Goal: Task Accomplishment & Management: Manage account settings

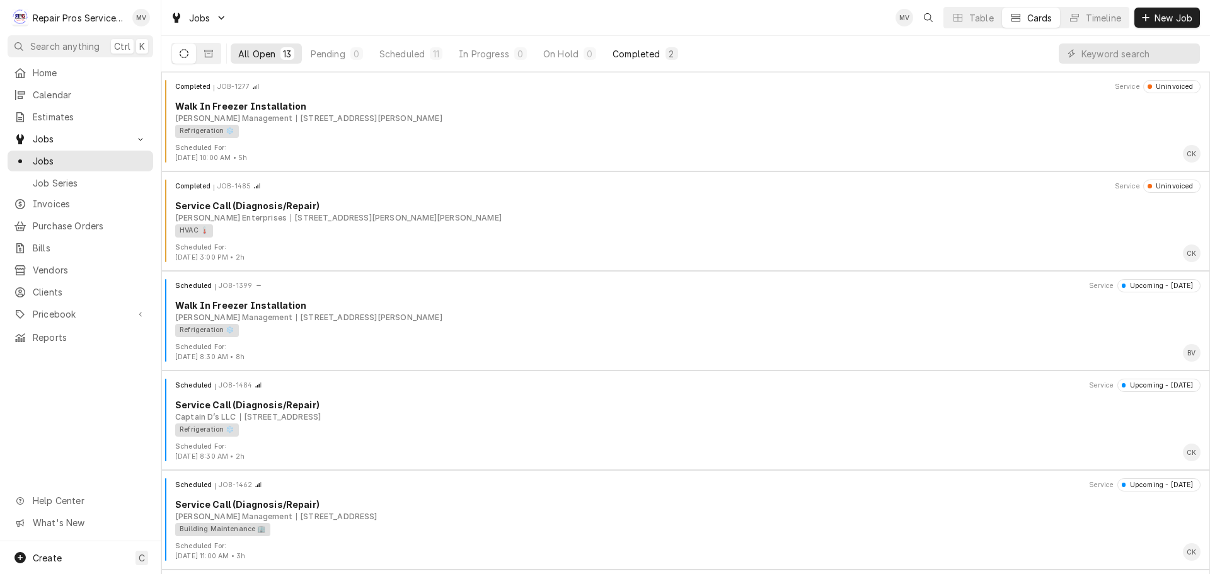
click at [623, 50] on div "Completed" at bounding box center [636, 53] width 47 height 13
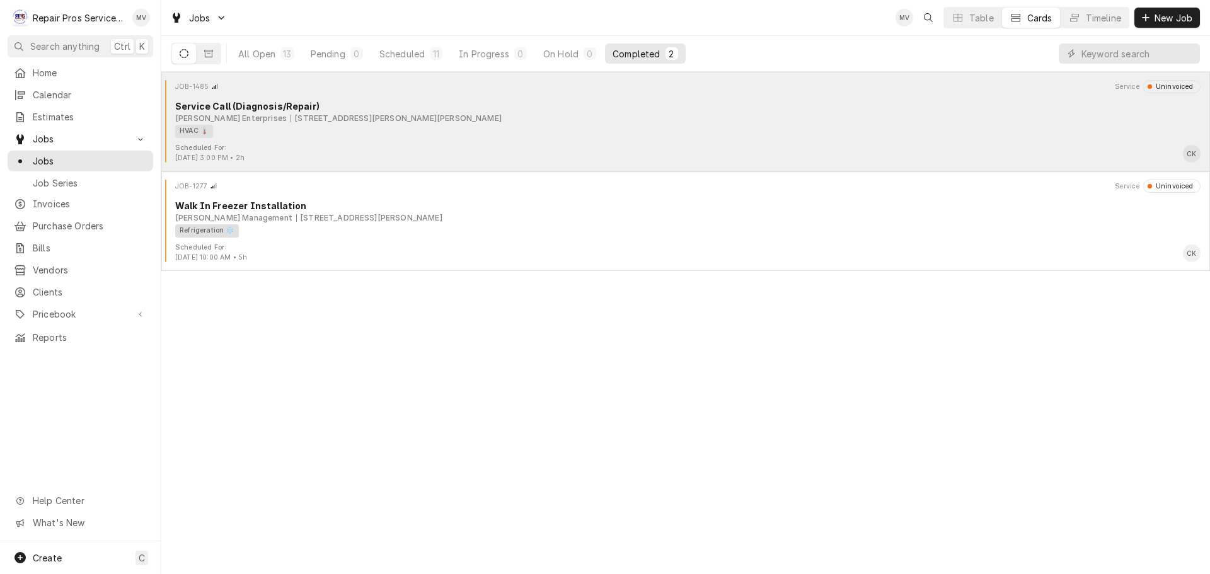
click at [419, 142] on div "JOB-1485 Service Uninvoiced Service Call (Diagnosis/Repair) Fulenwider Enterpri…" at bounding box center [685, 111] width 1039 height 63
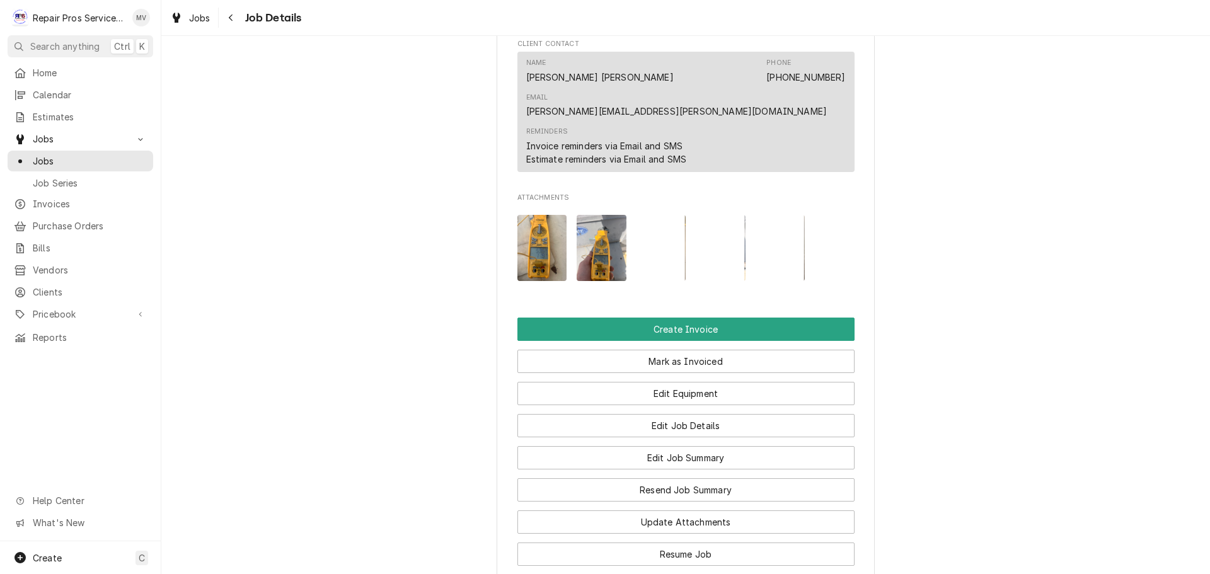
scroll to position [945, 0]
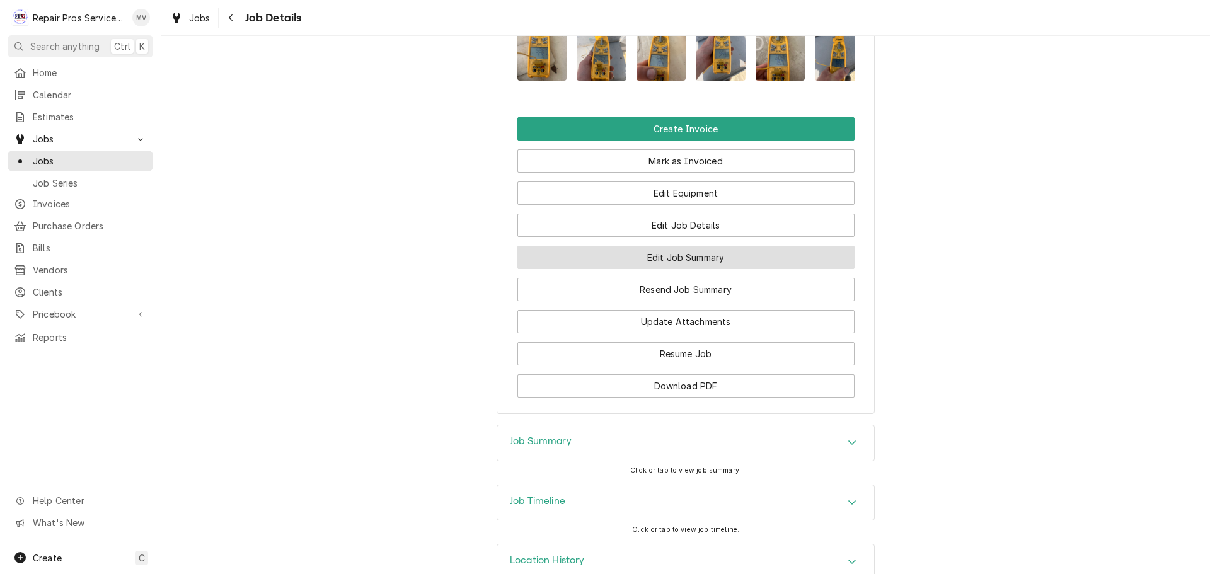
click at [662, 254] on button "Edit Job Summary" at bounding box center [685, 257] width 337 height 23
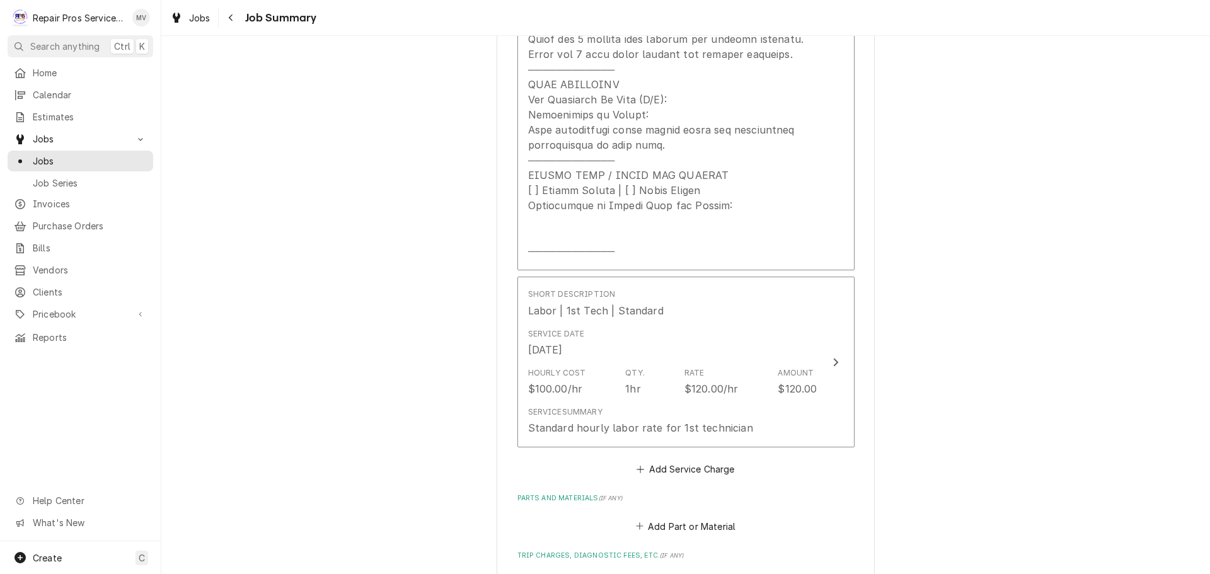
scroll to position [819, 0]
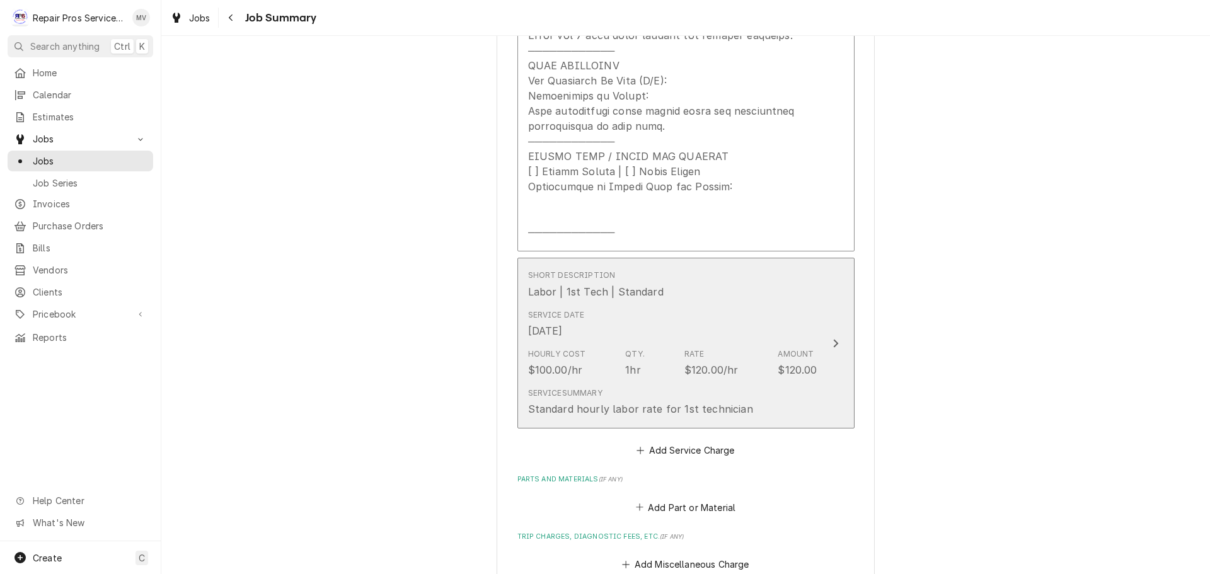
click at [778, 362] on div "$120.00" at bounding box center [797, 369] width 39 height 15
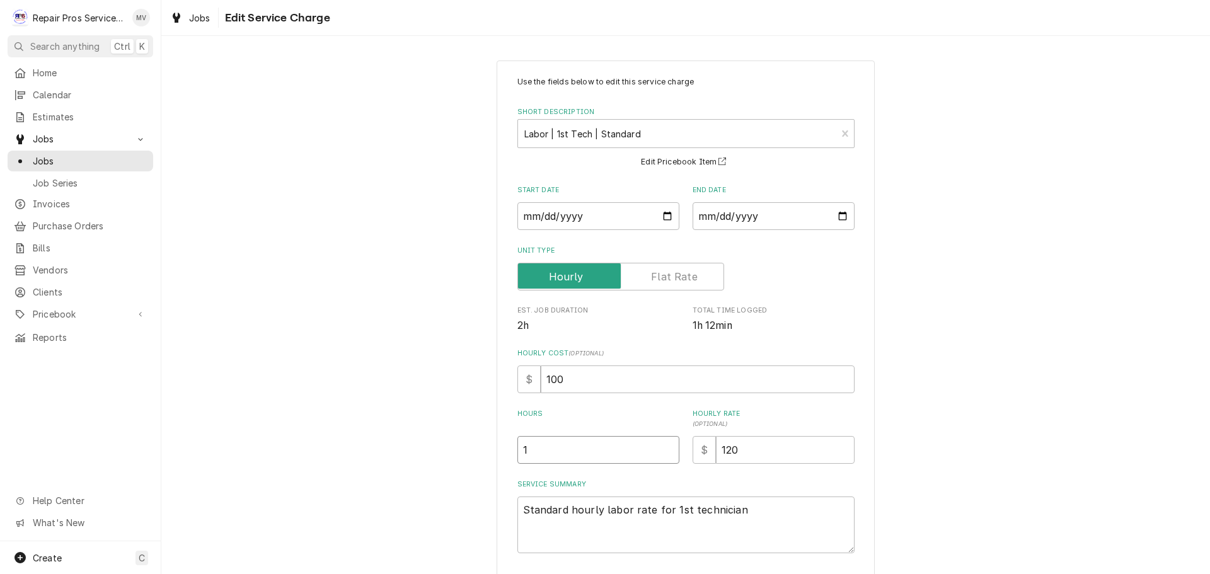
drag, startPoint x: 551, startPoint y: 459, endPoint x: 497, endPoint y: 454, distance: 55.1
click at [497, 454] on div "Use the fields below to edit this service charge Short Description Labor | 1st …" at bounding box center [686, 356] width 378 height 591
type textarea "x"
type input ".5"
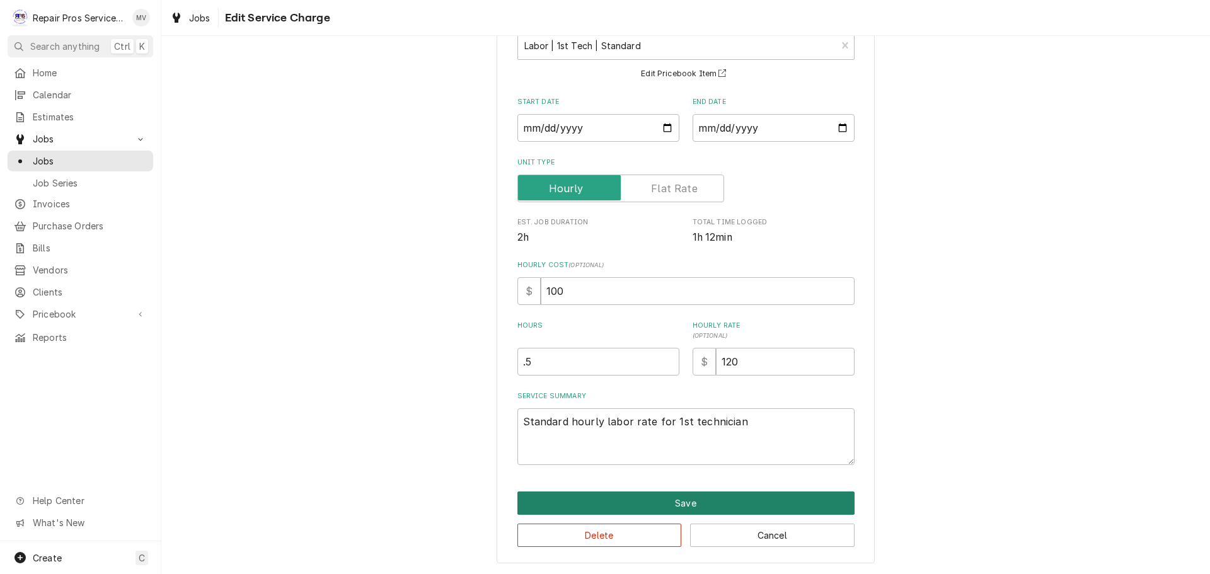
click at [645, 499] on button "Save" at bounding box center [685, 503] width 337 height 23
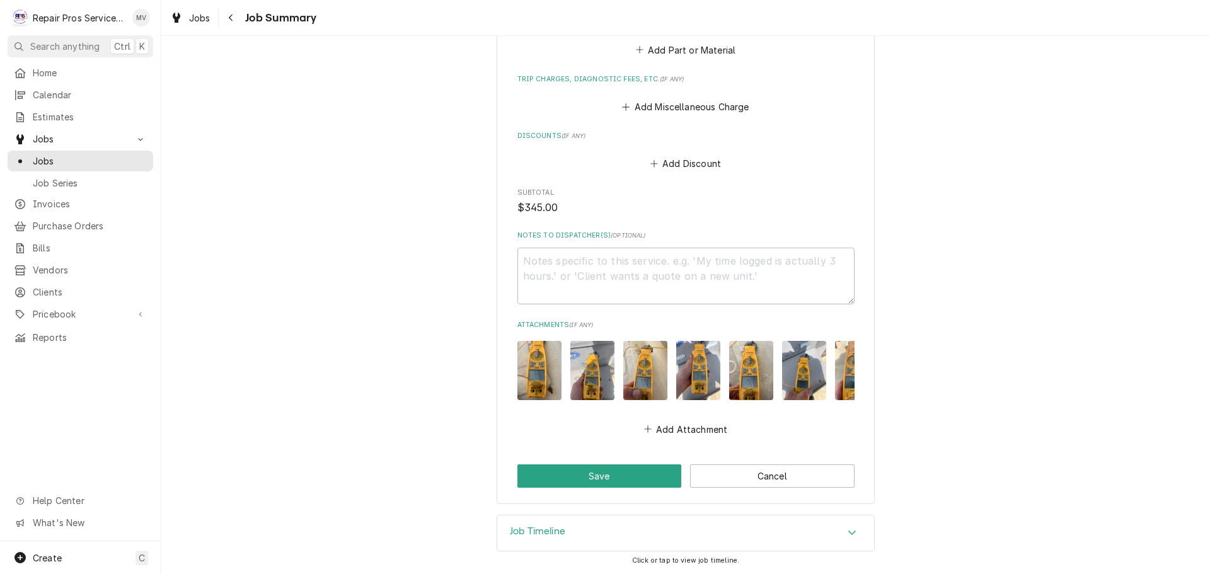
scroll to position [1286, 0]
click at [588, 478] on button "Save" at bounding box center [599, 475] width 164 height 23
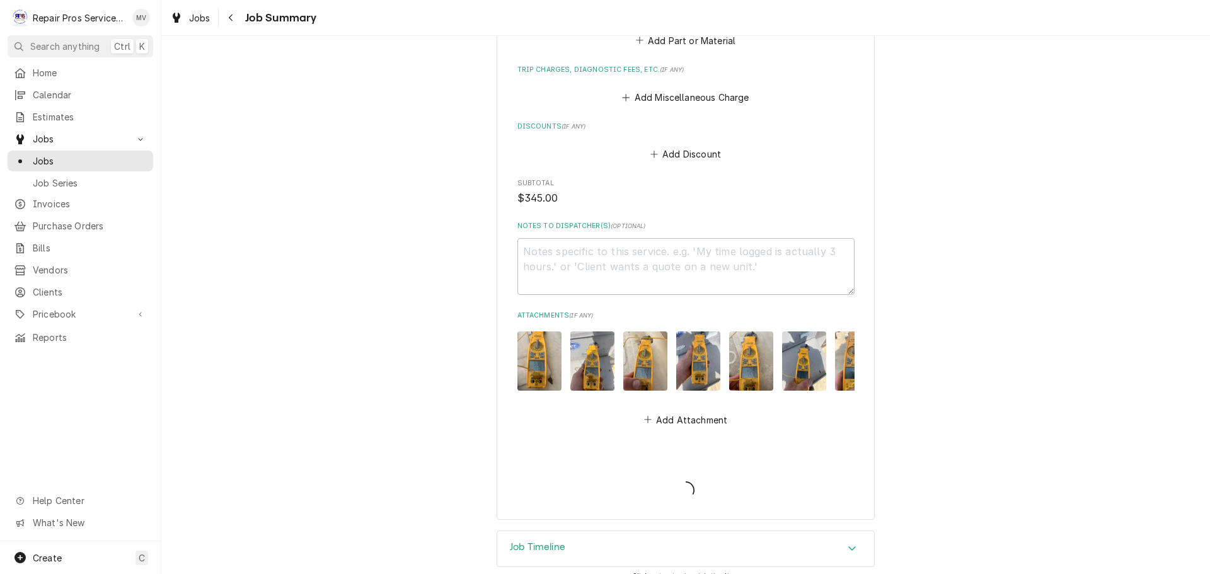
type textarea "x"
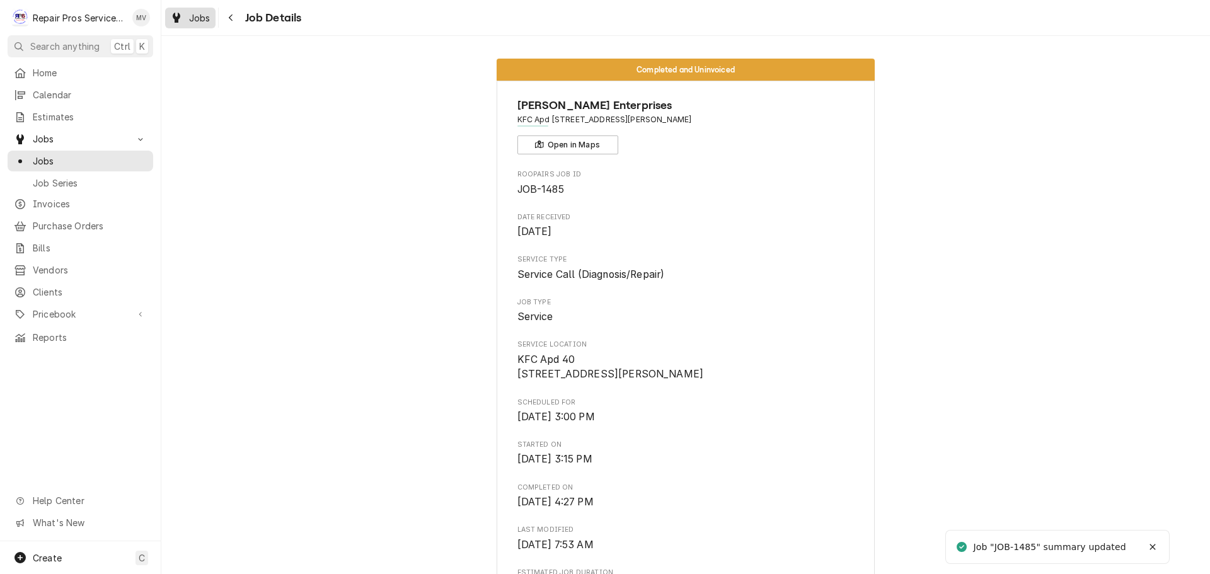
click at [184, 14] on div "Jobs" at bounding box center [190, 18] width 45 height 16
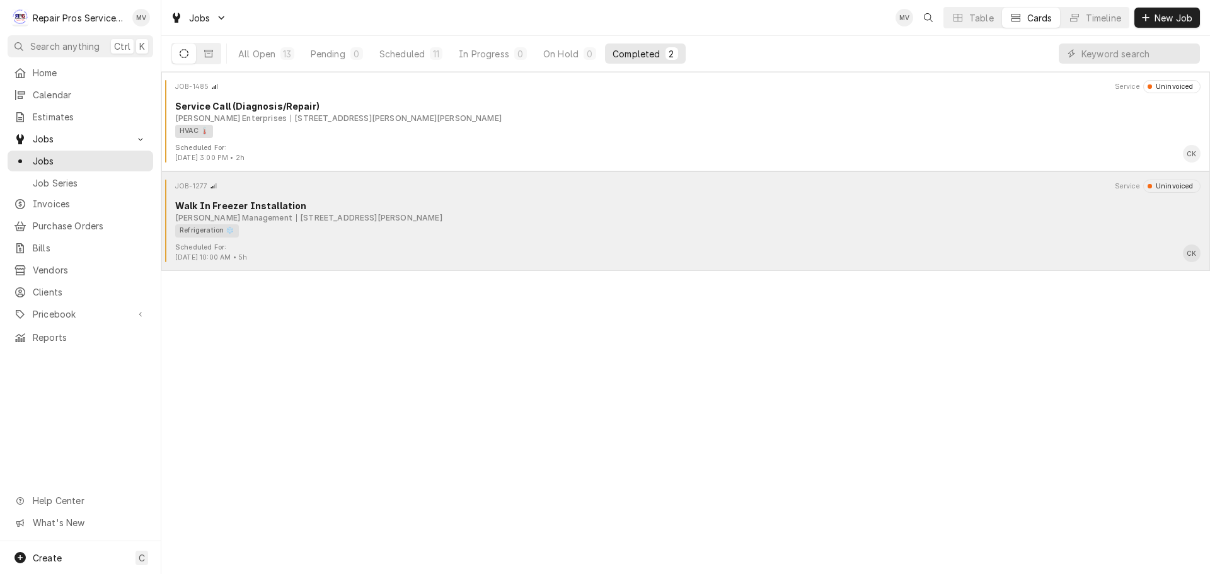
click at [340, 259] on div "Scheduled For: [DATE] 10:00 AM • 5h CK" at bounding box center [685, 253] width 1039 height 20
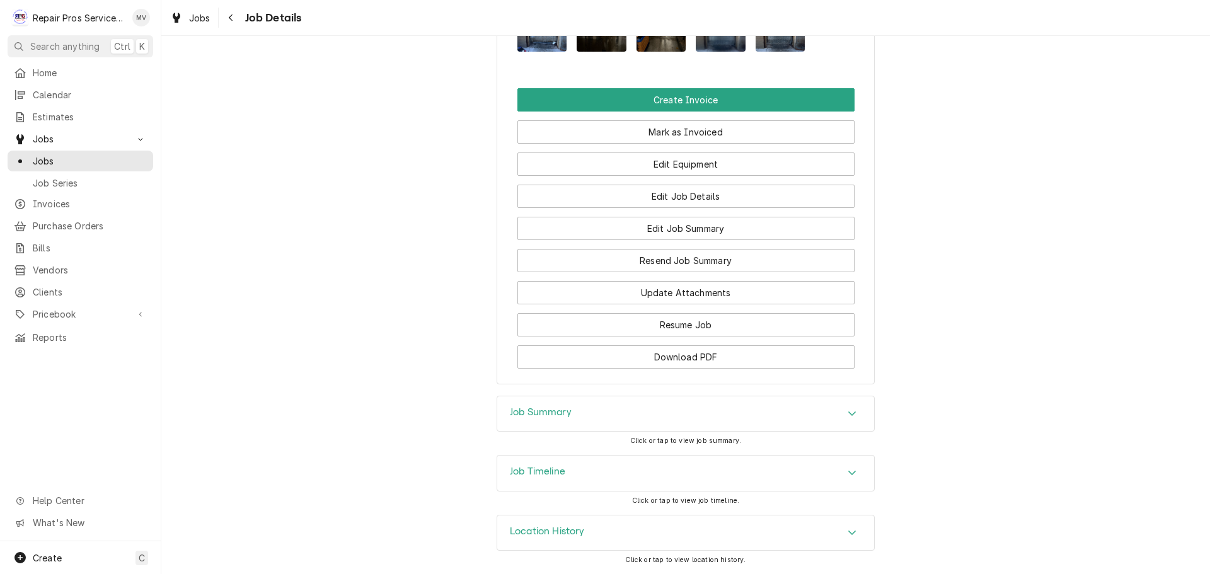
scroll to position [955, 0]
click at [676, 228] on button "Edit Job Summary" at bounding box center [685, 228] width 337 height 23
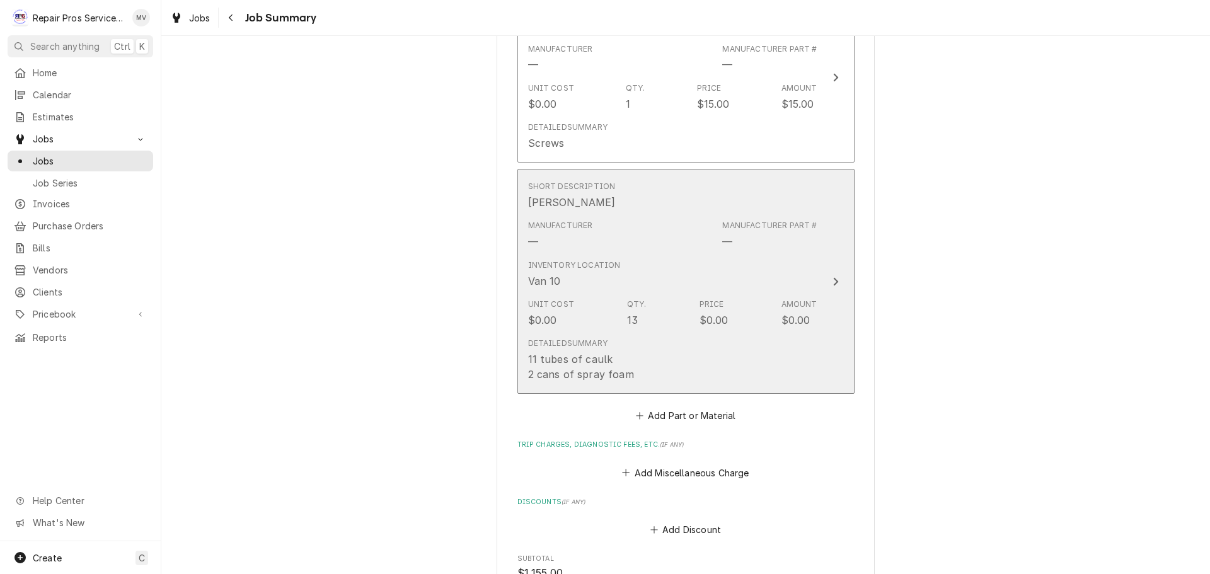
scroll to position [1071, 0]
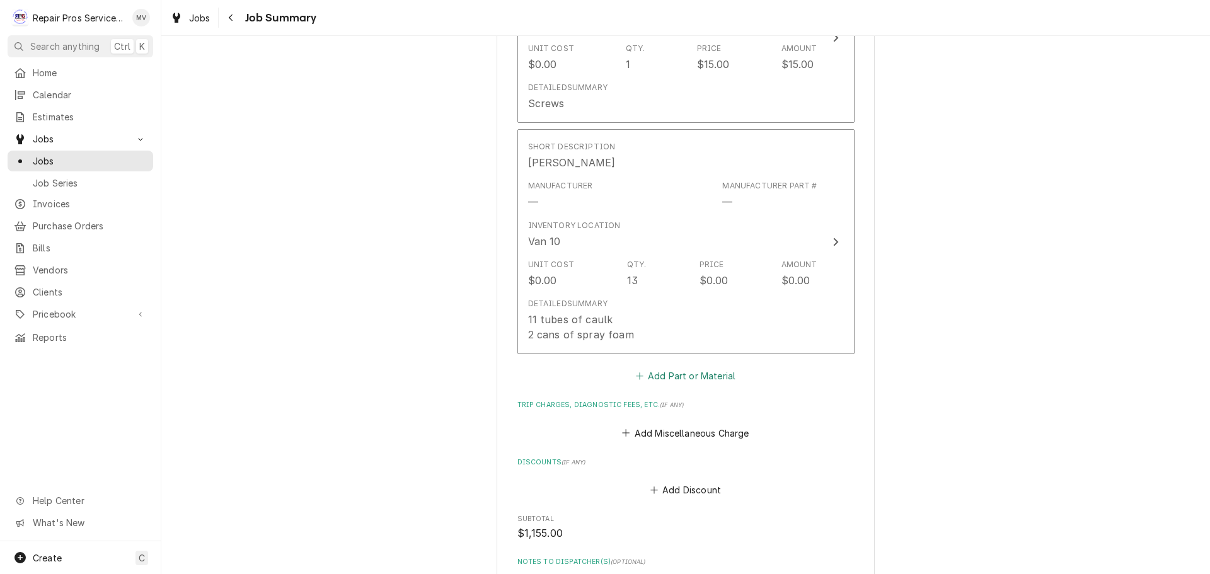
click at [664, 377] on button "Add Part or Material" at bounding box center [685, 376] width 104 height 18
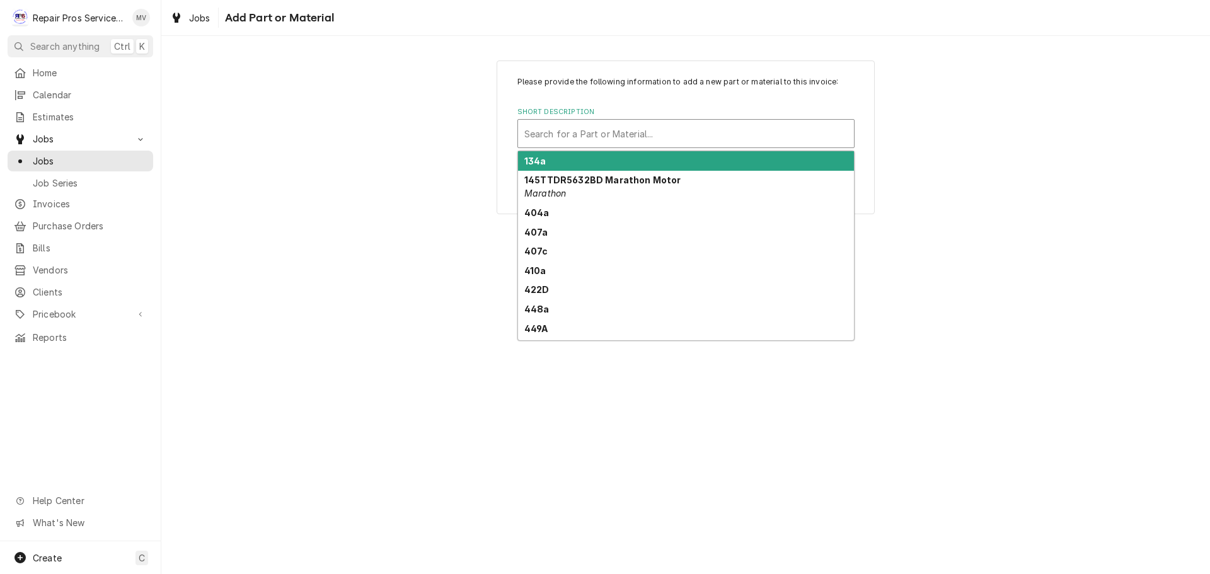
click at [553, 130] on div "Short Description" at bounding box center [685, 133] width 323 height 23
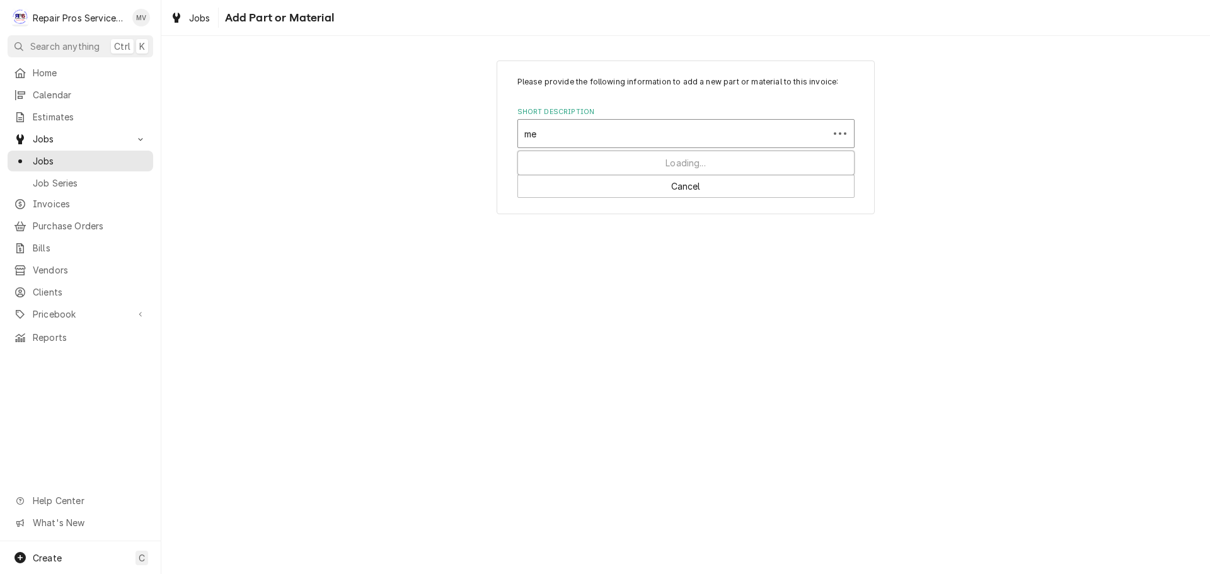
type input "m"
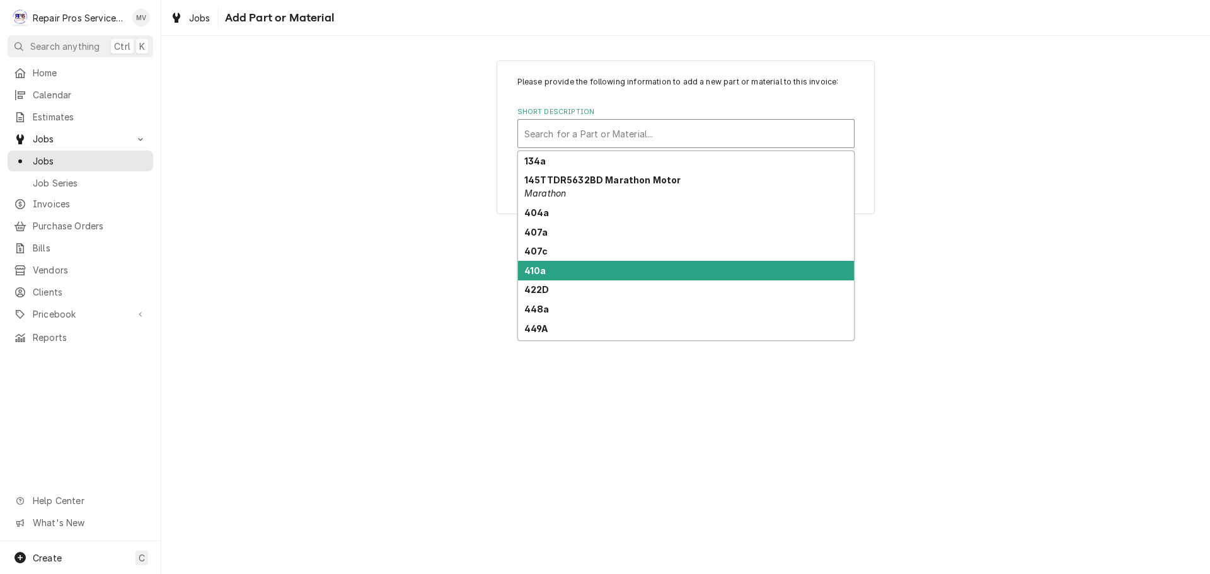
scroll to position [17, 0]
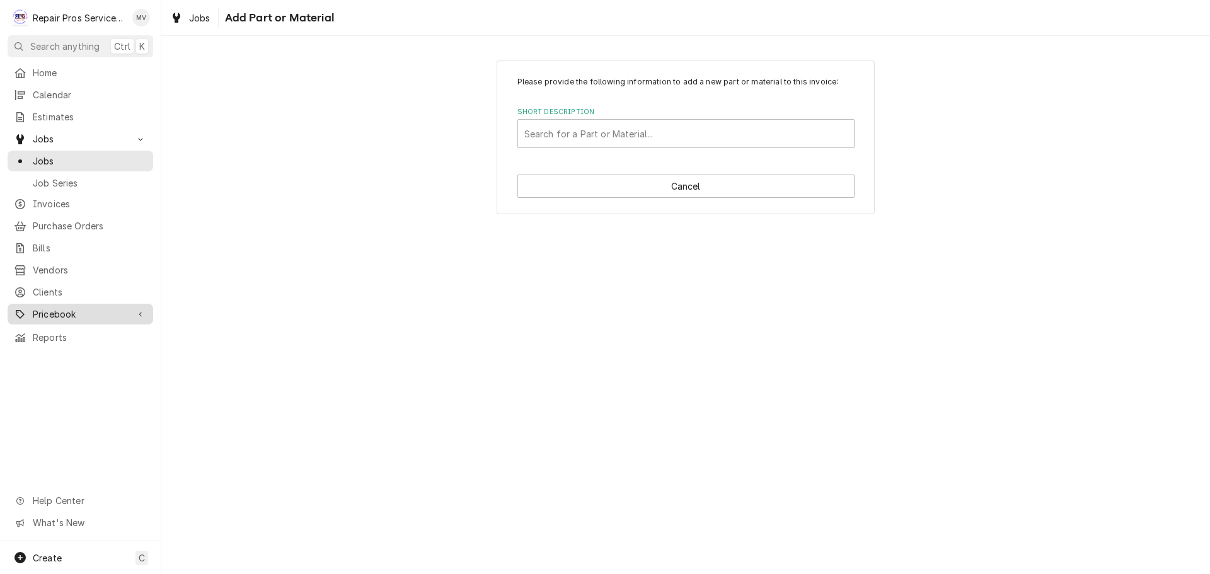
click at [61, 308] on span "Pricebook" at bounding box center [80, 314] width 95 height 13
click at [66, 352] on span "Parts & Materials" at bounding box center [90, 358] width 114 height 13
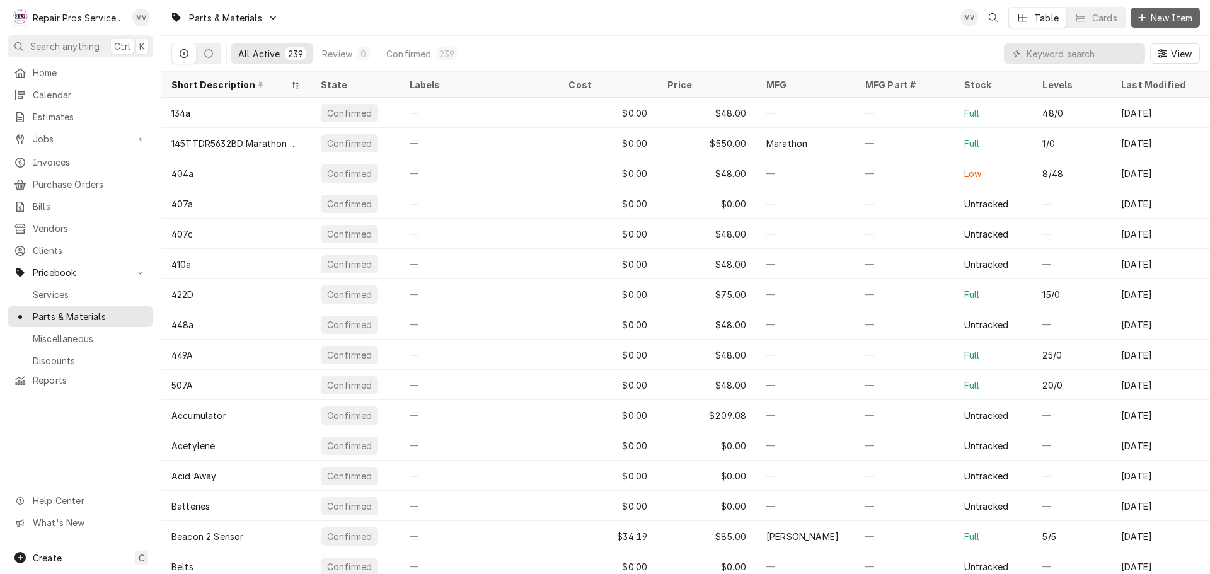
click at [1166, 21] on span "New Item" at bounding box center [1171, 17] width 47 height 13
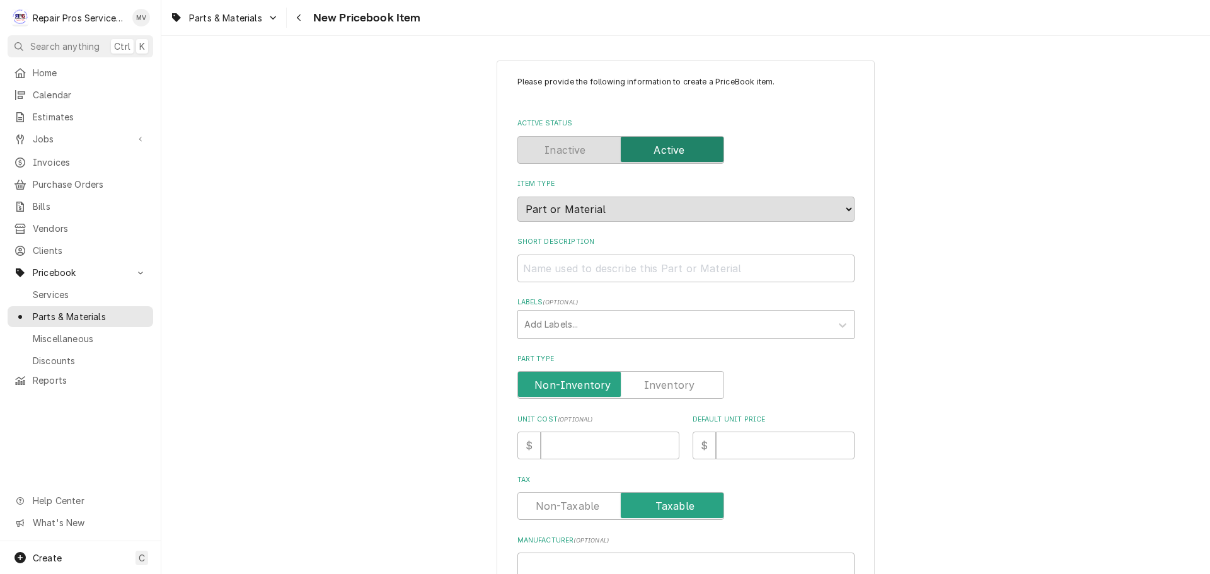
click at [747, 210] on div "Item Type Choose PriceBook item type... Service Charge Part or Material Miscell…" at bounding box center [685, 200] width 337 height 42
click at [533, 263] on input "Short Description" at bounding box center [685, 269] width 337 height 28
type textarea "x"
type input "C"
type textarea "x"
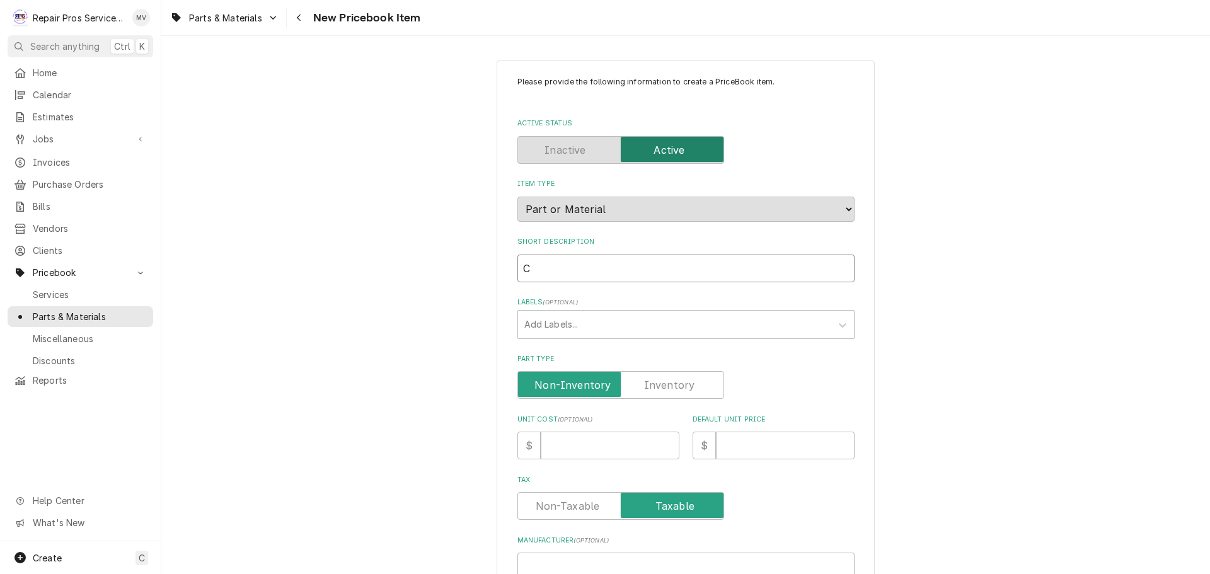
type input "Cu"
type textarea "x"
type input "Cus"
type textarea "x"
type input "Cust"
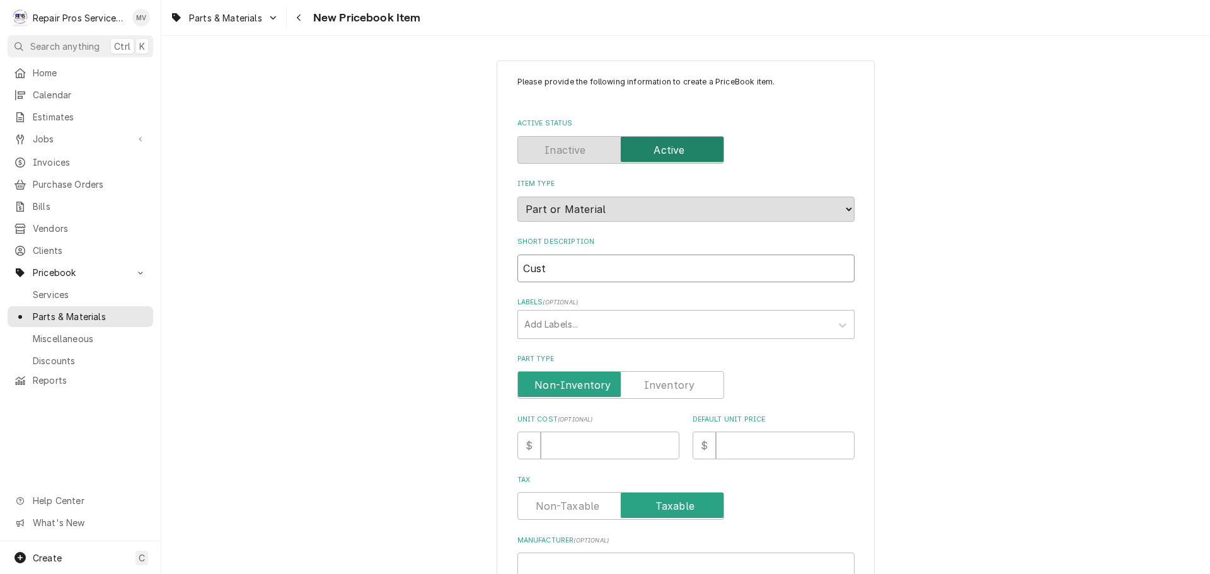
type textarea "x"
type input "Custo"
type textarea "x"
type input "Custom"
type textarea "x"
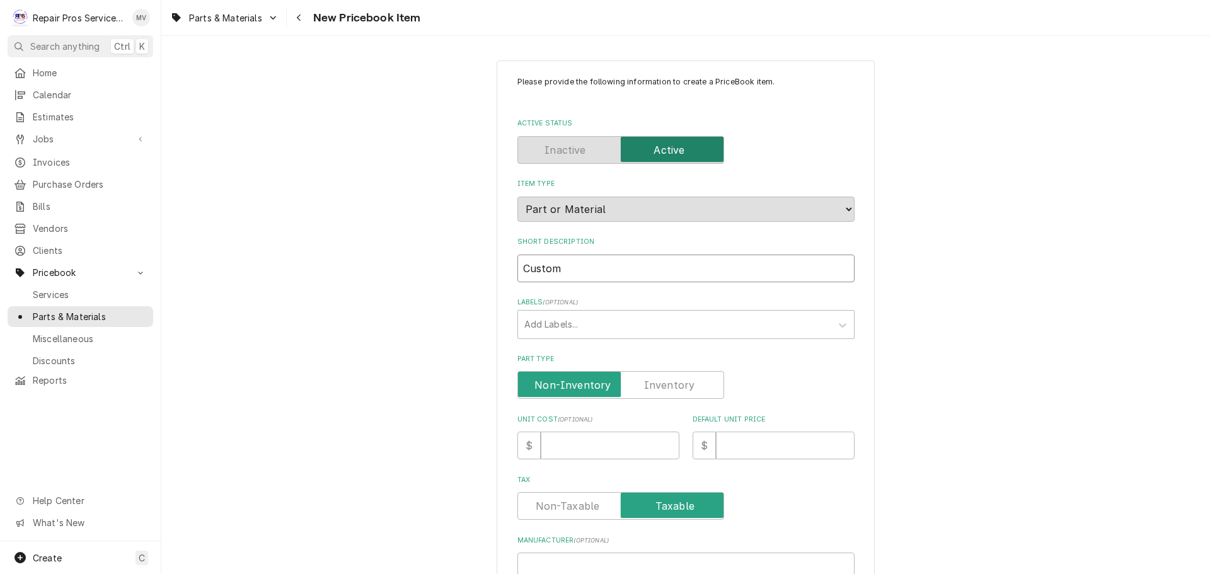
type input "Custom"
type textarea "x"
type input "Custom C"
type textarea "x"
type input "Custom Cu"
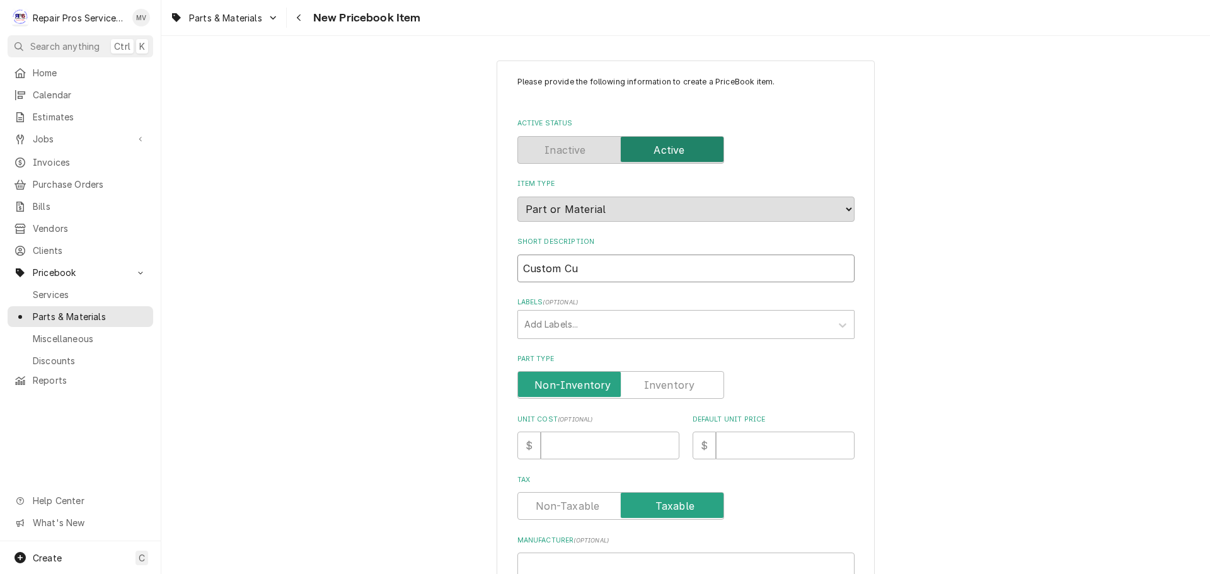
type textarea "x"
type input "Custom Cut"
type textarea "x"
type input "Custom Cut"
type textarea "x"
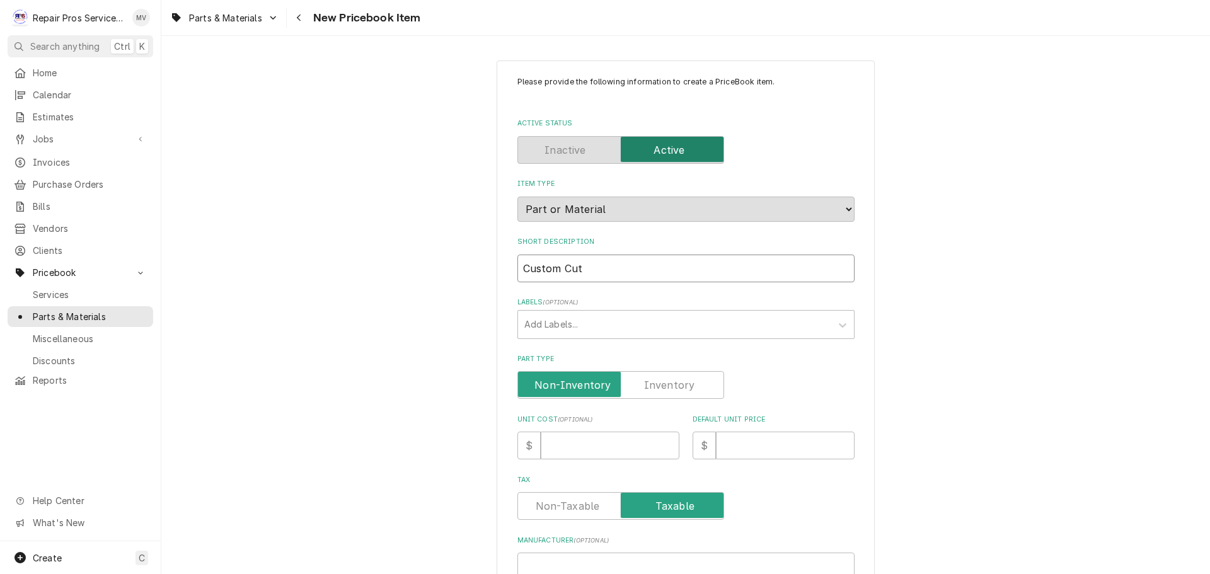
type input "Custom Cut D"
type textarea "x"
type input "Custom Cut Di"
type textarea "x"
type input "Custom Cut Dia"
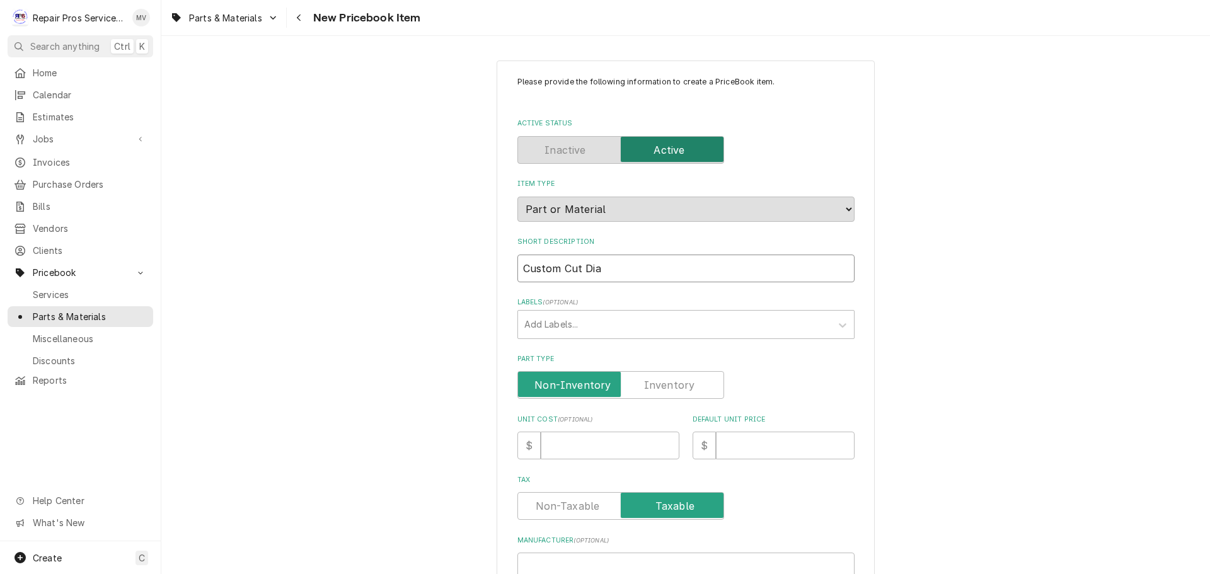
type textarea "x"
type input "Custom Cut Diam"
type textarea "x"
type input "Custom Cut Diamo"
type textarea "x"
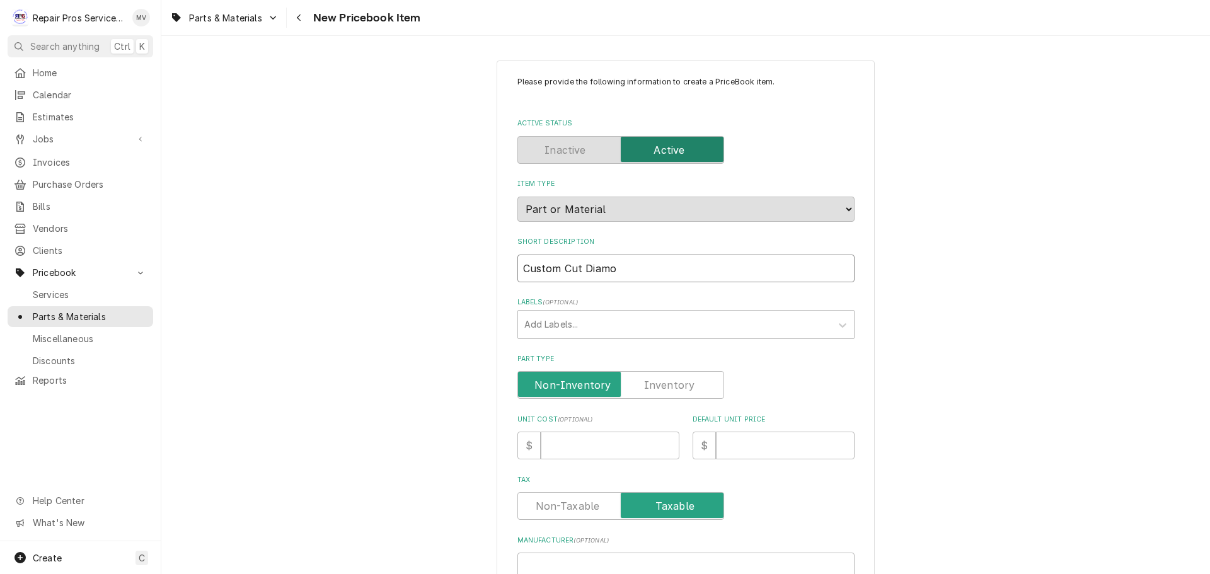
type input "Custom Cut Diamon"
type textarea "x"
type input "Custom Cut Diamond"
type textarea "x"
type input "Custom Cut Diamond"
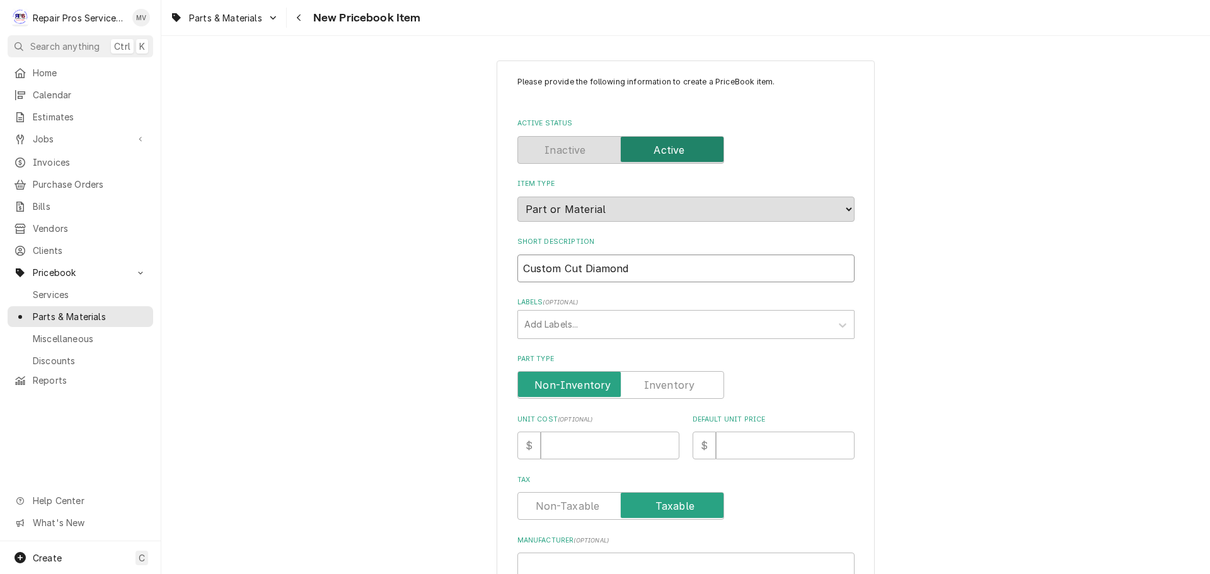
type textarea "x"
type input "Custom Cut Diamond P"
type textarea "x"
type input "Custom Cut Diamond Pl"
type textarea "x"
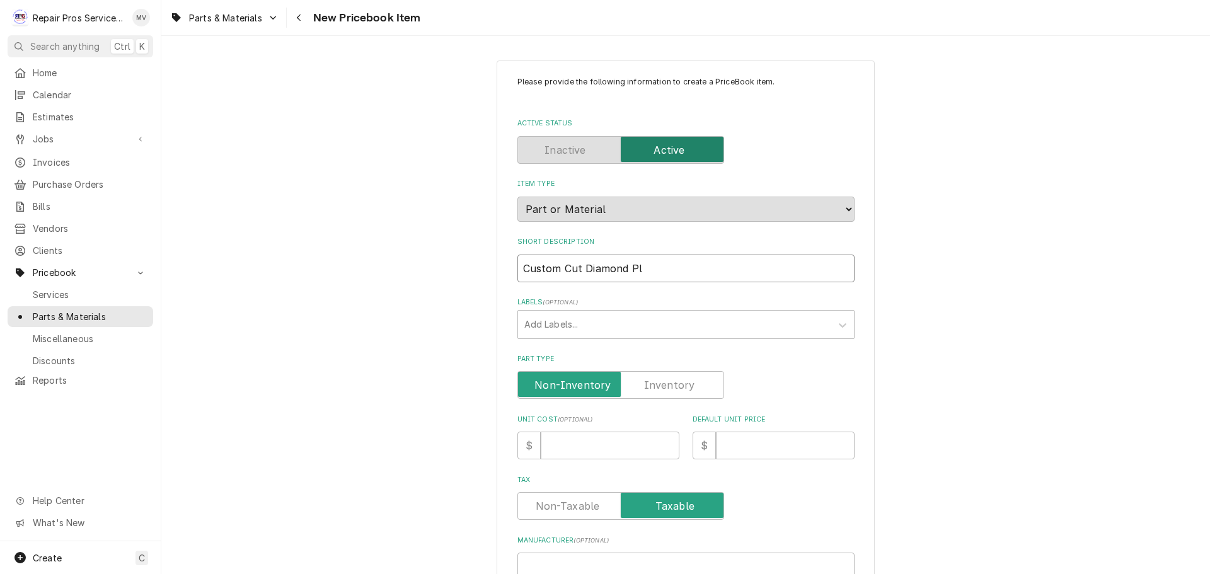
type input "Custom Cut Diamond Pla"
type textarea "x"
type input "Custom Cut Diamond Plat"
type textarea "x"
type input "Custom Cut Diamond Plate"
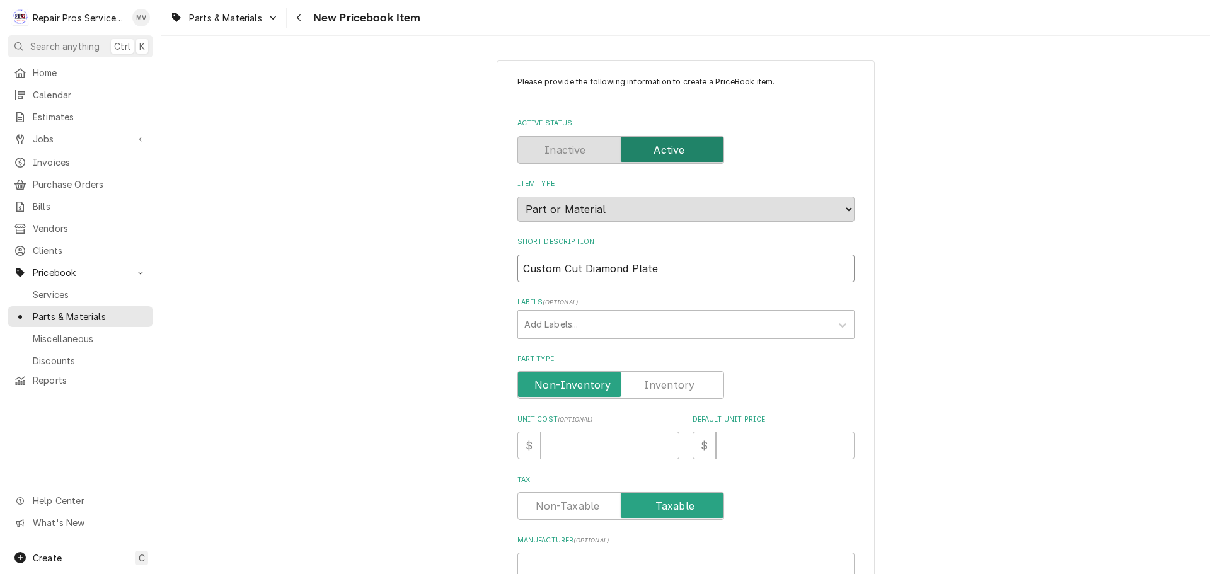
type textarea "x"
type input "Custom Cut Diamond Plate"
type textarea "x"
type input "Custom Cut Diamond Plate M"
type textarea "x"
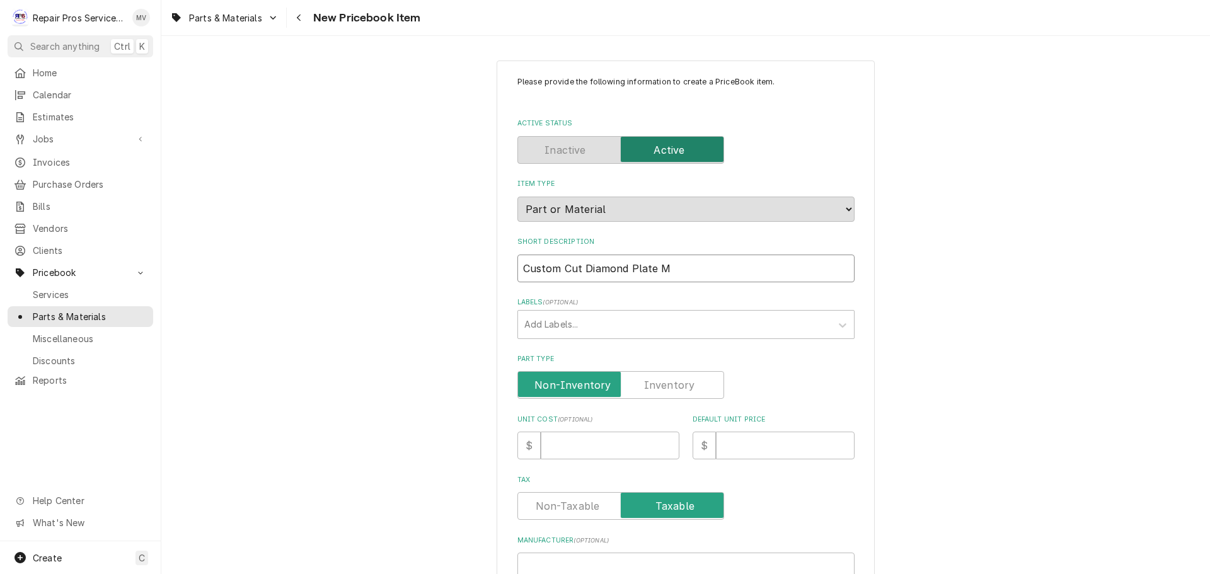
type input "Custom Cut Diamond Plate Me"
type textarea "x"
type input "Custom Cut Diamond Plate Met"
type textarea "x"
type input "Custom Cut Diamond Plate Meta"
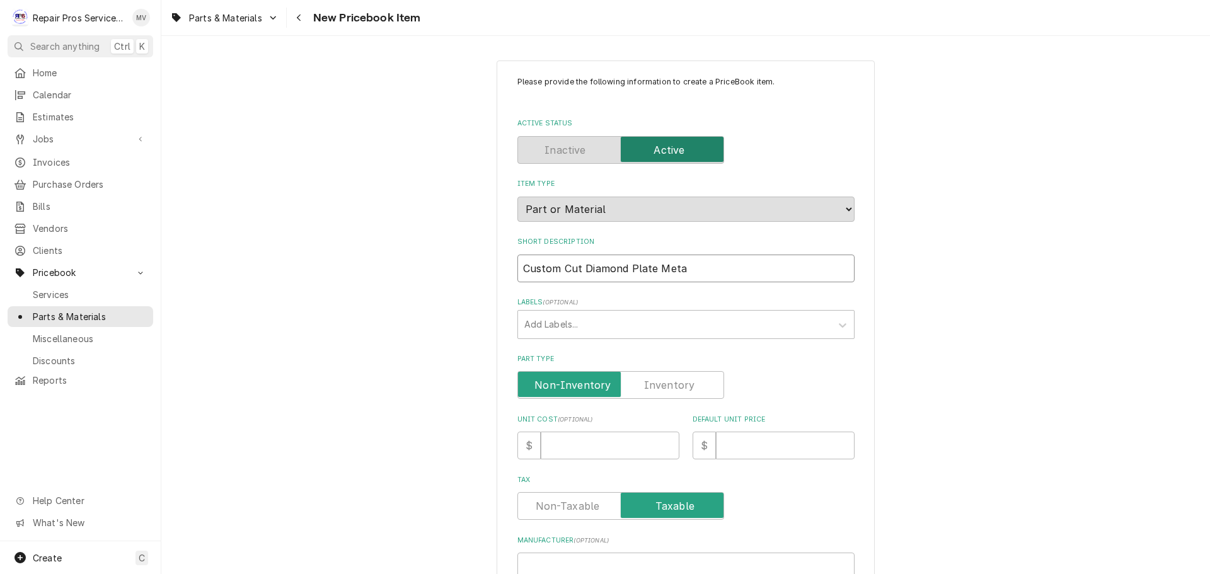
type textarea "x"
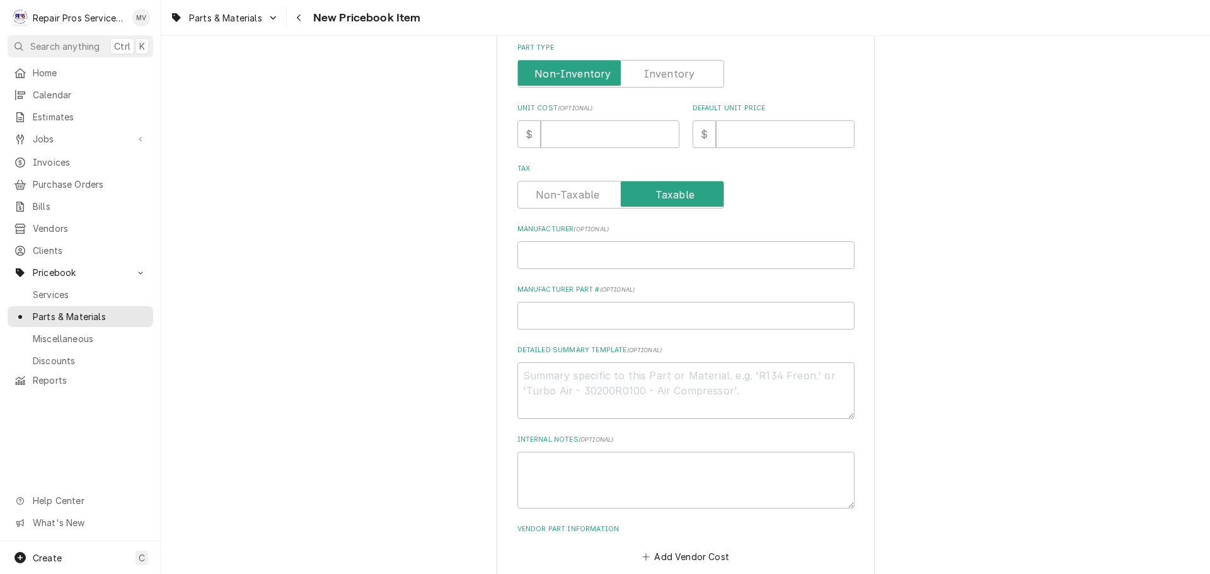
scroll to position [378, 0]
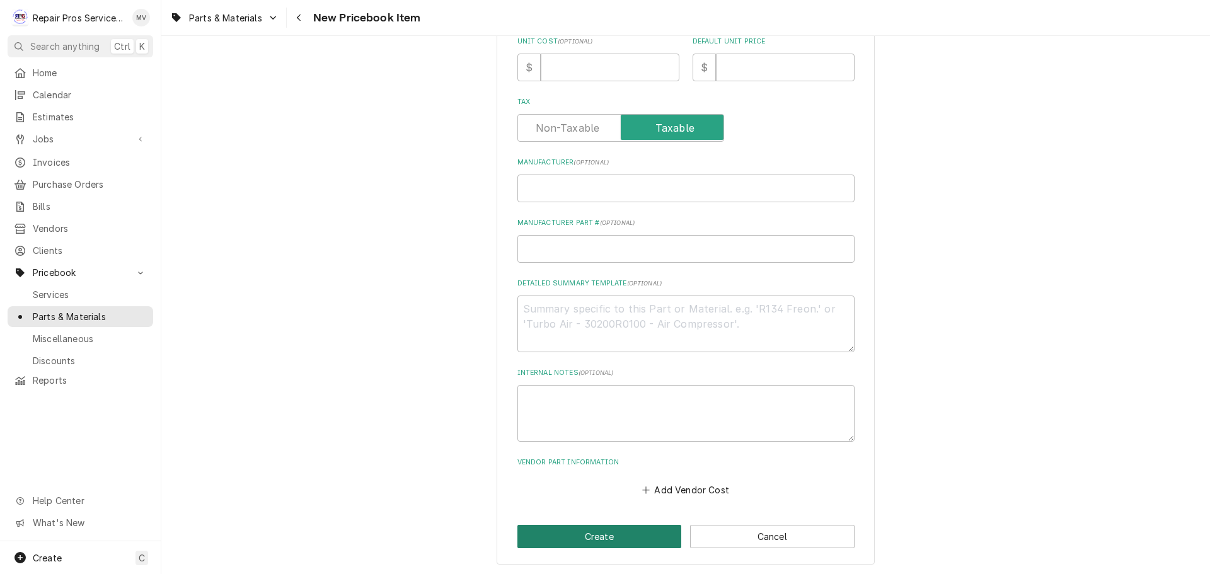
type input "Custom Cut Diamond Plate Metal"
click at [606, 532] on button "Create" at bounding box center [599, 536] width 164 height 23
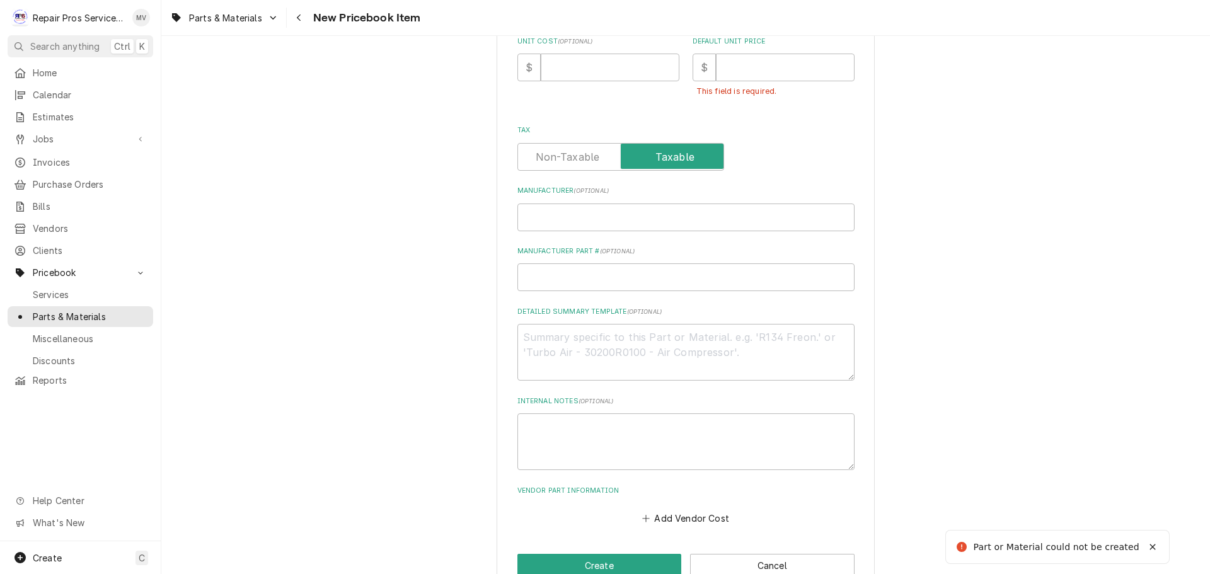
scroll to position [379, 0]
click at [719, 67] on input "Default Unit Price" at bounding box center [785, 67] width 139 height 28
type textarea "x"
type input "0"
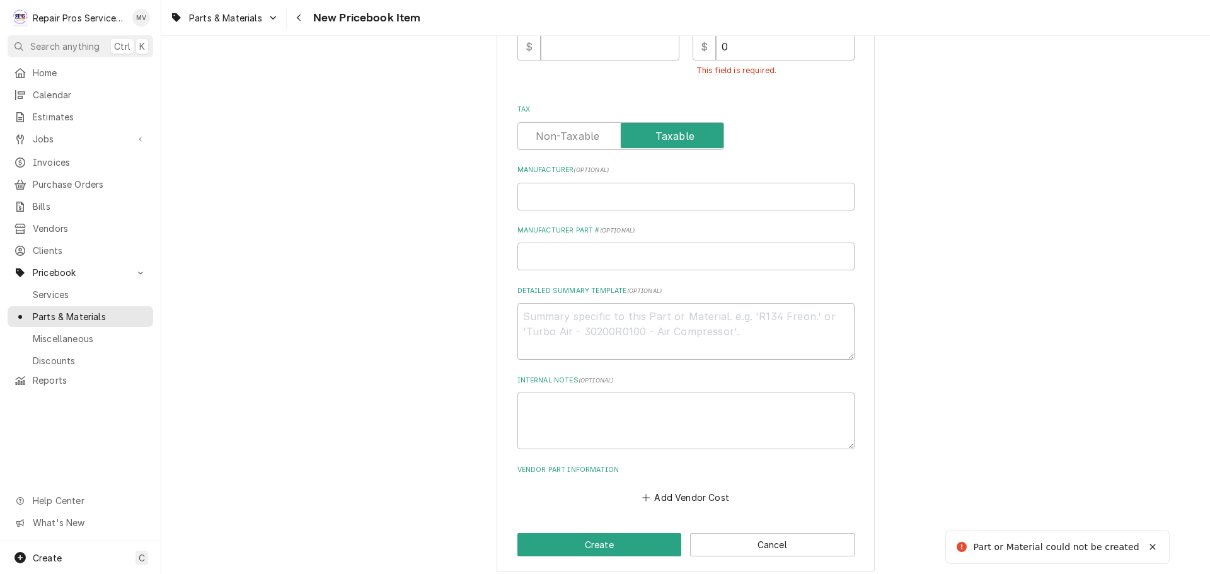
scroll to position [408, 0]
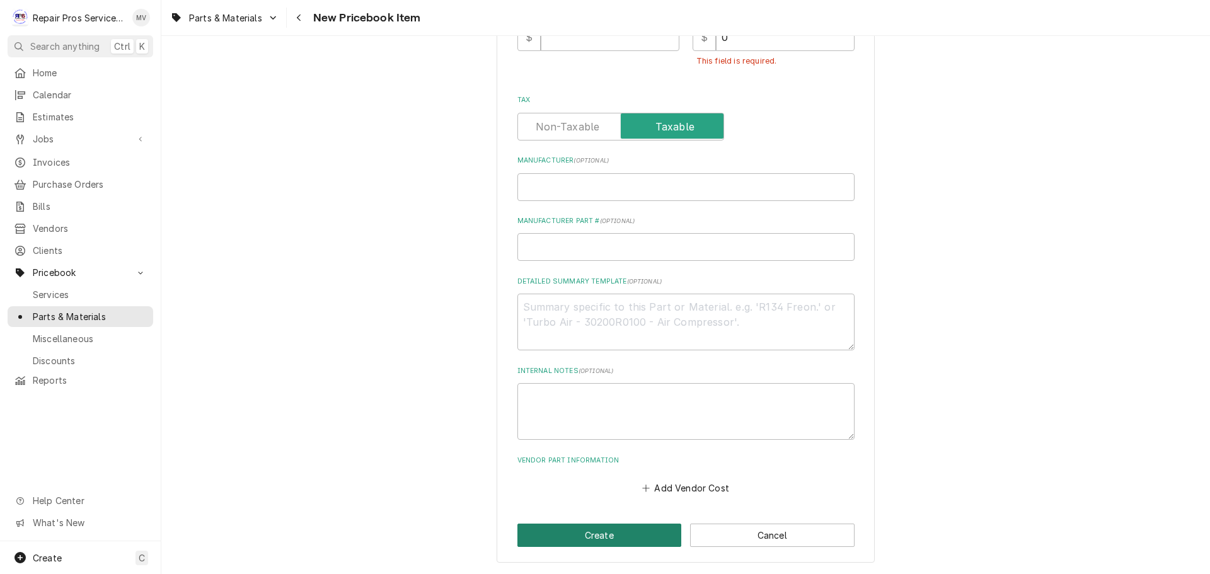
click at [630, 532] on button "Create" at bounding box center [599, 535] width 164 height 23
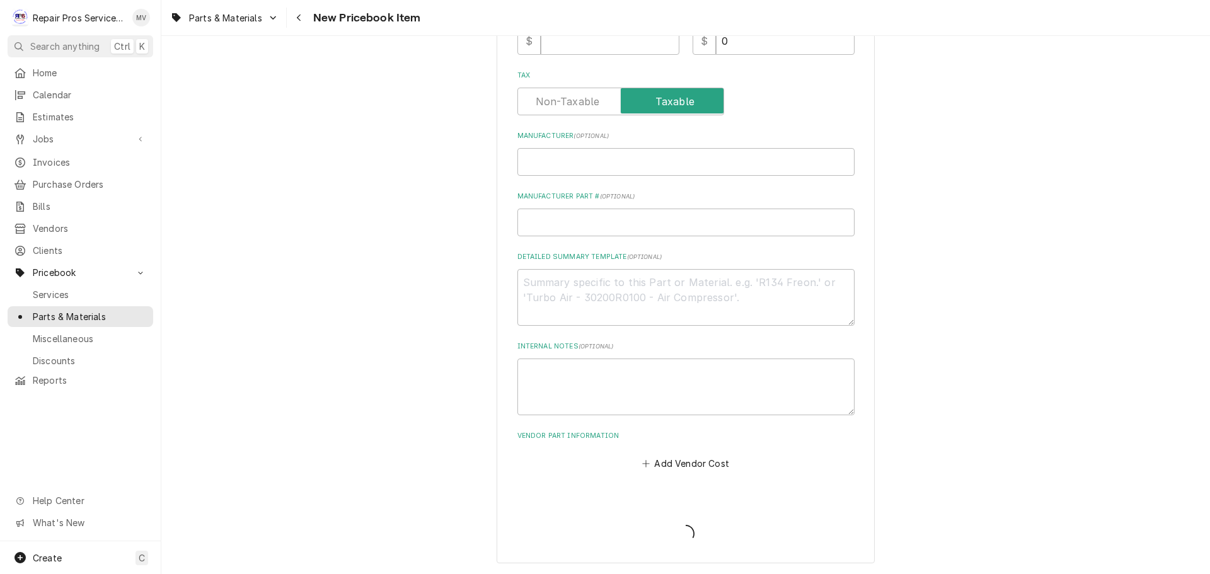
scroll to position [405, 0]
type textarea "x"
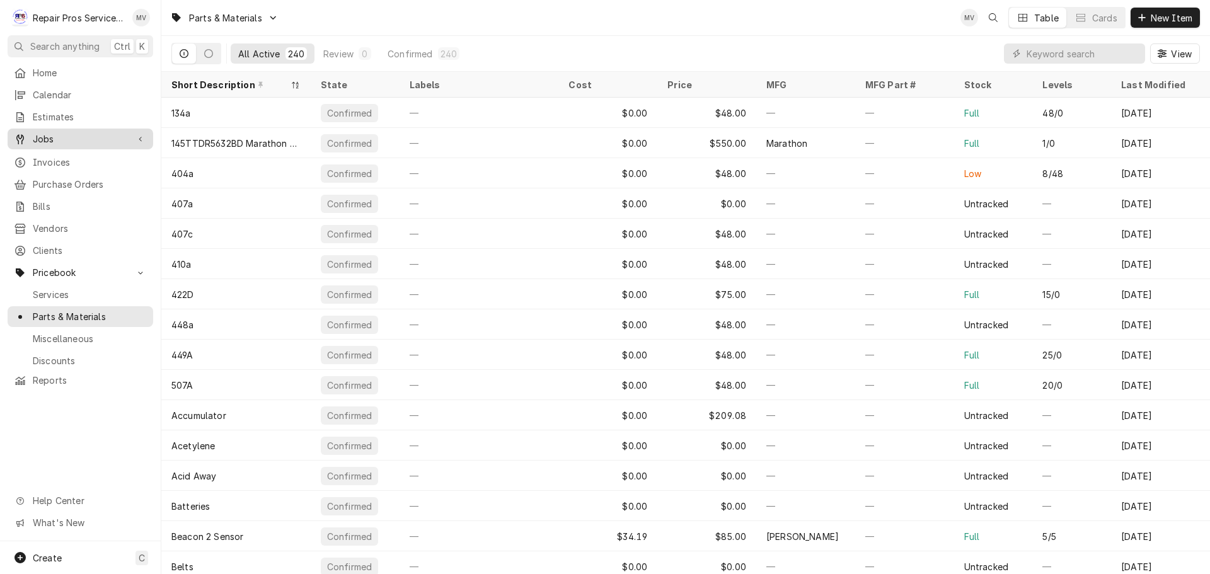
click at [49, 135] on span "Jobs" at bounding box center [80, 138] width 95 height 13
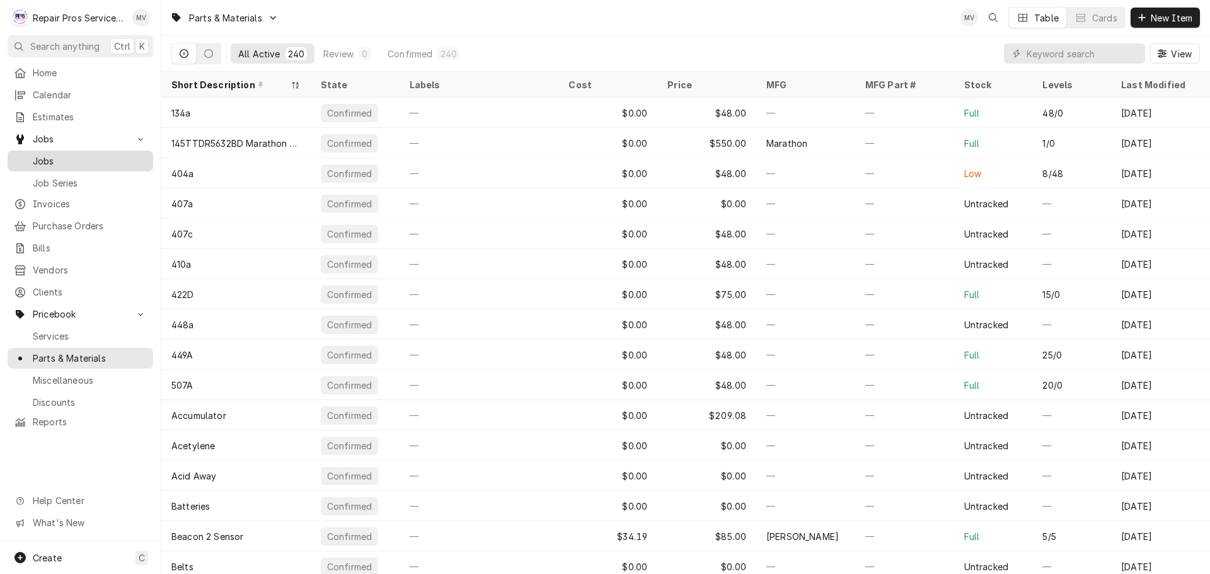
click at [49, 154] on span "Jobs" at bounding box center [90, 160] width 114 height 13
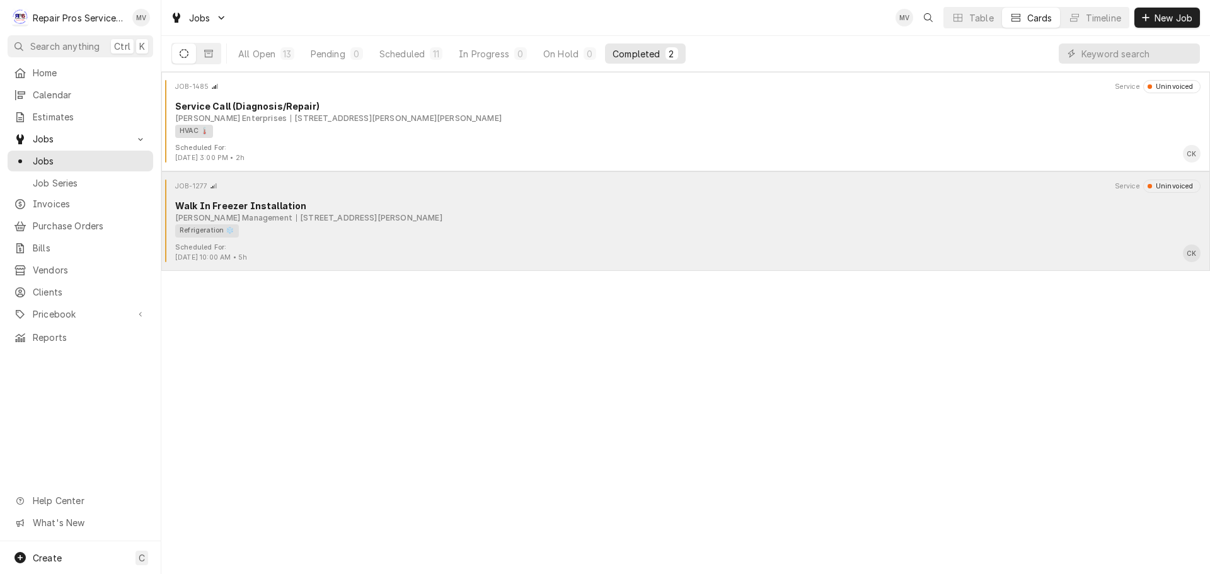
click at [453, 231] on div "Refrigeration ❄️" at bounding box center [683, 230] width 1017 height 13
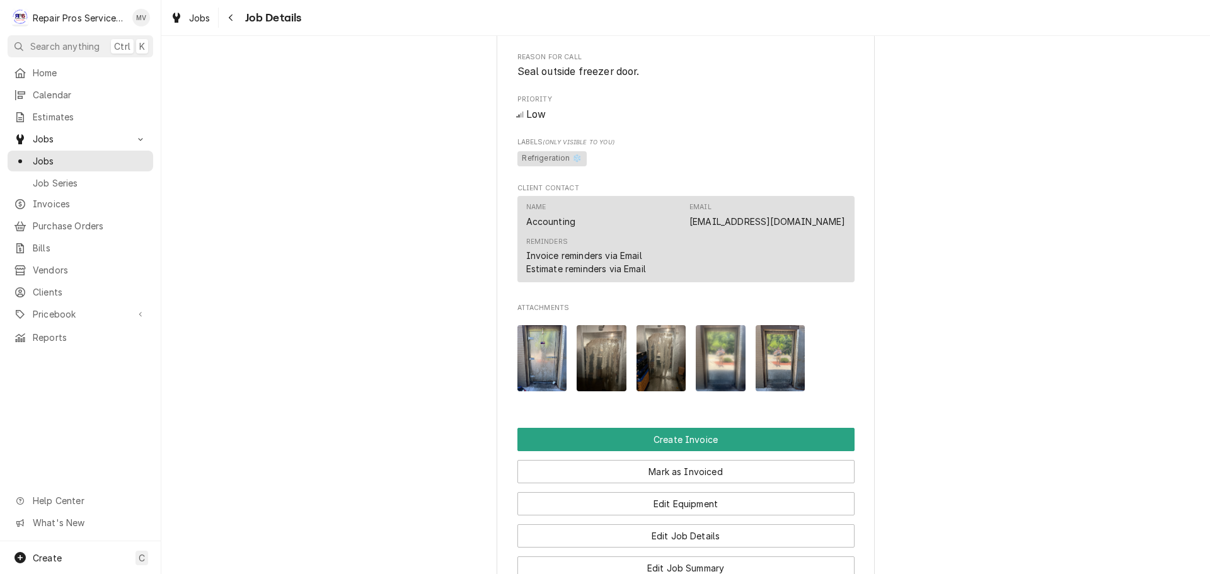
scroll to position [955, 0]
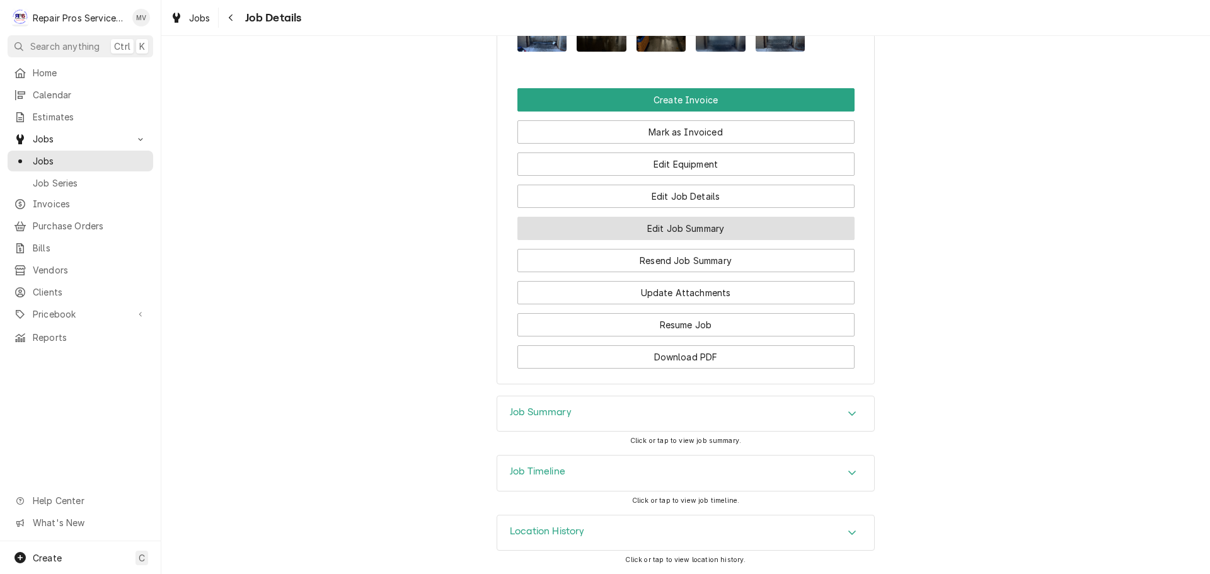
click at [676, 235] on button "Edit Job Summary" at bounding box center [685, 228] width 337 height 23
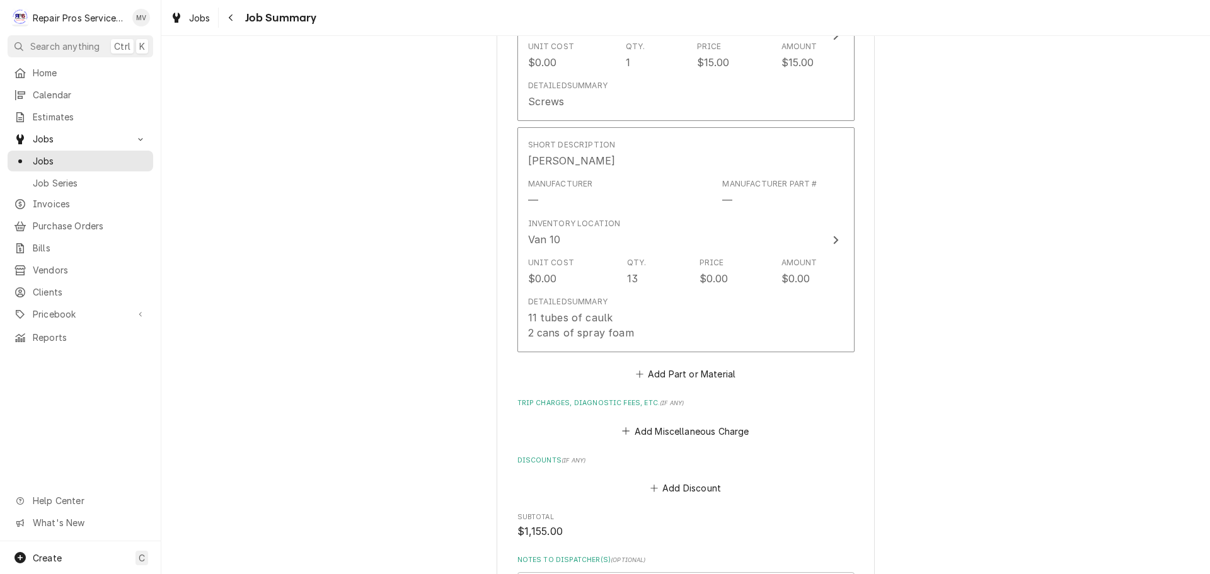
scroll to position [1134, 0]
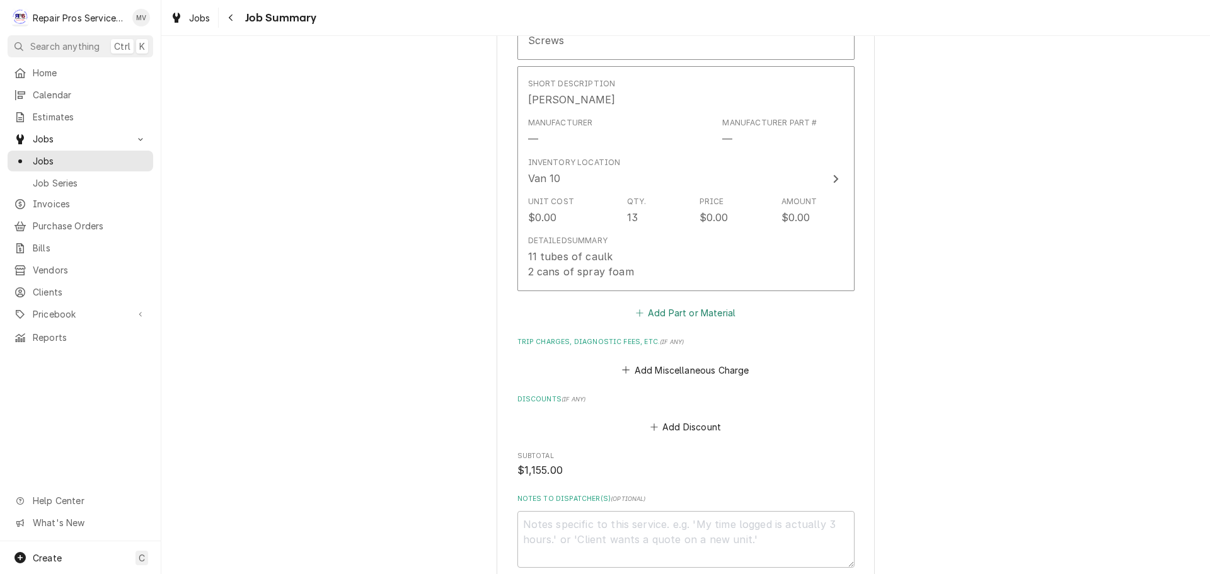
click at [647, 308] on button "Add Part or Material" at bounding box center [685, 313] width 104 height 18
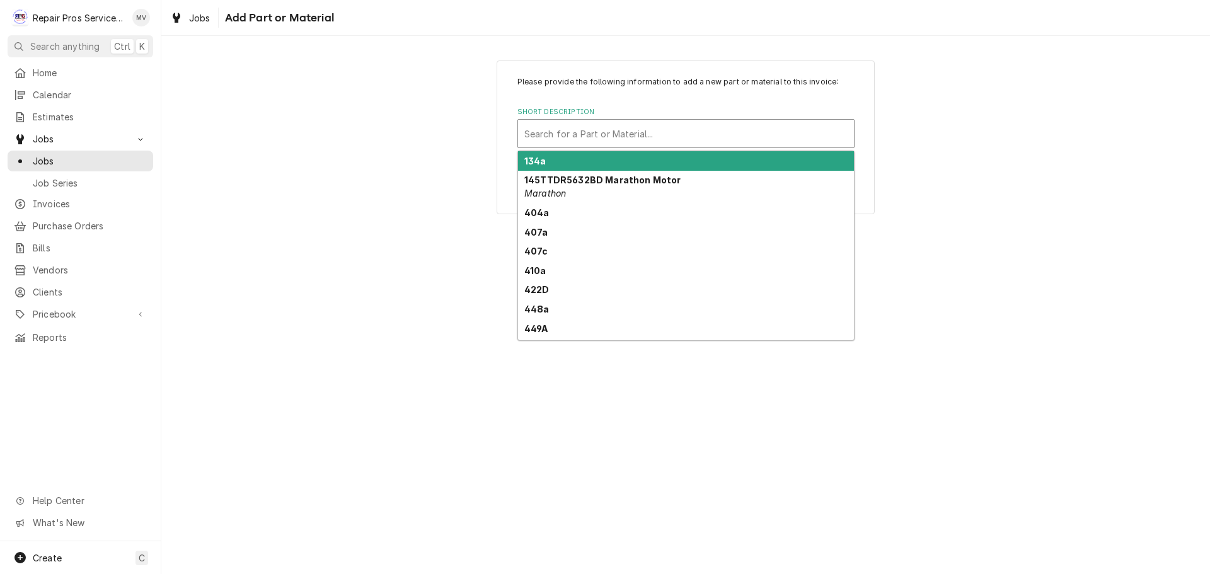
click at [589, 141] on div "Short Description" at bounding box center [685, 133] width 323 height 23
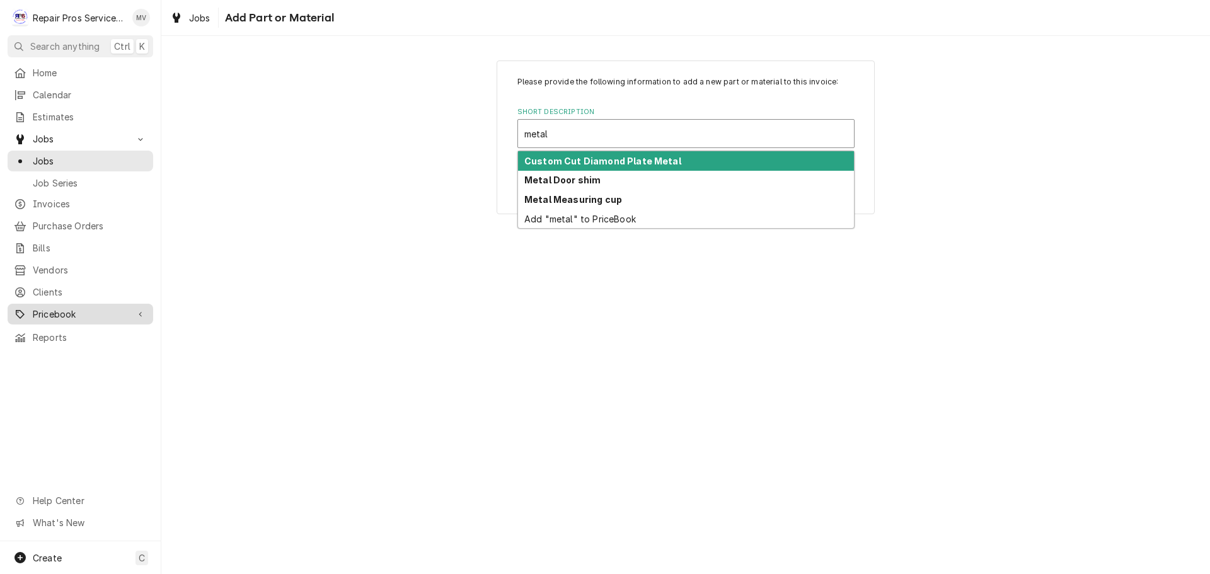
type input "metal"
click at [53, 306] on div "Pricebook" at bounding box center [80, 314] width 141 height 16
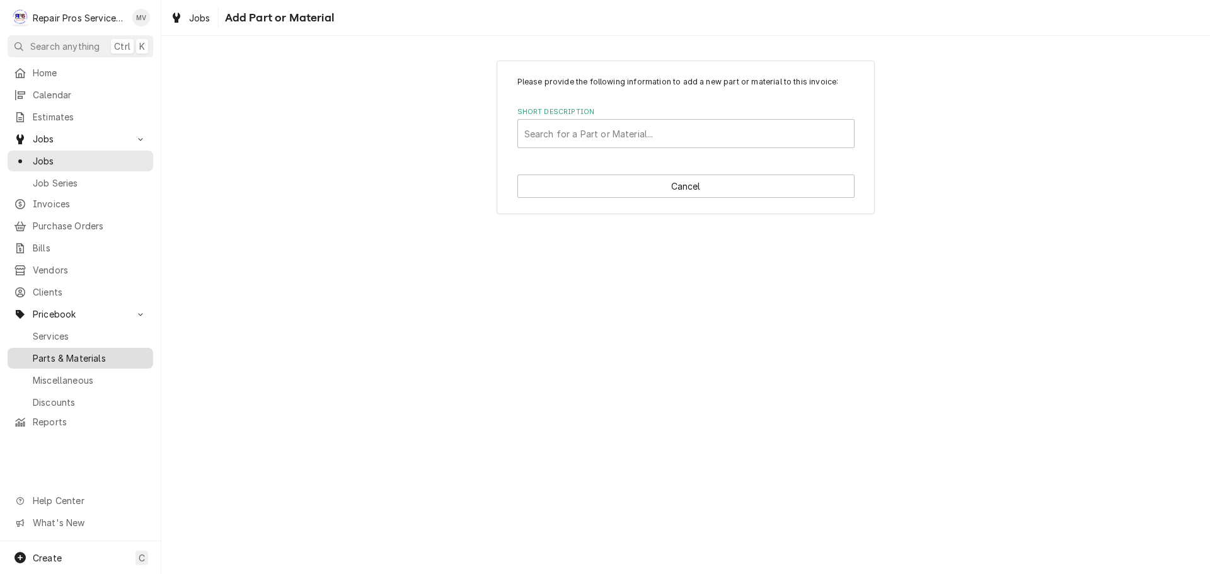
click at [65, 352] on span "Parts & Materials" at bounding box center [90, 358] width 114 height 13
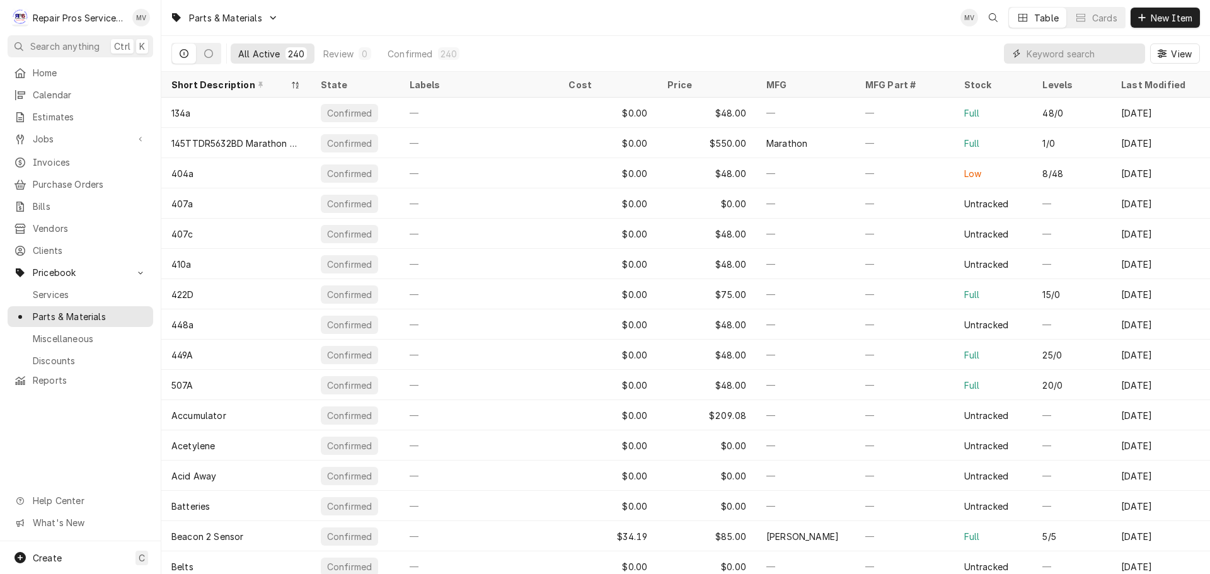
click at [1037, 55] on input "Dynamic Content Wrapper" at bounding box center [1083, 53] width 112 height 20
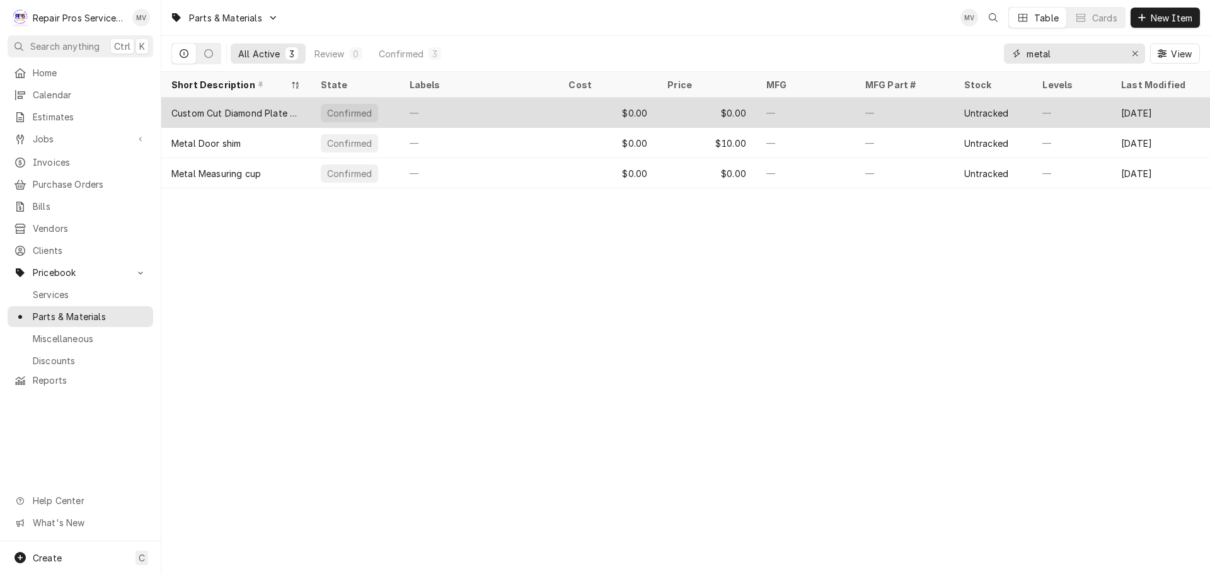
type input "metal"
click at [301, 113] on div "Custom Cut Diamond Plate Metal" at bounding box center [235, 113] width 149 height 30
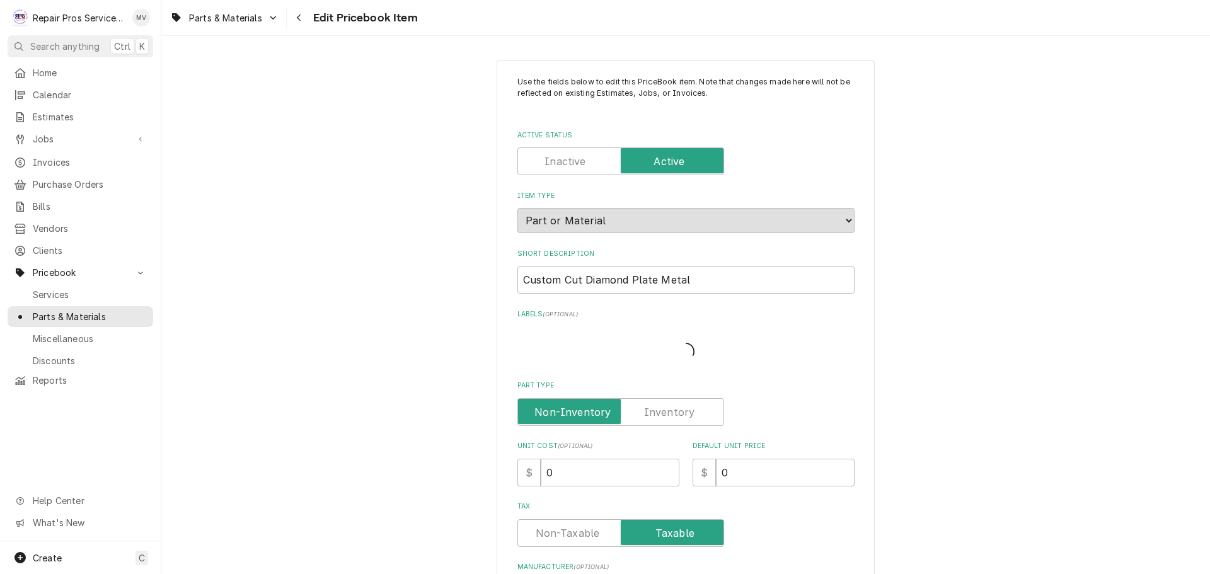
type textarea "x"
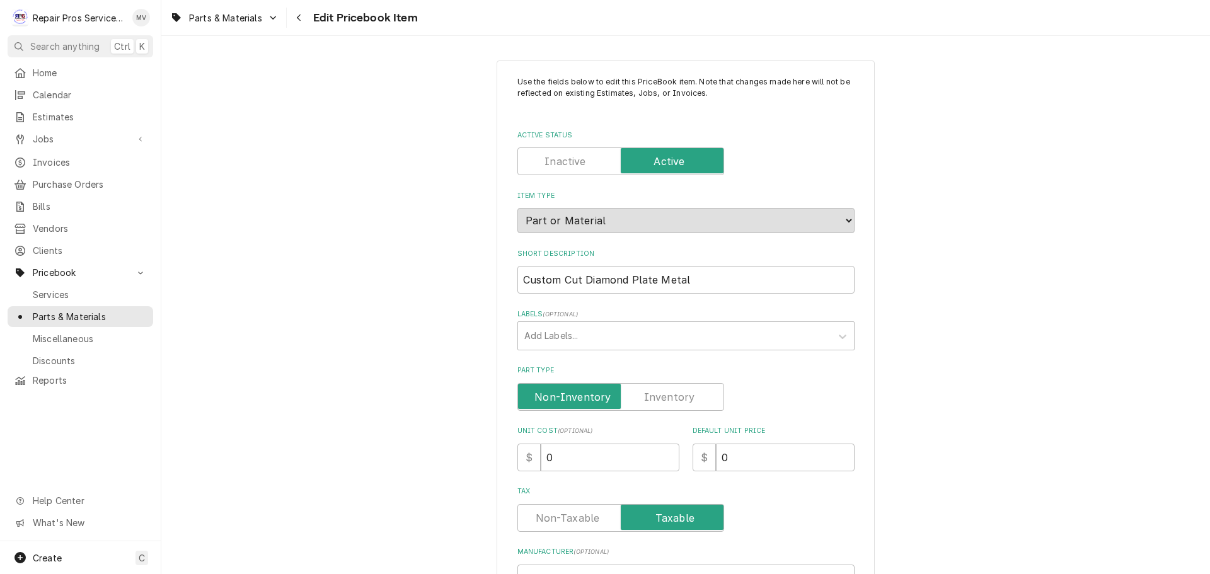
click at [563, 155] on label "Active Status" at bounding box center [620, 161] width 207 height 28
click at [563, 155] on input "Active Status" at bounding box center [620, 161] width 195 height 28
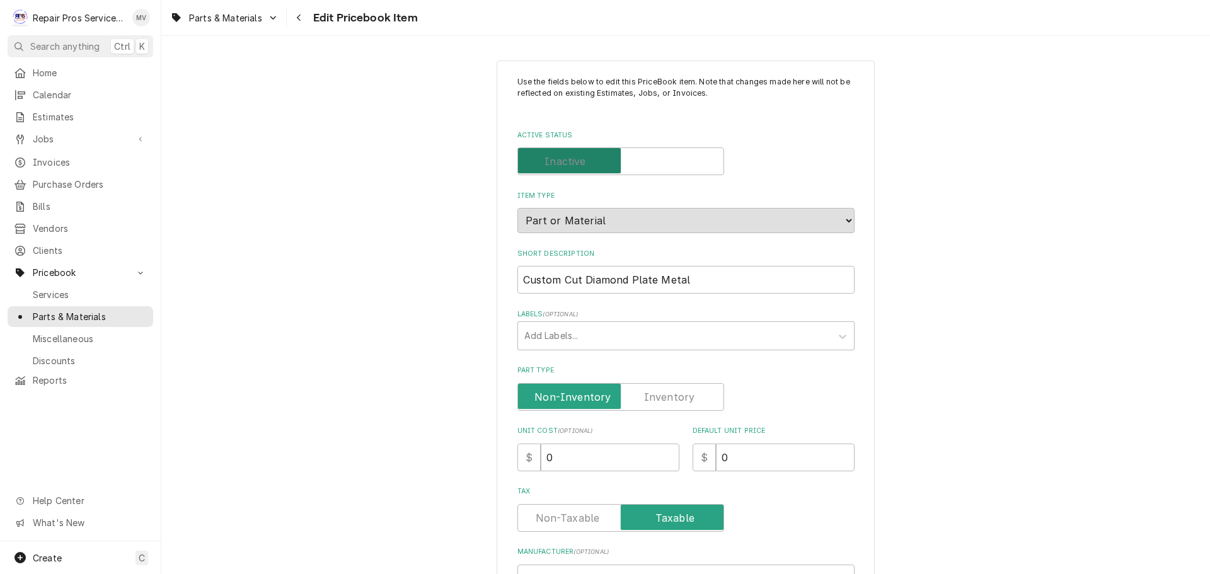
checkbox input "false"
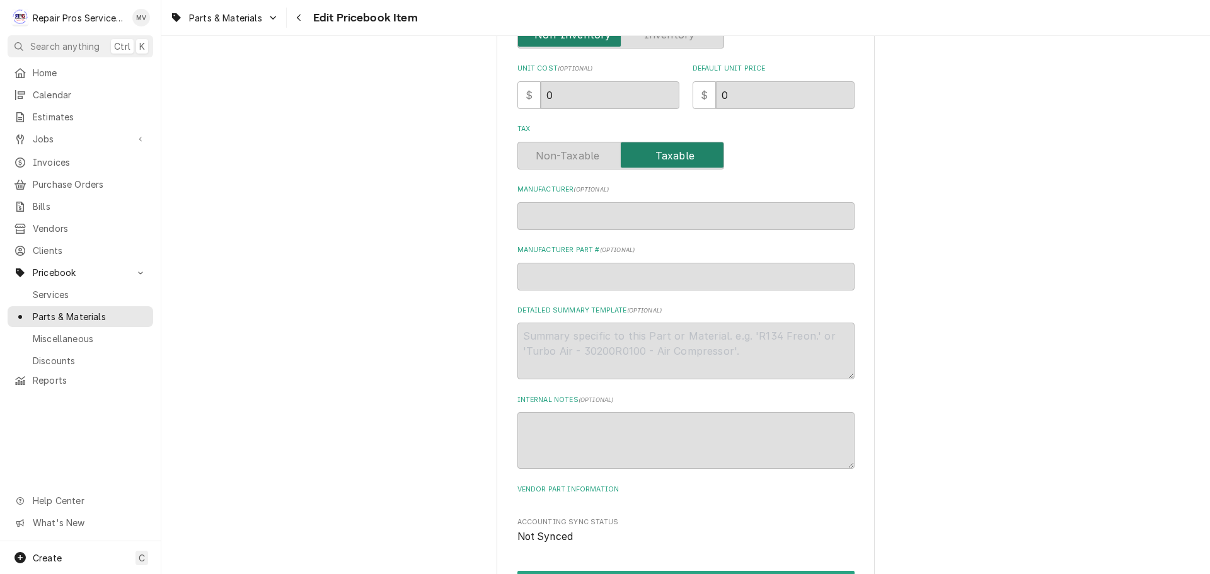
scroll to position [501, 0]
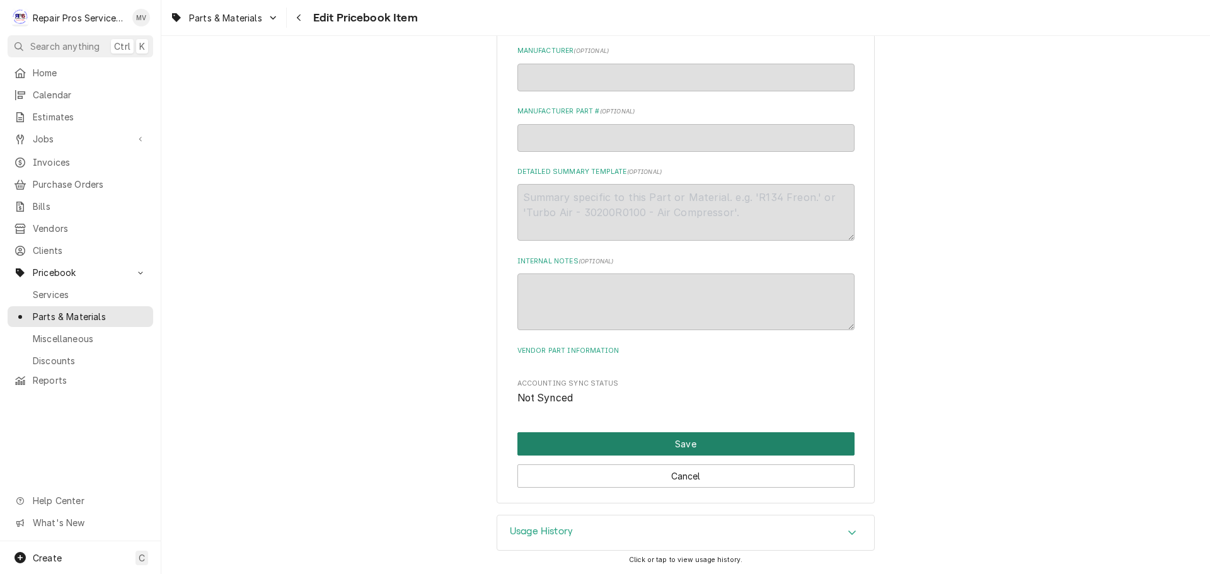
click at [625, 440] on button "Save" at bounding box center [685, 443] width 337 height 23
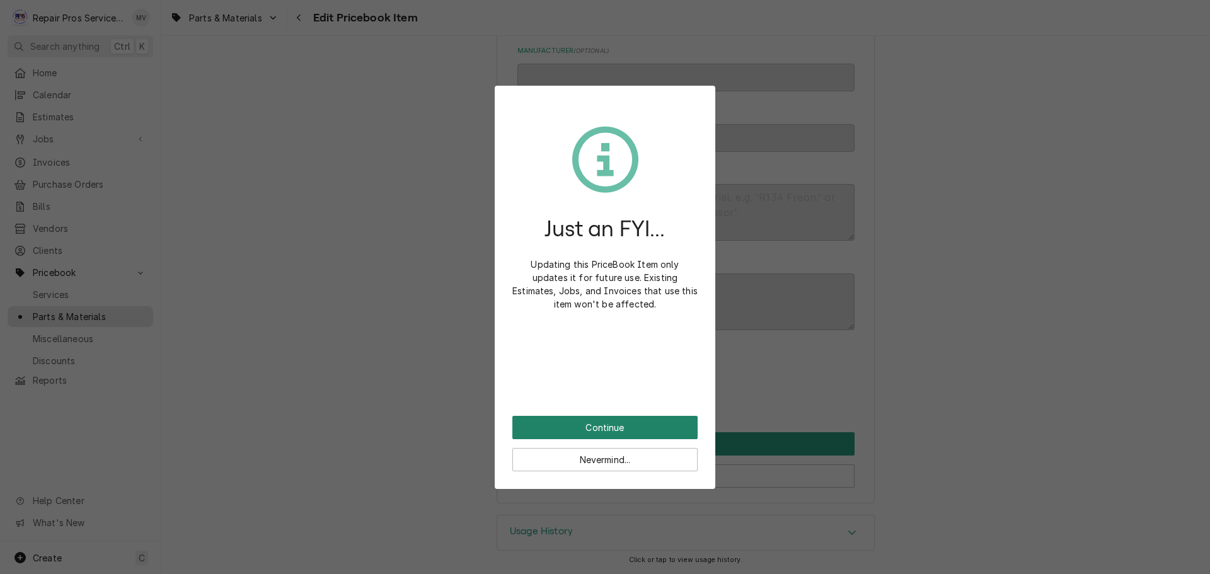
click at [632, 432] on button "Continue" at bounding box center [604, 427] width 185 height 23
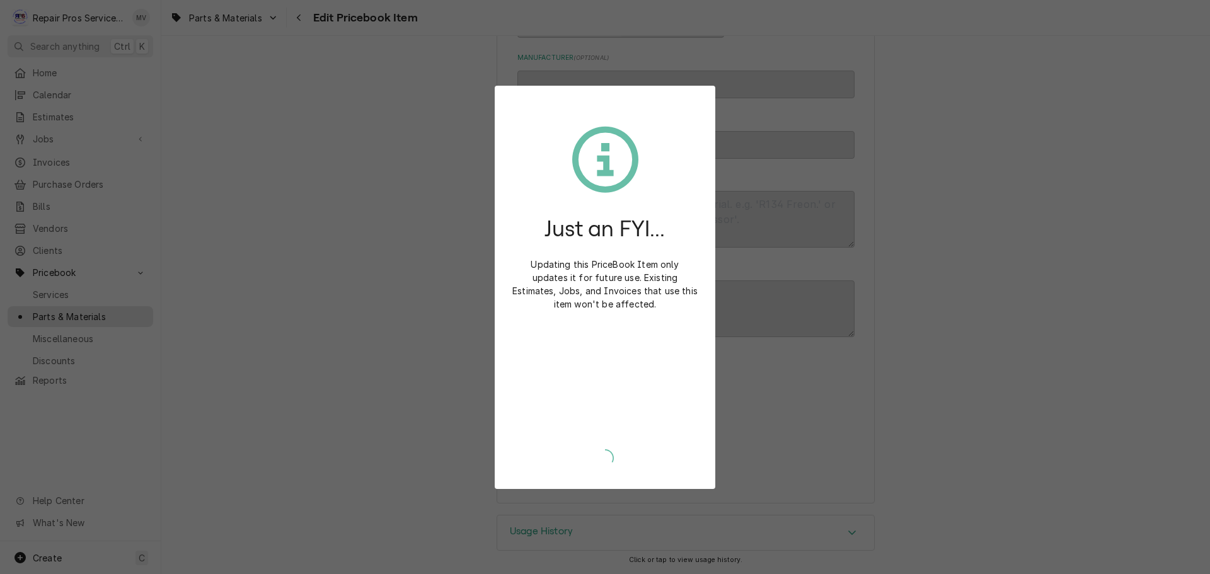
scroll to position [494, 0]
type textarea "x"
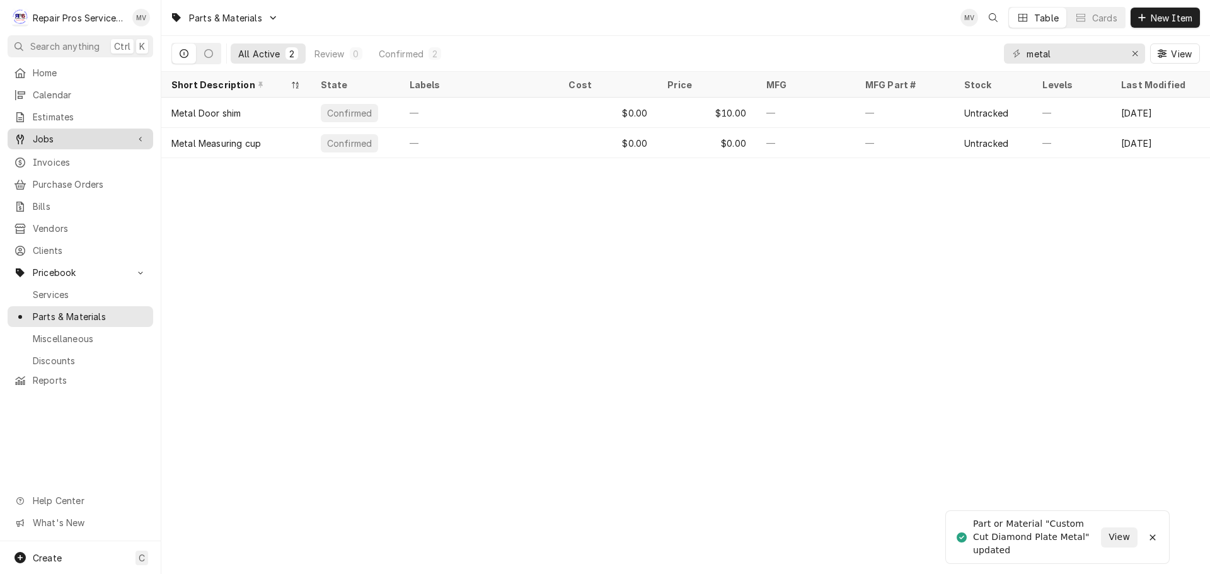
click at [49, 136] on span "Jobs" at bounding box center [80, 138] width 95 height 13
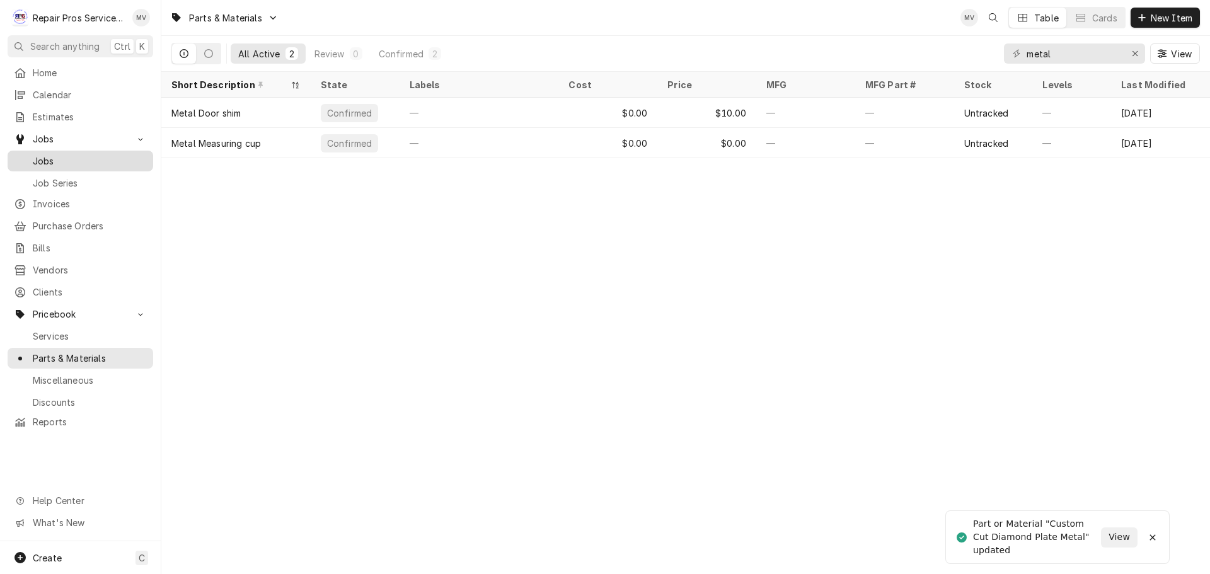
click at [55, 154] on span "Jobs" at bounding box center [90, 160] width 114 height 13
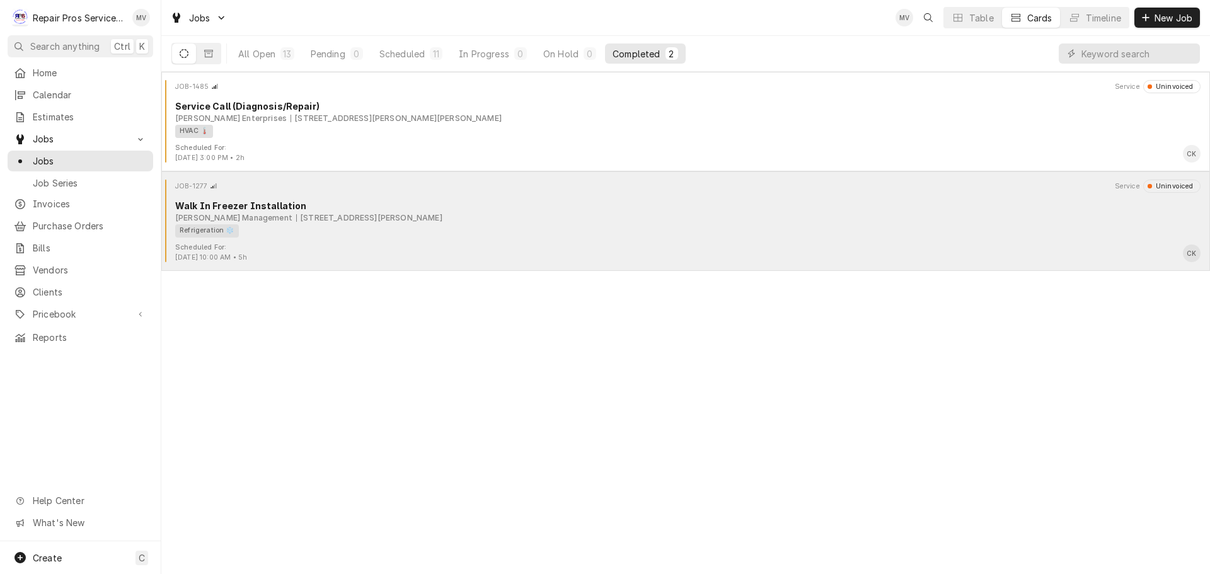
click at [493, 210] on div "Walk In Freezer Installation" at bounding box center [687, 205] width 1025 height 13
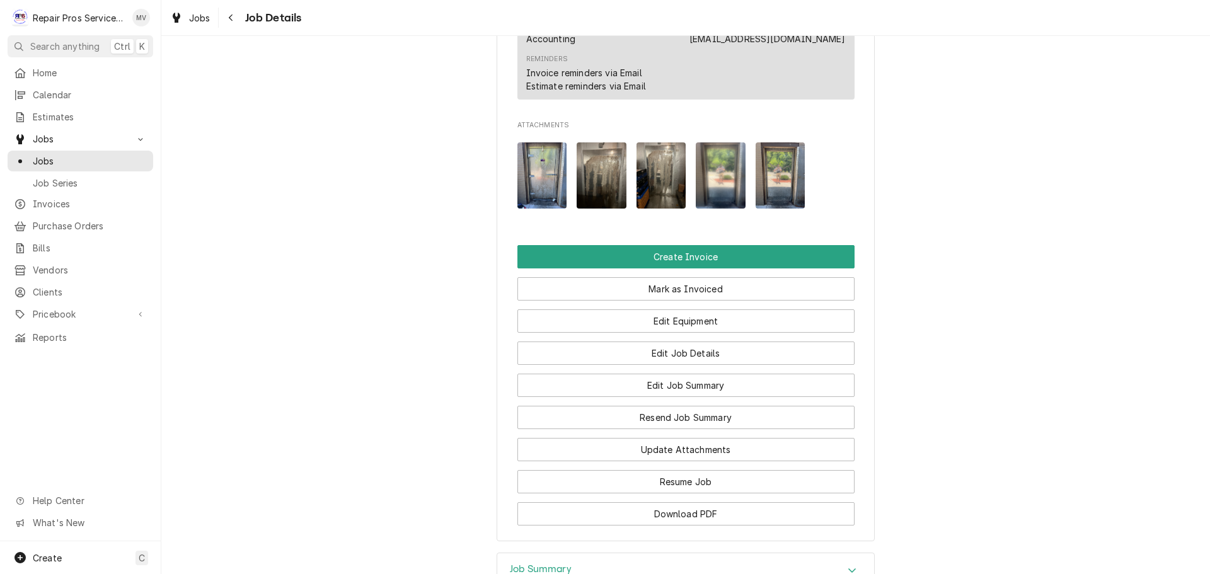
scroll to position [955, 0]
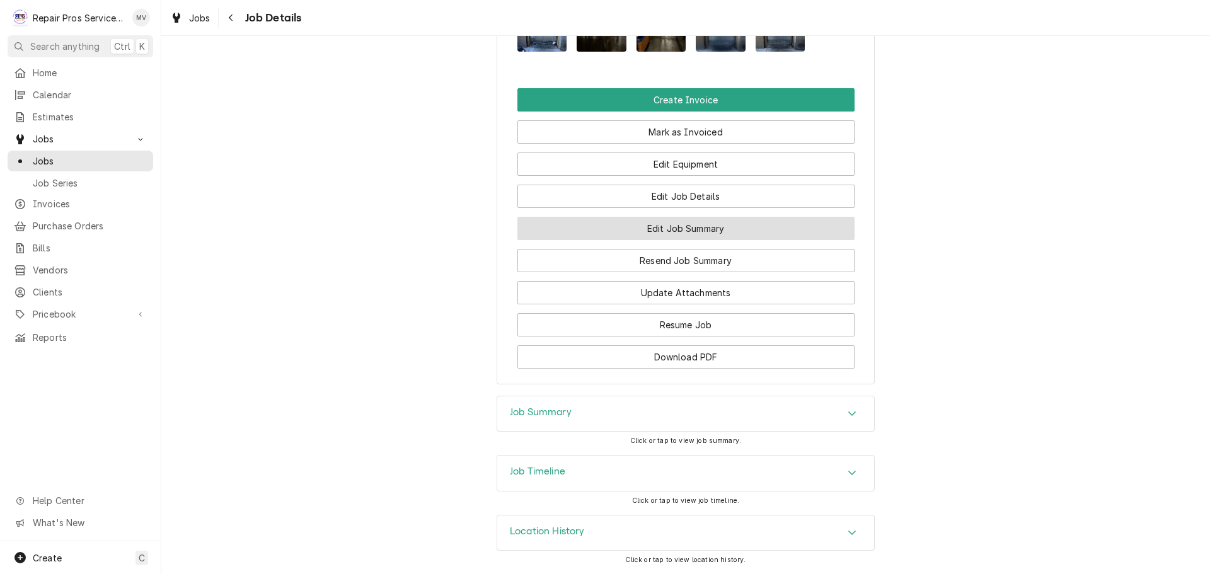
click at [660, 223] on button "Edit Job Summary" at bounding box center [685, 228] width 337 height 23
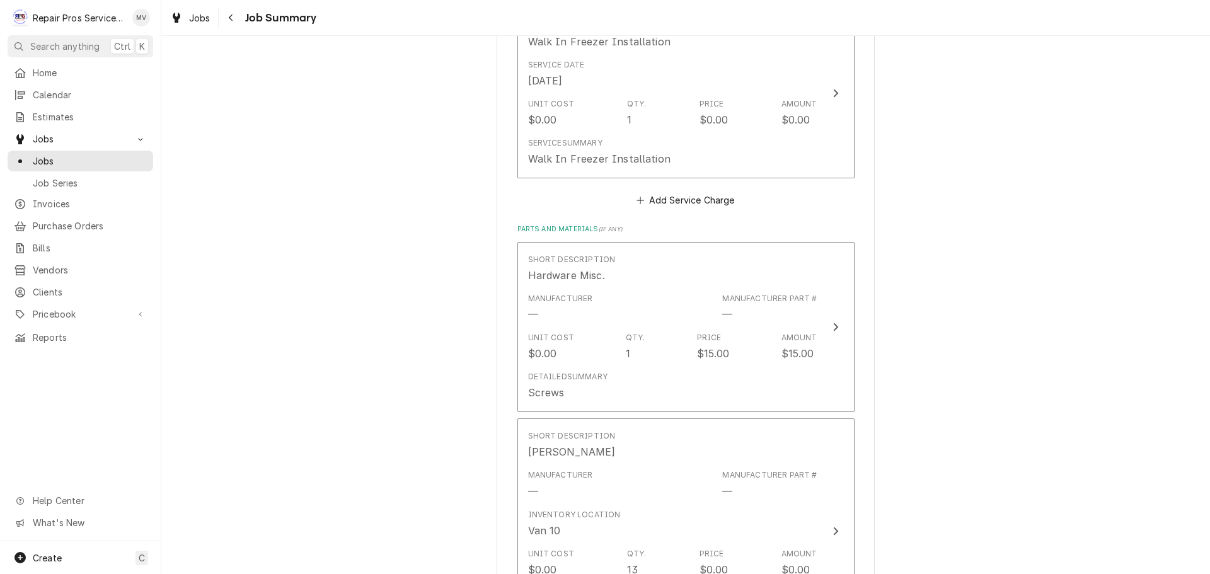
scroll to position [1197, 0]
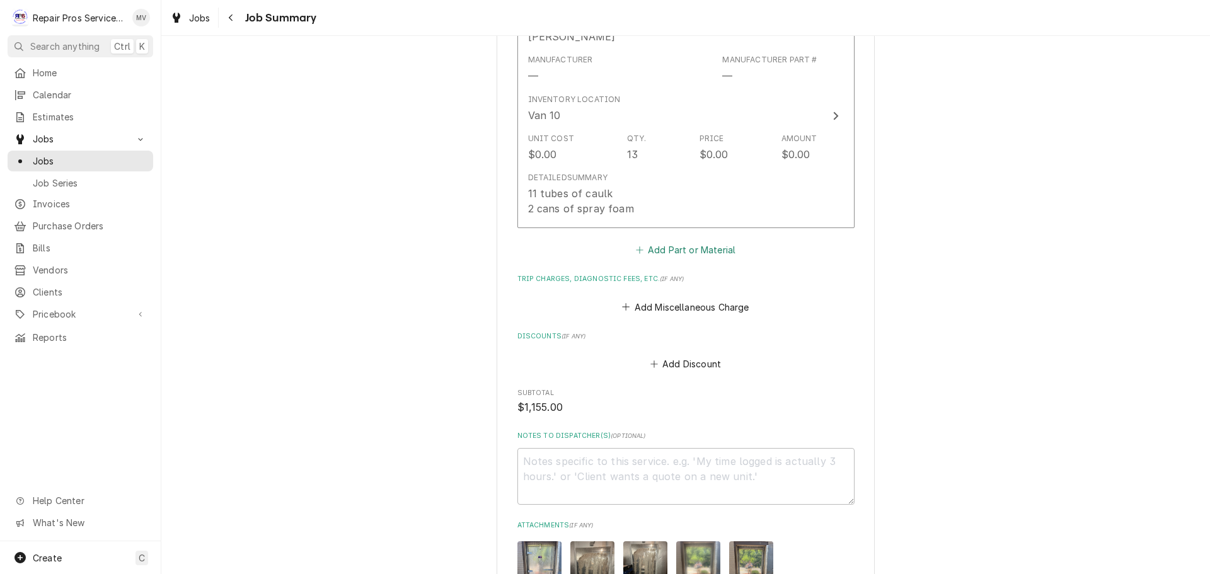
click at [636, 246] on icon "Parts and Materials" at bounding box center [640, 250] width 8 height 9
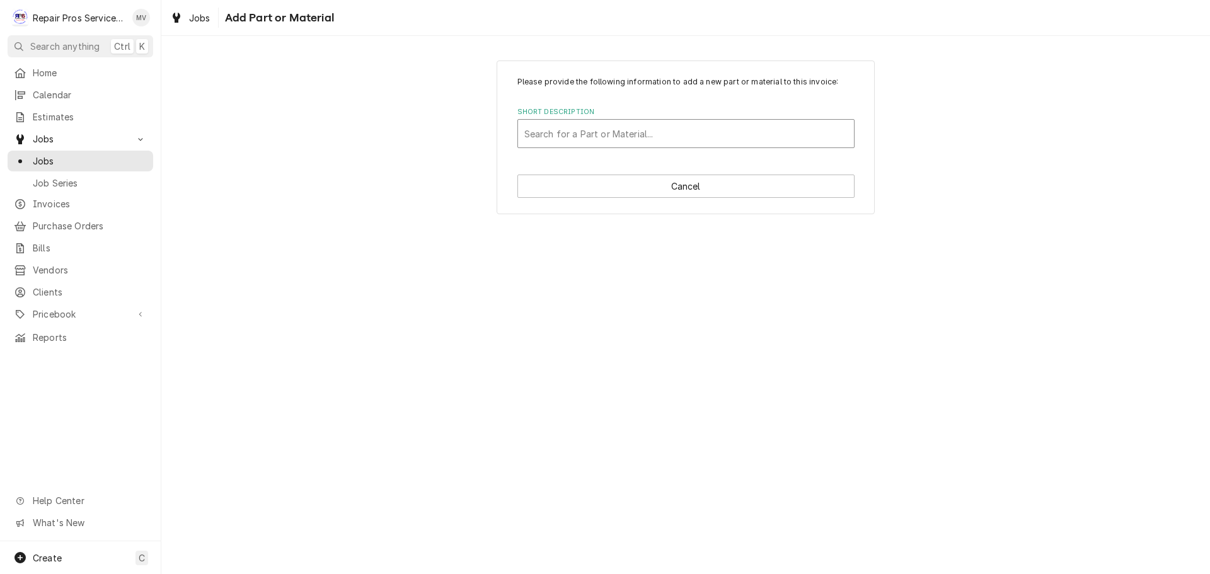
click at [628, 138] on div "Short Description" at bounding box center [685, 133] width 323 height 23
type input "refrig"
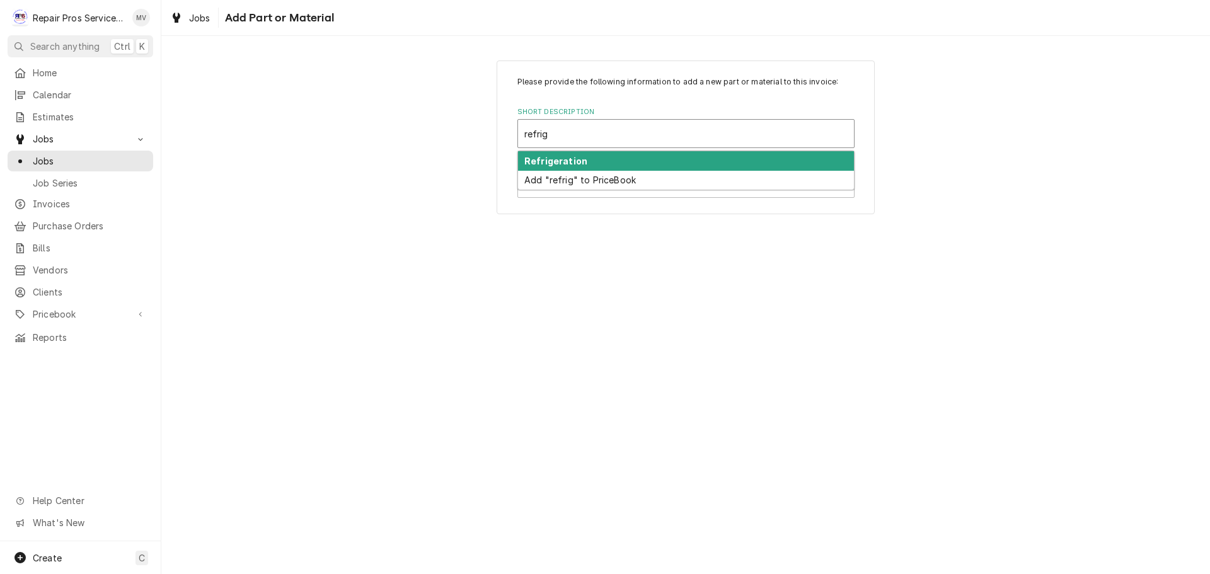
click at [534, 161] on strong "Refrigeration" at bounding box center [555, 161] width 63 height 11
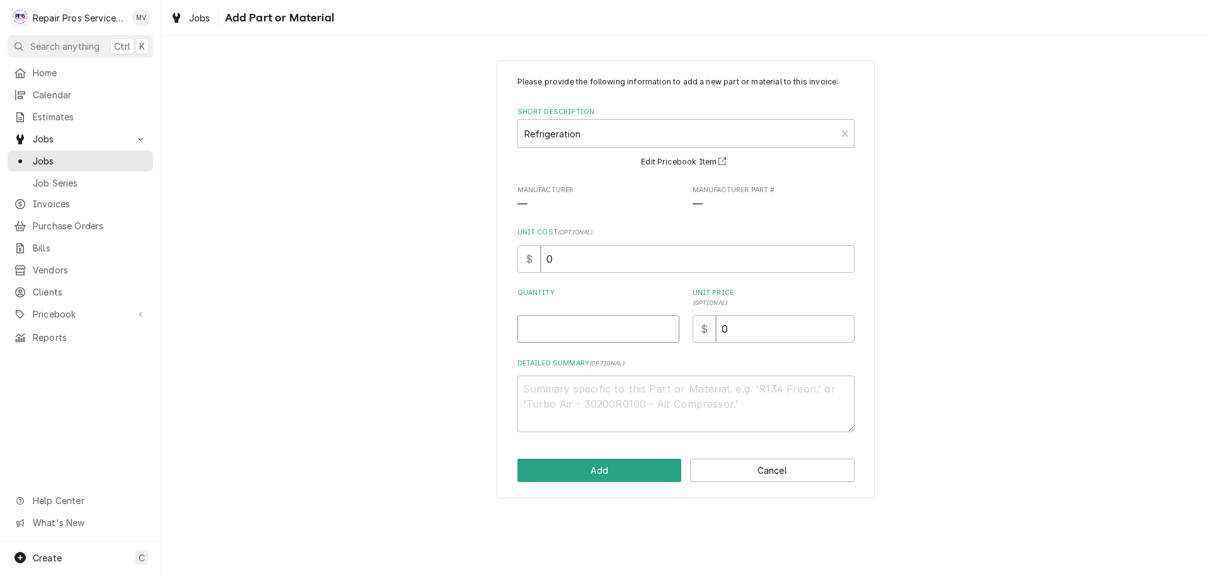
click at [570, 331] on input "Quantity" at bounding box center [598, 329] width 162 height 28
type textarea "x"
type input "1"
type textarea "x"
type input "1"
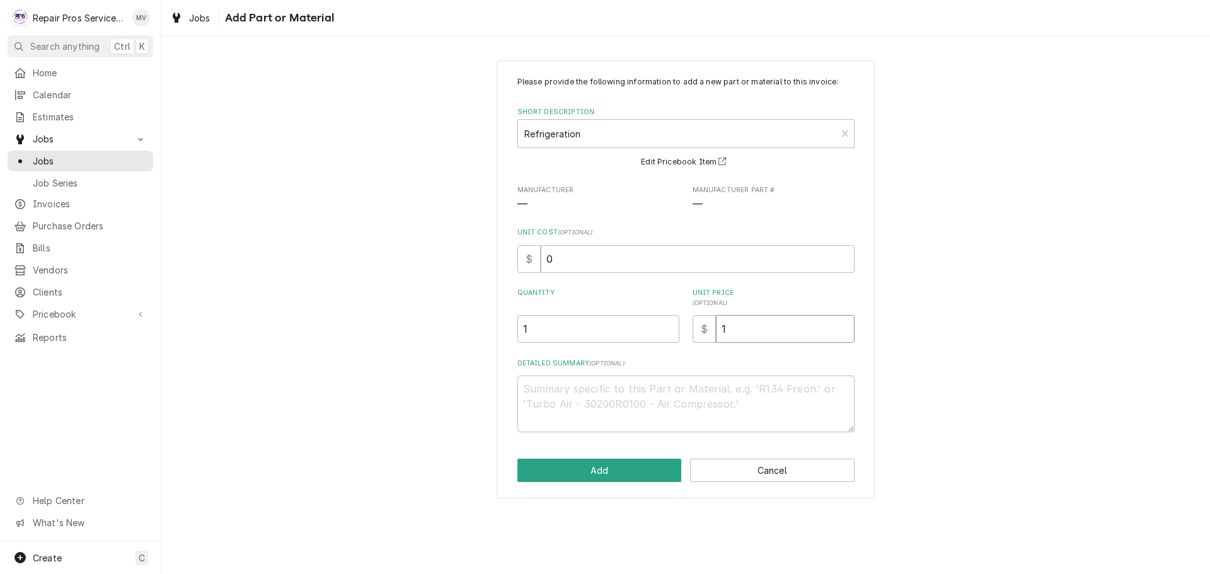
type textarea "x"
type input "13"
type textarea "x"
type input "132"
type textarea "x"
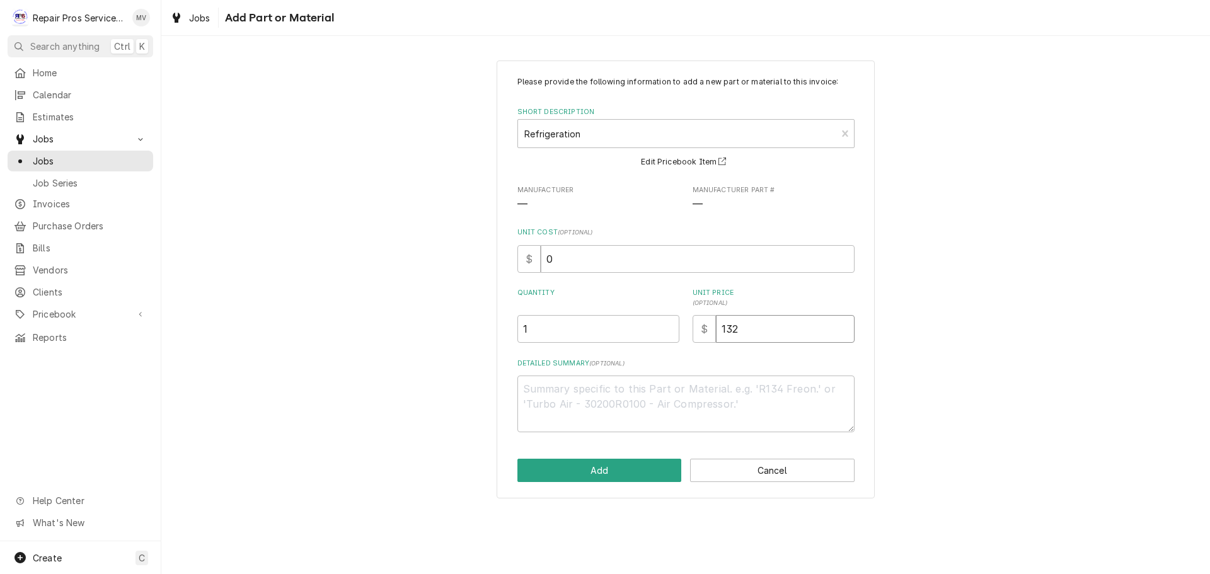
type input "1327"
type textarea "x"
type input "1327.2"
type textarea "x"
type input "1327.27"
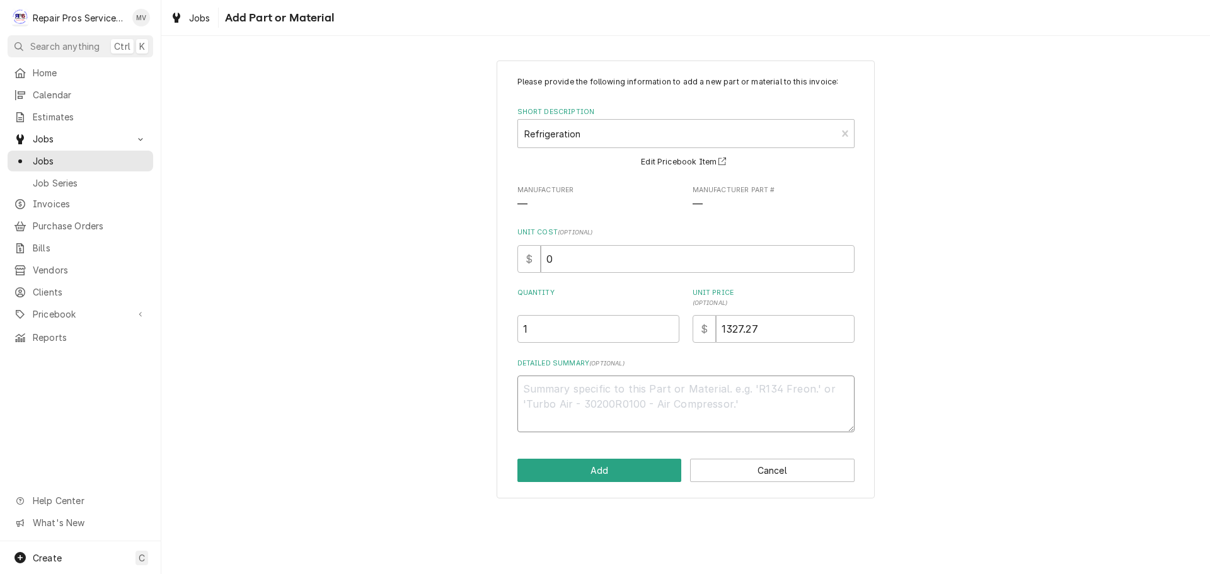
click at [531, 389] on textarea "Detailed Summary ( optional )" at bounding box center [685, 404] width 337 height 57
type textarea "x"
type textarea "C"
type textarea "x"
type textarea "Cu"
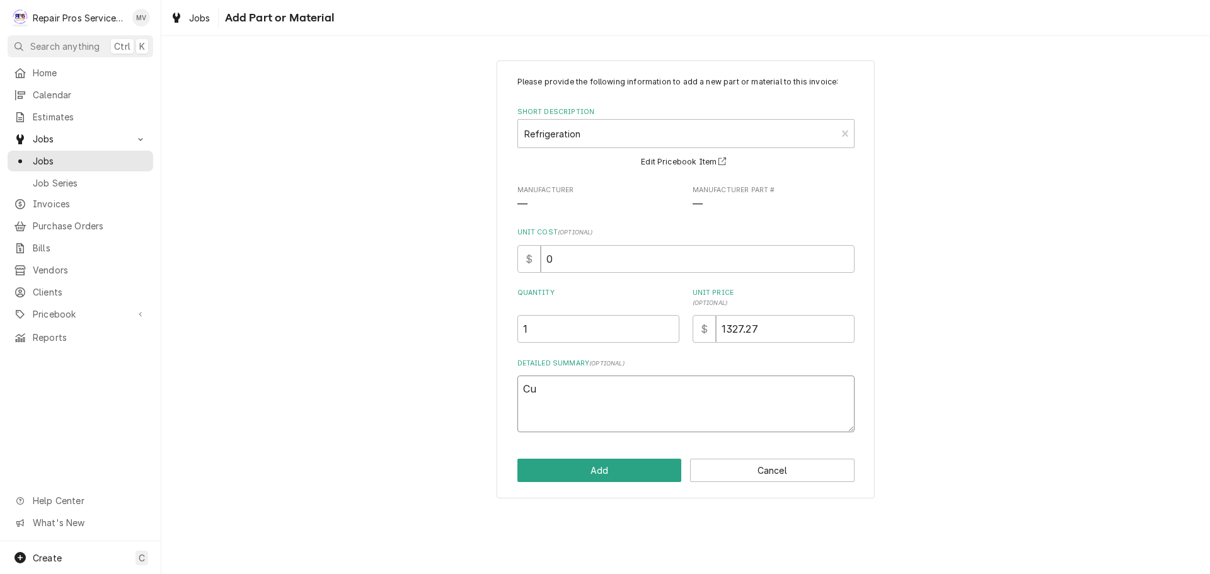
type textarea "x"
type textarea "Cus"
type textarea "x"
type textarea "Cust"
type textarea "x"
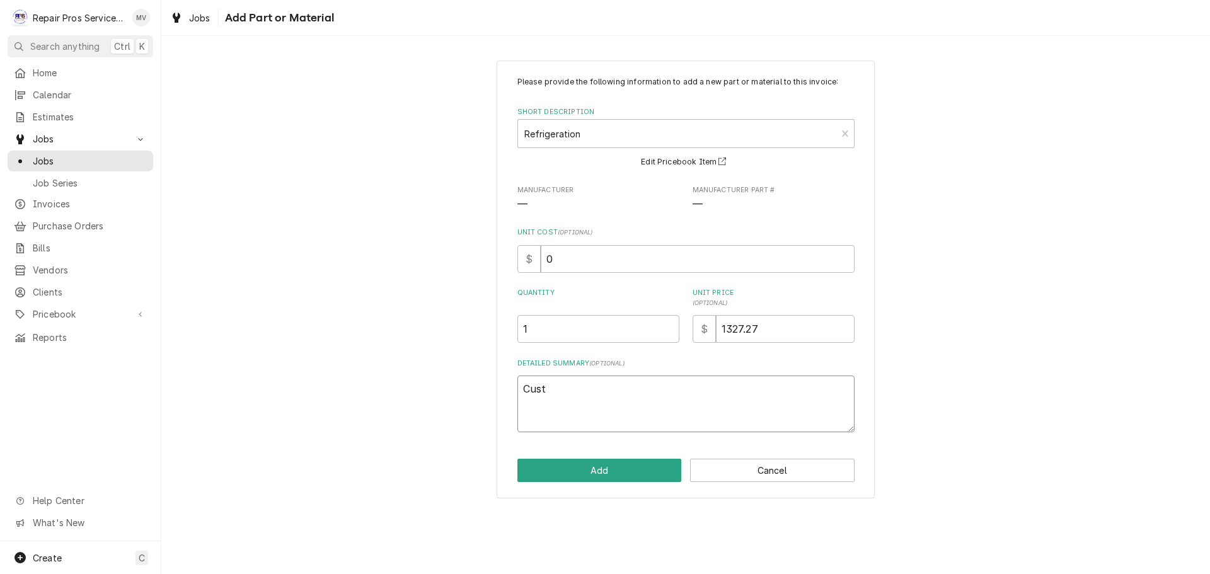
type textarea "Custo"
type textarea "x"
type textarea "Custom"
type textarea "x"
type textarea "Custom"
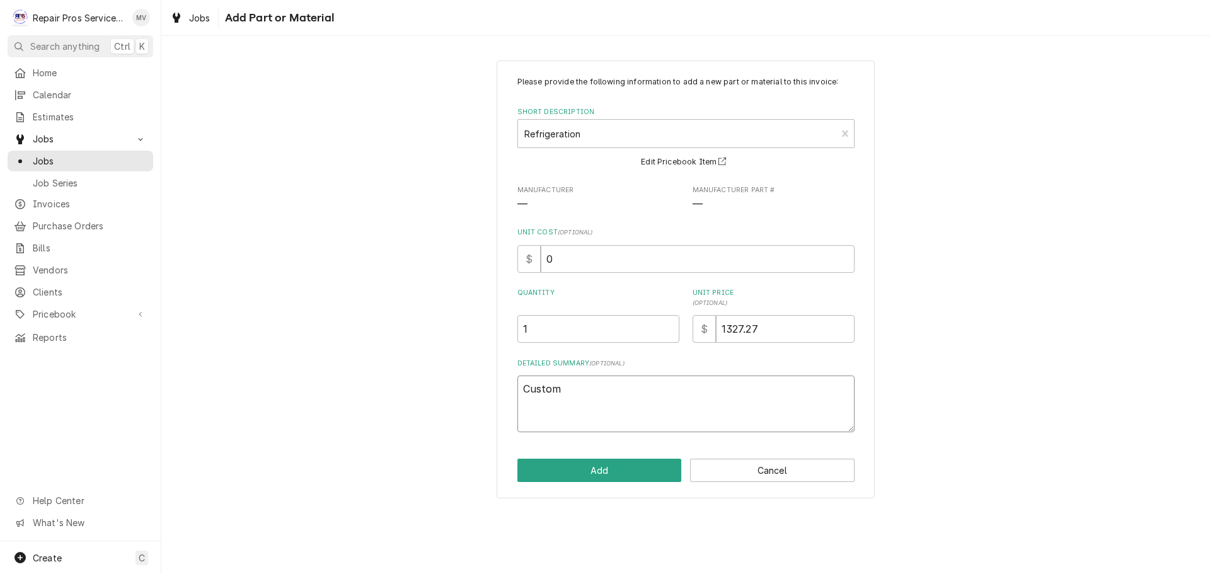
type textarea "x"
type textarea "Custom C"
type textarea "x"
type textarea "Custom Cu"
type textarea "x"
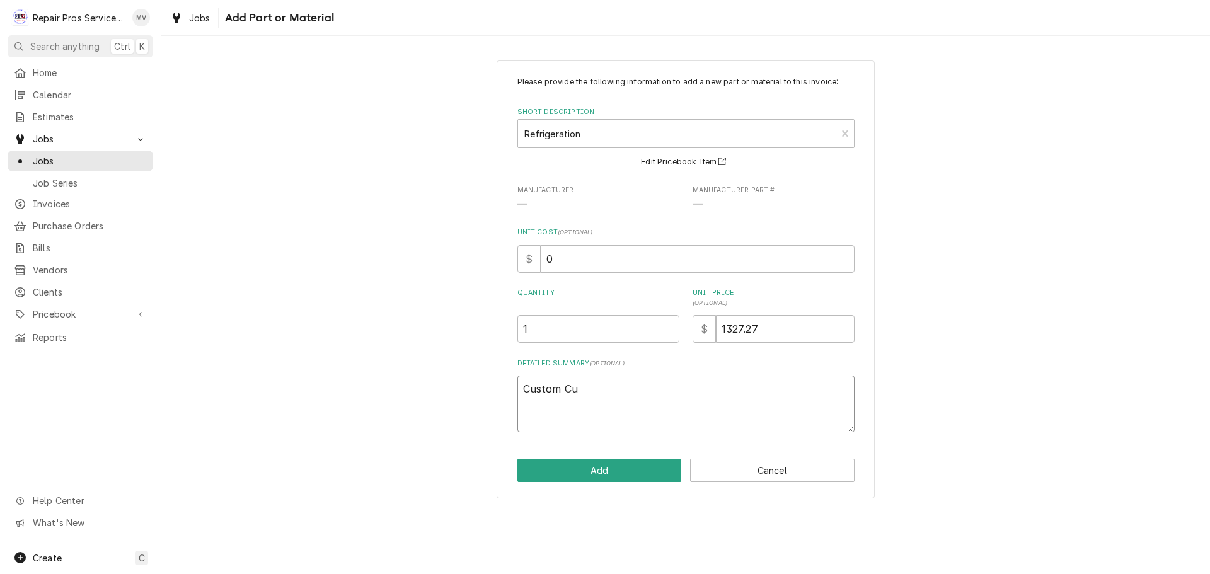
type textarea "Custom Cut"
type textarea "x"
type textarea "Custom Cut"
type textarea "x"
type textarea "Custom Cut D"
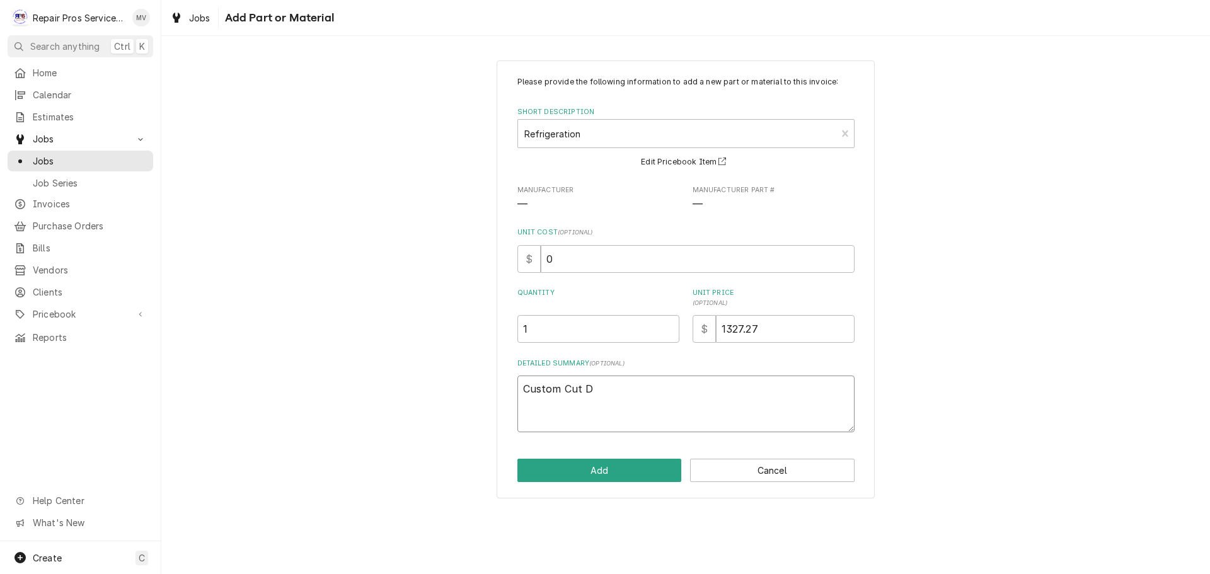
type textarea "x"
type textarea "Custom Cut Di"
type textarea "x"
type textarea "Custom Cut Dia"
type textarea "x"
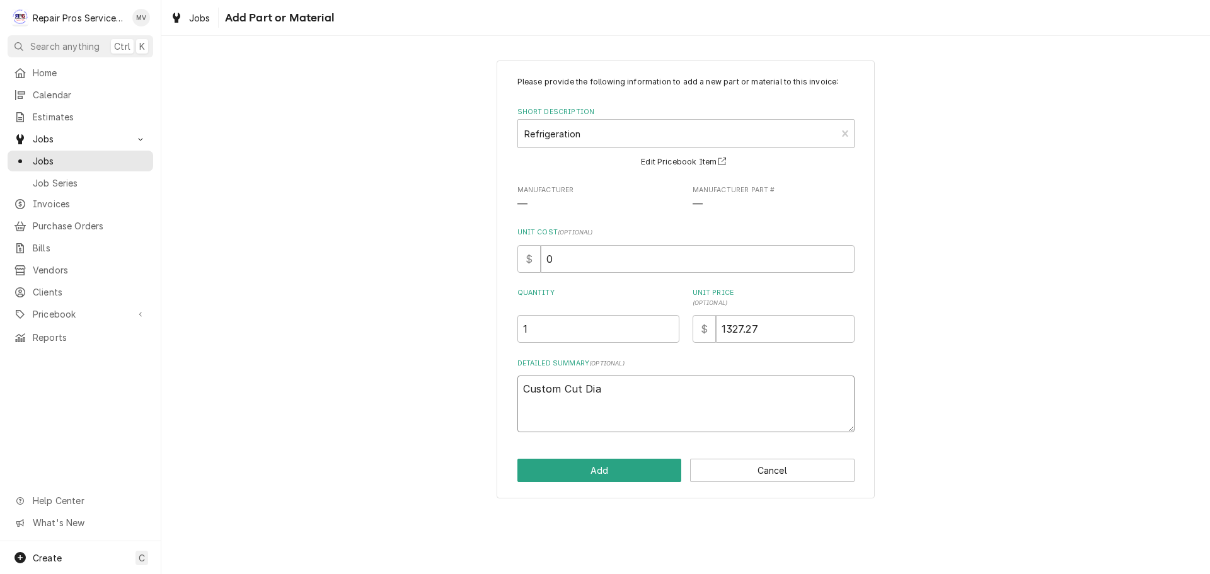
type textarea "Custom Cut Diam"
type textarea "x"
type textarea "Custom Cut Diamo"
type textarea "x"
type textarea "Custom Cut Diamon"
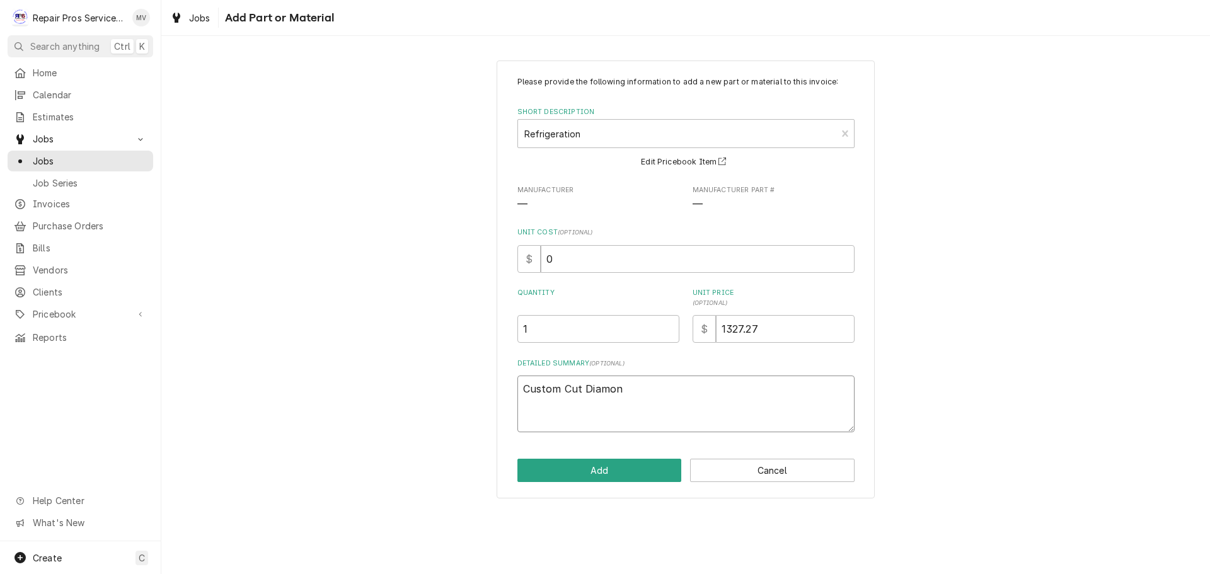
type textarea "x"
type textarea "Custom Cut Diamon"
type textarea "x"
type textarea "Custom Cut Diamon"
type textarea "x"
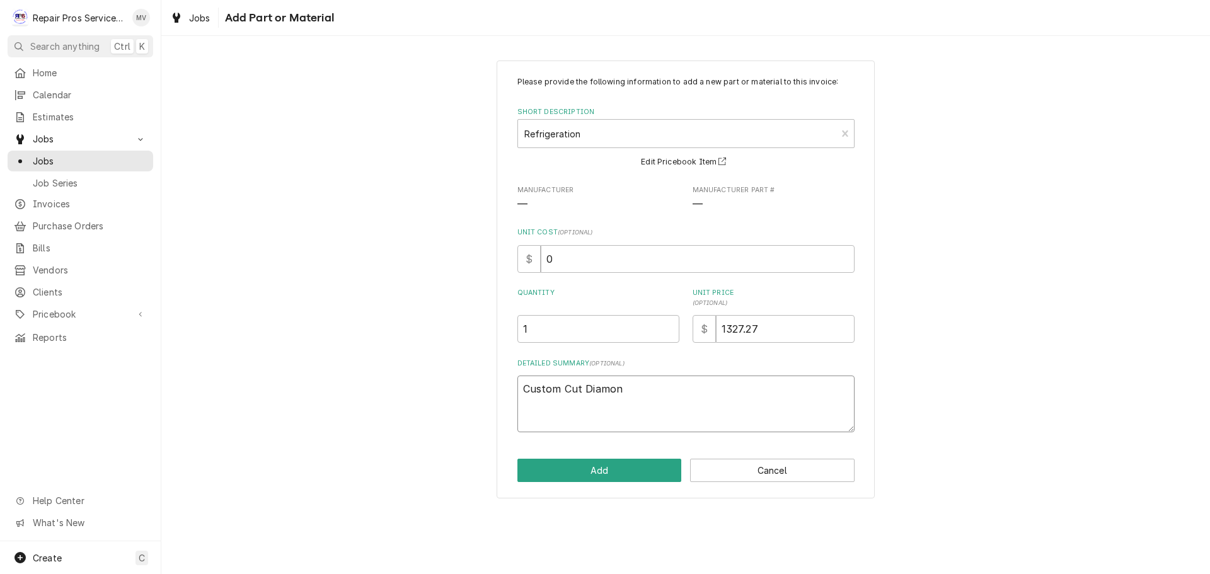
type textarea "Custom Cut Diamon P"
type textarea "x"
type textarea "Custom Cut Diamon Pl"
type textarea "x"
type textarea "Custom Cut Diamon Pla"
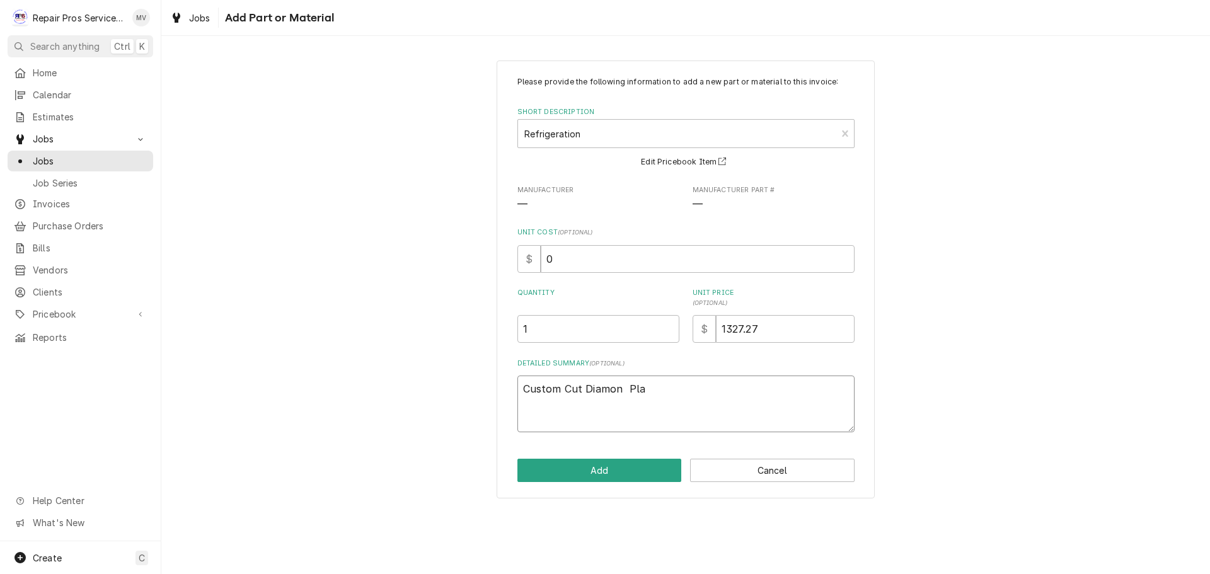
type textarea "x"
type textarea "Custom Cut Diamon Plat"
type textarea "x"
type textarea "Custom Cut Diamon Plate"
click at [617, 388] on textarea "Custom Cut Diamon Plate" at bounding box center [685, 404] width 337 height 57
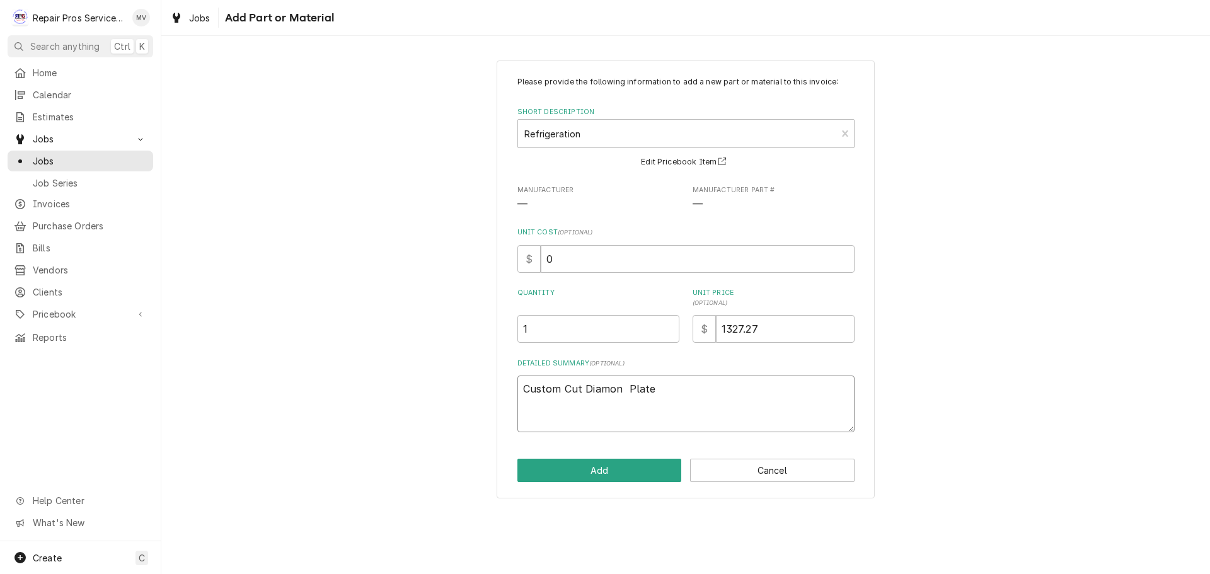
type textarea "x"
type textarea "Custom Cut Diamond Plate"
type textarea "x"
type textarea "Custom Cut Diamond Plate"
click at [633, 470] on button "Add" at bounding box center [599, 470] width 164 height 23
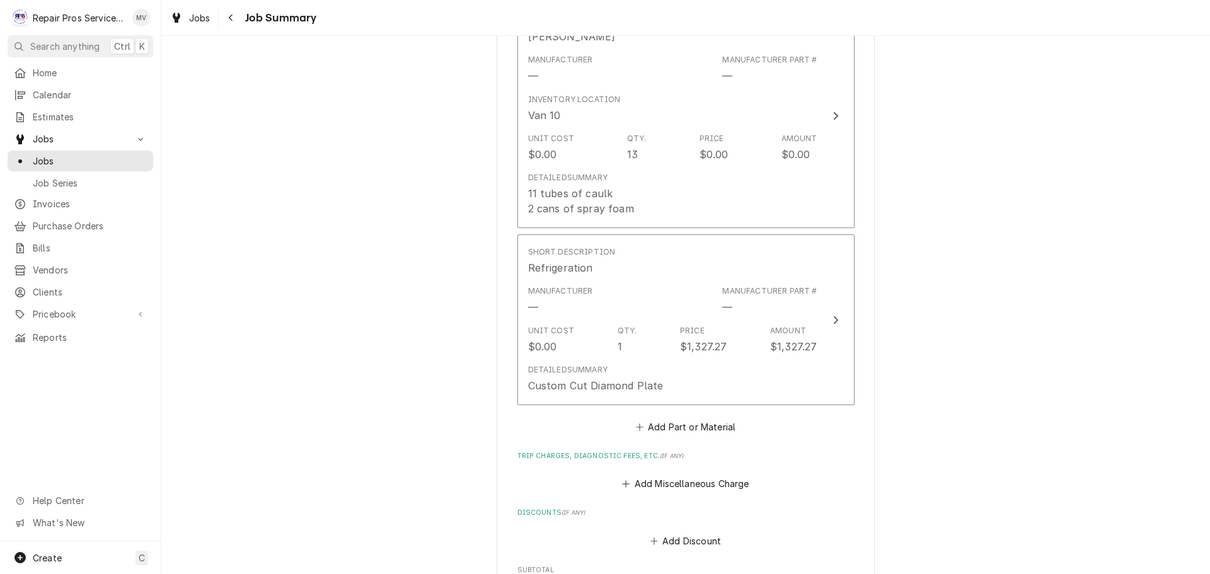
scroll to position [1134, 0]
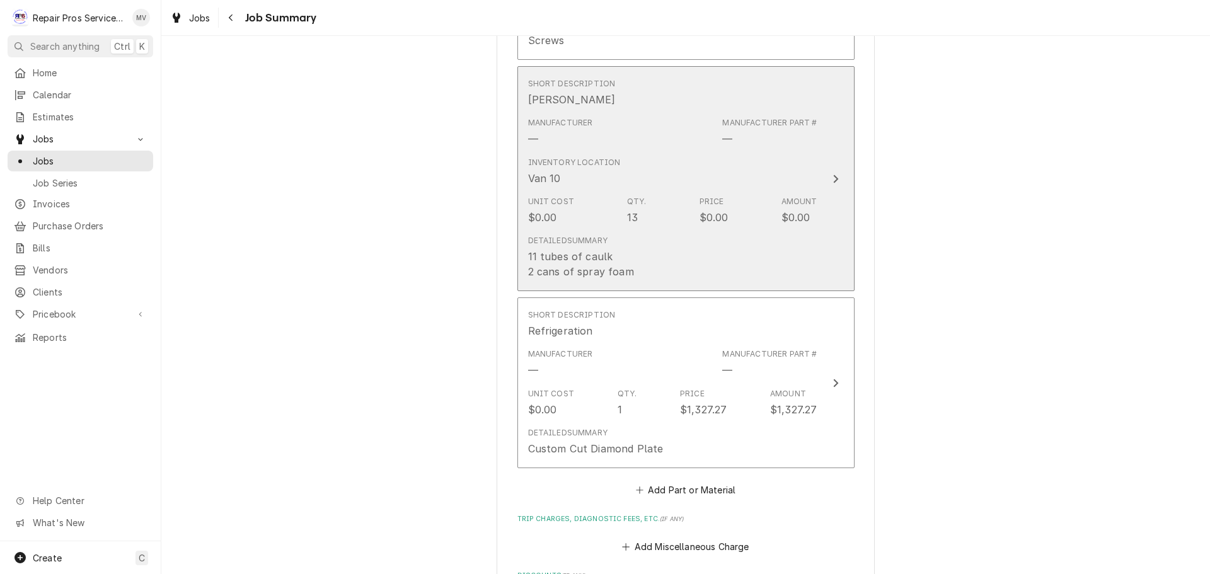
click at [833, 177] on icon "Update Line Item" at bounding box center [835, 179] width 5 height 8
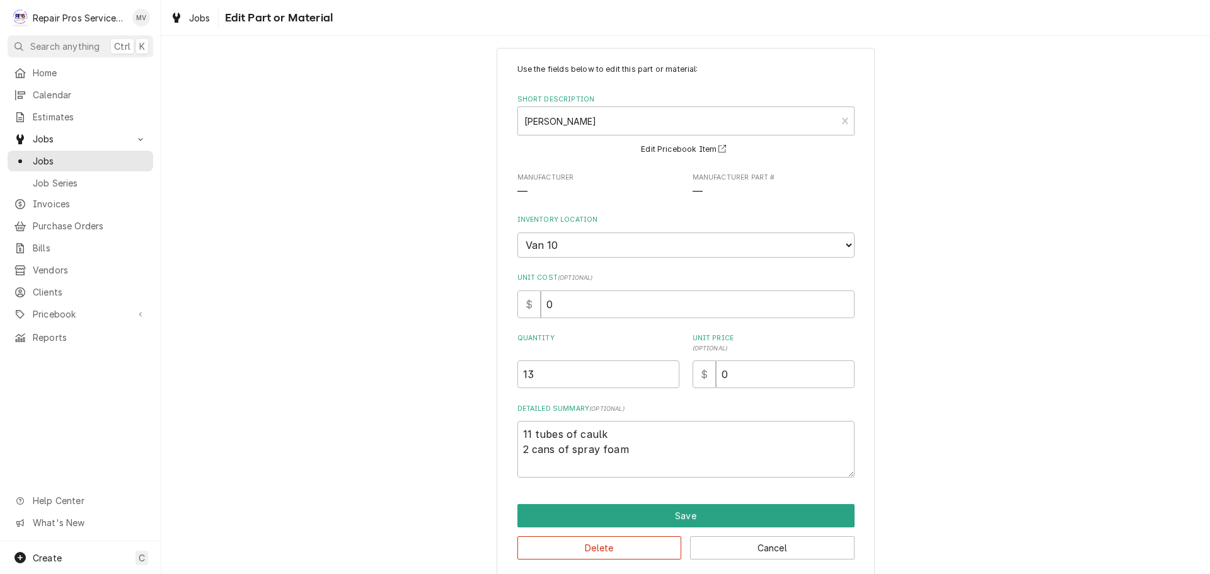
scroll to position [25, 0]
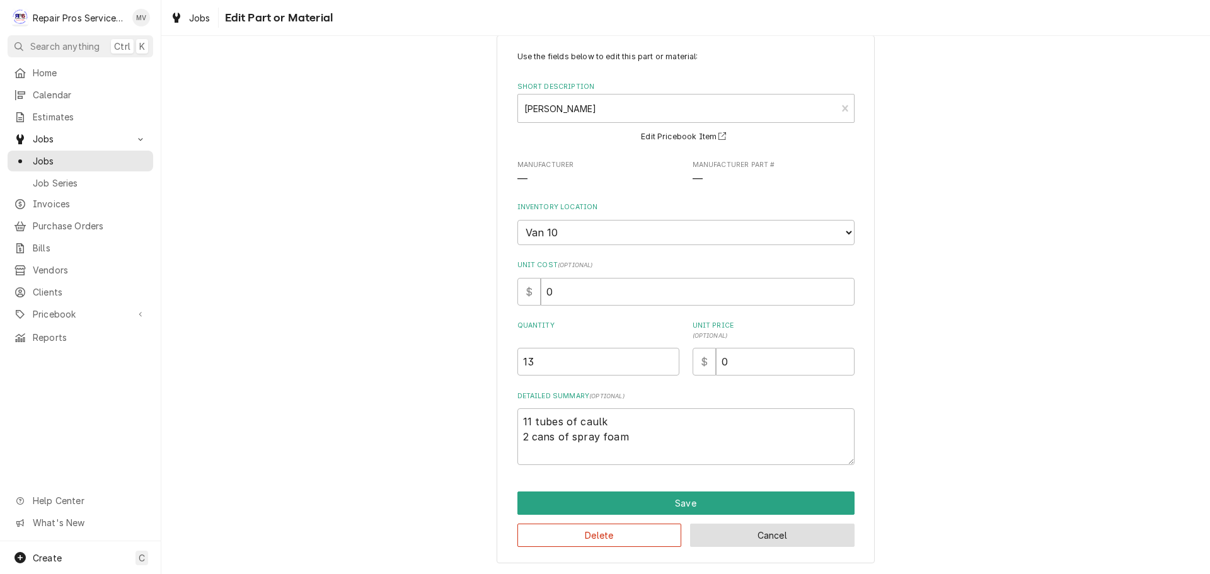
click at [732, 536] on button "Cancel" at bounding box center [772, 535] width 164 height 23
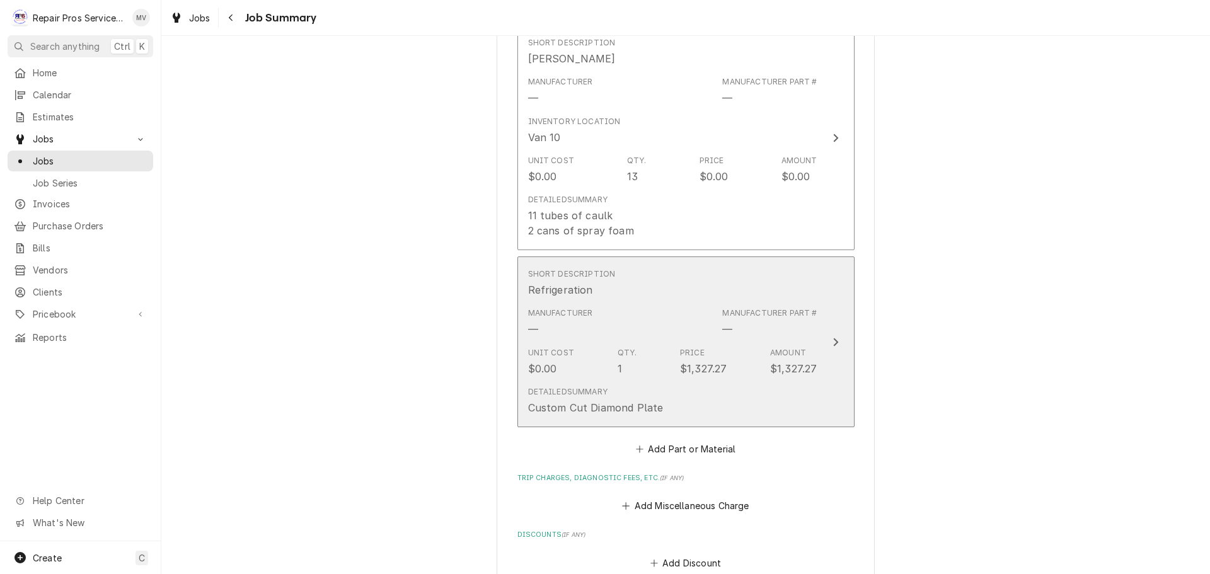
scroll to position [1197, 0]
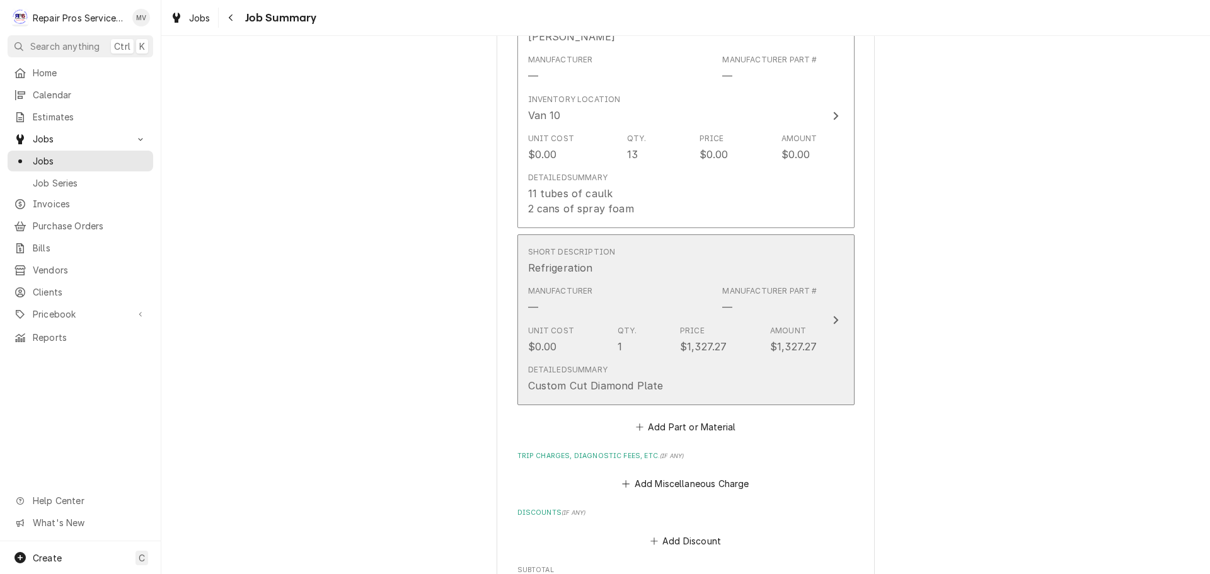
click at [839, 306] on button "Short Description Refrigeration Manufacturer — Manufacturer Part # — Unit Cost …" at bounding box center [685, 319] width 337 height 171
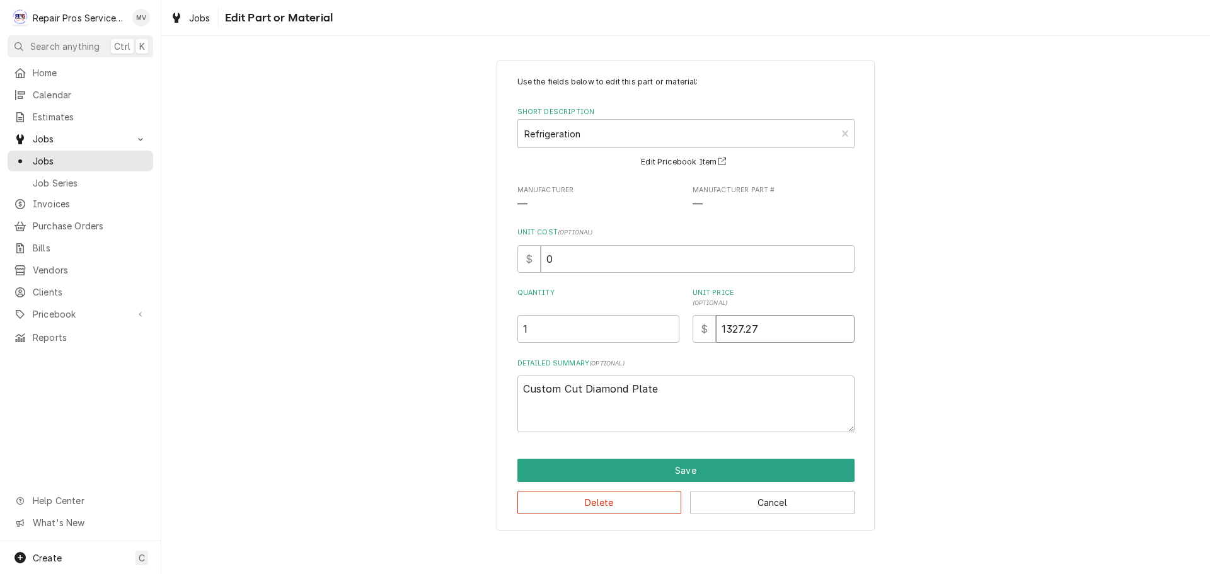
drag, startPoint x: 761, startPoint y: 329, endPoint x: 681, endPoint y: 304, distance: 84.3
click at [681, 306] on div "Quantity 1 Unit Price ( optional ) $ 1327.27" at bounding box center [685, 315] width 337 height 55
type textarea "x"
type input "1"
type textarea "x"
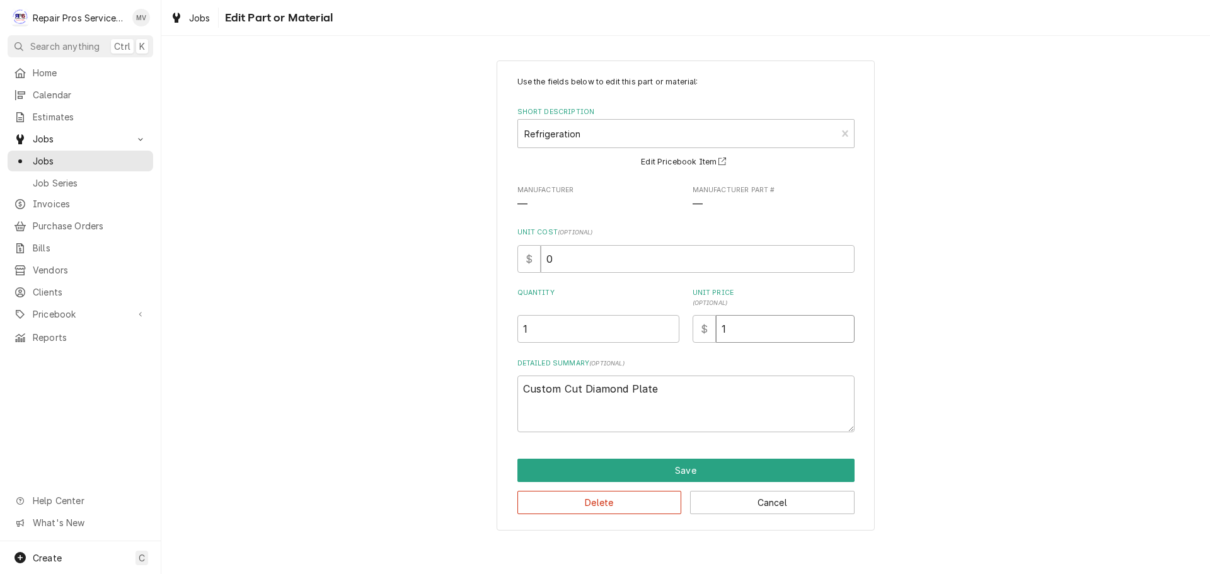
type input "13"
type textarea "x"
type input "136"
type textarea "x"
type input "1361"
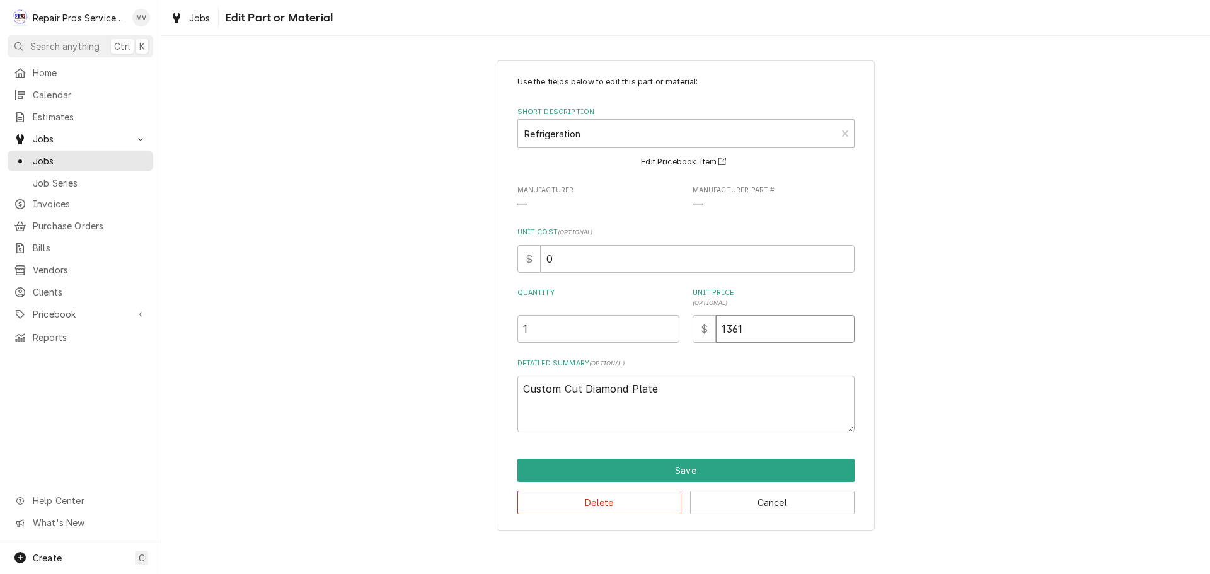
type textarea "x"
type input "1361.2"
type textarea "x"
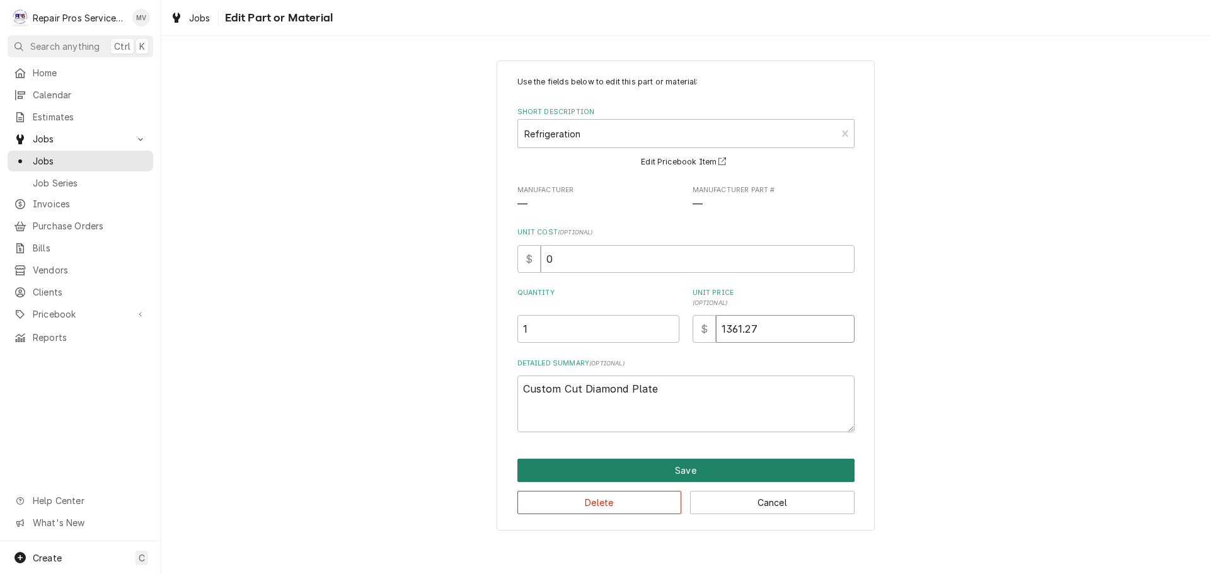
type input "1361.27"
click at [673, 476] on button "Save" at bounding box center [685, 470] width 337 height 23
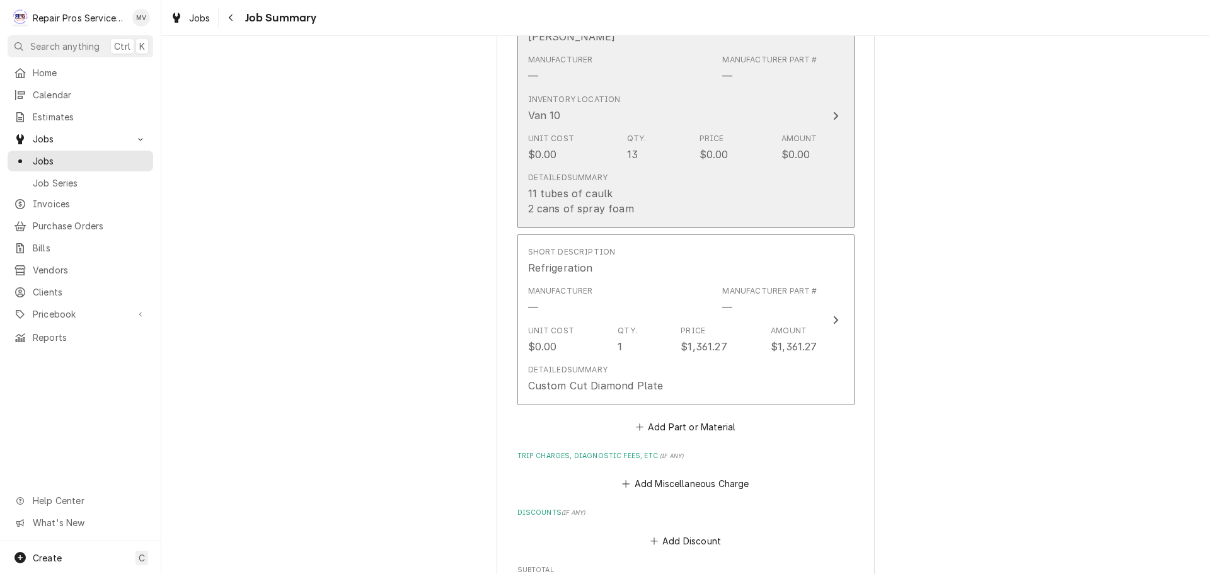
click at [671, 198] on div "Detailed Summary 11 tubes of caulk 2 cans of spray foam" at bounding box center [672, 194] width 289 height 54
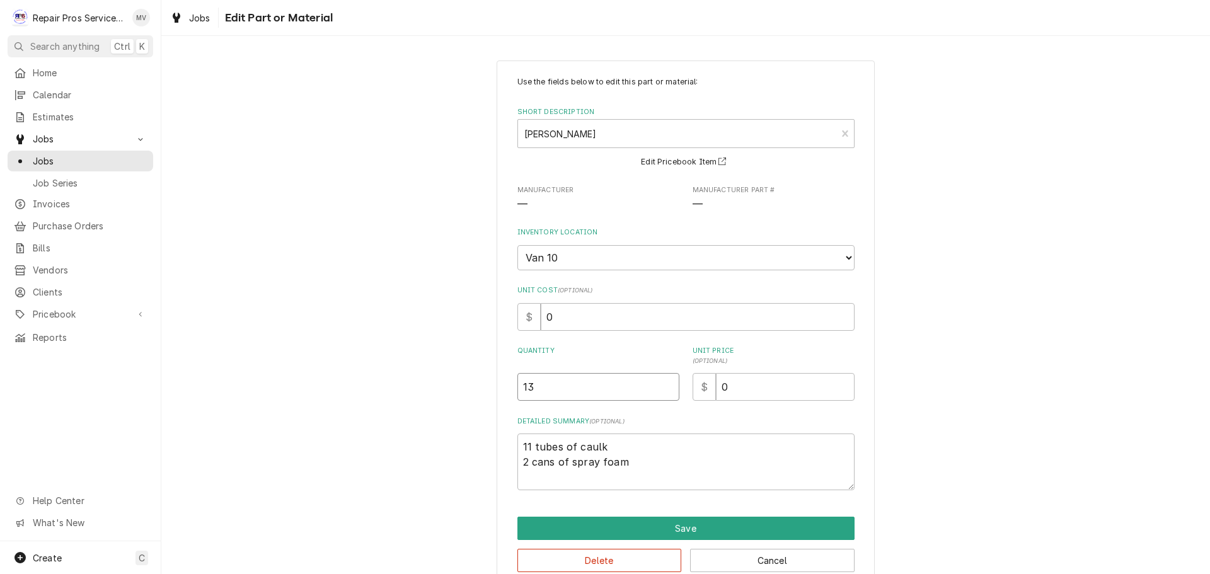
drag, startPoint x: 546, startPoint y: 387, endPoint x: 497, endPoint y: 379, distance: 50.4
click at [497, 379] on div "Use the fields below to edit this part or material: Short Description Butyl Cau…" at bounding box center [686, 325] width 378 height 528
type textarea "x"
type input "1"
type textarea "x"
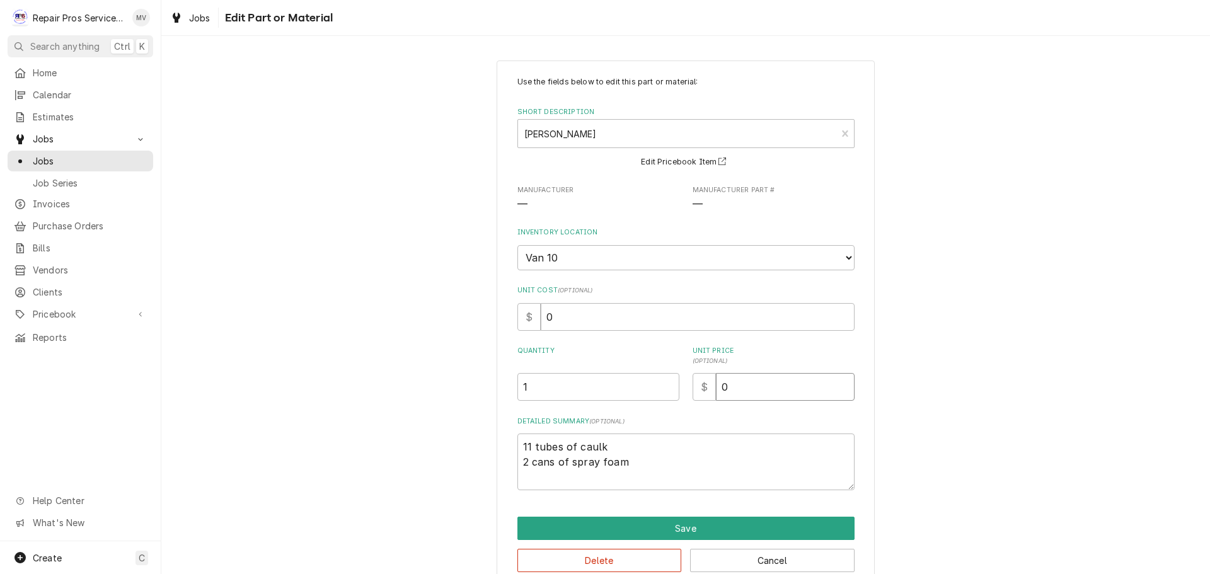
type input "4"
type textarea "x"
type input "42"
type textarea "x"
type input "425"
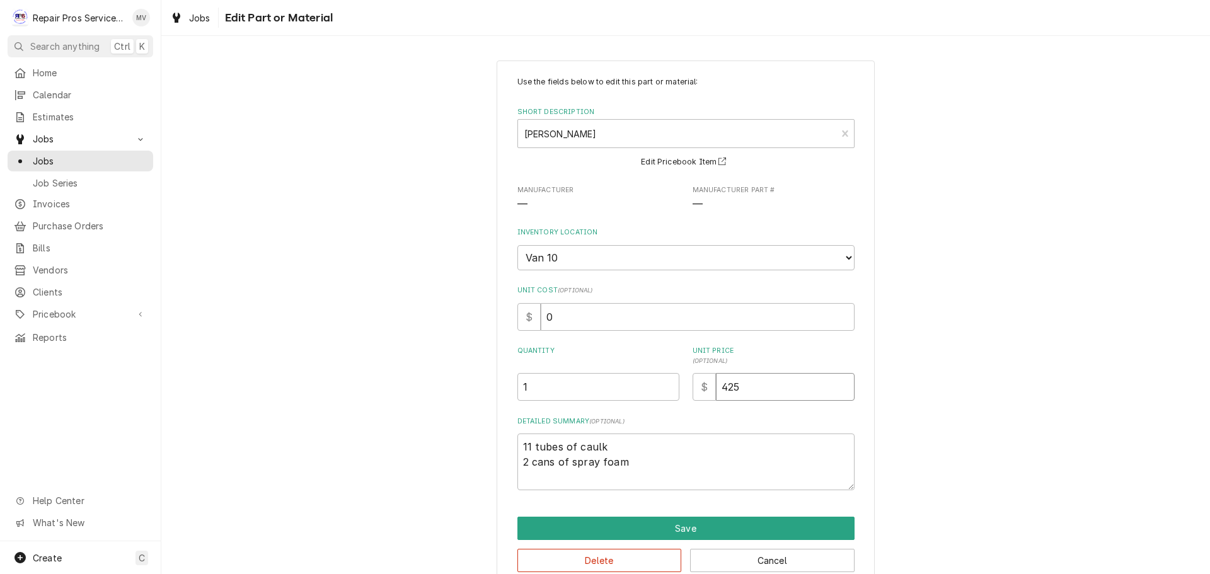
type textarea "x"
type input "425.0"
type textarea "x"
type input "425.00"
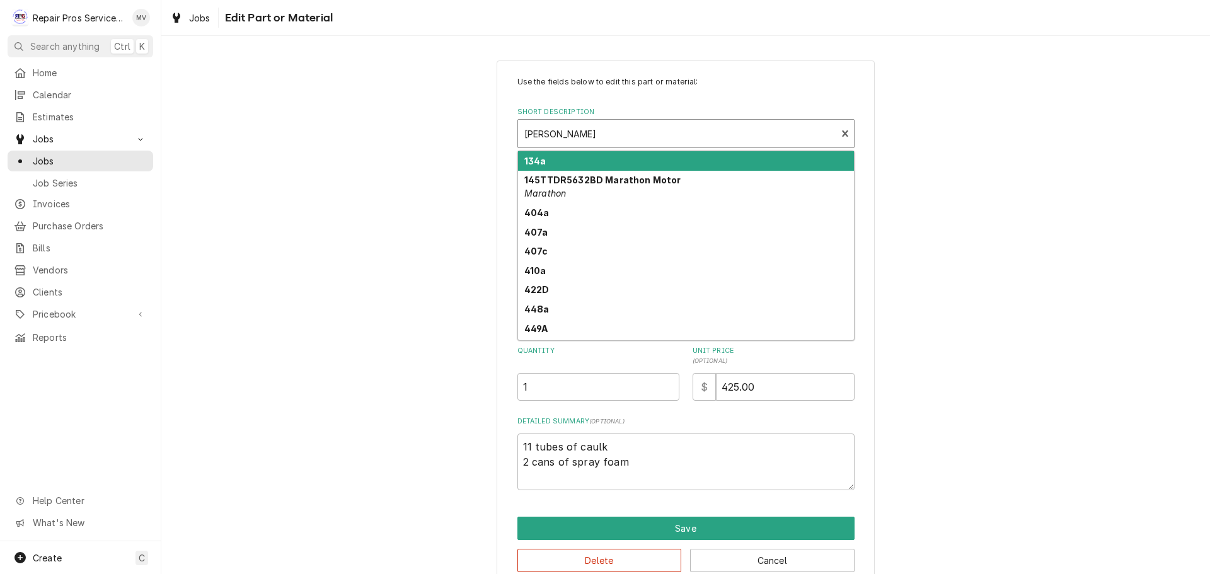
click at [597, 136] on div "Short Description" at bounding box center [677, 133] width 306 height 23
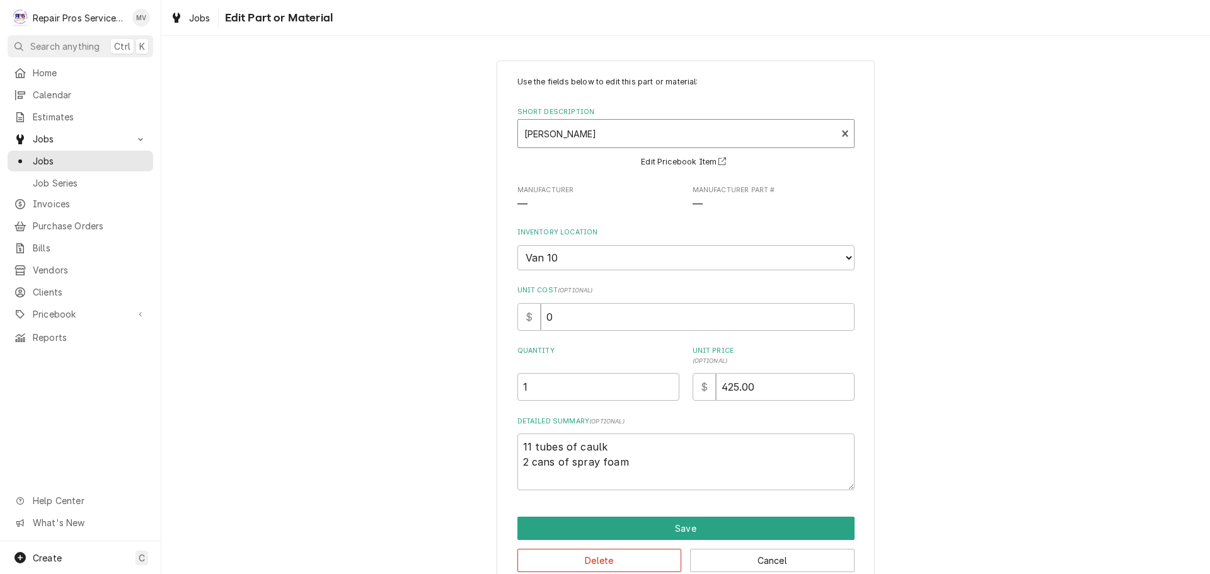
click at [596, 135] on div "Short Description" at bounding box center [677, 133] width 306 height 23
click at [708, 563] on button "Cancel" at bounding box center [772, 560] width 164 height 23
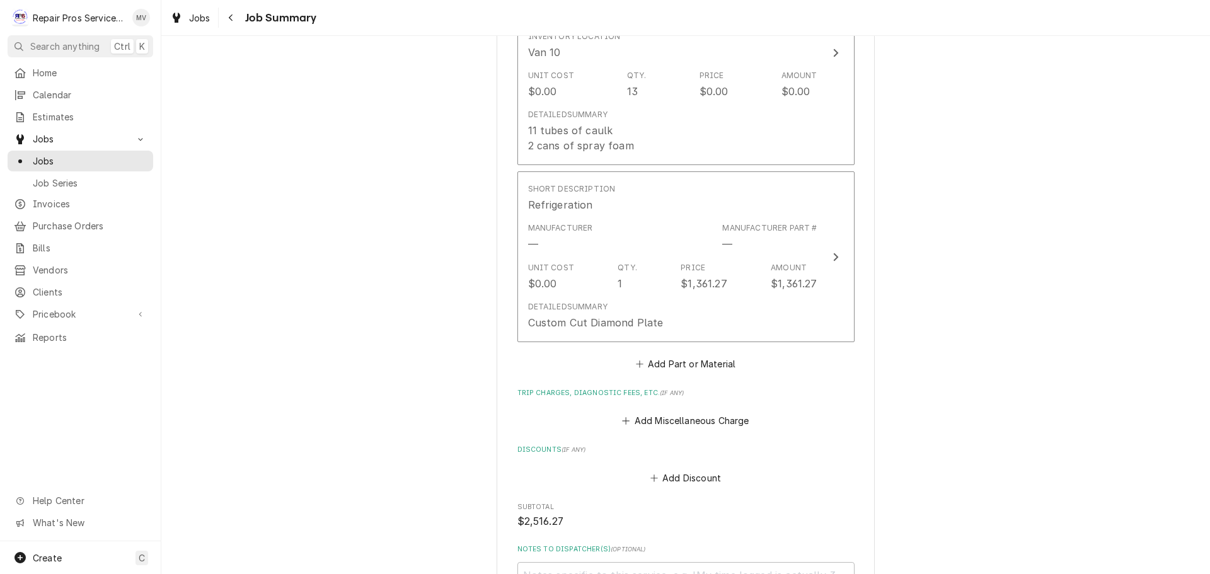
scroll to position [819, 0]
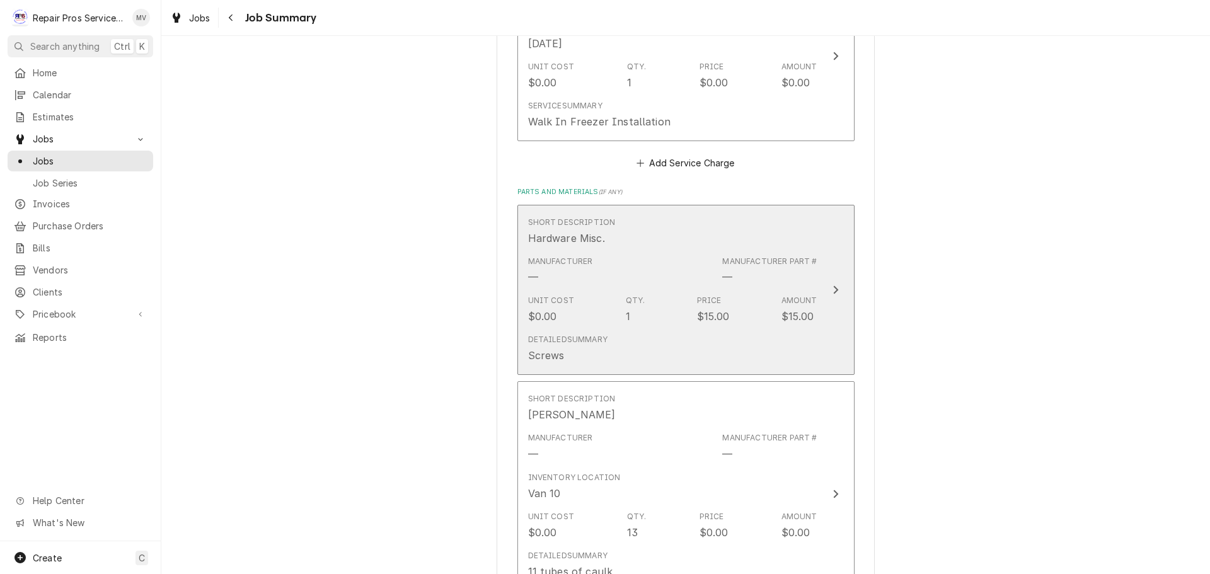
click at [724, 316] on div "$15.00" at bounding box center [713, 316] width 33 height 15
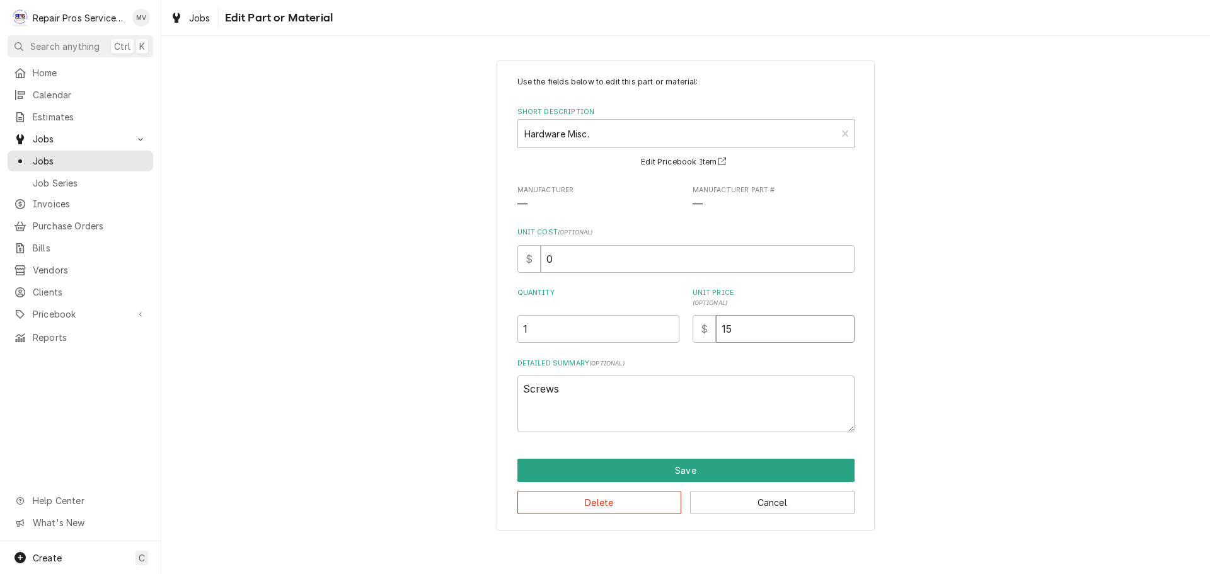
drag, startPoint x: 745, startPoint y: 324, endPoint x: 715, endPoint y: 321, distance: 30.4
click at [716, 321] on input "15" at bounding box center [785, 329] width 139 height 28
type textarea "x"
type input "4"
type textarea "x"
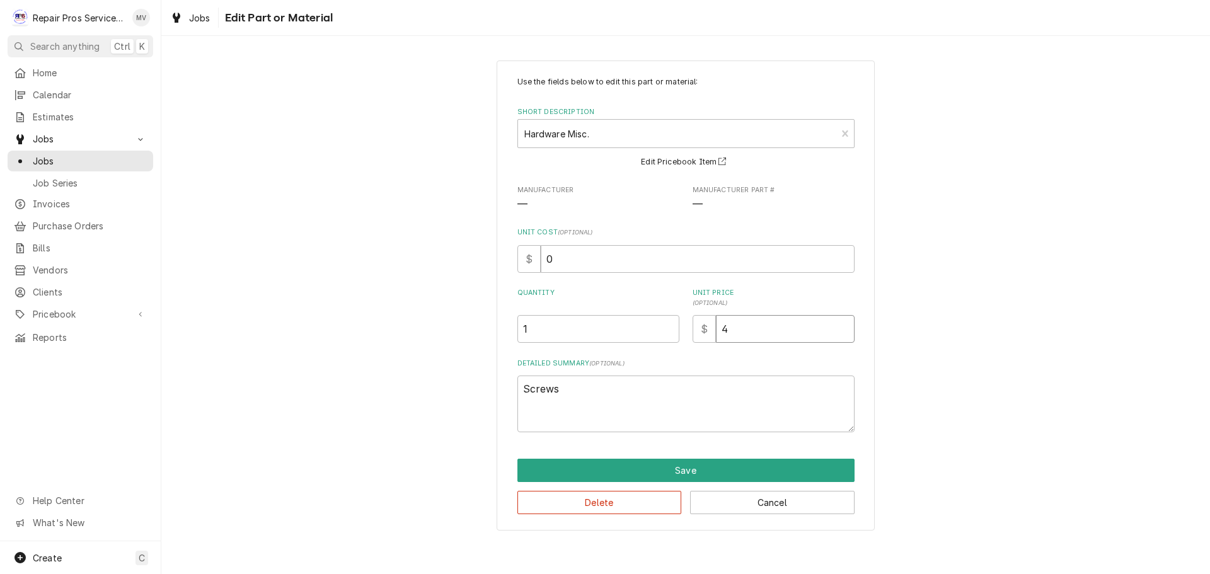
type input "42"
type textarea "x"
type input "425"
type textarea "x"
type input "425.0"
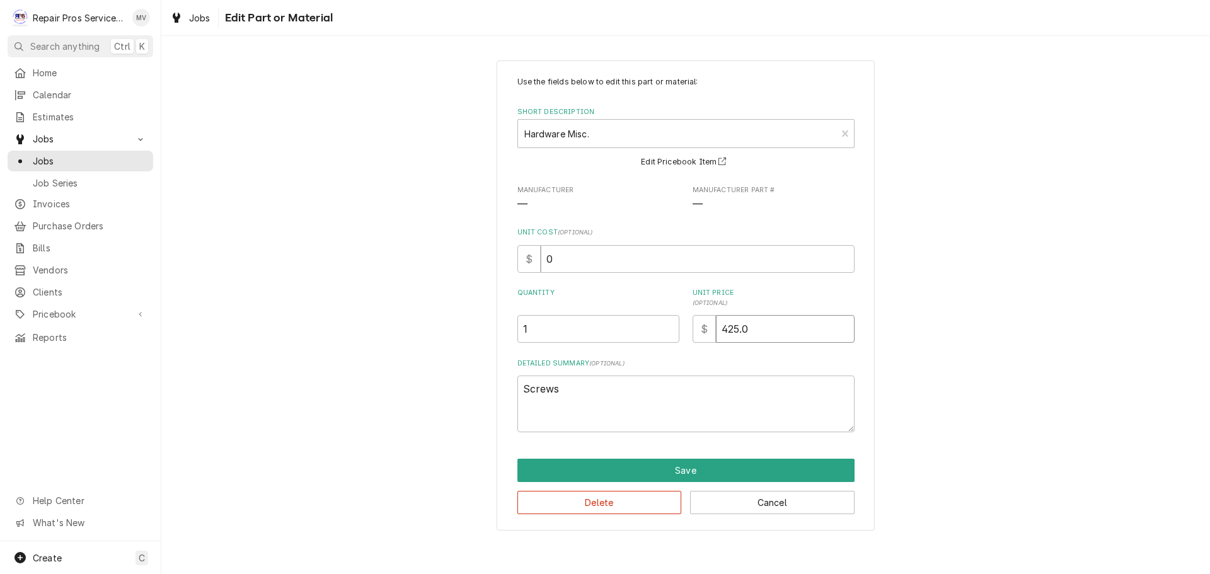
type textarea "x"
type input "425.00"
drag, startPoint x: 568, startPoint y: 393, endPoint x: 493, endPoint y: 391, distance: 75.0
click at [493, 391] on div "Use the fields below to edit this part or material: Short Description Hardware …" at bounding box center [685, 295] width 1049 height 492
type textarea "x"
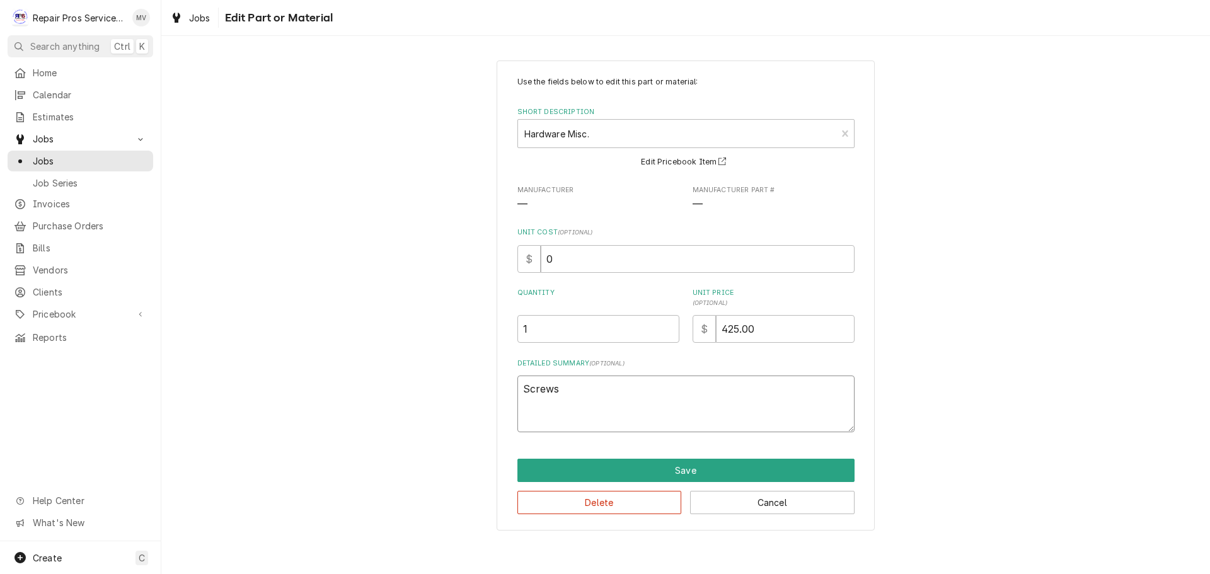
type textarea "L"
type textarea "x"
type textarea "Lo"
type textarea "x"
type textarea "Low"
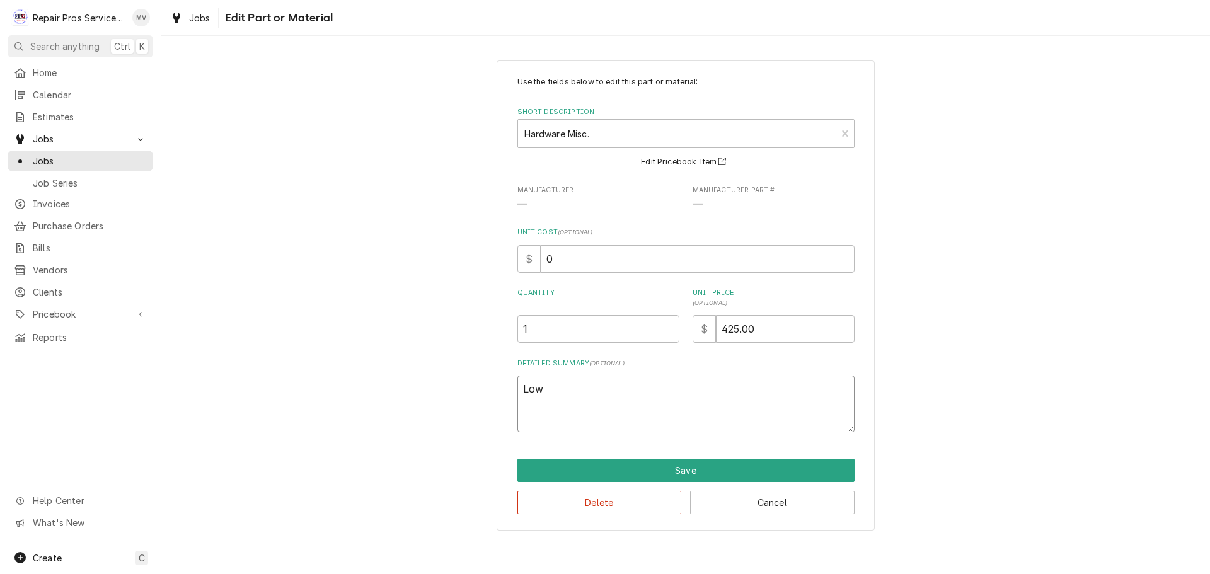
type textarea "x"
type textarea "Low"
type textarea "x"
type textarea "Low t"
type textarea "x"
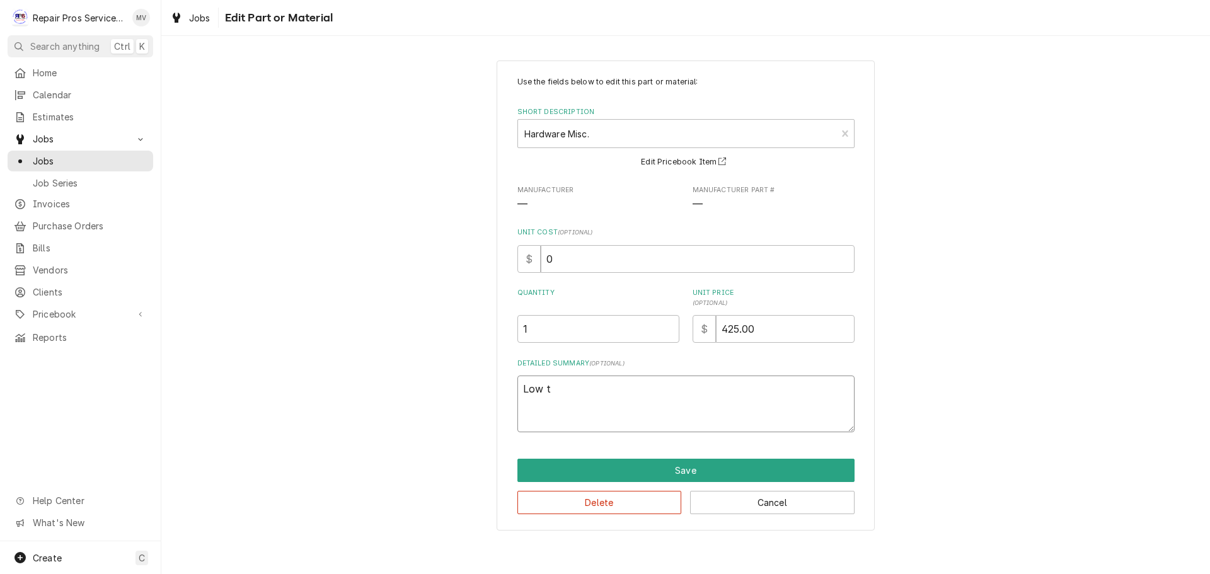
type textarea "Low te"
type textarea "x"
type textarea "Low tem"
type textarea "x"
type textarea "Low temp"
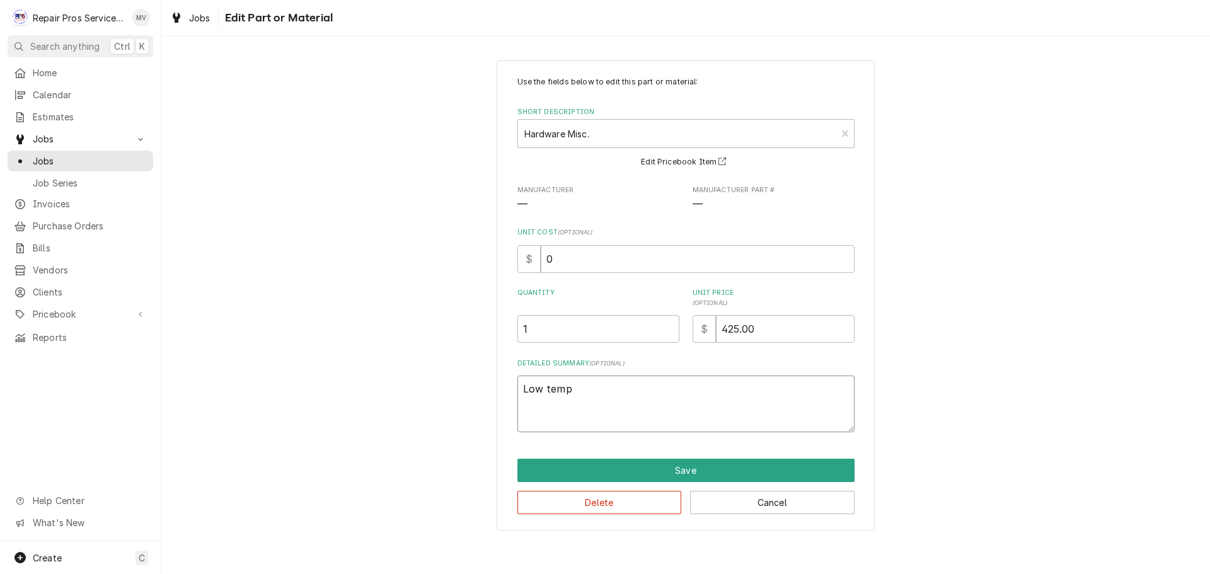
type textarea "x"
type textarea "Low tempe"
type textarea "x"
type textarea "Low temper"
type textarea "x"
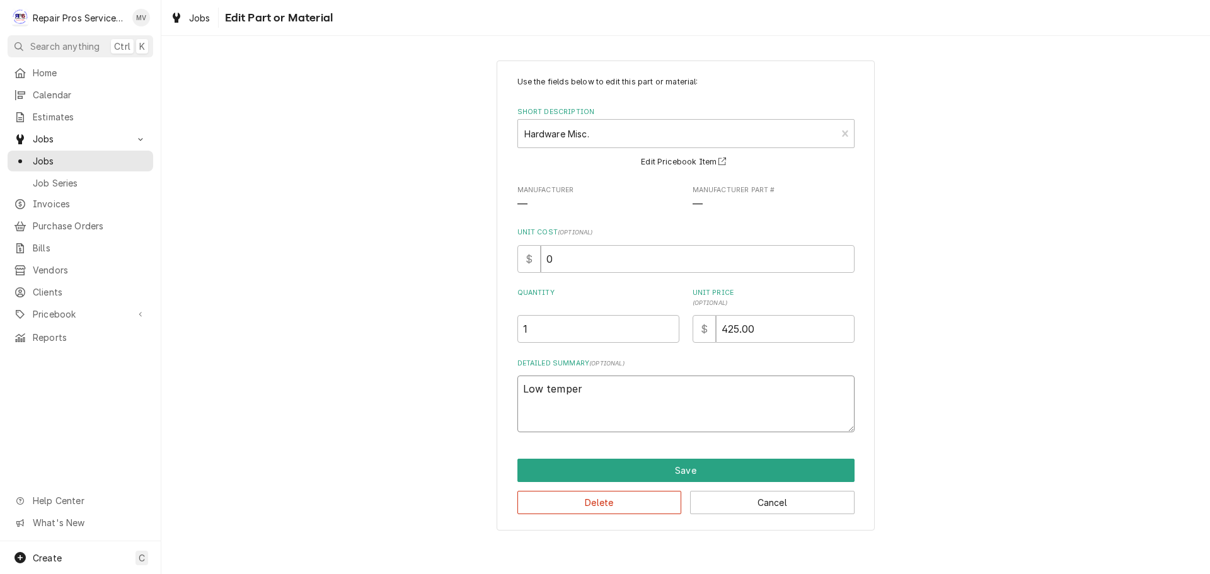
type textarea "Low tempera"
type textarea "x"
type textarea "Low temperat"
type textarea "x"
type textarea "Low temperatu"
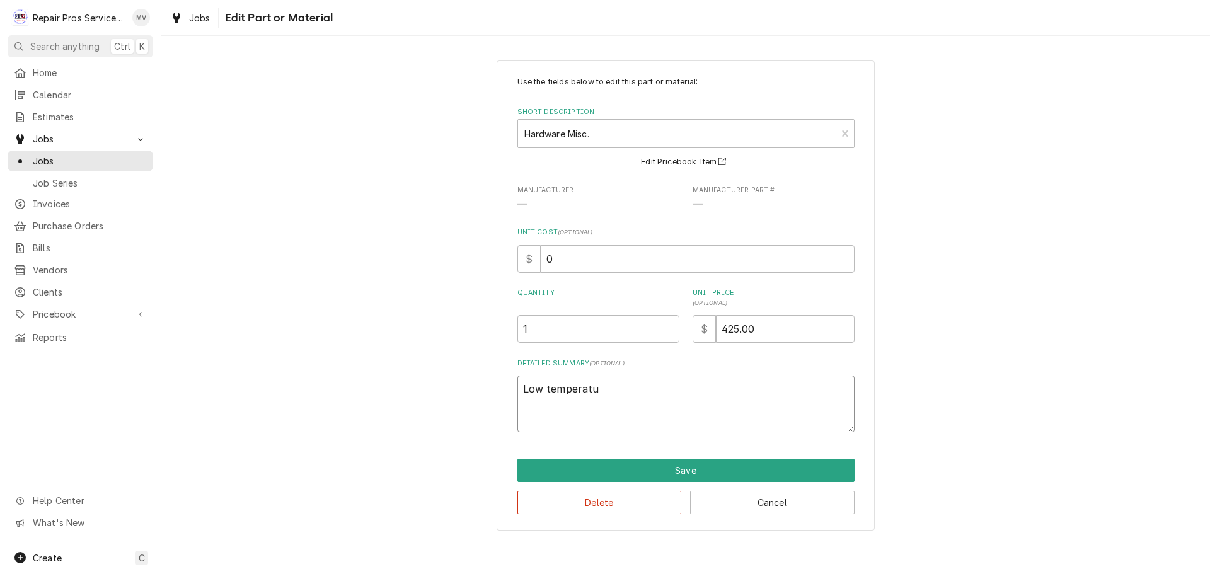
type textarea "x"
type textarea "Low temperatur"
type textarea "x"
type textarea "Low temperature"
type textarea "x"
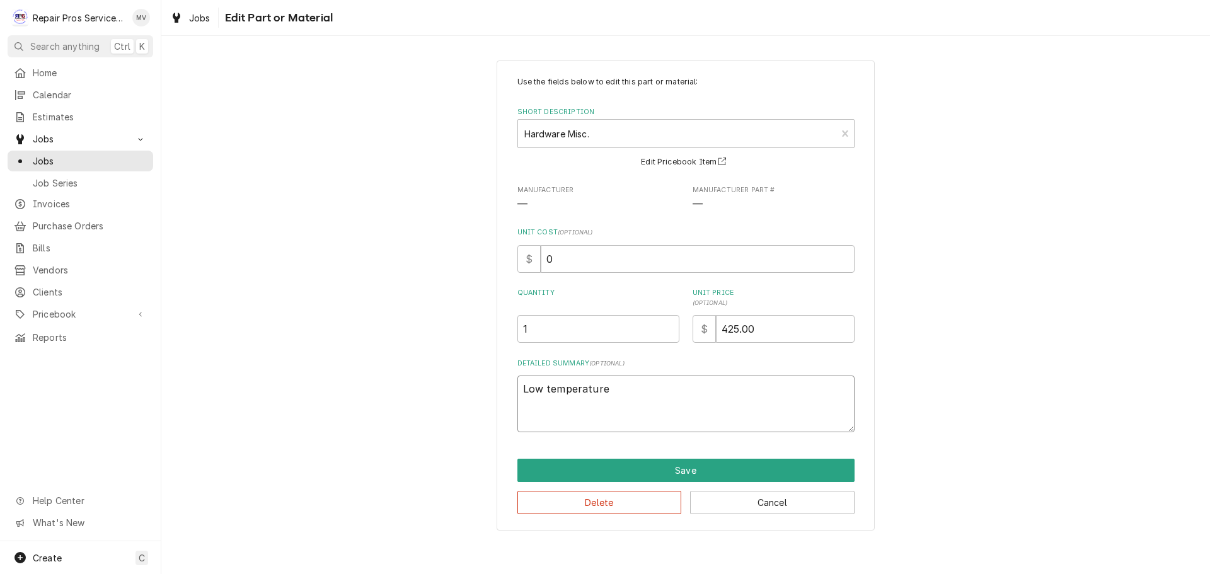
type textarea "Low temperature"
type textarea "x"
type textarea "Low temperature s"
type textarea "x"
type textarea "Low temperature se"
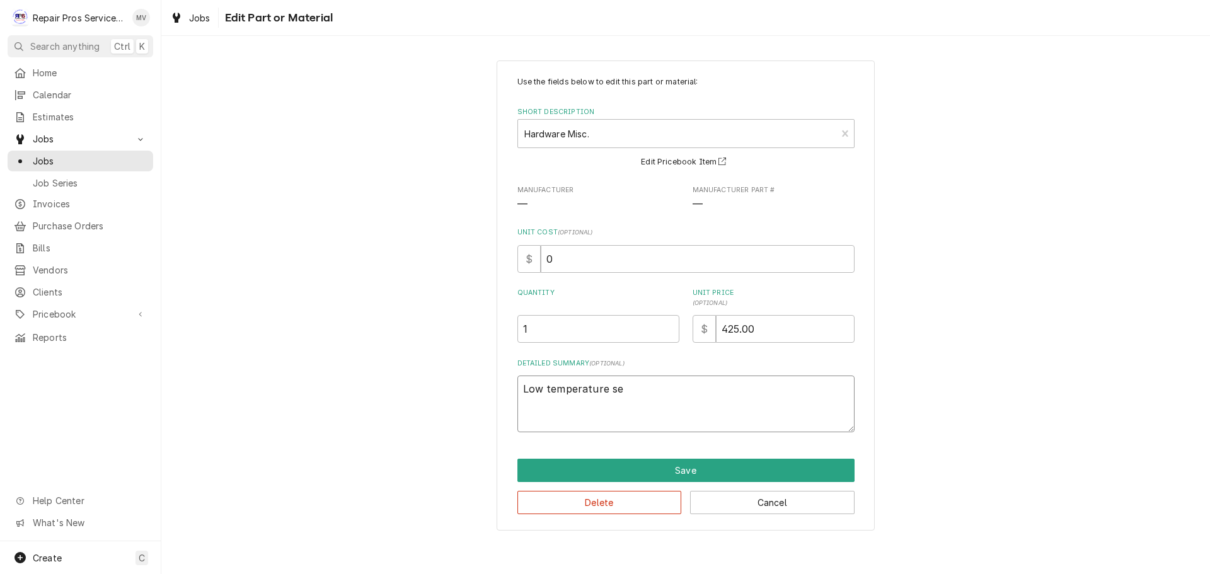
type textarea "x"
type textarea "Low temperature sea"
type textarea "x"
type textarea "Low temperature seal"
type textarea "x"
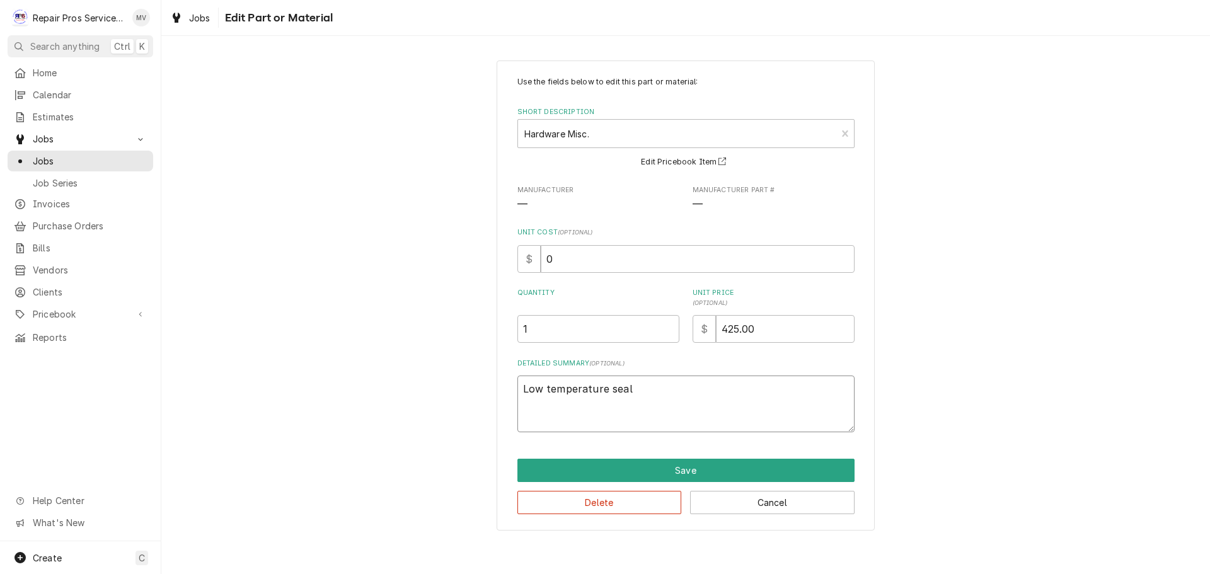
type textarea "Low temperature seale"
type textarea "x"
type textarea "Low temperature seal"
type textarea "x"
type textarea "Low temperature seala"
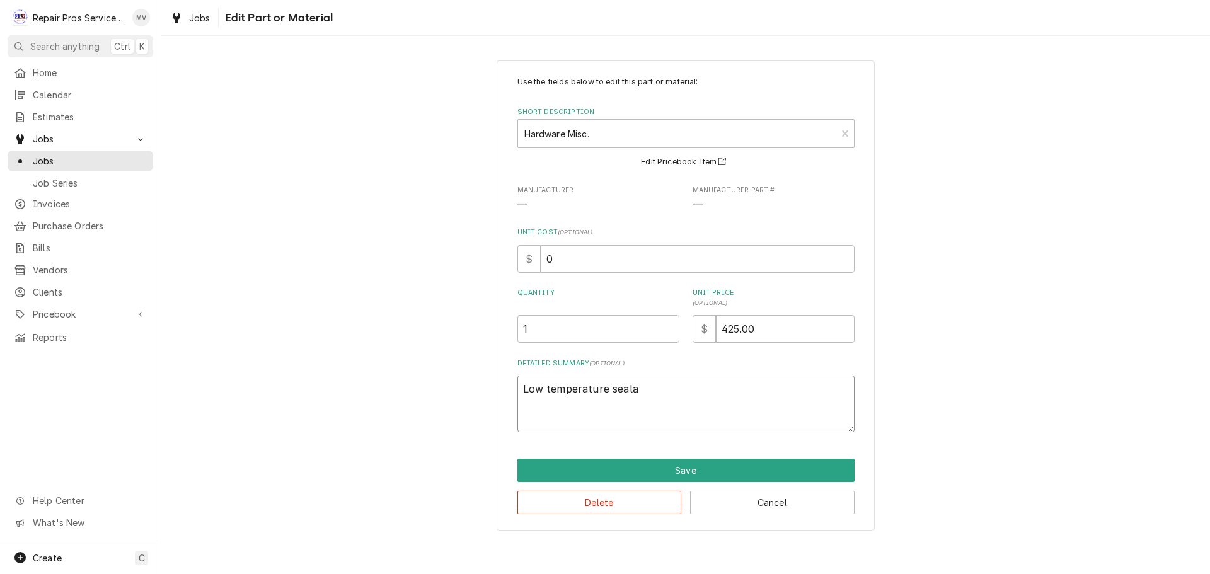
type textarea "x"
type textarea "Low temperature sealan"
type textarea "x"
type textarea "Low temperature sealant"
type textarea "x"
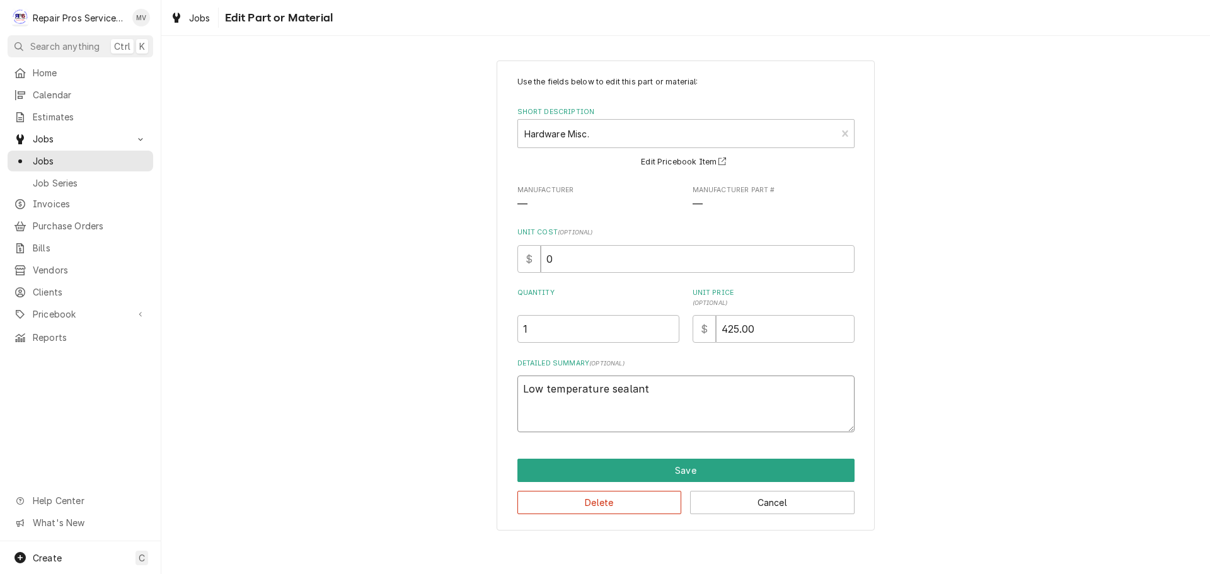
type textarea "Low temperature sealant,"
type textarea "x"
type textarea "Low temperature sealant,"
type textarea "x"
type textarea "Low temperature sealant, l"
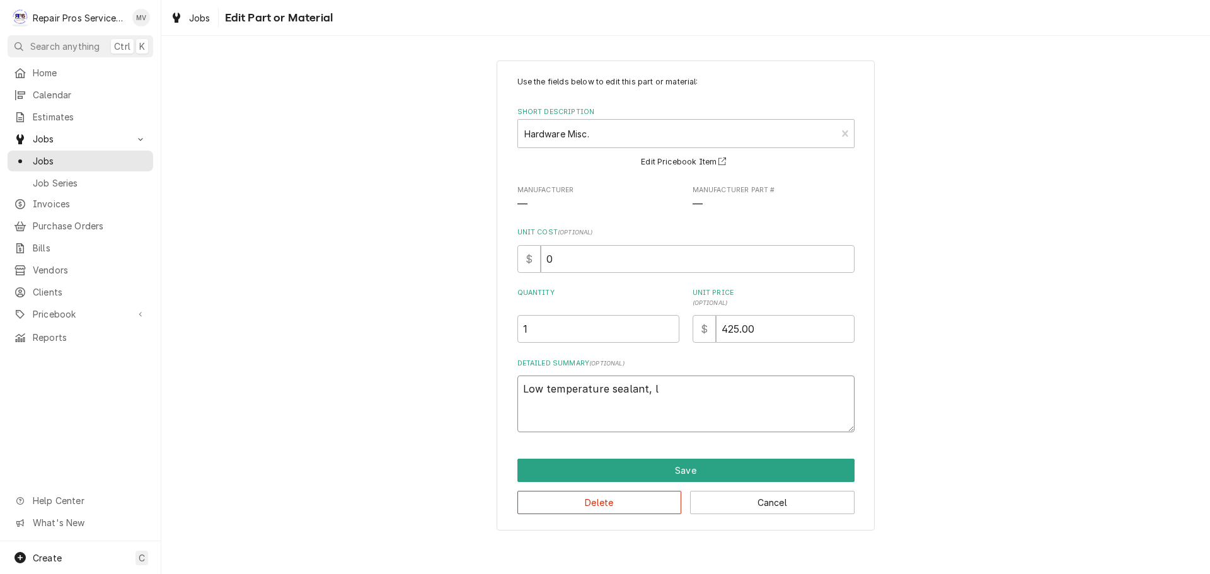
type textarea "x"
type textarea "Low temperature sealant, lo"
type textarea "x"
type textarea "Low temperature sealant, low"
type textarea "x"
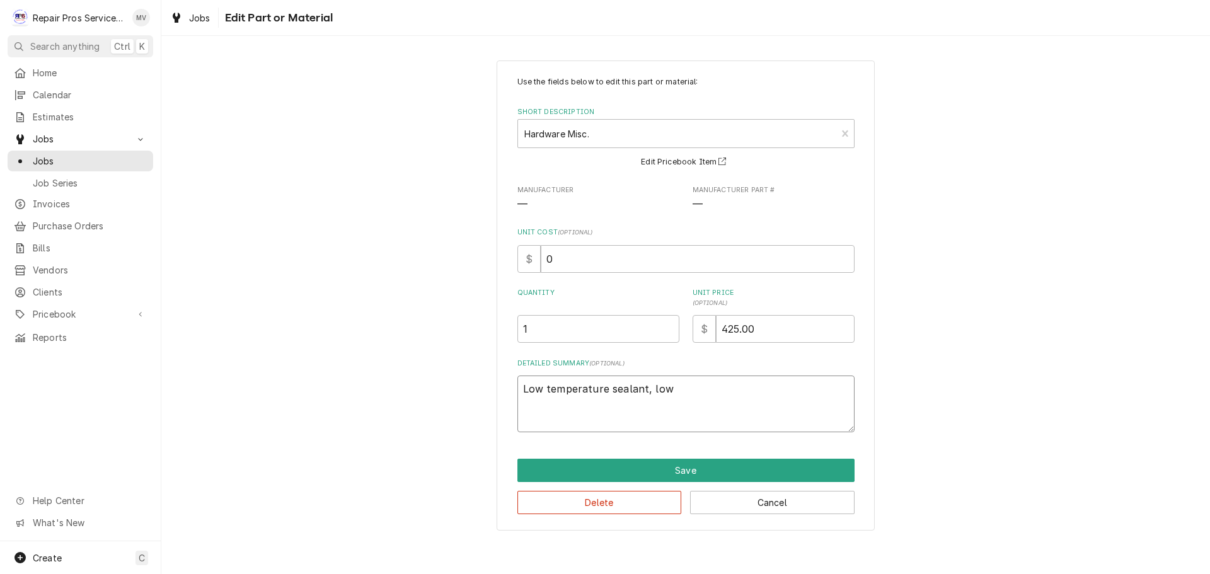
type textarea "Low temperature sealant, low"
type textarea "x"
type textarea "Low temperature sealant, low t"
type textarea "x"
type textarea "Low temperature sealant, low te"
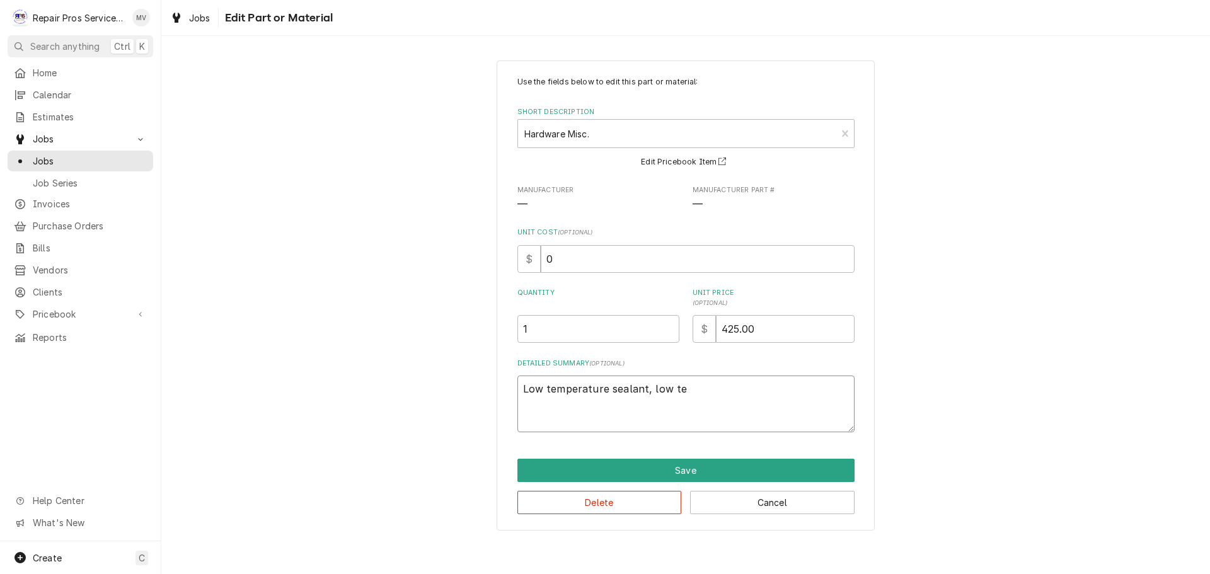
type textarea "x"
type textarea "Low temperature sealant, low tem"
type textarea "x"
type textarea "Low temperature sealant, low temp"
type textarea "x"
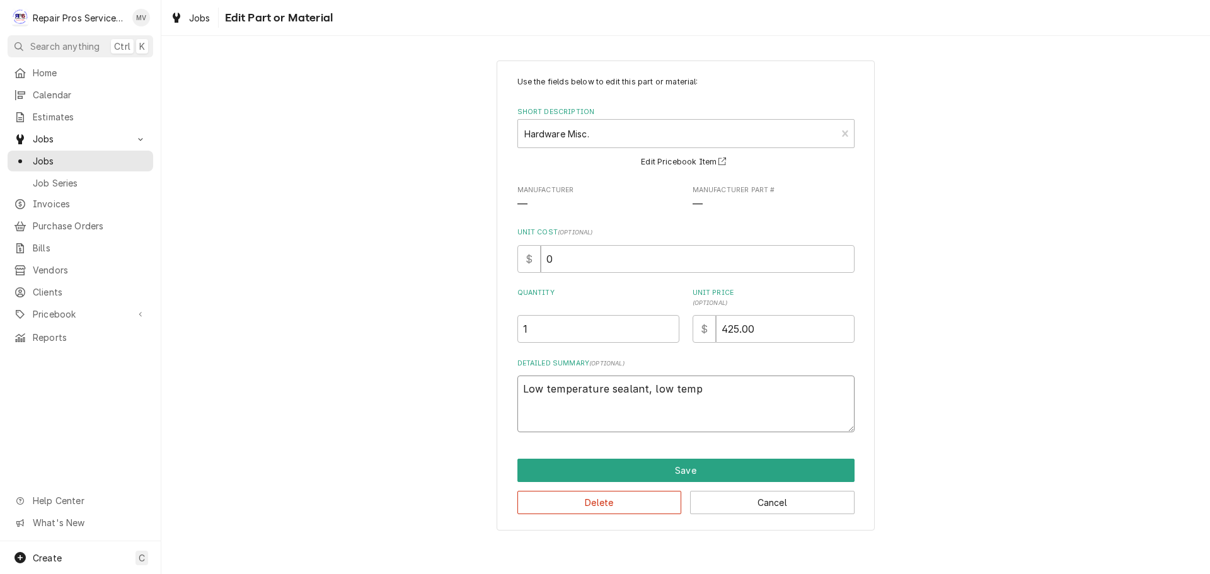
type textarea "Low temperature sealant, low tempe"
type textarea "x"
type textarea "Low temperature sealant, low temper"
type textarea "x"
type textarea "Low temperature sealant, low tempera"
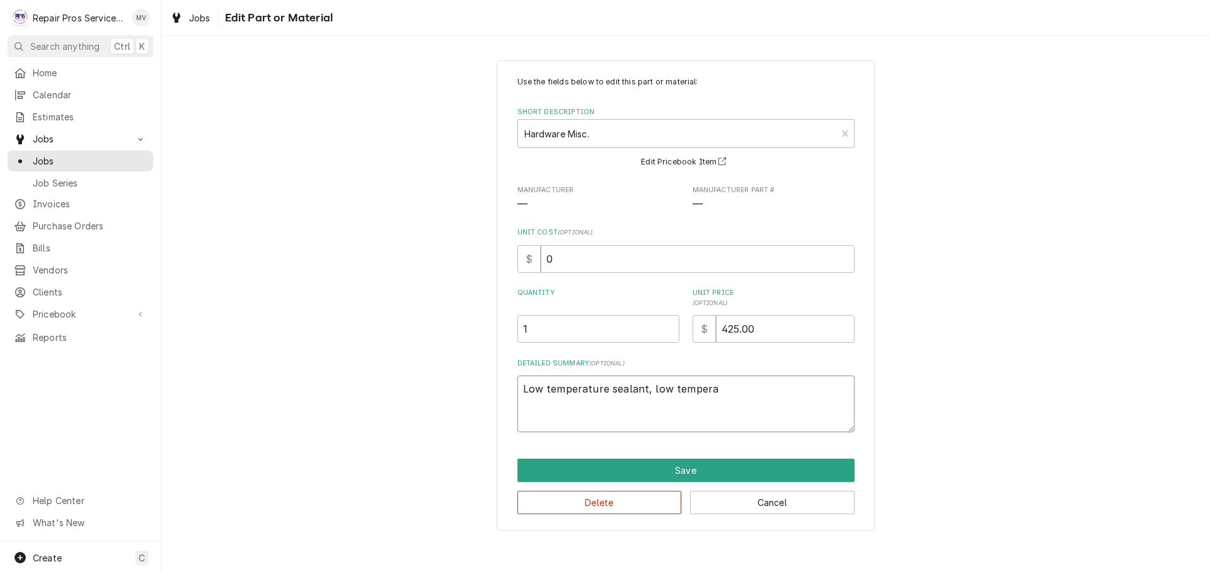
type textarea "x"
type textarea "Low temperature sealant, low temperat"
type textarea "x"
type textarea "Low temperature sealant, low temperatu"
type textarea "x"
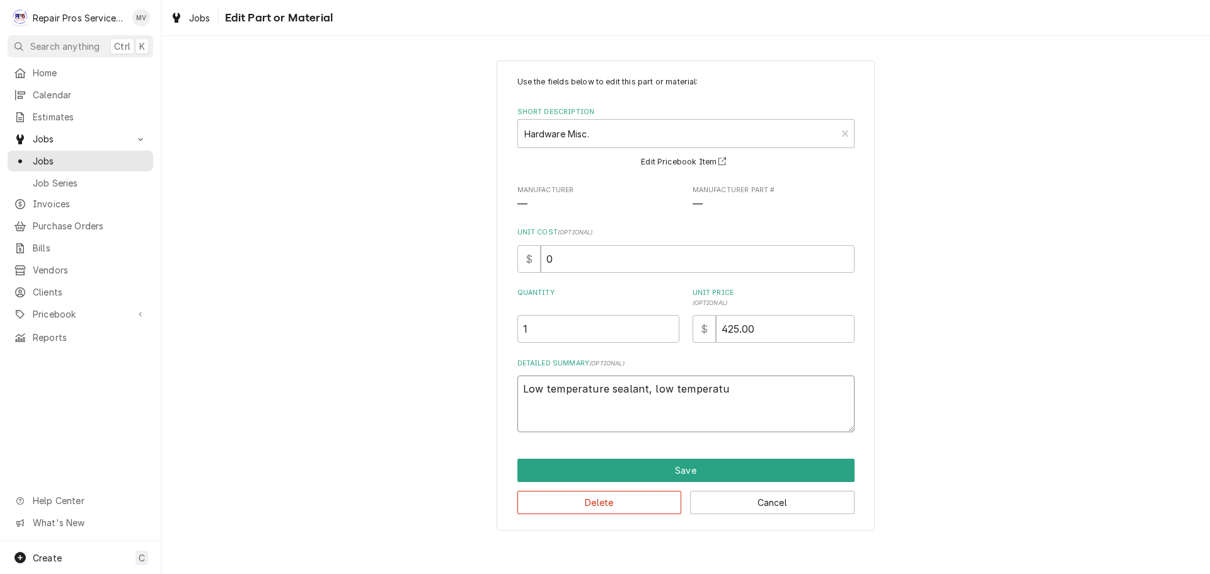
type textarea "Low temperature sealant, low temperatur"
type textarea "x"
type textarea "Low temperature sealant, low temperature"
type textarea "x"
type textarea "Low temperature sealant, low temperature"
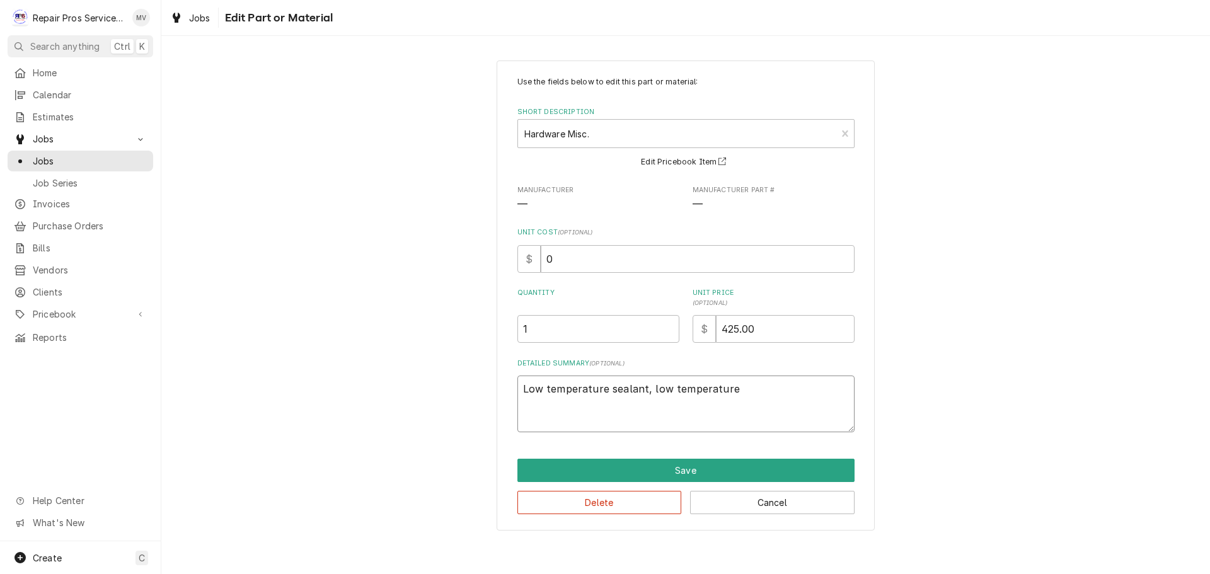
type textarea "x"
type textarea "Low temperature sealant, low temperature f"
type textarea "x"
type textarea "Low temperature sealant, low temperature fo"
type textarea "x"
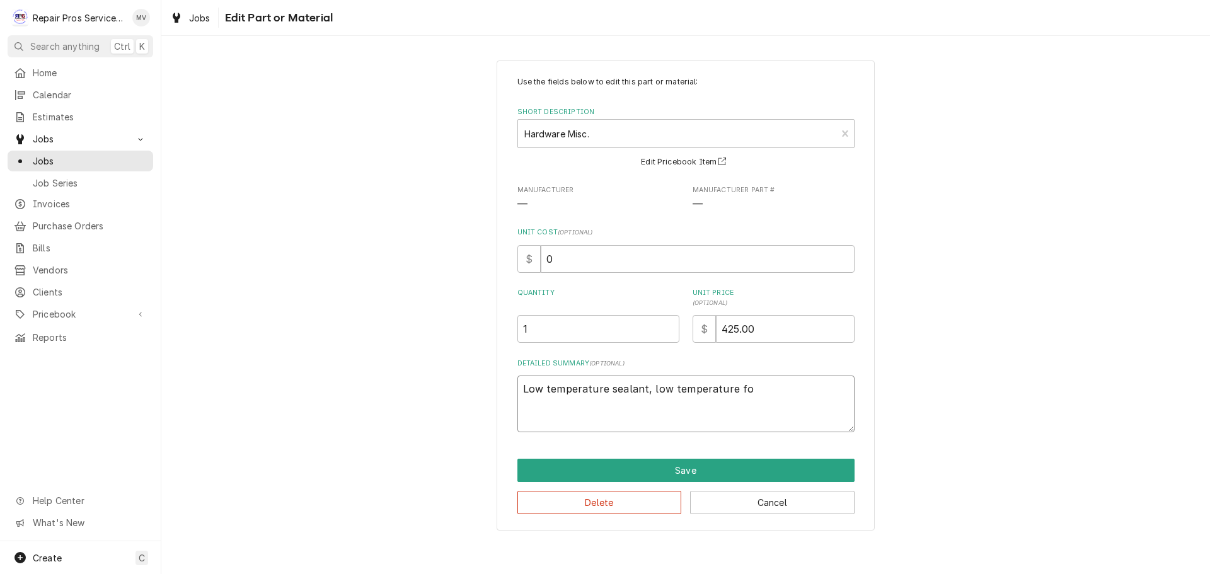
type textarea "Low temperature sealant, low temperature foa"
type textarea "x"
type textarea "Low temperature sealant, low temperature foam"
type textarea "x"
type textarea "Low temperature sealant, low temperature foam,"
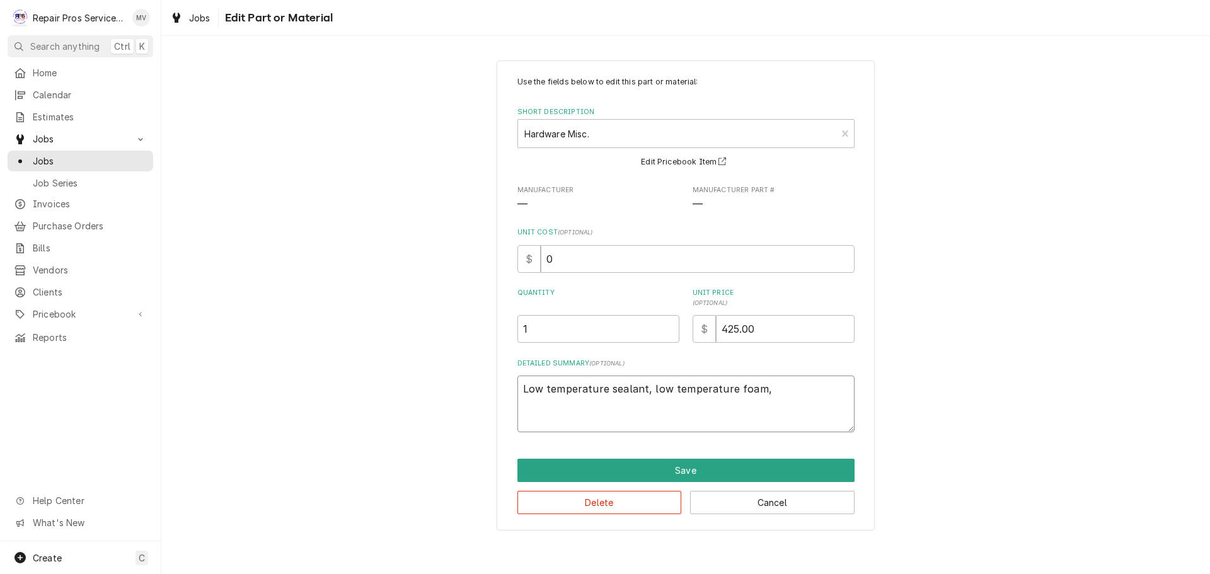
type textarea "x"
type textarea "Low temperature sealant, low temperature foam,"
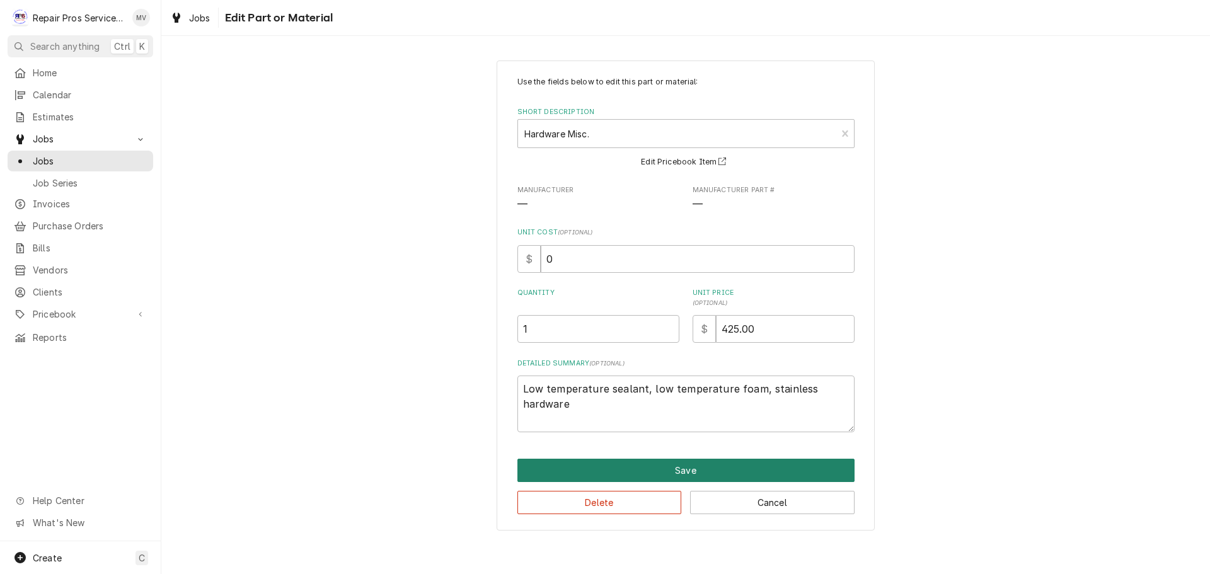
click at [698, 468] on button "Save" at bounding box center [685, 470] width 337 height 23
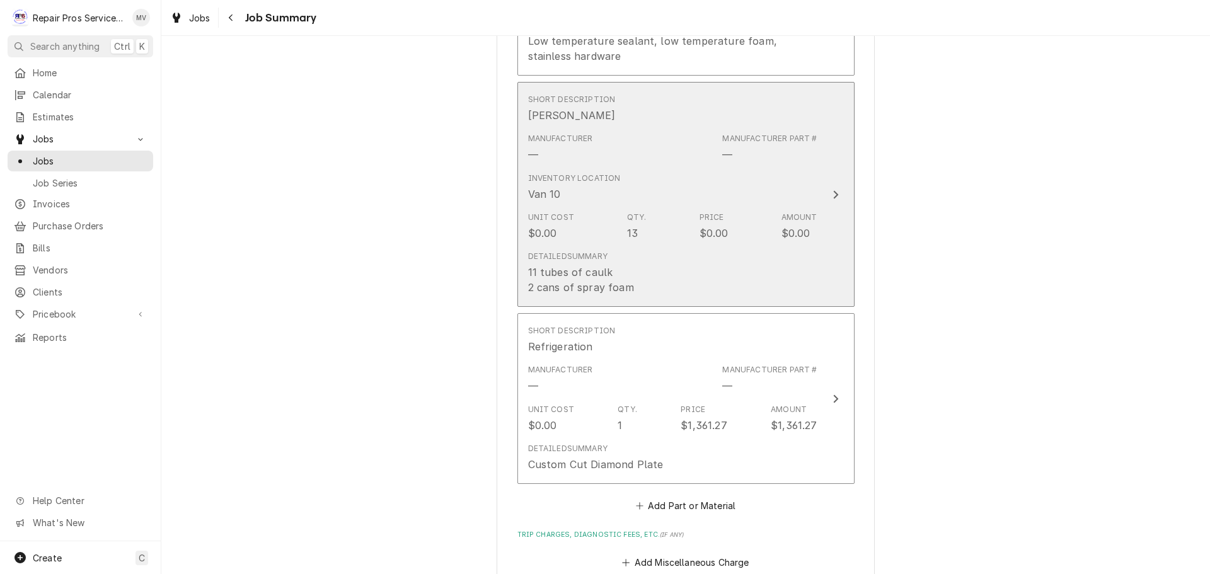
scroll to position [1134, 0]
click at [833, 189] on icon "Update Line Item" at bounding box center [836, 194] width 6 height 10
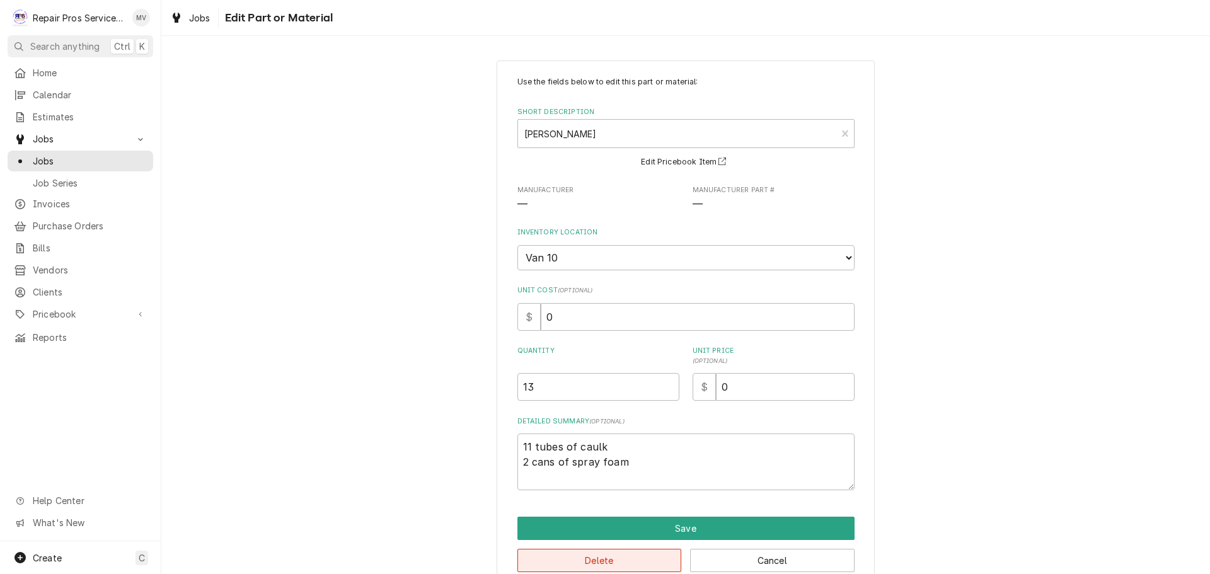
click at [645, 557] on button "Delete" at bounding box center [599, 560] width 164 height 23
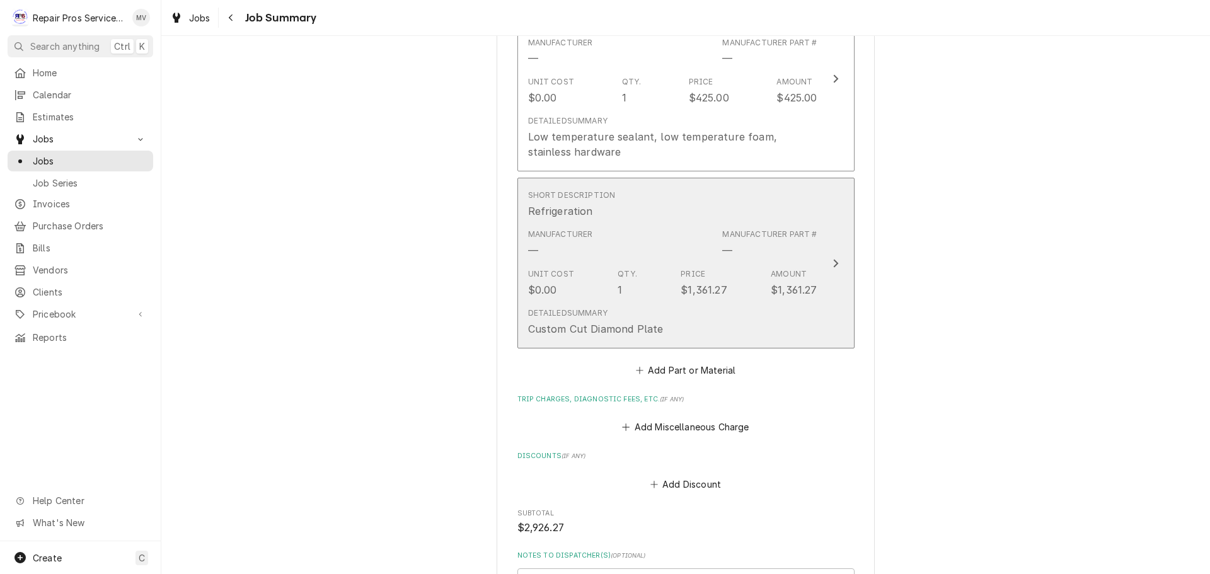
scroll to position [1008, 0]
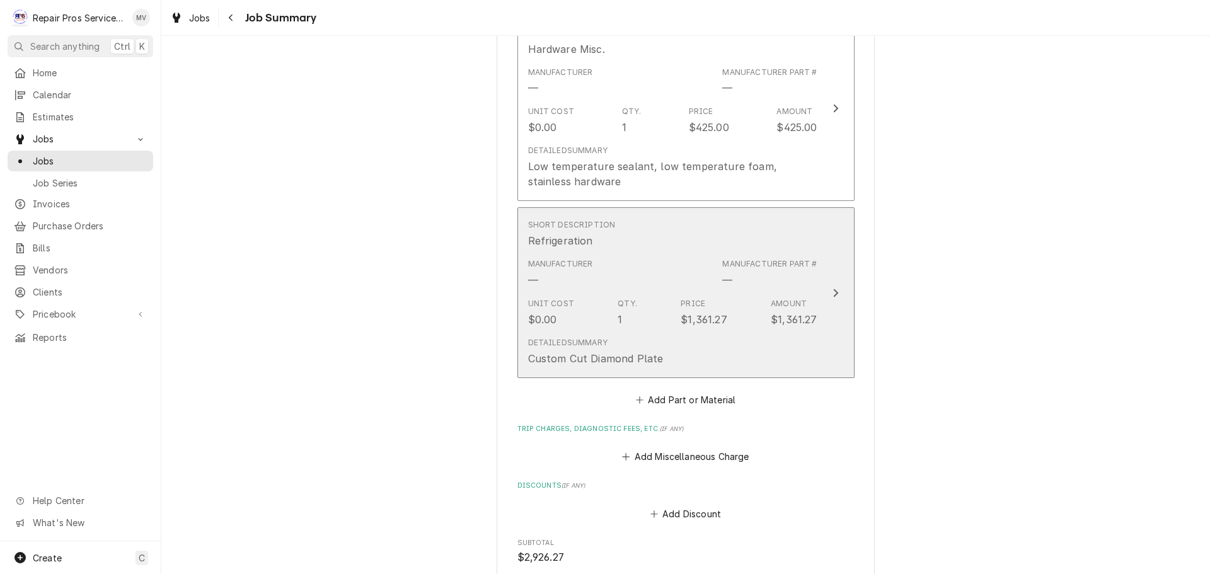
click at [833, 289] on icon "Update Line Item" at bounding box center [836, 293] width 6 height 10
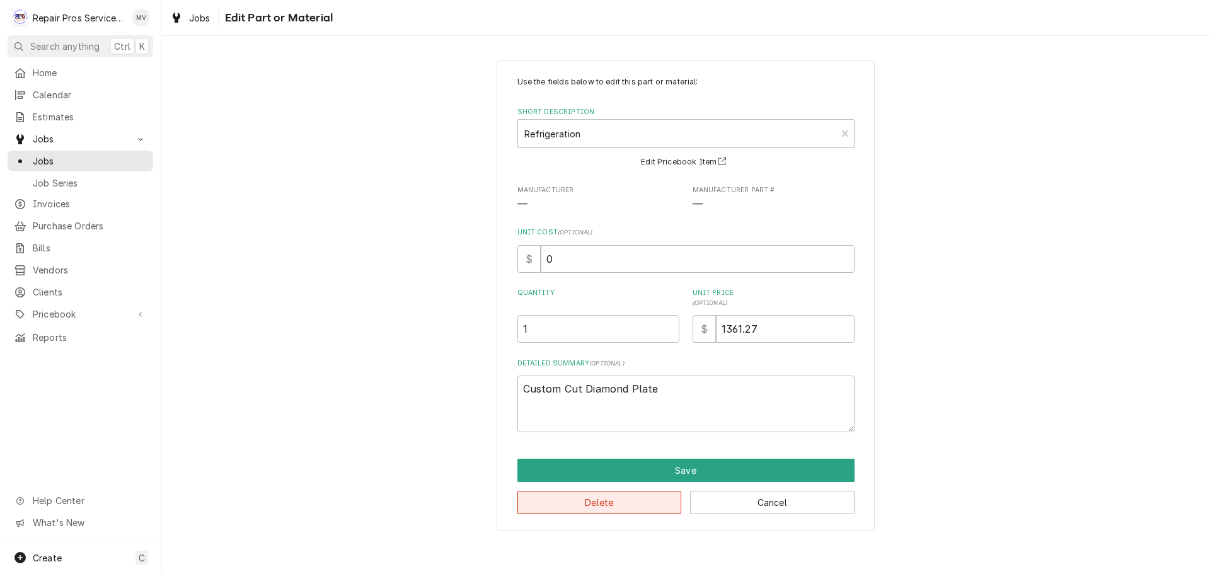
click at [633, 502] on button "Delete" at bounding box center [599, 502] width 164 height 23
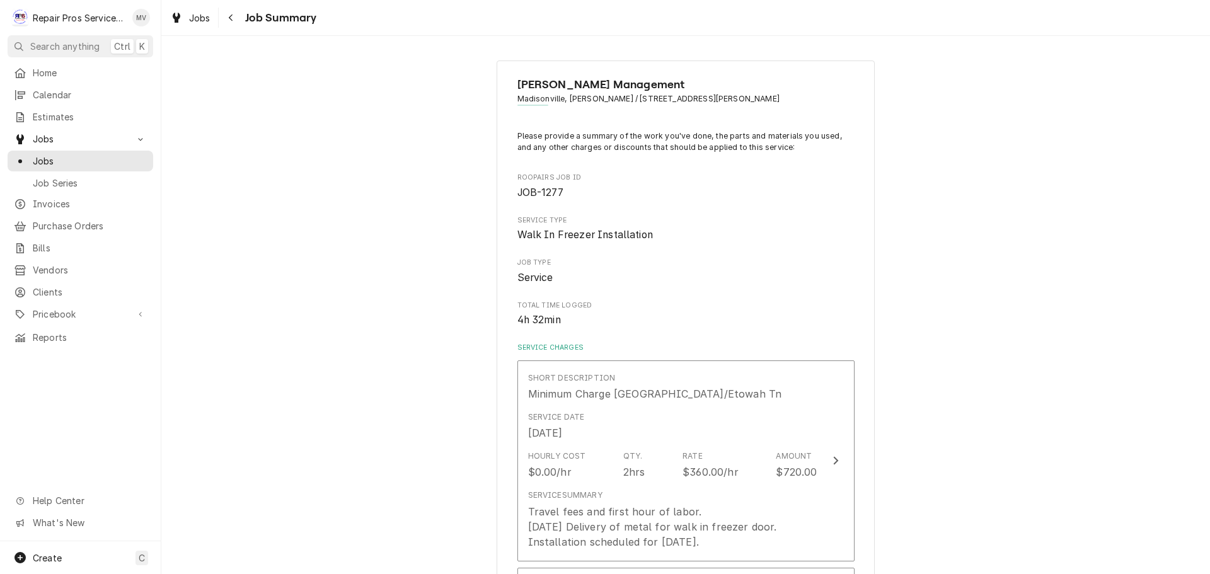
scroll to position [1008, 0]
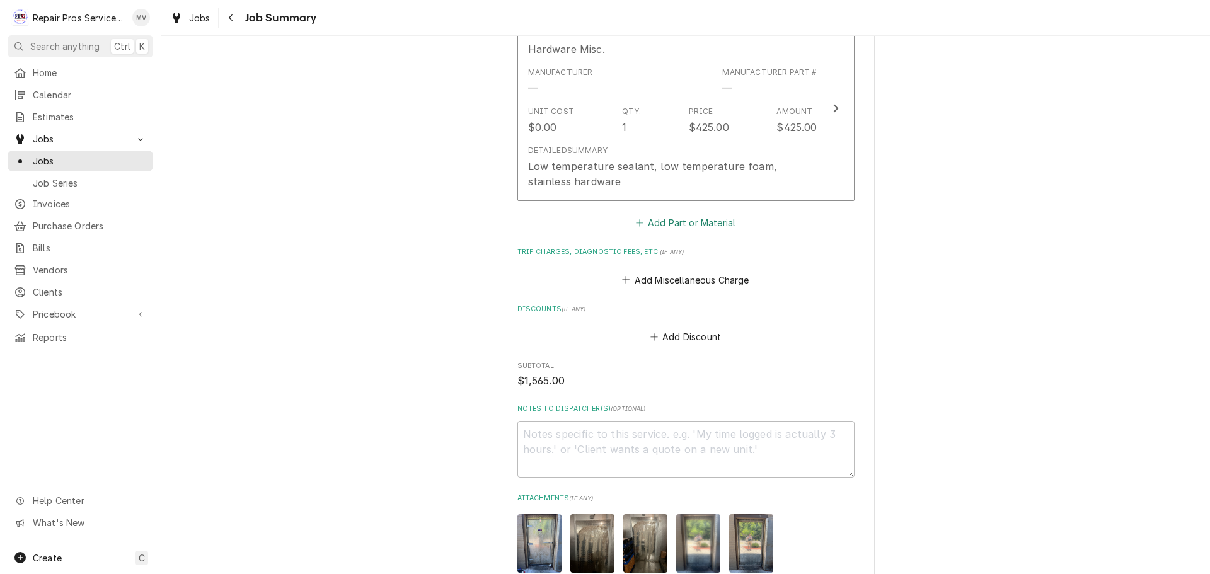
click at [662, 222] on button "Add Part or Material" at bounding box center [685, 223] width 104 height 18
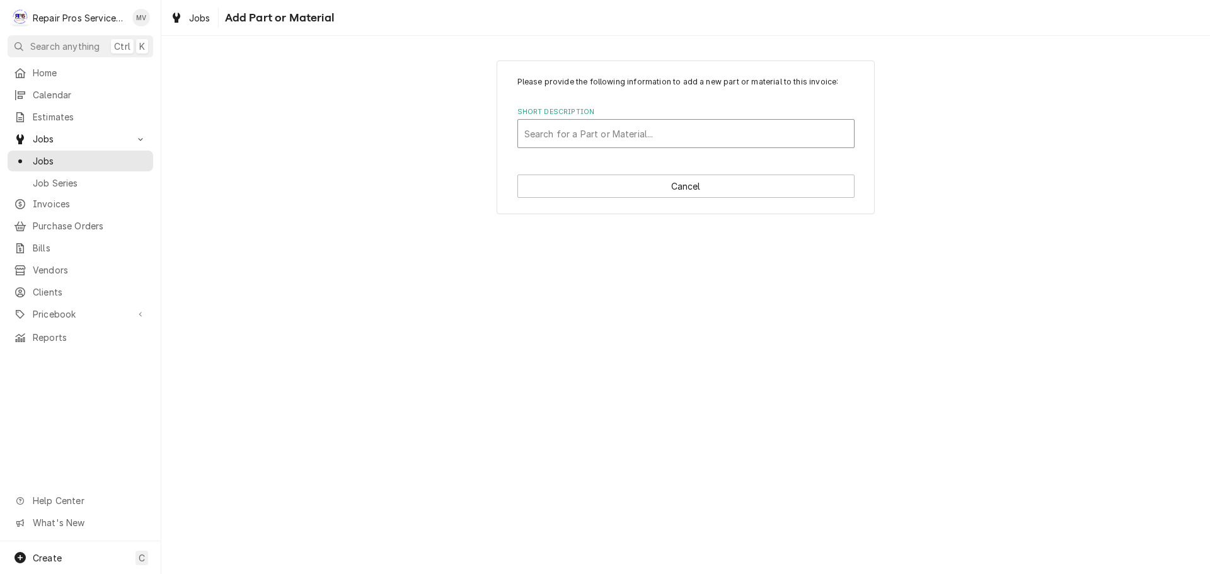
click at [655, 138] on div "Short Description" at bounding box center [685, 133] width 323 height 23
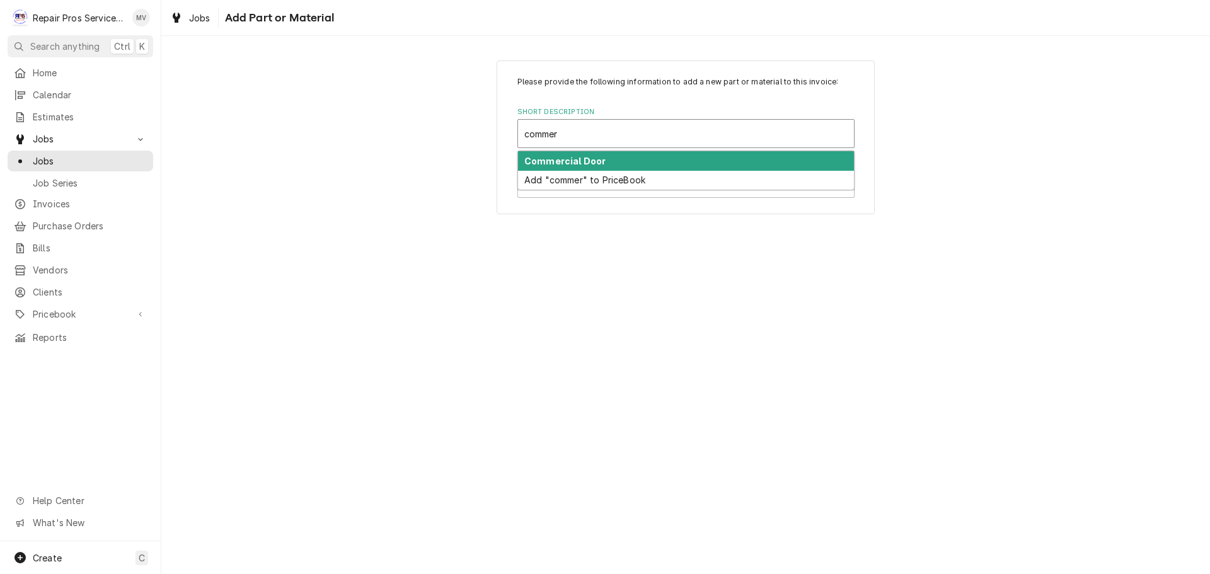
click at [535, 160] on strong "Commercial Door" at bounding box center [564, 161] width 81 height 11
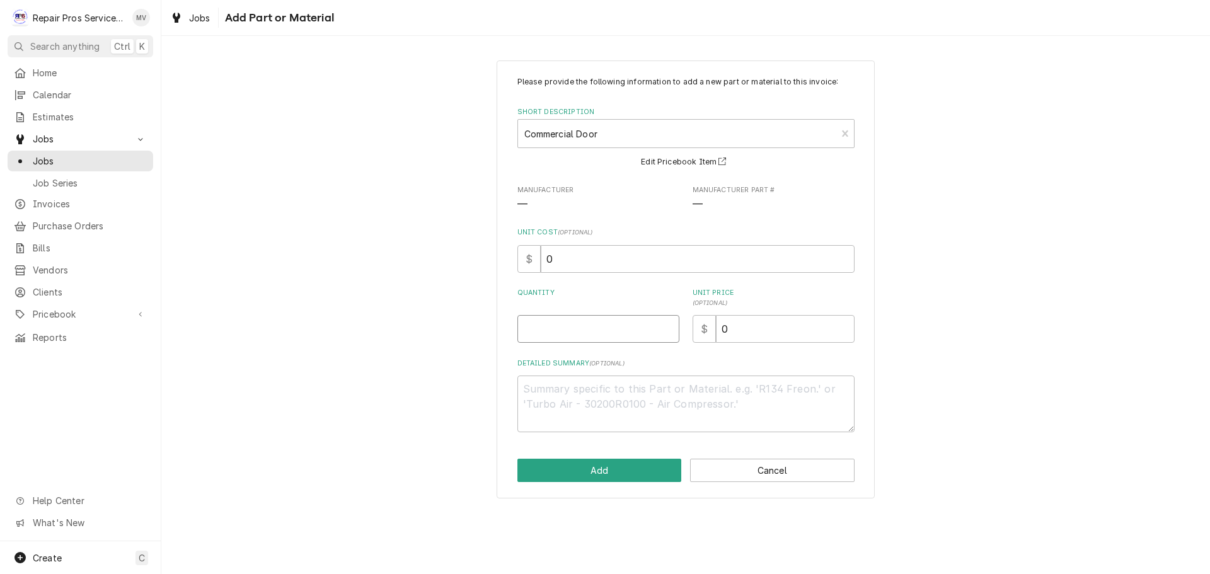
click at [580, 330] on input "Quantity" at bounding box center [598, 329] width 162 height 28
click at [575, 471] on button "Add" at bounding box center [599, 470] width 164 height 23
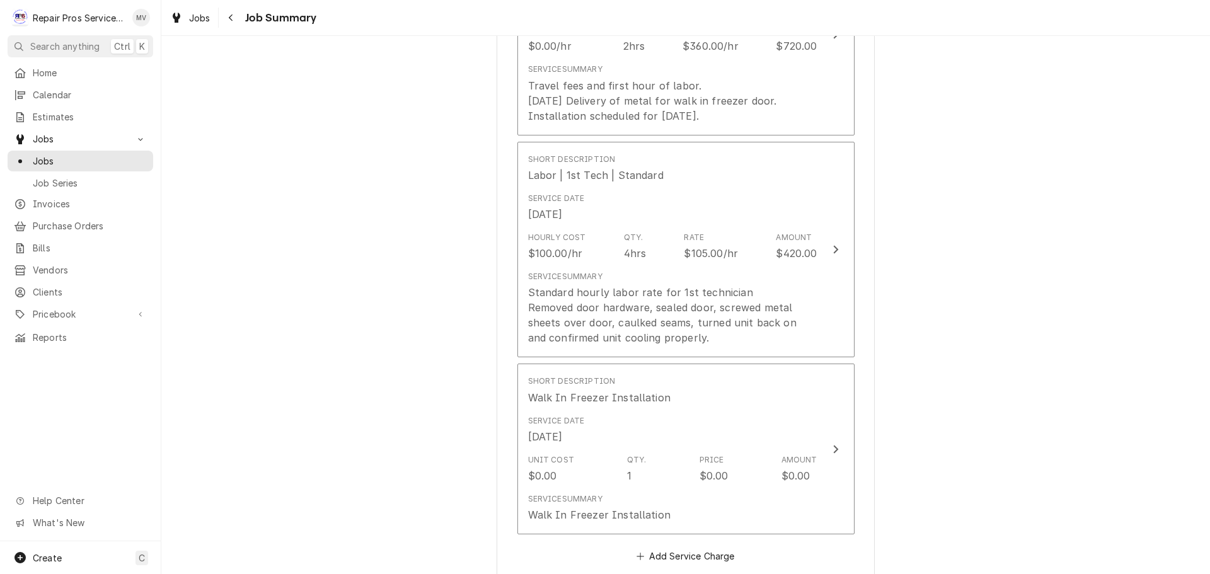
scroll to position [441, 0]
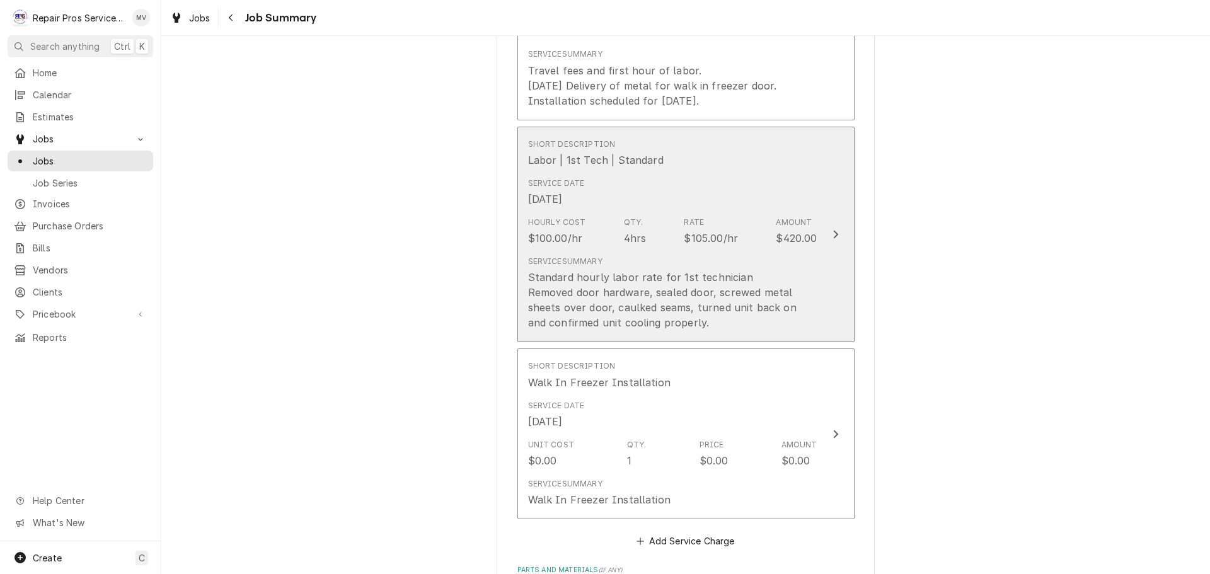
click at [645, 239] on div "Hourly Cost $100.00/hr Qty. 4hrs Rate $105.00/hr Amount $420.00" at bounding box center [672, 231] width 289 height 39
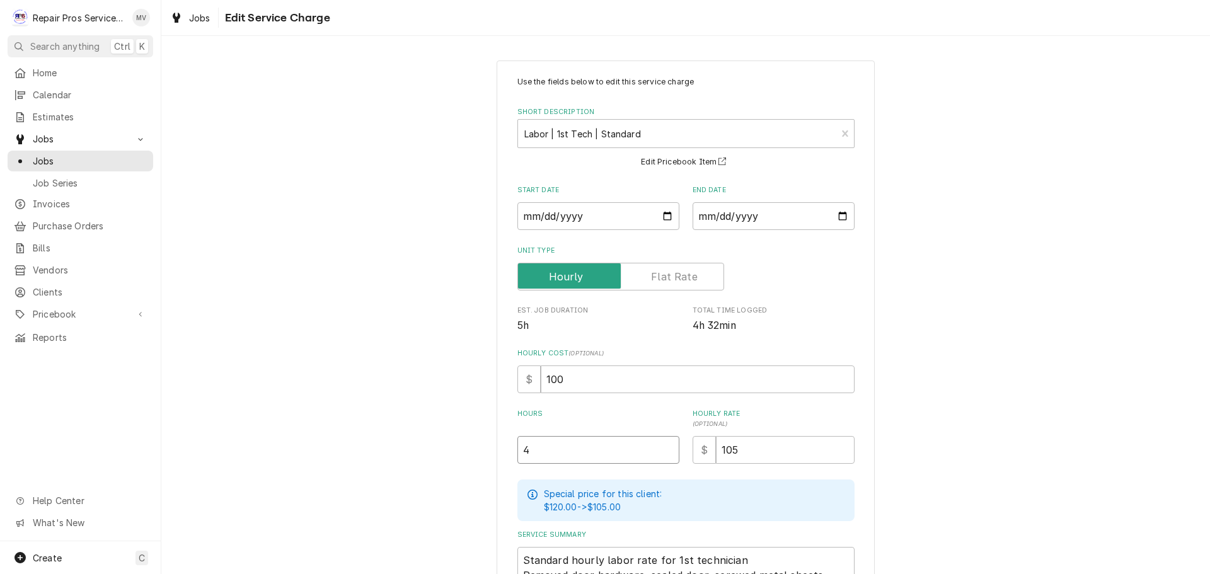
click at [538, 447] on input "4" at bounding box center [598, 450] width 162 height 28
click at [528, 449] on div "Hours 4" at bounding box center [598, 436] width 162 height 55
drag, startPoint x: 526, startPoint y: 449, endPoint x: 513, endPoint y: 449, distance: 12.6
click at [517, 449] on input "4" at bounding box center [598, 450] width 162 height 28
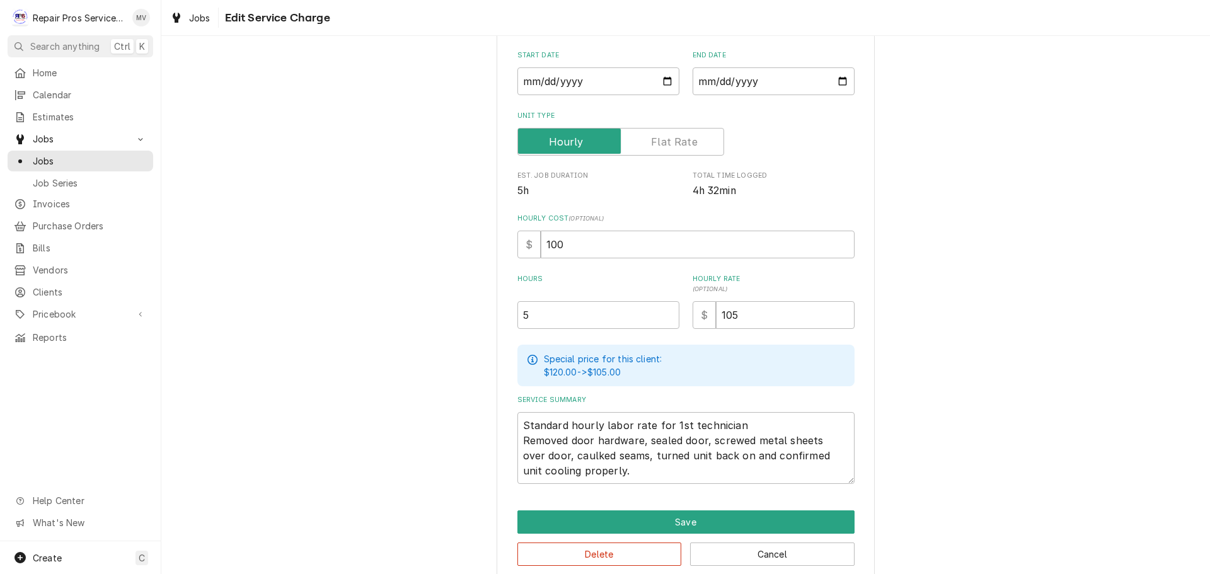
scroll to position [153, 0]
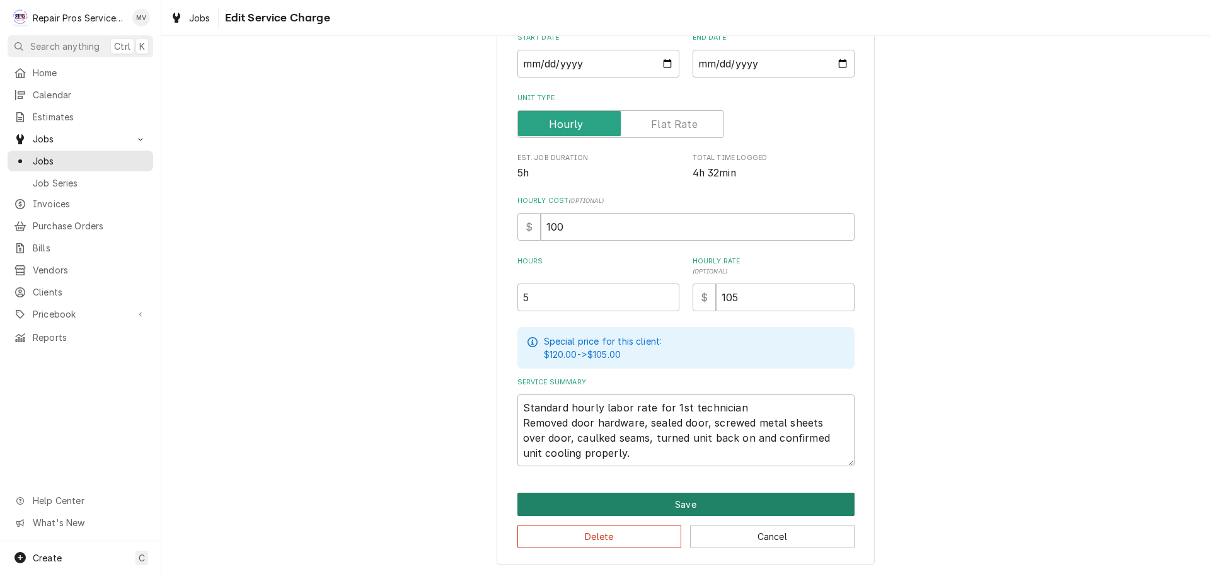
click at [659, 501] on button "Save" at bounding box center [685, 504] width 337 height 23
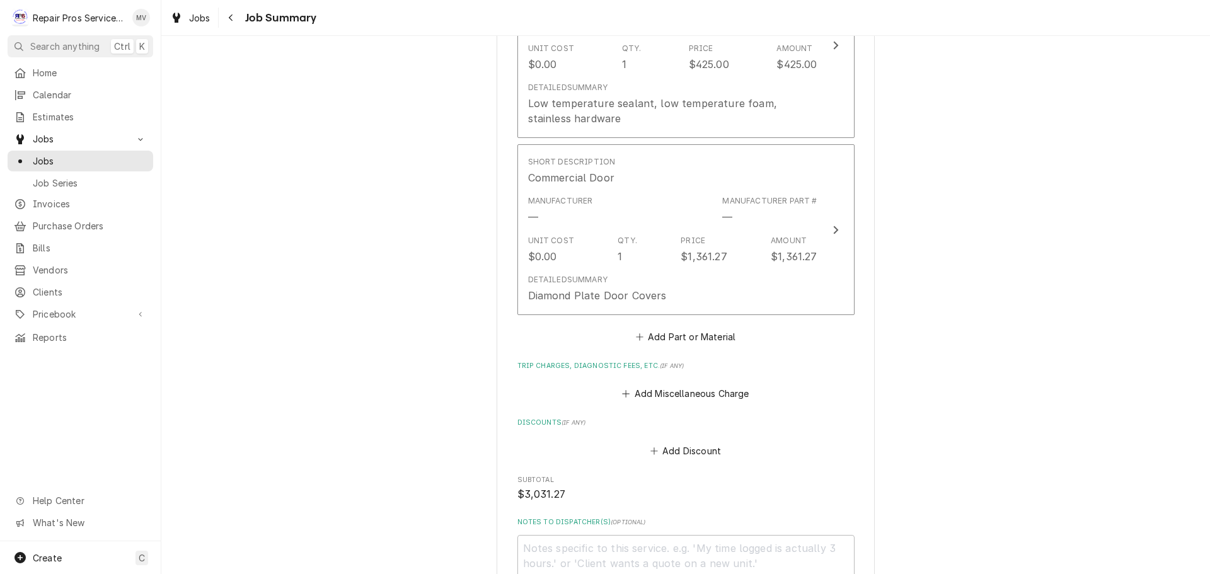
scroll to position [1359, 0]
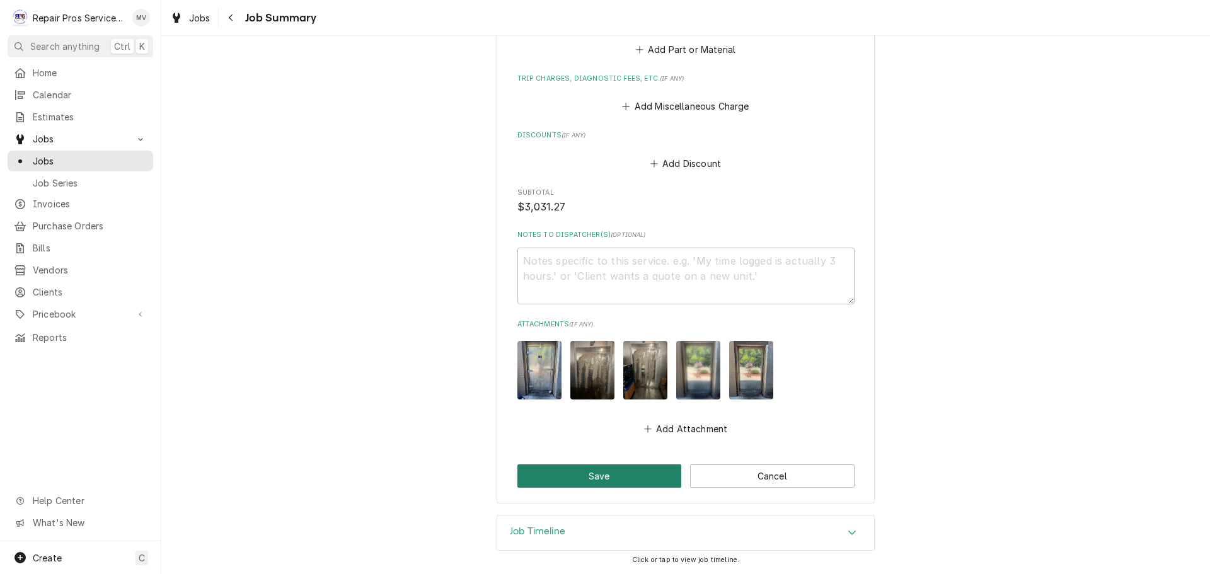
click at [592, 474] on button "Save" at bounding box center [599, 475] width 164 height 23
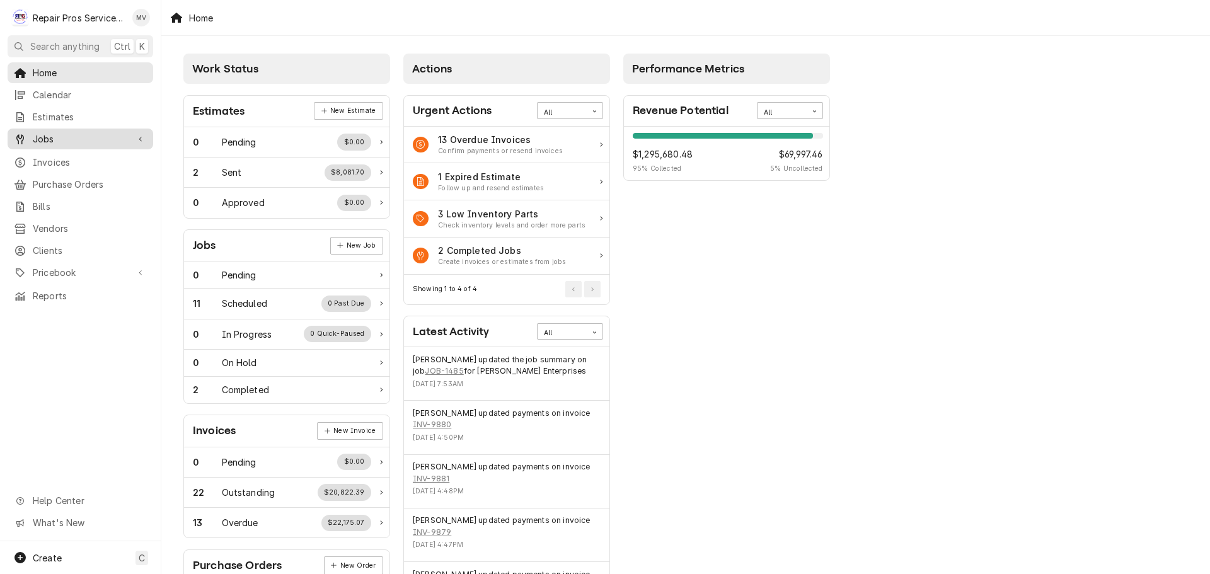
click at [57, 133] on span "Jobs" at bounding box center [80, 138] width 95 height 13
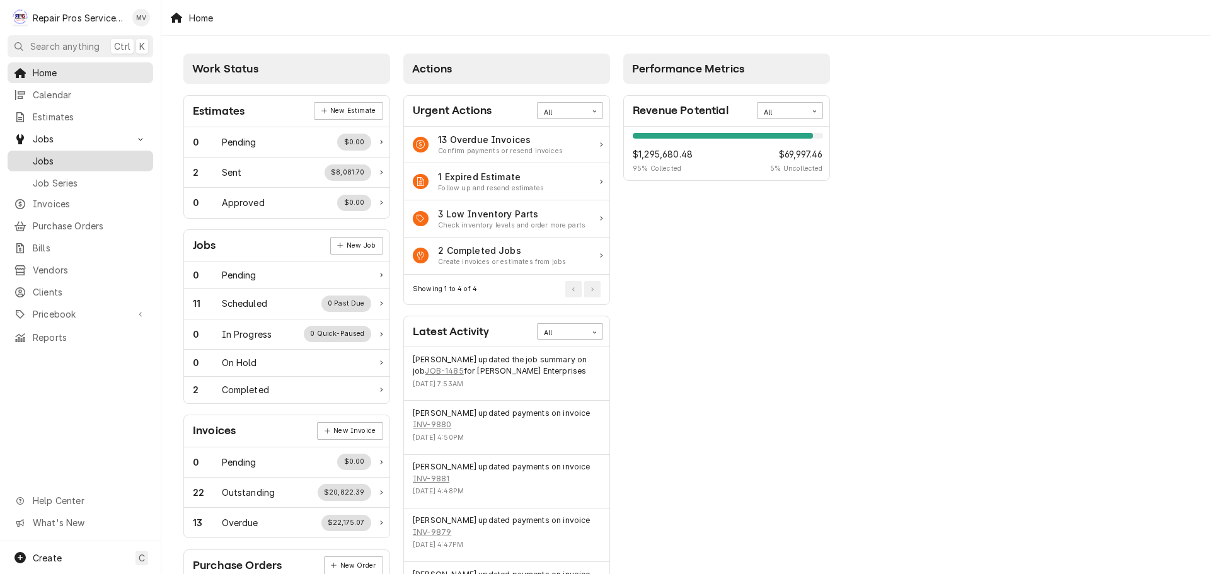
click at [60, 158] on span "Jobs" at bounding box center [90, 160] width 114 height 13
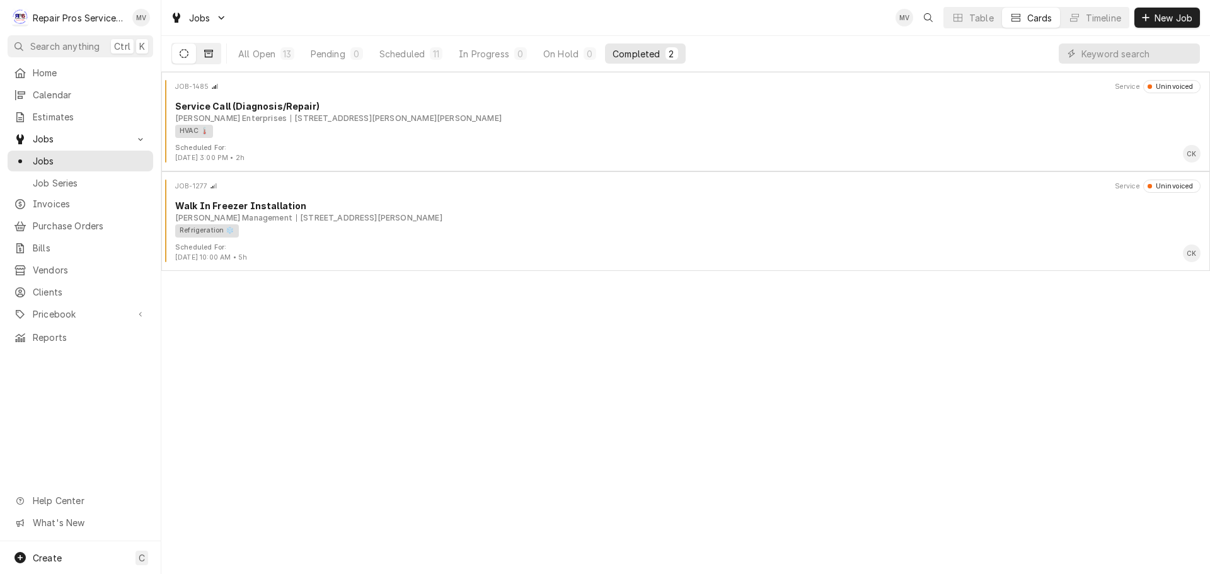
click at [209, 52] on icon "Dynamic Content Wrapper" at bounding box center [208, 53] width 9 height 9
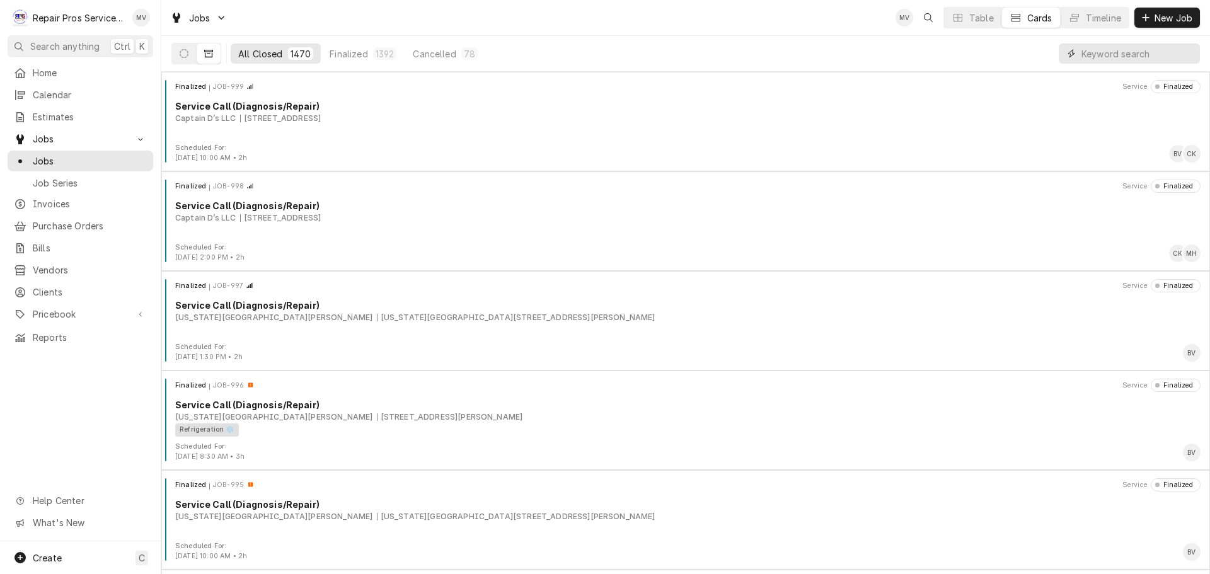
click at [1101, 53] on input "Dynamic Content Wrapper" at bounding box center [1137, 53] width 112 height 20
type input "walk in installation"
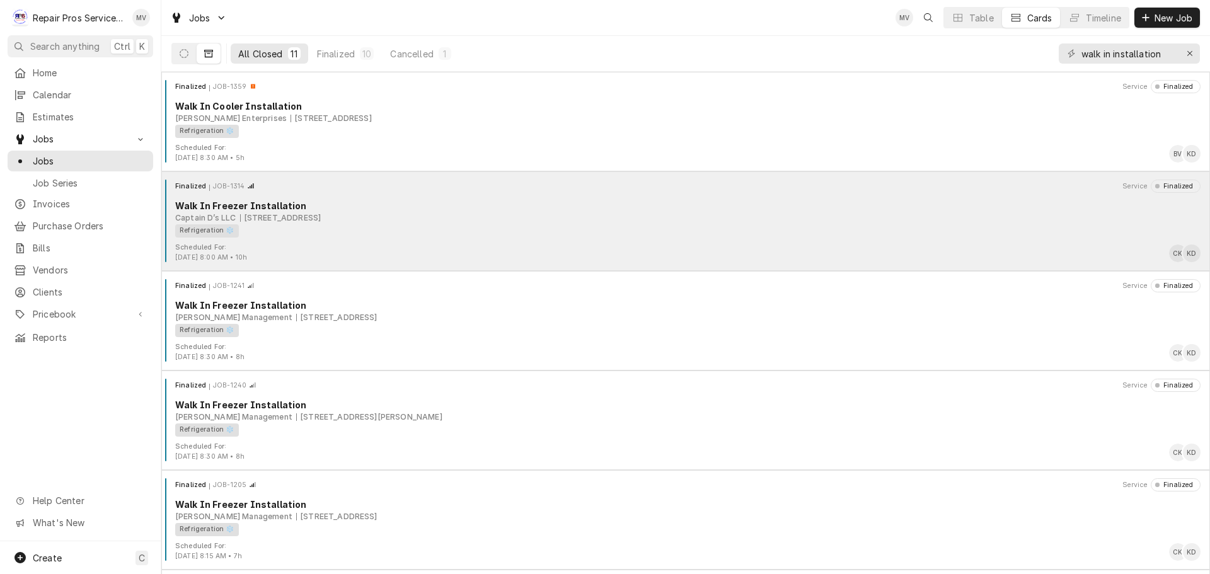
click at [314, 243] on div "Scheduled For: [DATE] 8:00 AM • 10h CK KD" at bounding box center [685, 253] width 1039 height 20
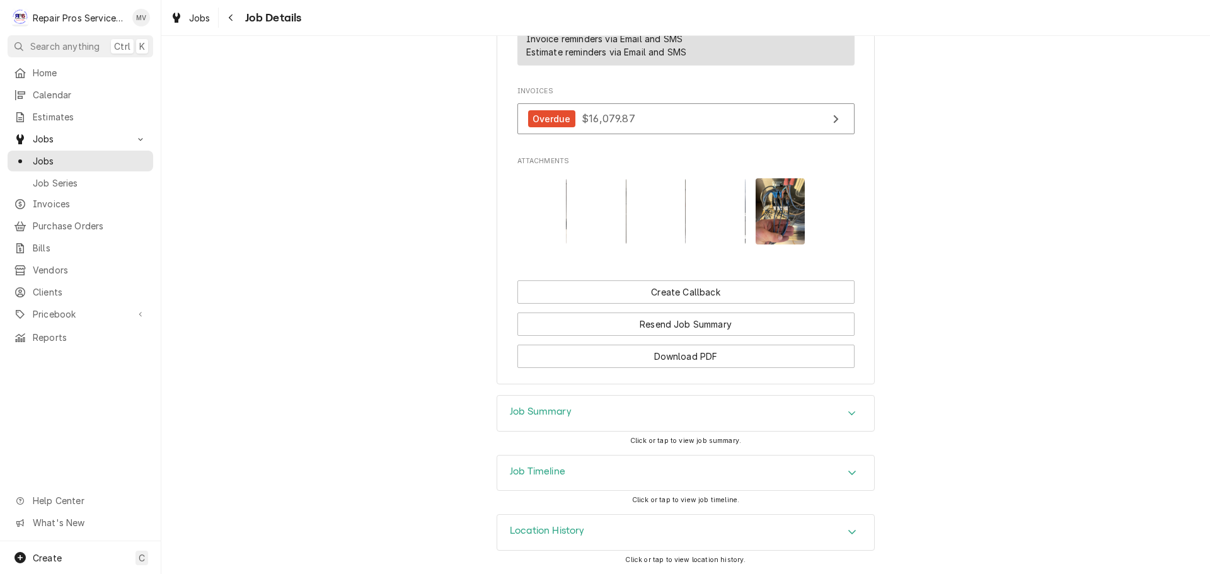
scroll to position [975, 0]
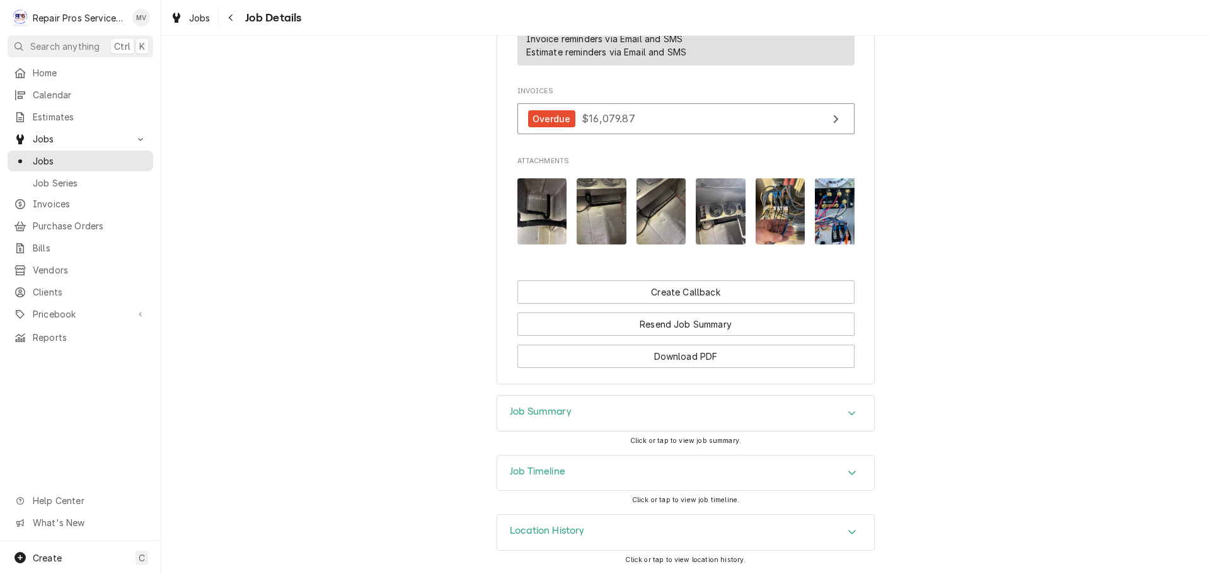
click at [773, 414] on div "Job Summary" at bounding box center [685, 413] width 377 height 35
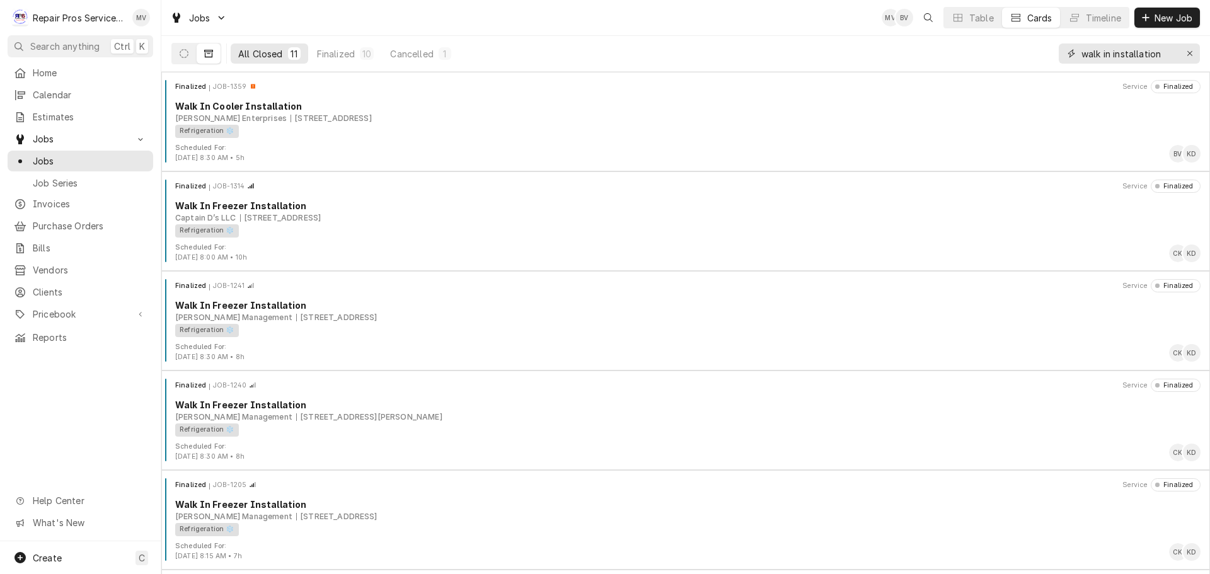
drag, startPoint x: 1169, startPoint y: 52, endPoint x: 655, endPoint y: 58, distance: 513.7
click at [657, 59] on div "All Closed 11 Finalized 10 Cancelled 1 walk in installation" at bounding box center [685, 53] width 1029 height 35
click at [1189, 52] on icon "Erase input" at bounding box center [1190, 53] width 7 height 9
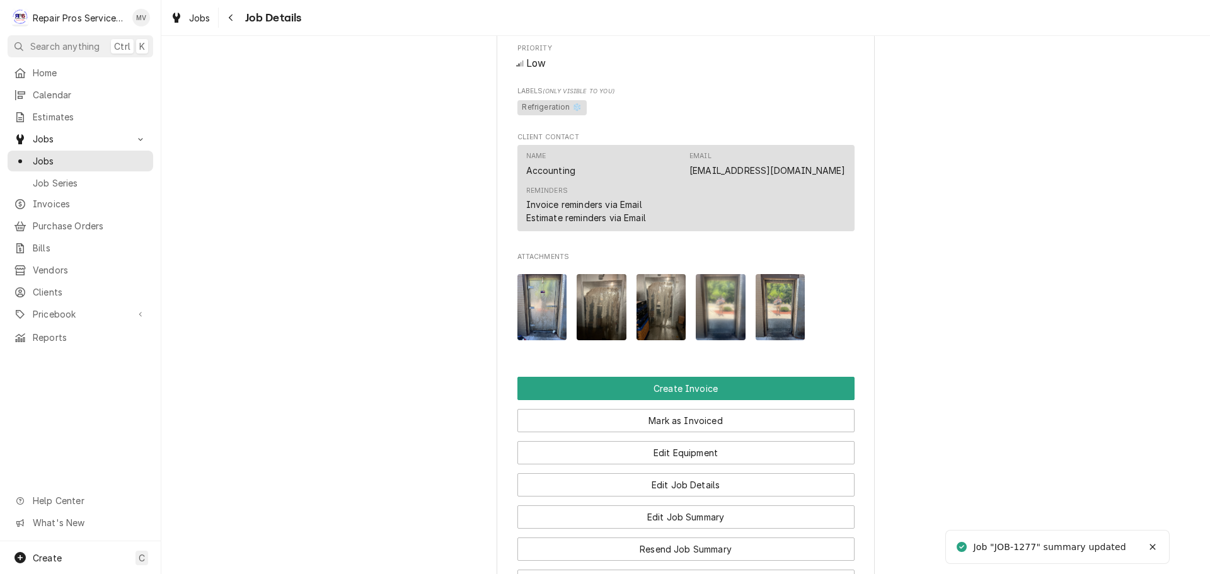
scroll to position [693, 0]
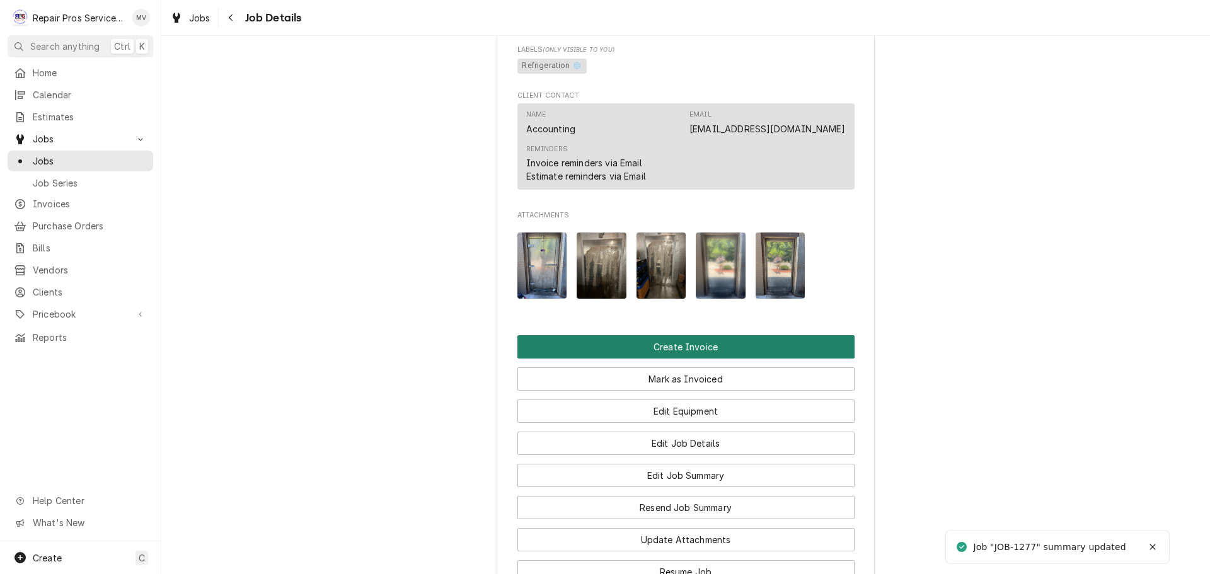
click at [688, 358] on button "Create Invoice" at bounding box center [685, 346] width 337 height 23
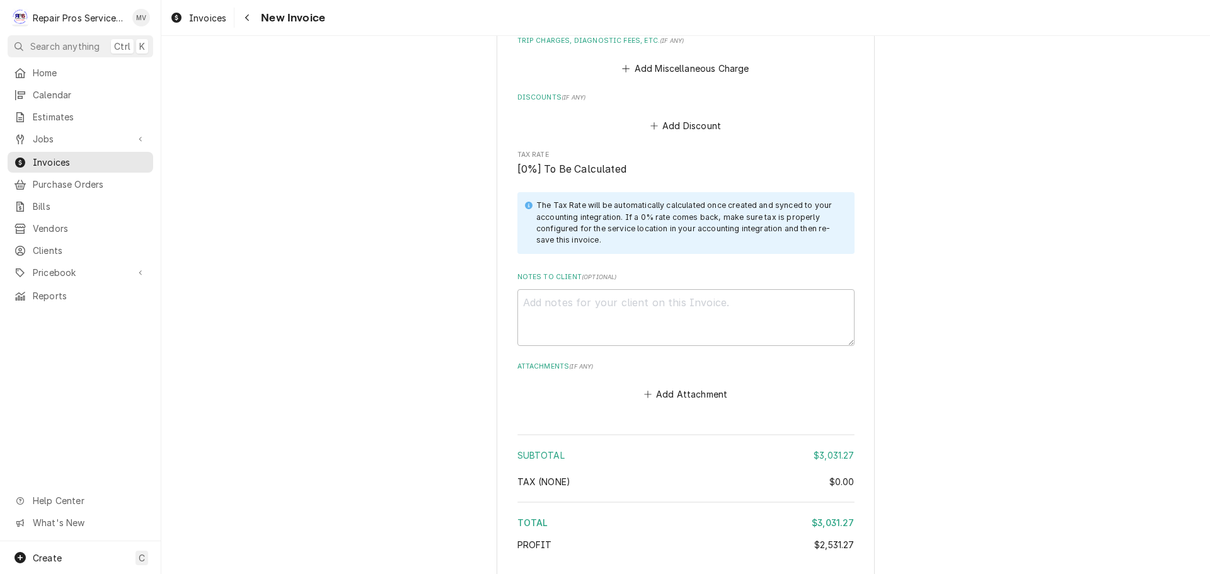
scroll to position [2362, 0]
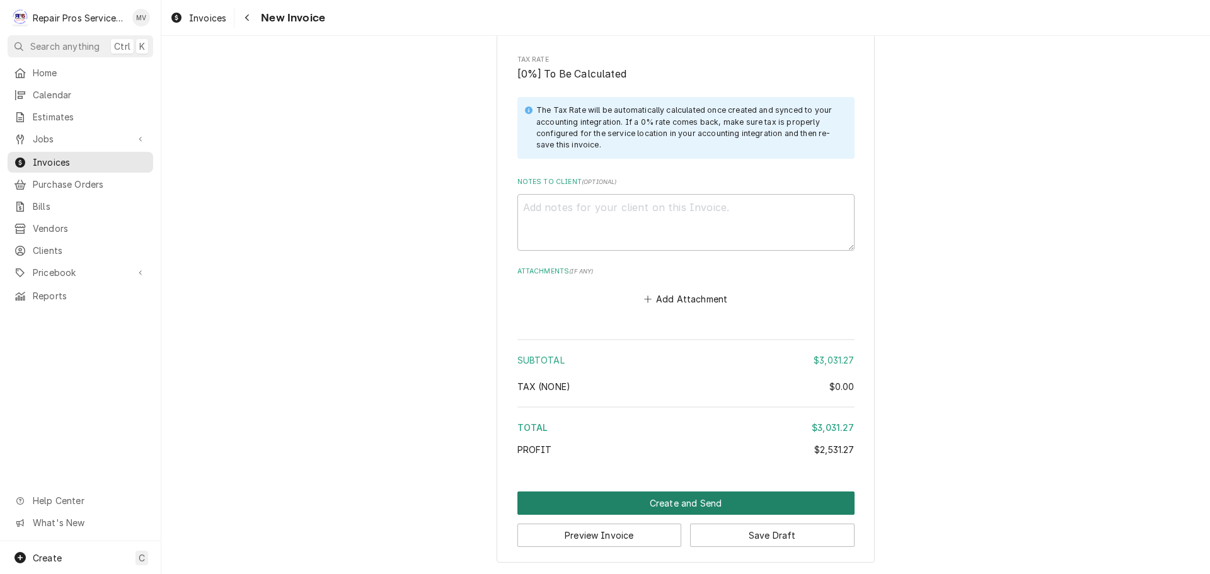
click at [662, 502] on button "Create and Send" at bounding box center [685, 503] width 337 height 23
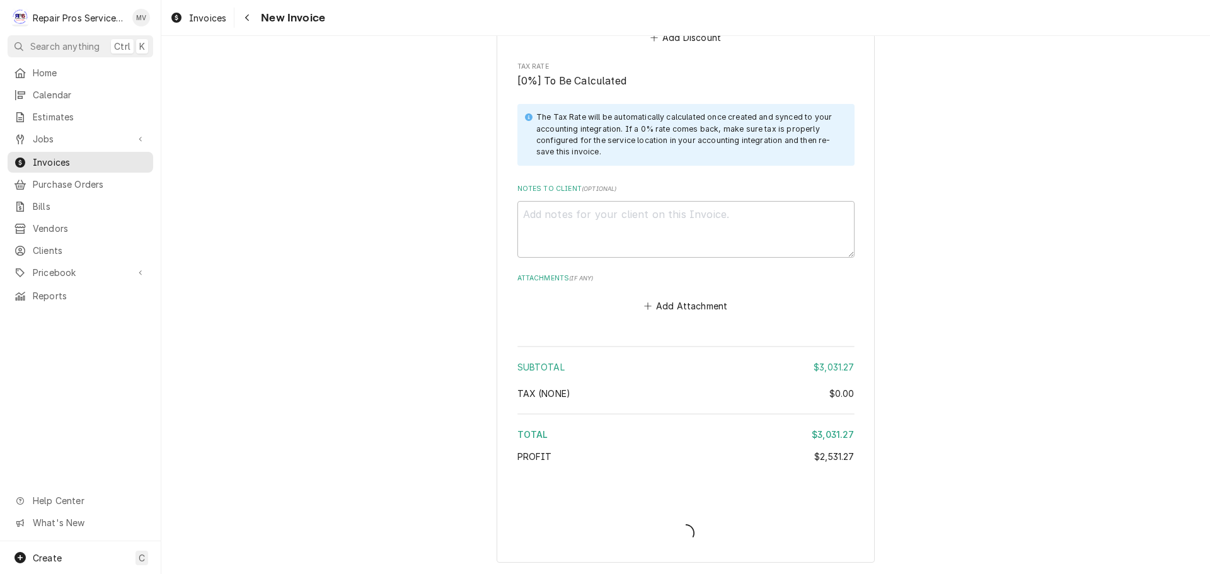
type textarea "x"
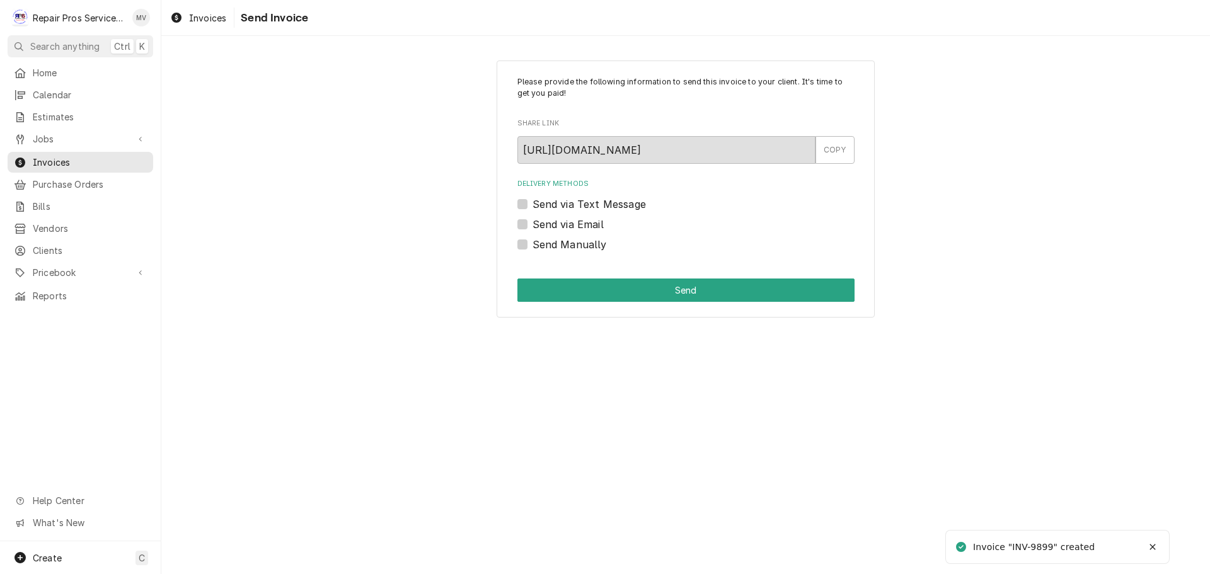
click at [568, 239] on label "Send Manually" at bounding box center [570, 244] width 74 height 15
click at [568, 239] on input "Send Manually" at bounding box center [701, 251] width 337 height 28
checkbox input "true"
click at [674, 275] on div "Please provide the following information to send this invoice to your client. I…" at bounding box center [686, 190] width 378 height 258
click at [677, 284] on button "Send" at bounding box center [685, 290] width 337 height 23
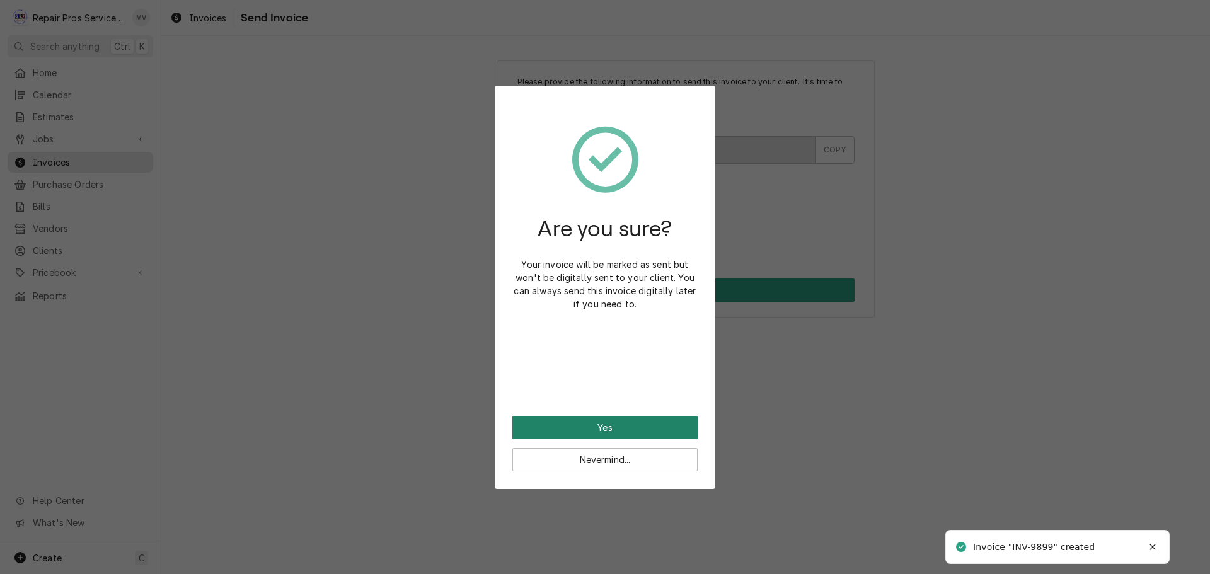
click at [629, 424] on button "Yes" at bounding box center [604, 427] width 185 height 23
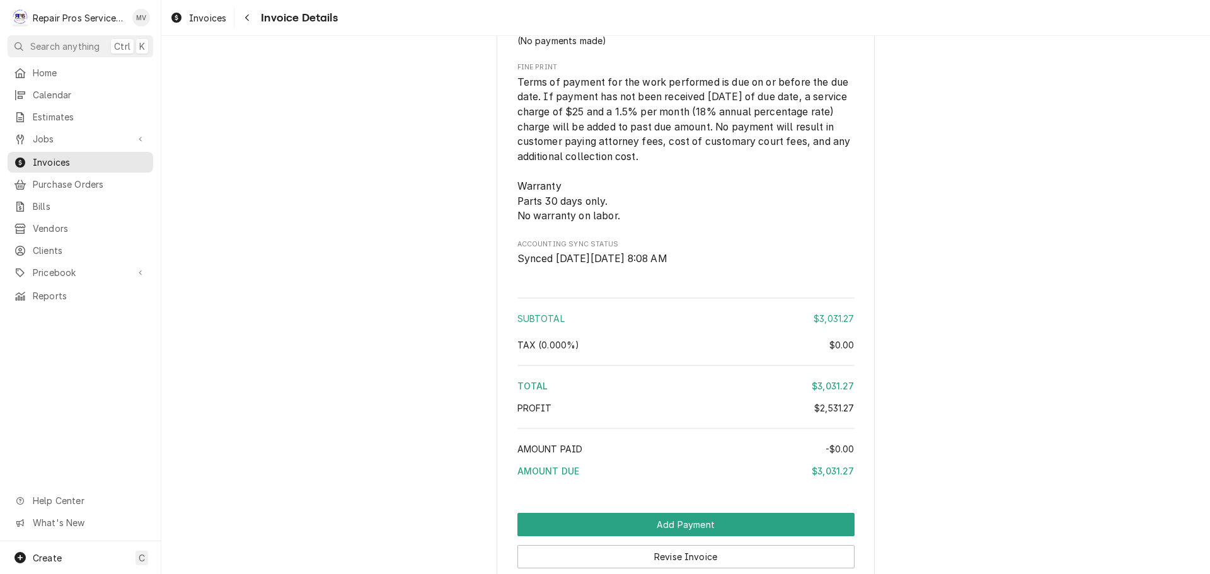
scroll to position [2096, 0]
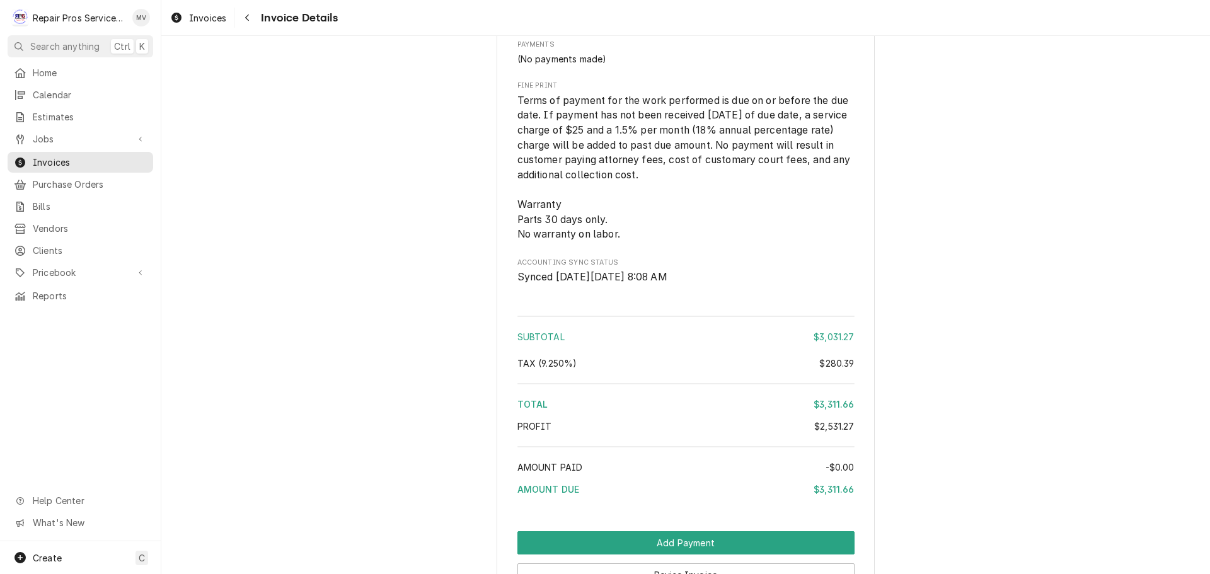
scroll to position [2096, 0]
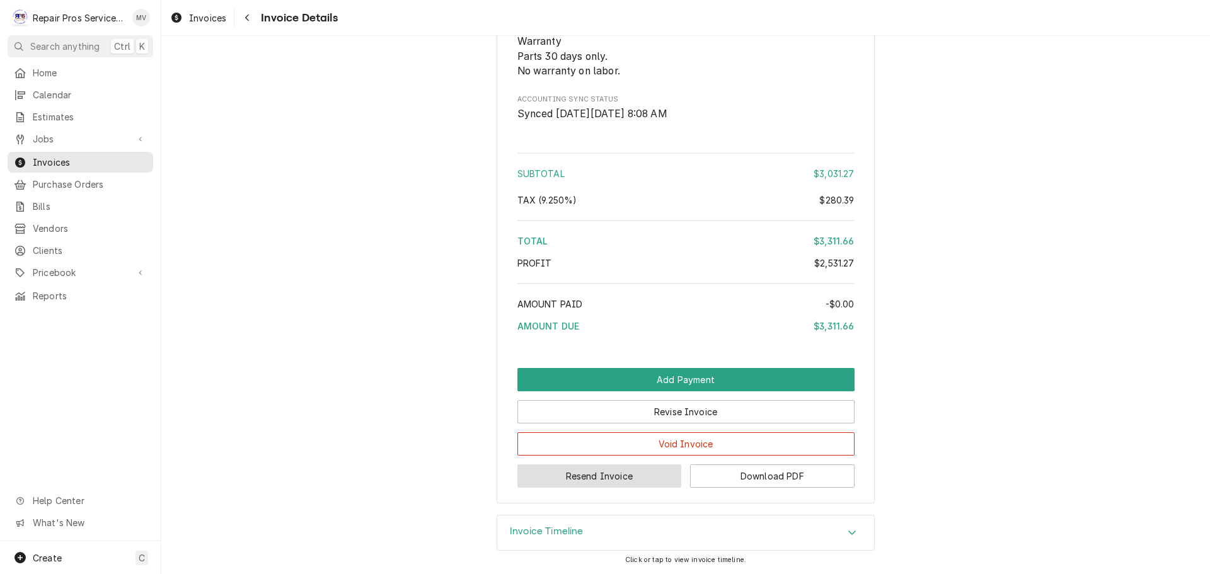
click at [614, 477] on button "Resend Invoice" at bounding box center [599, 475] width 164 height 23
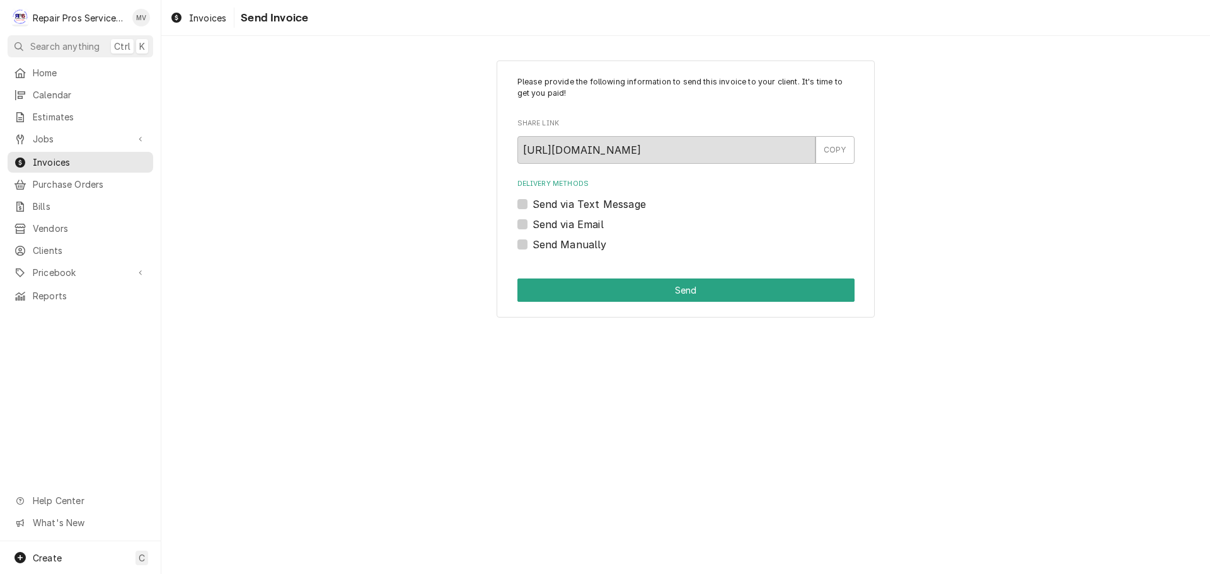
click at [581, 222] on label "Send via Email" at bounding box center [568, 224] width 71 height 15
click at [581, 222] on input "Send via Email" at bounding box center [701, 231] width 337 height 28
checkbox input "true"
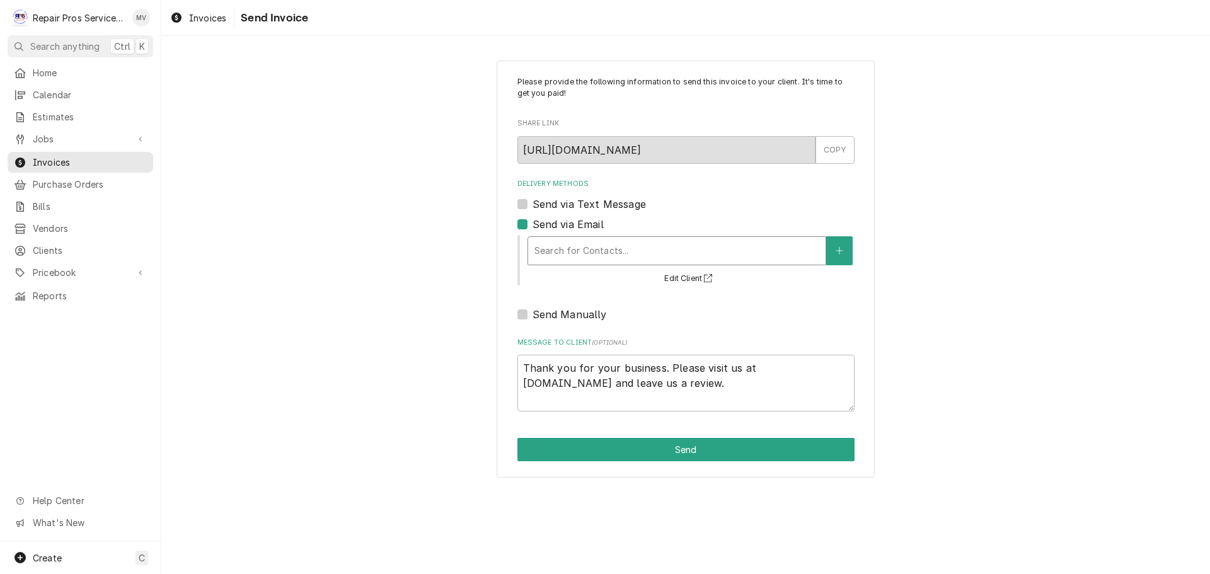
click at [651, 253] on div "Delivery Methods" at bounding box center [676, 250] width 285 height 23
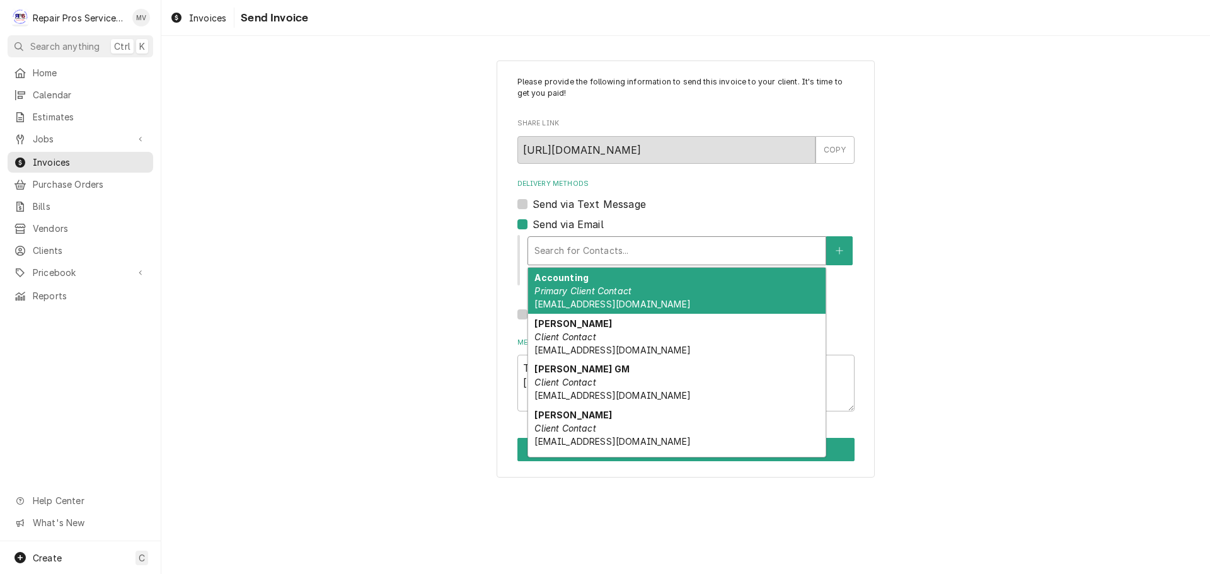
click at [645, 291] on div "Accounting Primary Client Contact khcle10@msn.com" at bounding box center [676, 291] width 297 height 46
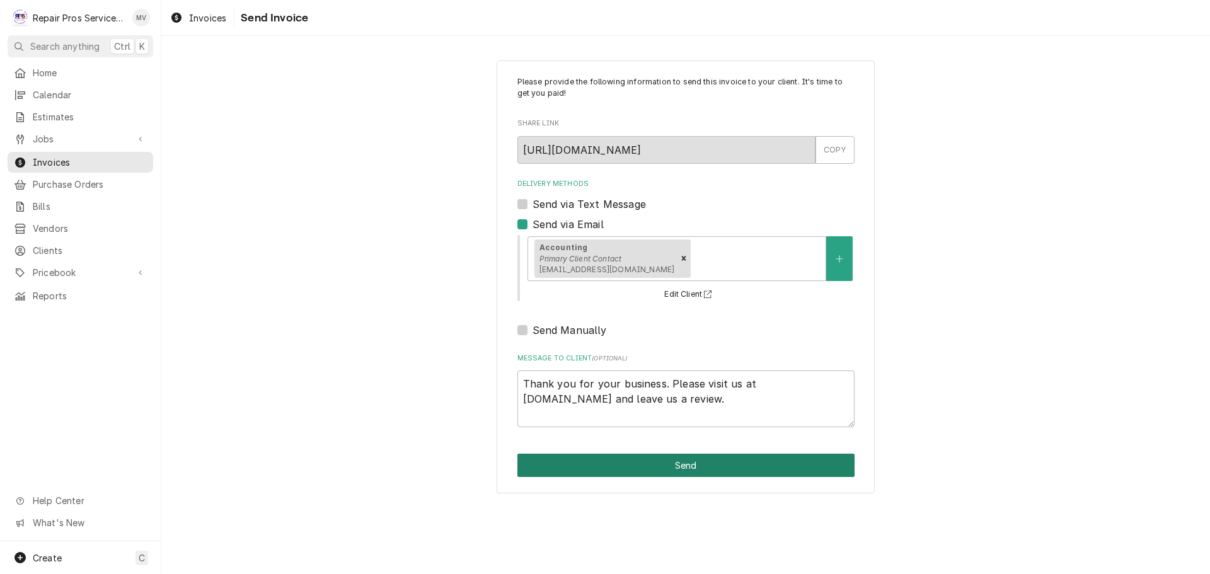
drag, startPoint x: 683, startPoint y: 453, endPoint x: 686, endPoint y: 459, distance: 7.6
click at [686, 459] on div "Please provide the following information to send this invoice to your client. I…" at bounding box center [686, 277] width 378 height 433
click at [686, 459] on button "Send" at bounding box center [685, 465] width 337 height 23
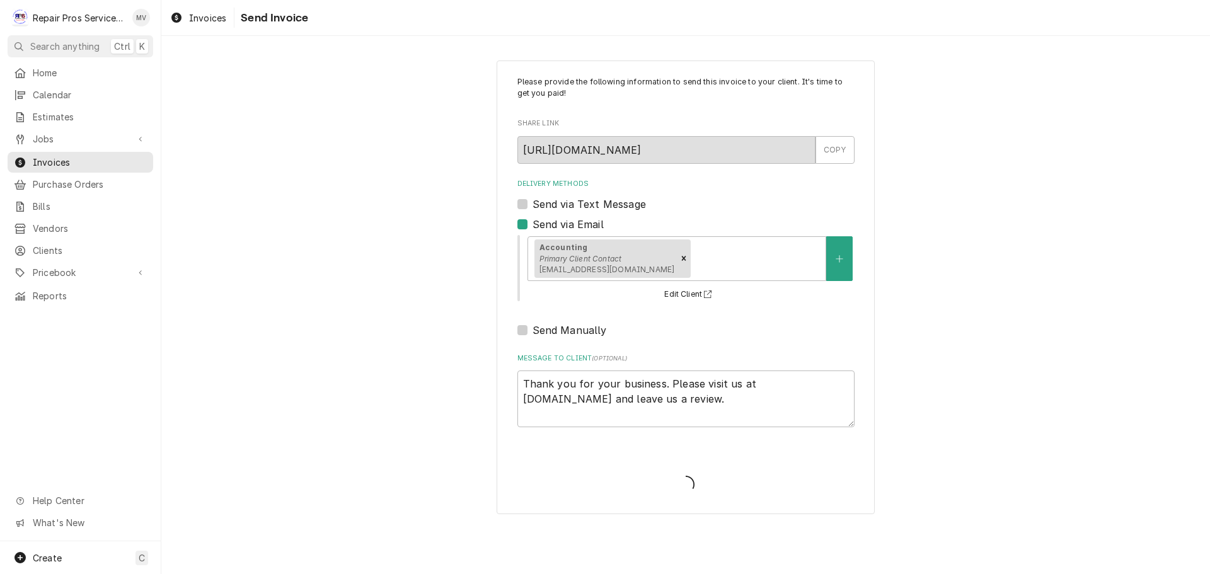
type textarea "x"
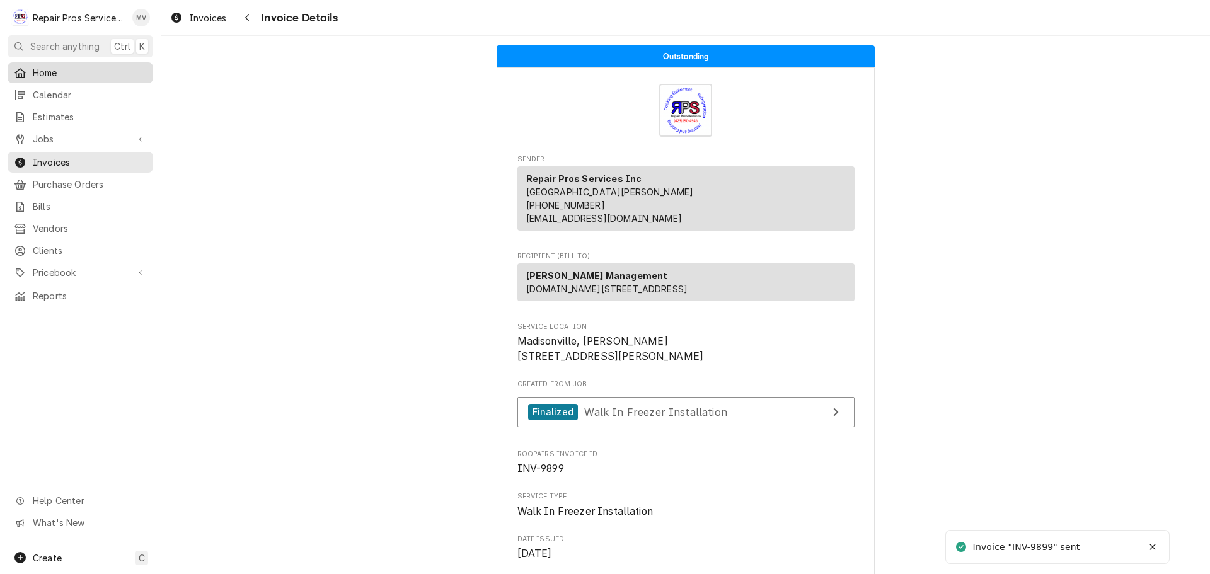
click at [49, 68] on span "Home" at bounding box center [90, 72] width 114 height 13
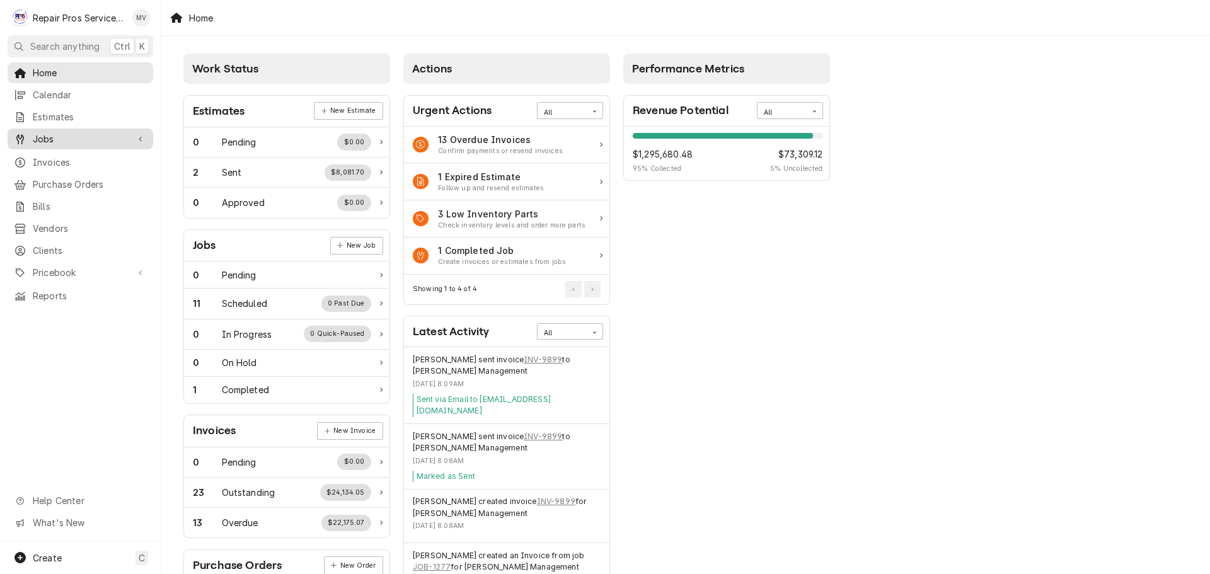
click at [48, 132] on span "Jobs" at bounding box center [80, 138] width 95 height 13
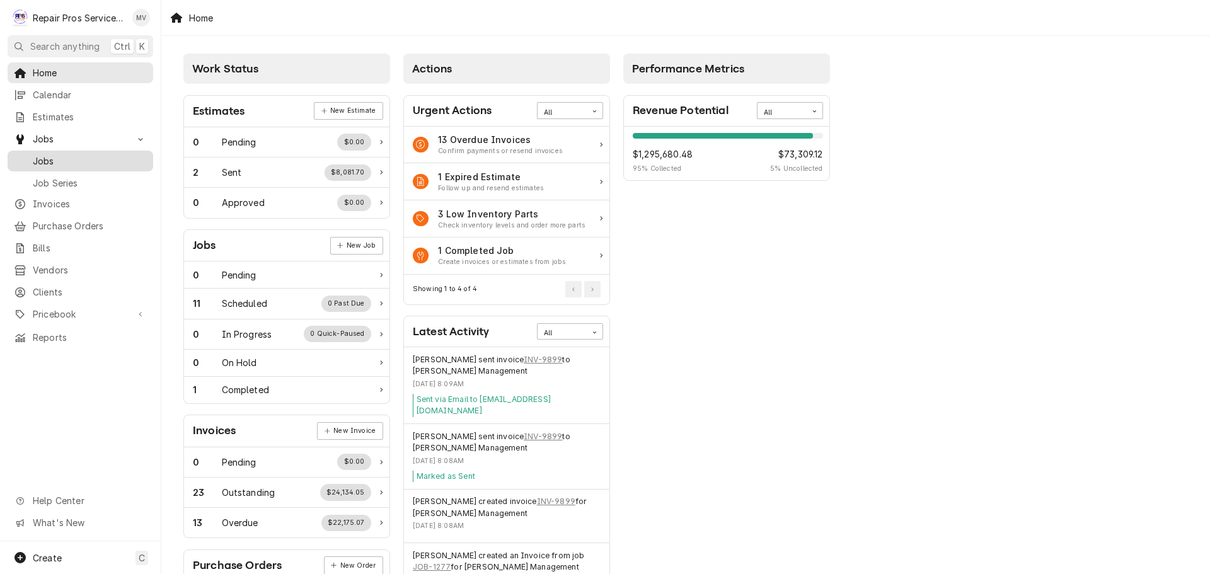
click at [72, 161] on span "Jobs" at bounding box center [90, 160] width 114 height 13
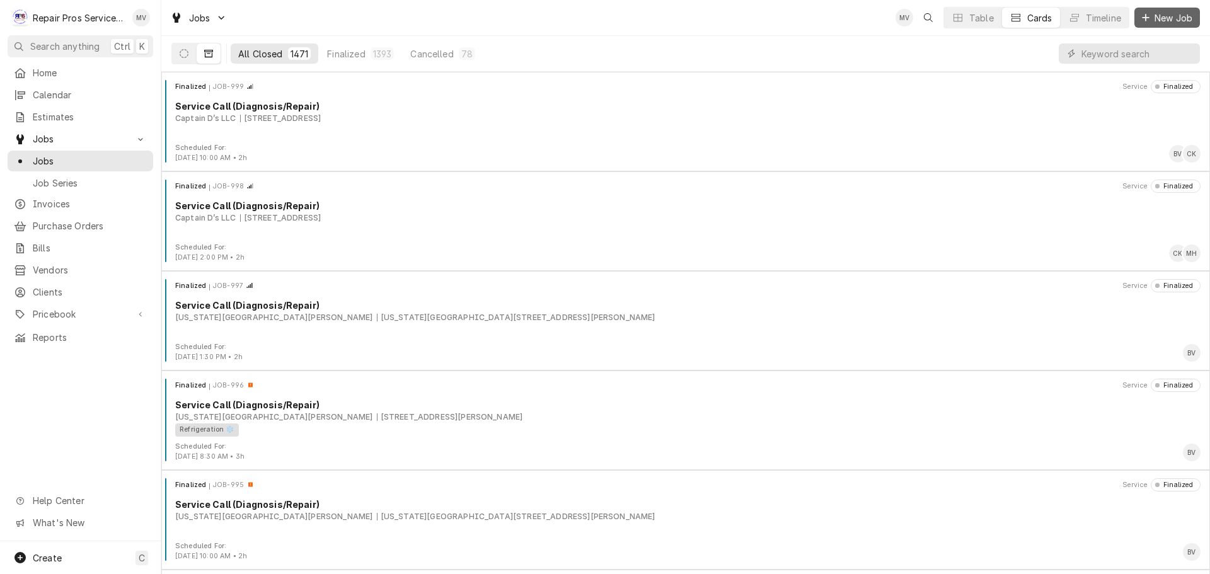
click at [1174, 18] on span "New Job" at bounding box center [1173, 17] width 43 height 13
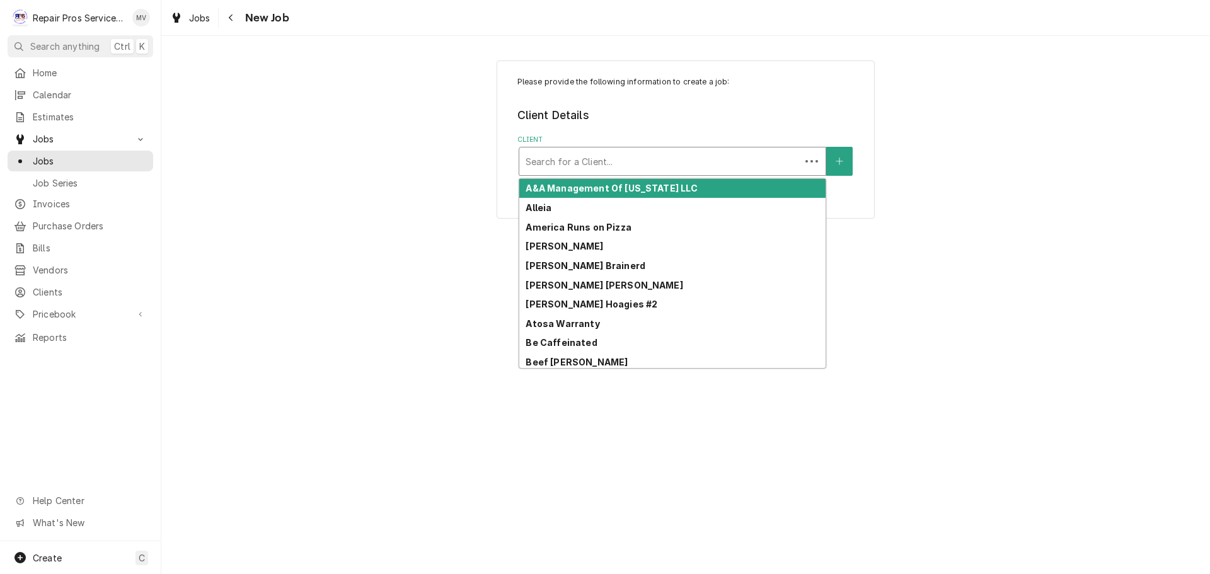
click at [655, 156] on div "Client" at bounding box center [660, 161] width 268 height 23
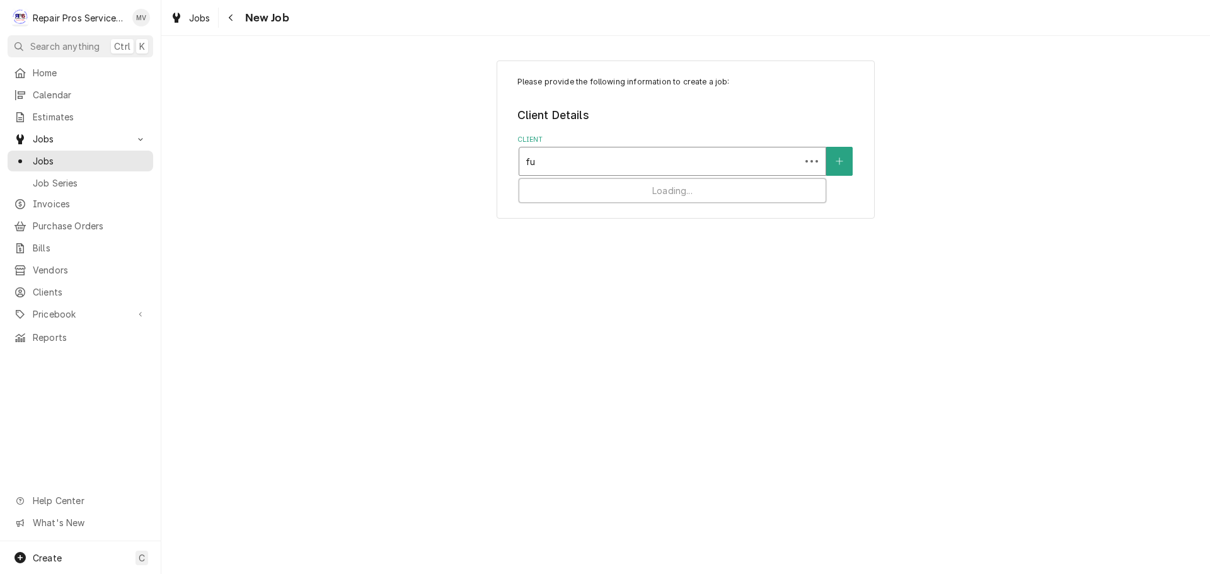
type input "fu"
type input "mc"
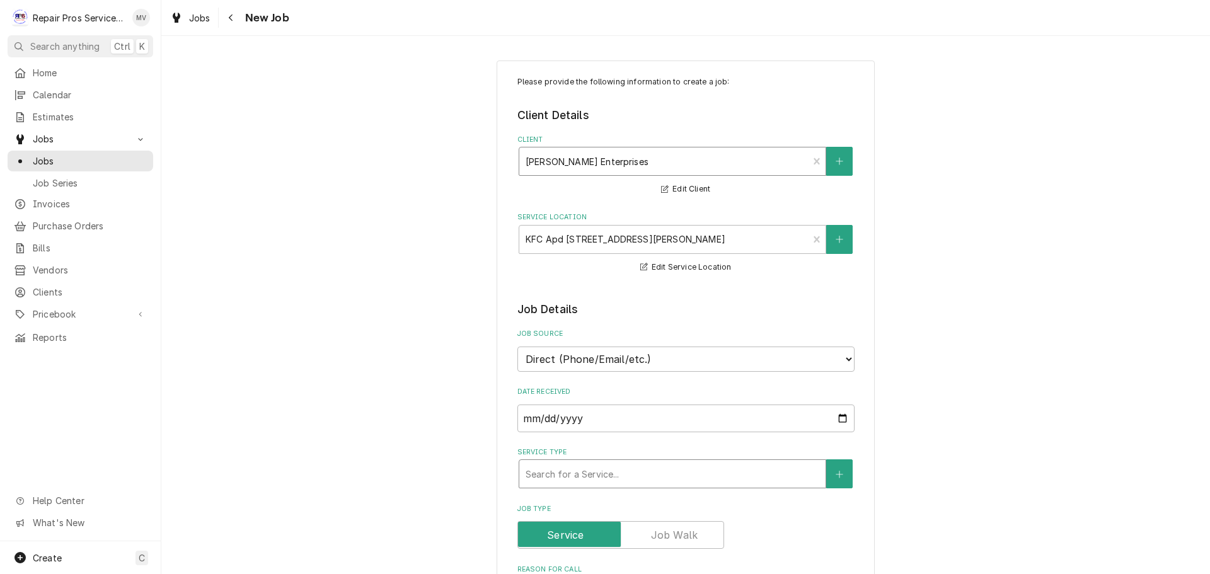
type textarea "x"
type input "d"
type textarea "x"
type input "di"
type textarea "x"
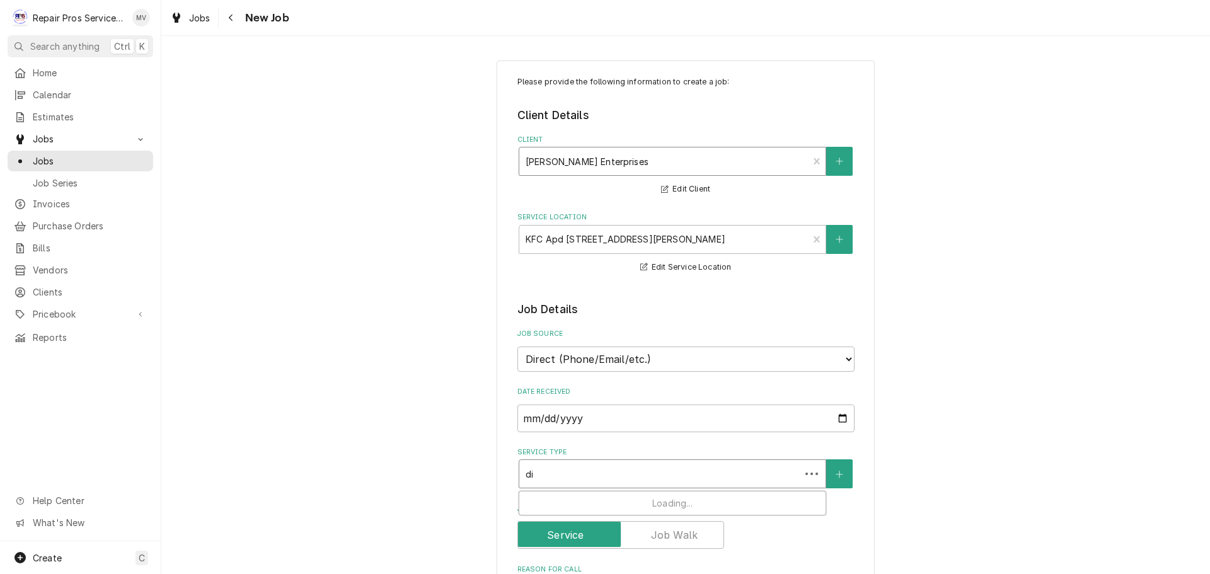
type input "dia"
type textarea "x"
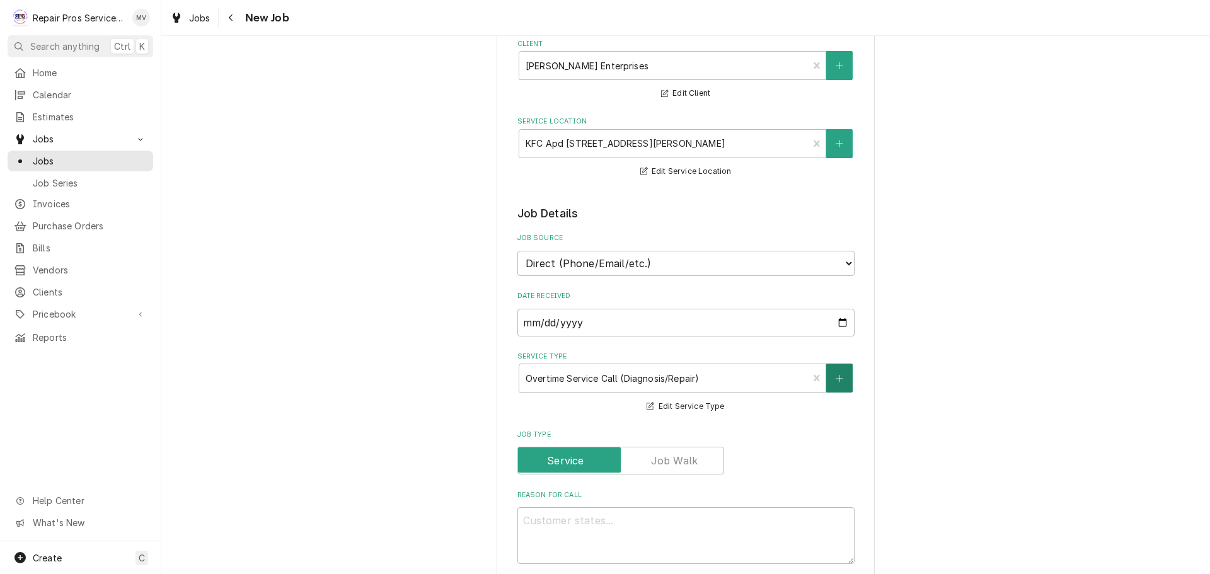
scroll to position [378, 0]
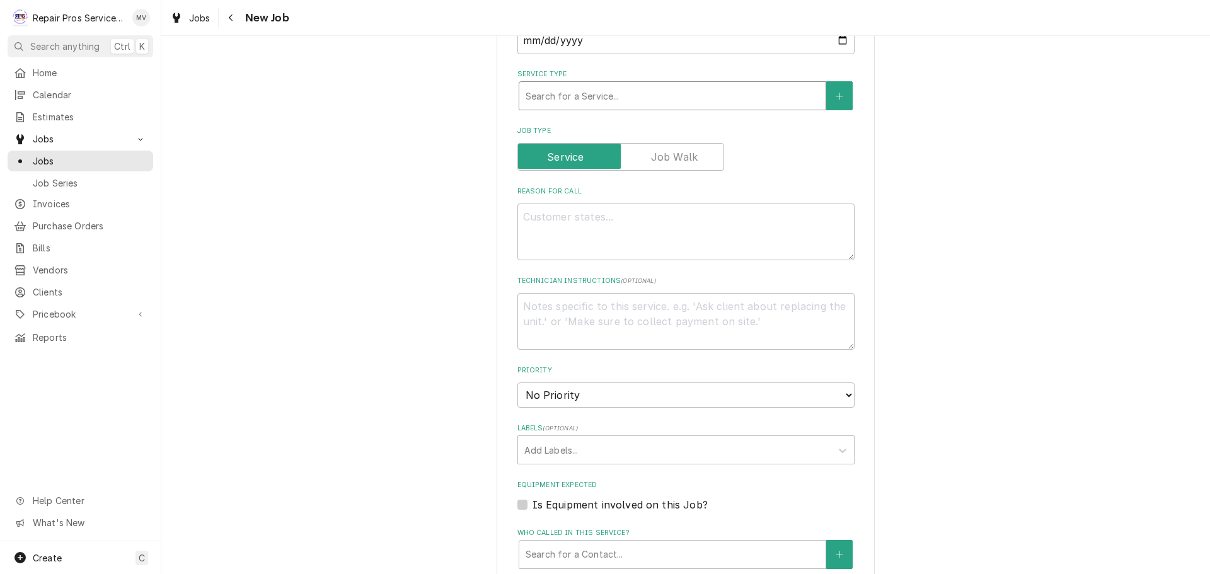
type textarea "x"
type input "d"
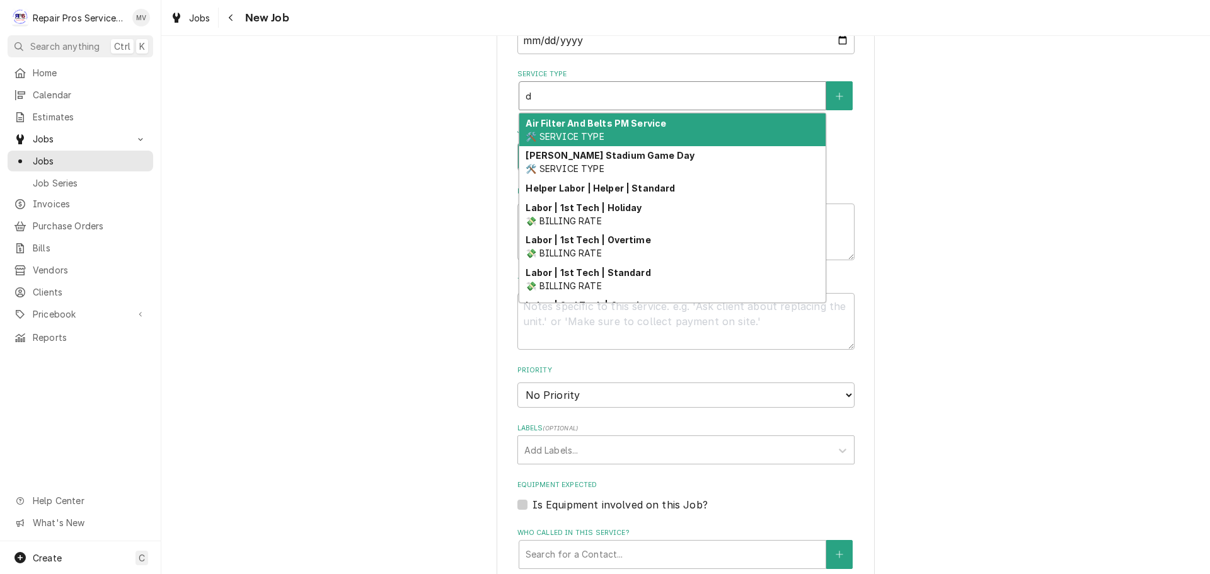
type textarea "x"
type input "di"
type textarea "x"
type input "dia"
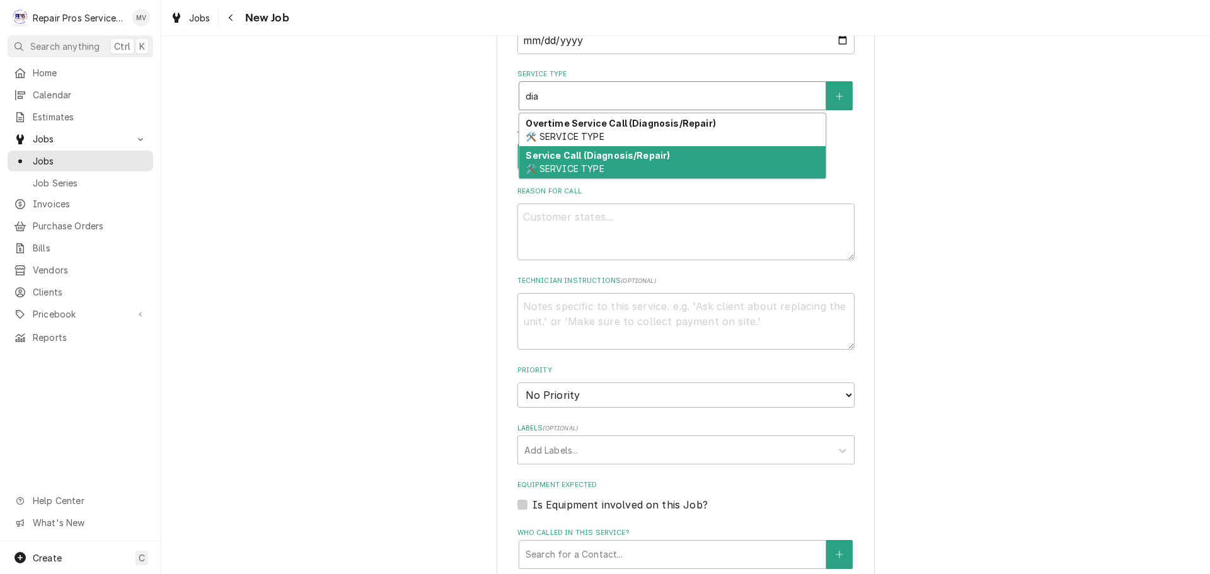
click at [652, 163] on div "Service Call (Diagnosis/Repair) 🛠️ SERVICE TYPE" at bounding box center [672, 162] width 306 height 33
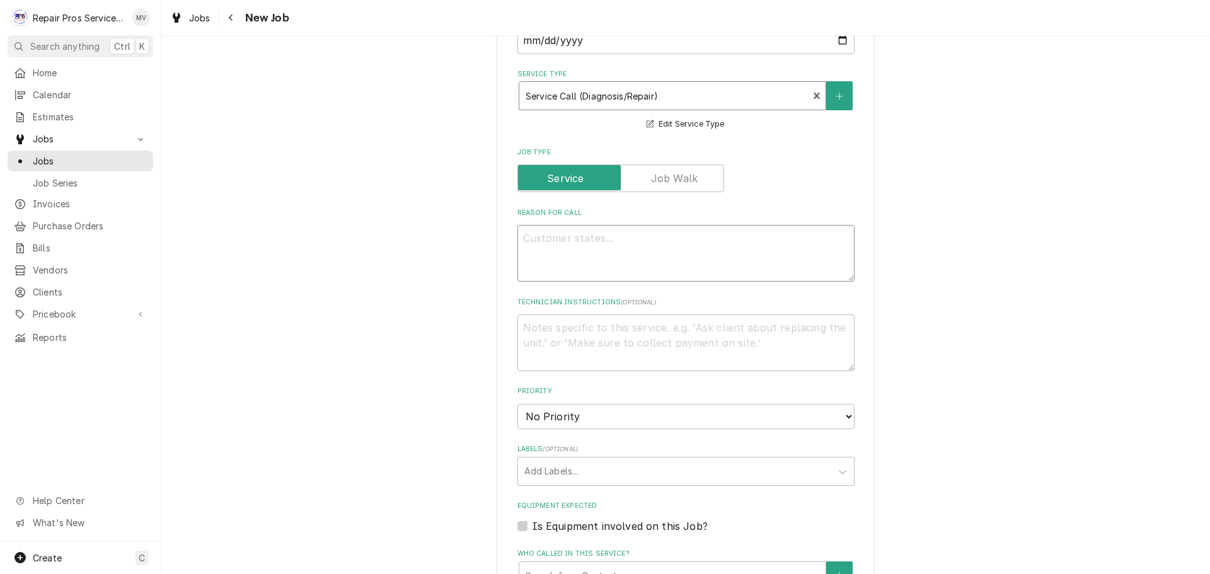
click at [562, 243] on textarea "Reason For Call" at bounding box center [685, 253] width 337 height 57
type textarea "x"
type textarea "T"
type textarea "x"
type textarea "Tw"
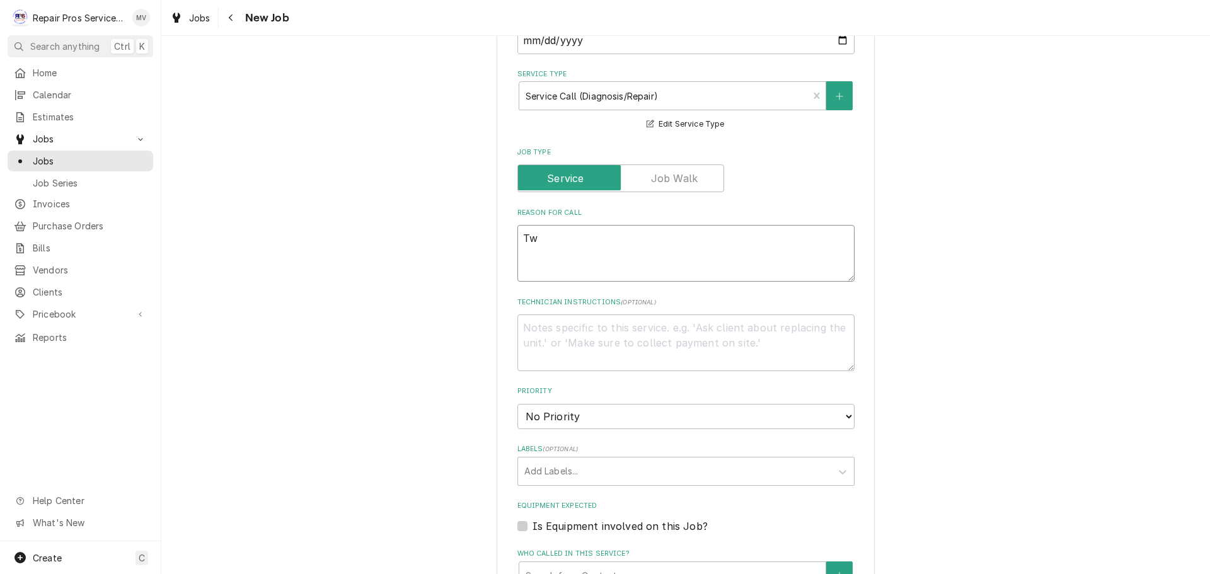
type textarea "x"
type textarea "Two"
type textarea "x"
type textarea "Two"
type textarea "x"
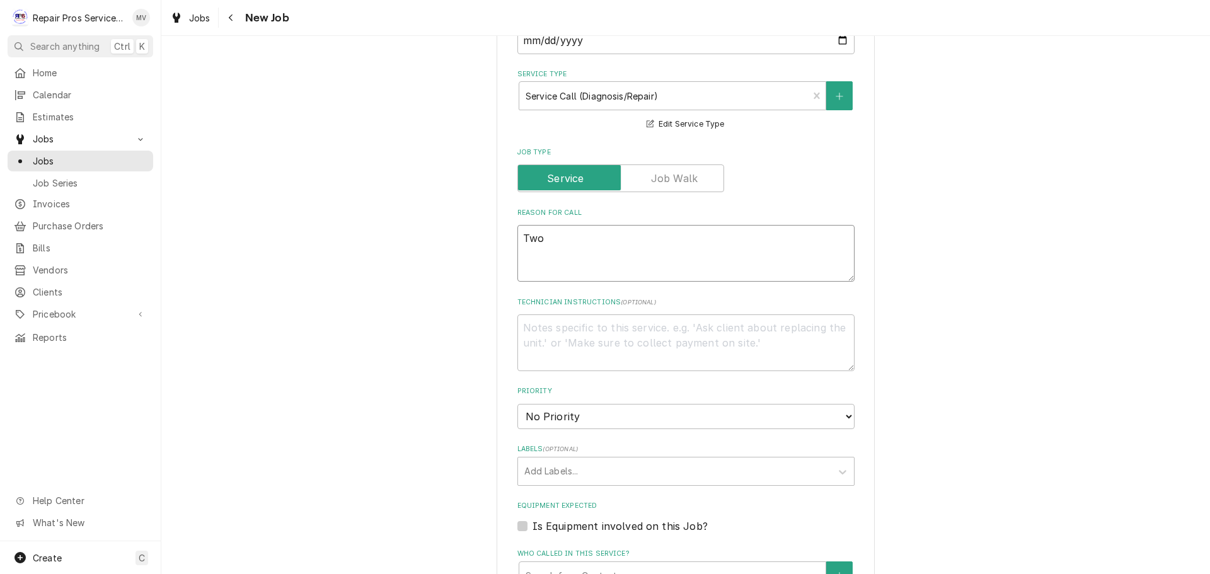
type textarea "Two h"
type textarea "x"
type textarea "Two he"
type textarea "x"
type textarea "Two hen"
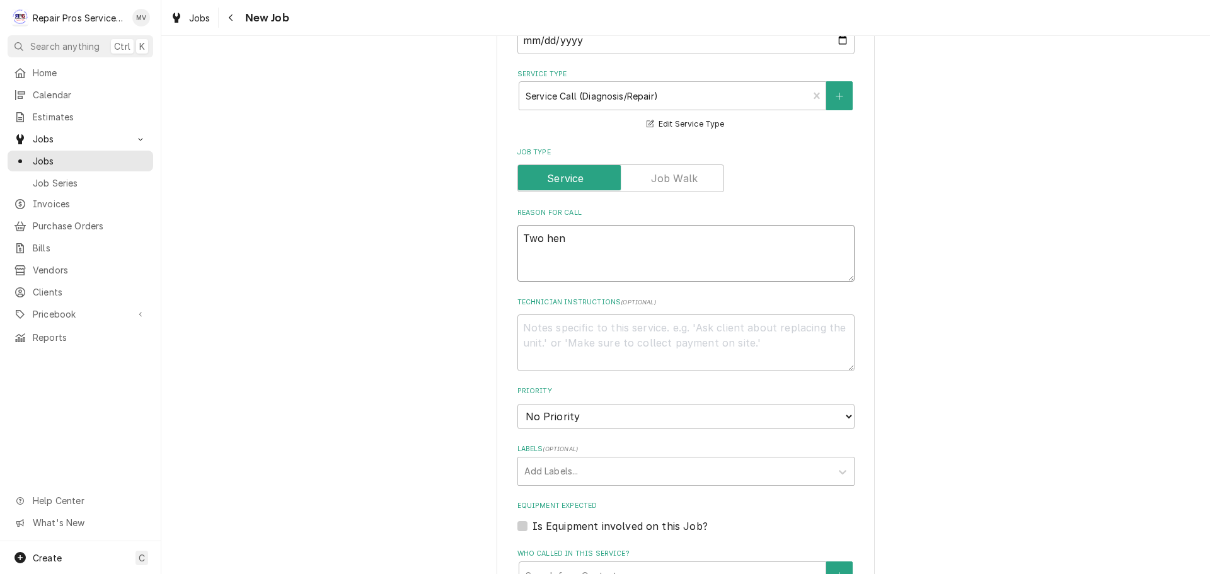
type textarea "x"
type textarea "Two henn"
type textarea "x"
type textarea "Two henny"
type textarea "x"
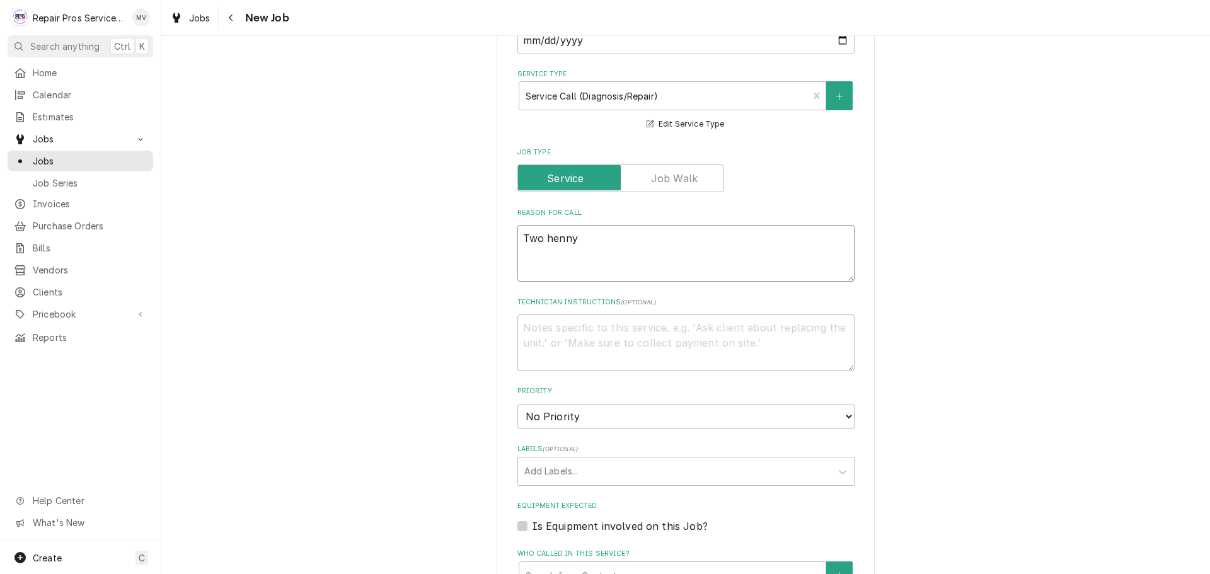
type textarea "Two henny"
type textarea "x"
type textarea "Two henny p"
type textarea "x"
type textarea "Two henny pe"
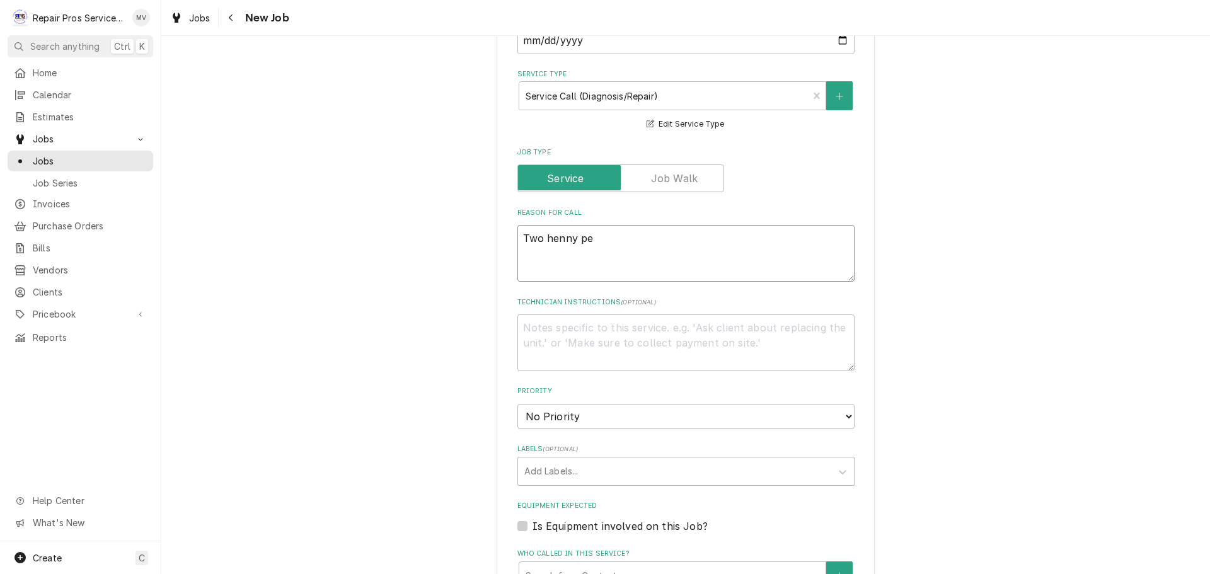
type textarea "x"
type textarea "Two henny pen"
type textarea "x"
type textarea "Two henny penn"
type textarea "x"
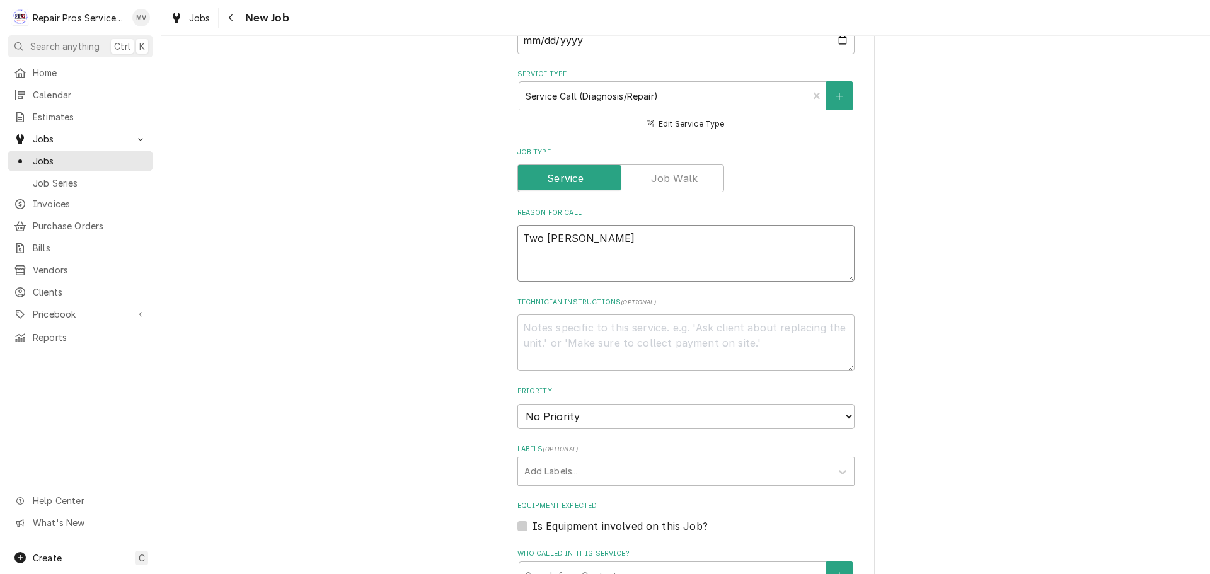
type textarea "Two henny penny"
type textarea "x"
type textarea "Two henny penny"
type textarea "x"
type textarea "Two henny penny w"
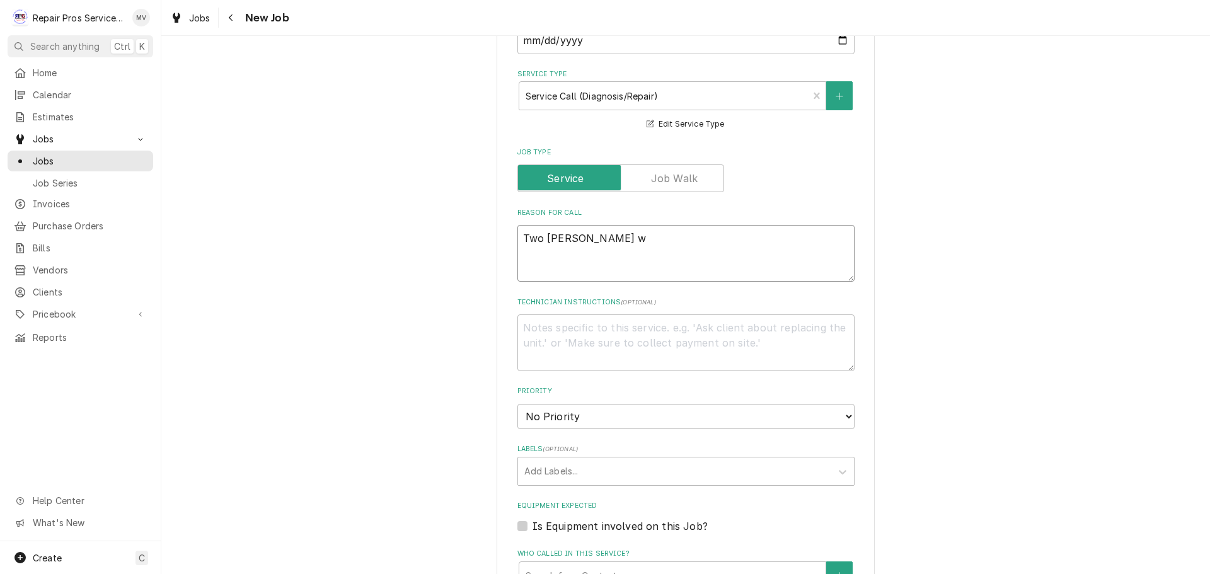
type textarea "x"
type textarea "Two henny penny wa"
type textarea "x"
type textarea "Two henny penny war"
type textarea "x"
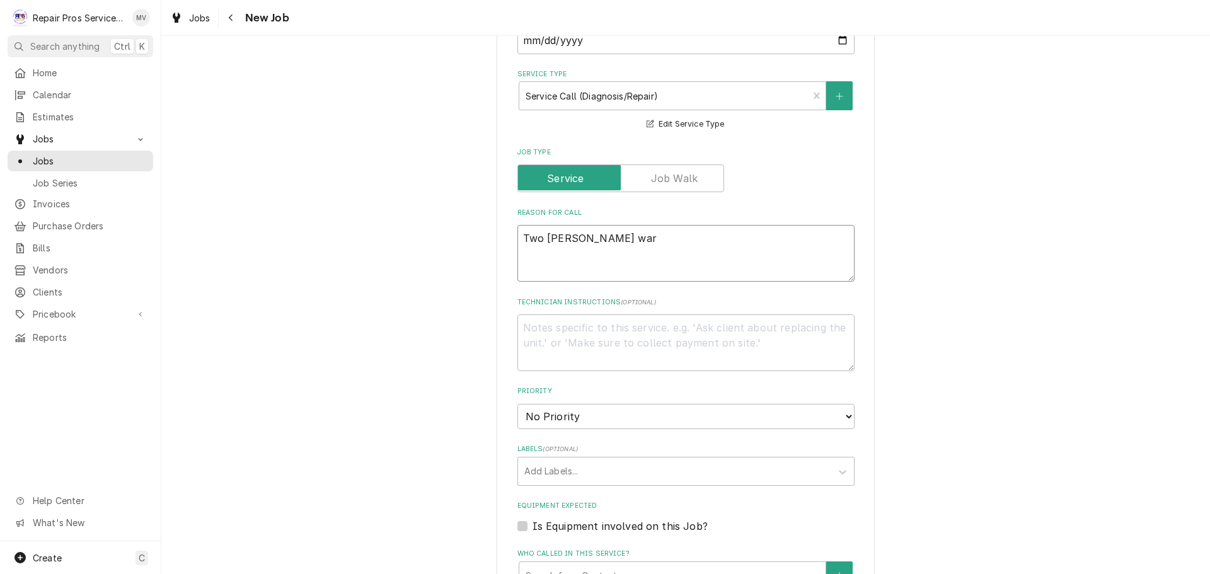
type textarea "Two henny penny warm"
type textarea "x"
type textarea "Two henny penny warmi"
type textarea "x"
type textarea "Two henny penny warmin"
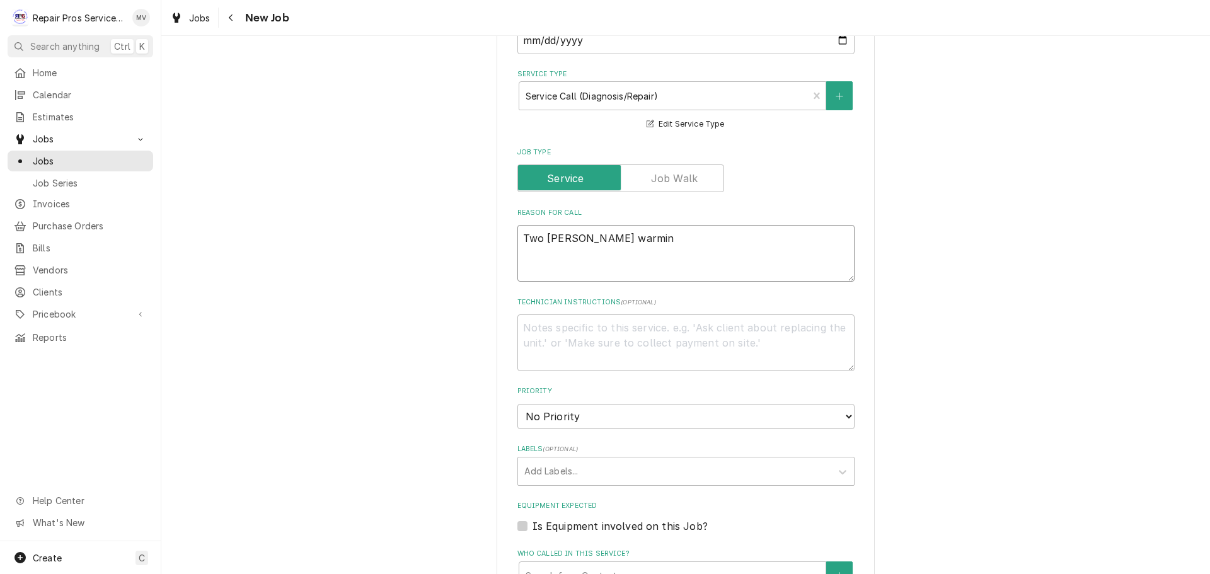
type textarea "x"
type textarea "Two henny penny warming"
type textarea "x"
type textarea "Two henny penny warming"
type textarea "x"
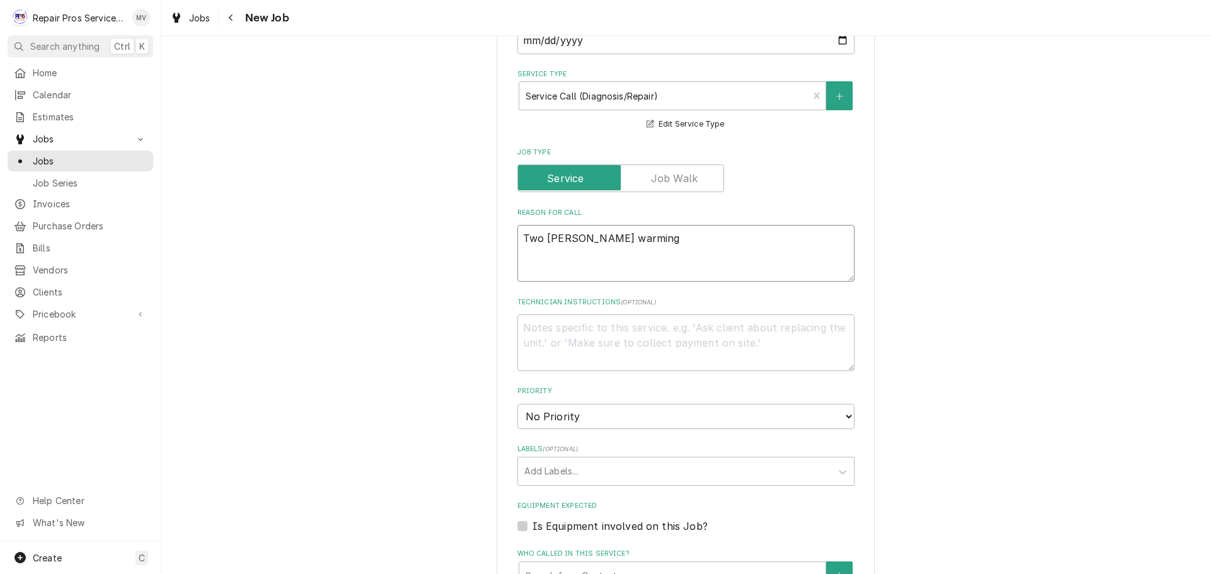
type textarea "Two henny penny warming c"
type textarea "x"
type textarea "Two henny penny warming ca"
type textarea "x"
type textarea "Two henny penny warming cab"
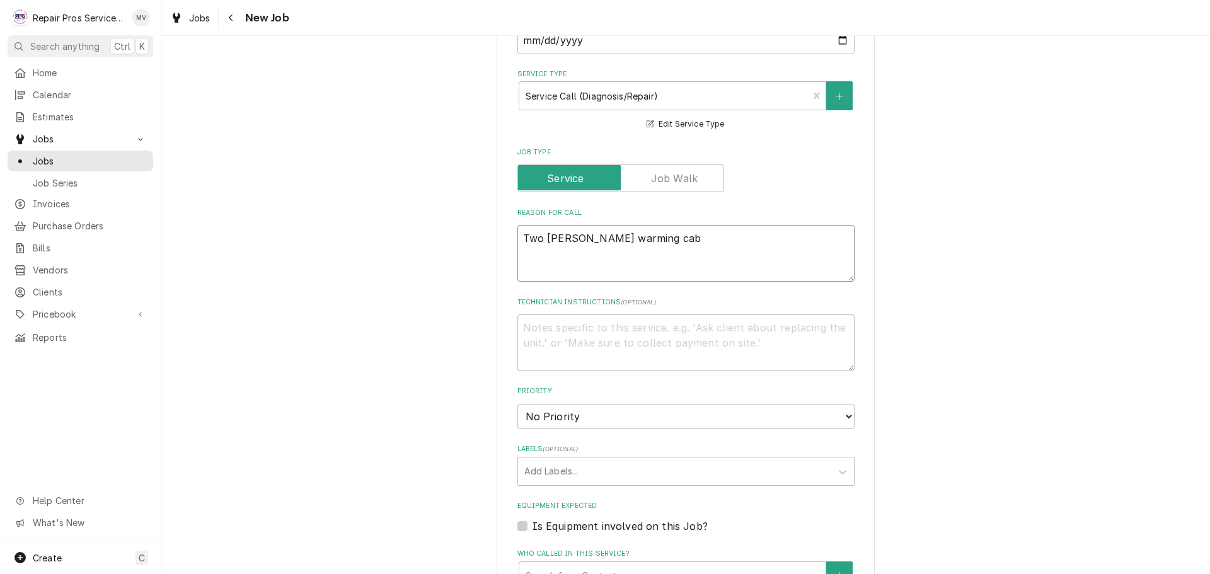
type textarea "x"
type textarea "Two henny penny warming cabi"
type textarea "x"
type textarea "Two henny penny warming cabin"
type textarea "x"
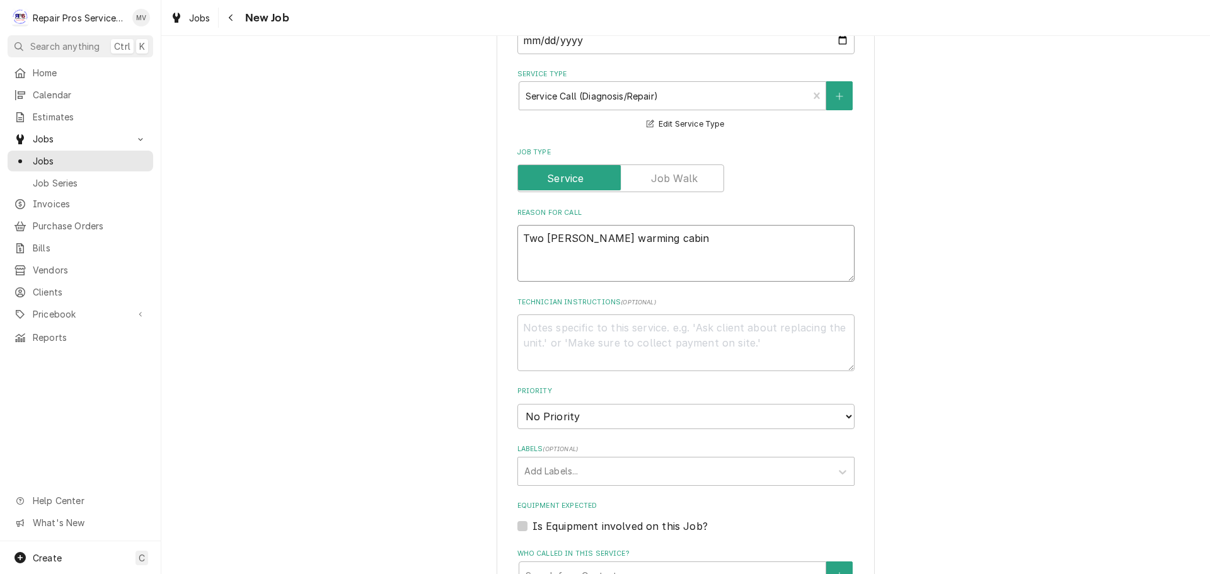
type textarea "Two henny penny warming cabine"
type textarea "x"
type textarea "Two henny penny warming cabinet"
type textarea "x"
type textarea "Two henny penny warming cabinets"
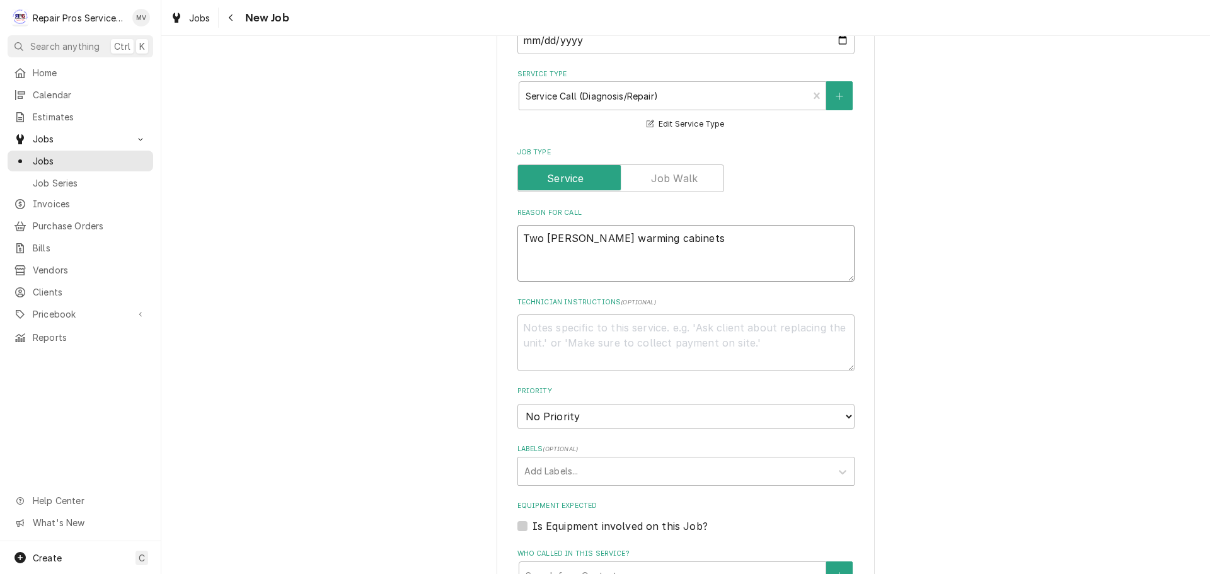
type textarea "x"
type textarea "Two henny penny warming cabinets"
type textarea "x"
type textarea "Two henny penny warming cabinets n"
type textarea "x"
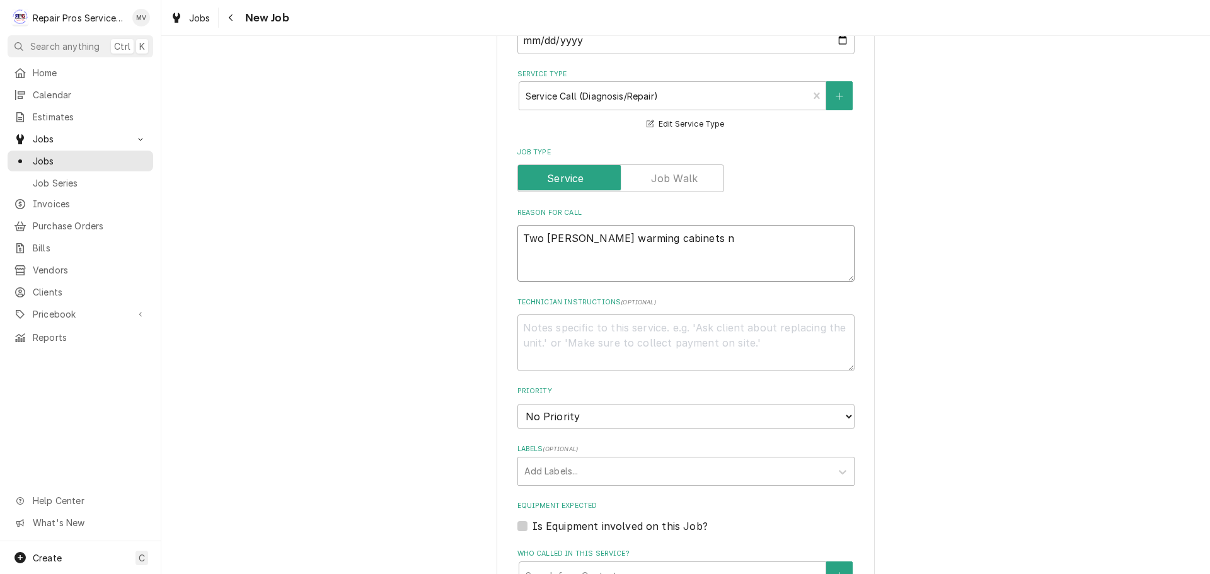
type textarea "Two henny penny warming cabinets no"
type textarea "x"
type textarea "Two henny penny warming cabinets not"
type textarea "x"
type textarea "Two henny penny warming cabinets not"
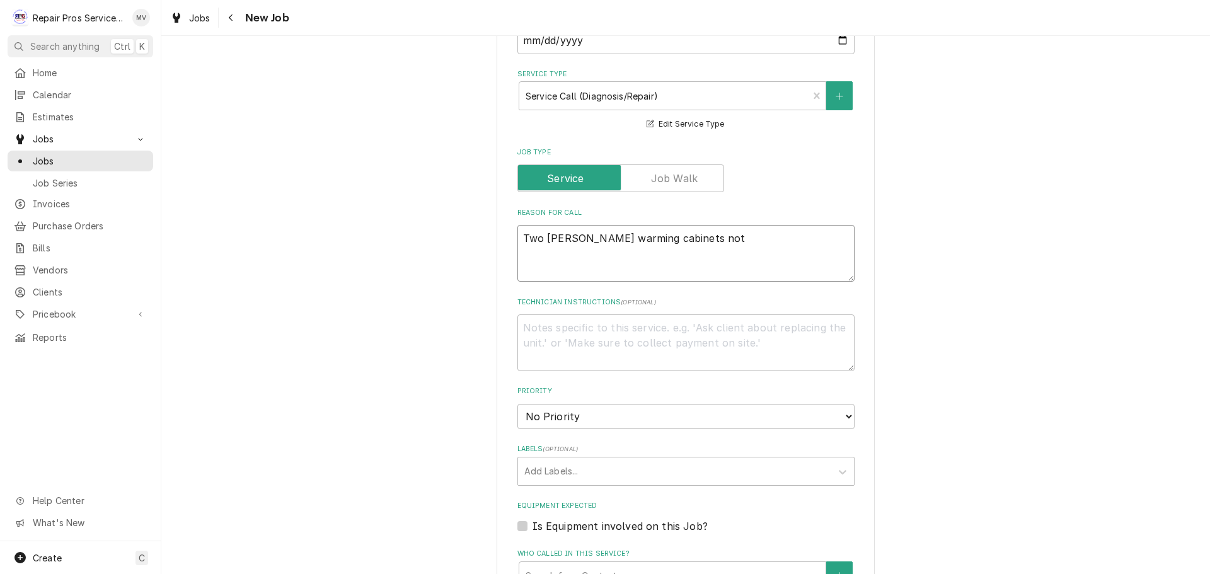
type textarea "x"
type textarea "Two henny penny warming cabinets not h"
type textarea "x"
type textarea "Two henny penny warming cabinets not he"
type textarea "x"
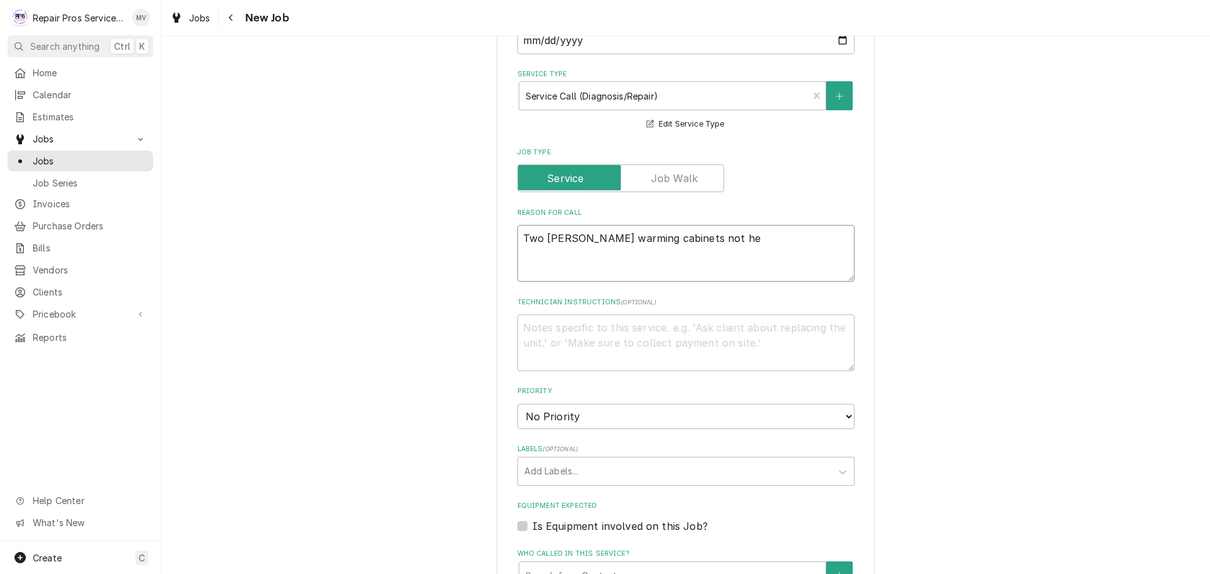
type textarea "Two henny penny warming cabinets not hea"
type textarea "x"
type textarea "Two henny penny warming cabinets not heat"
type textarea "x"
type textarea "Two henny penny warming cabinets not heati"
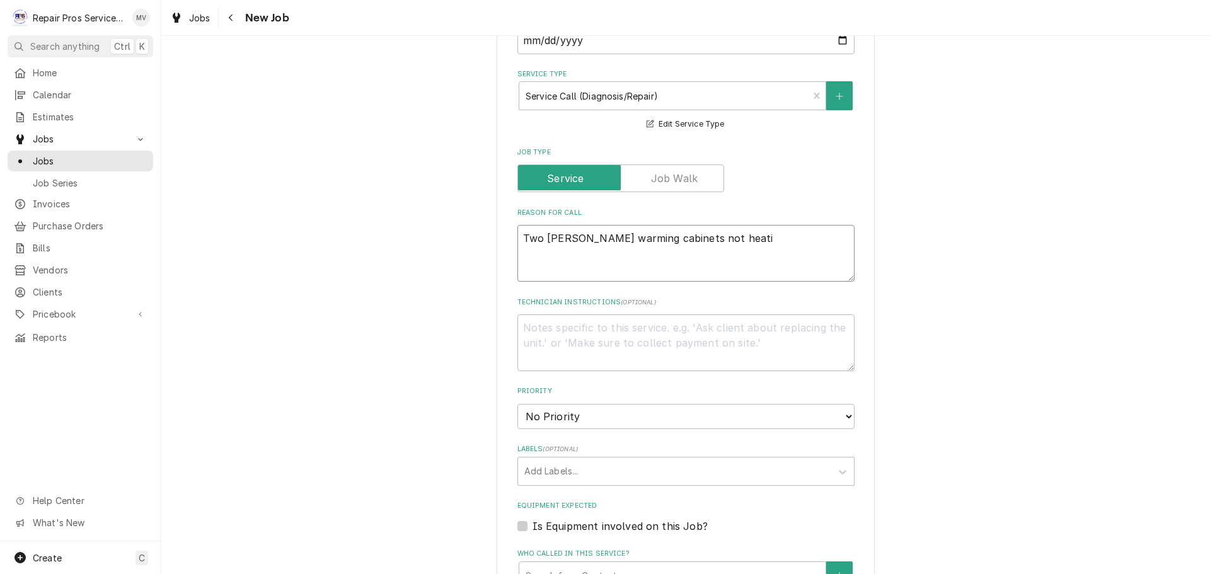
type textarea "x"
type textarea "Two henny penny warming cabinets not heatin"
type textarea "x"
type textarea "Two henny penny warming cabinets not heating"
type textarea "x"
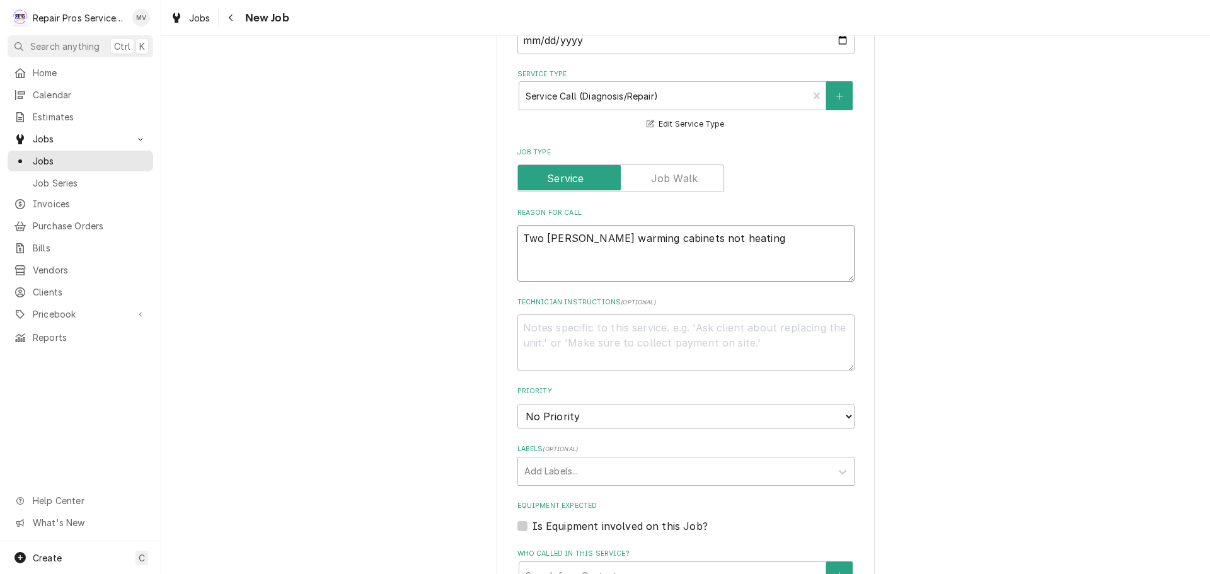
type textarea "Two henny penny warming cabinets not heating"
click at [560, 325] on textarea "Technician Instructions ( optional )" at bounding box center [685, 342] width 337 height 57
type textarea "x"
type textarea "P"
type textarea "x"
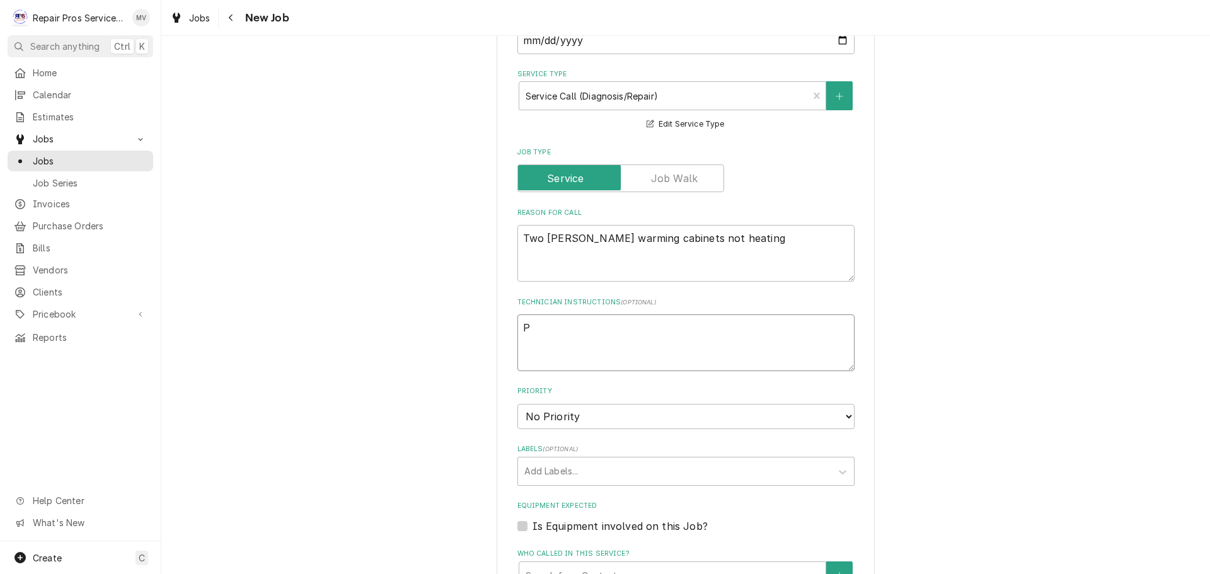
type textarea "Pl"
type textarea "x"
type textarea "Ple"
type textarea "x"
type textarea "Plea"
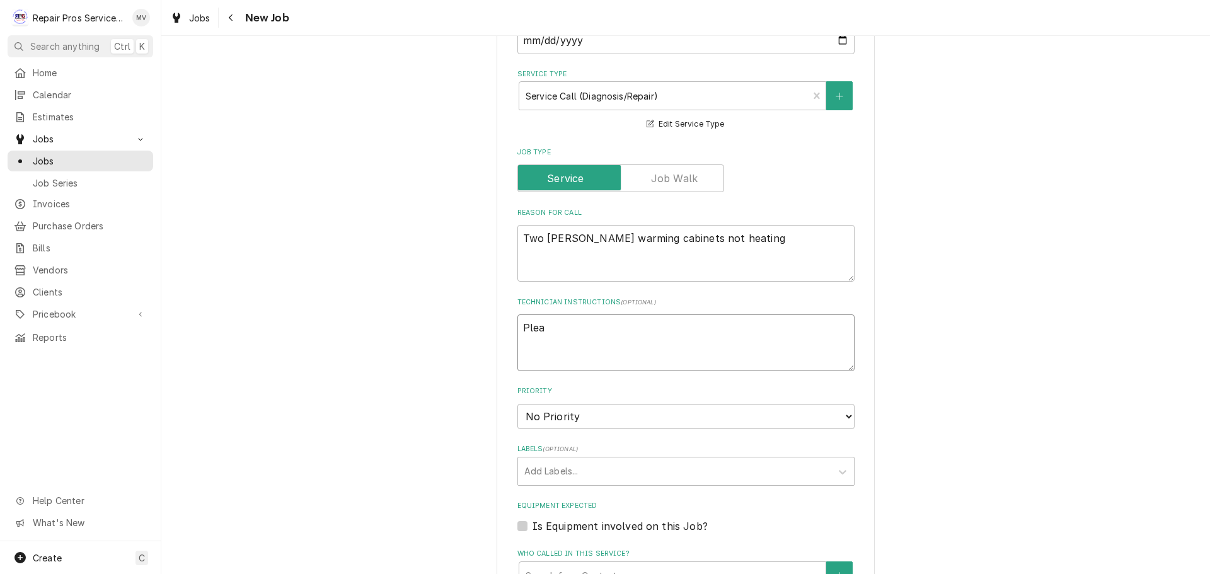
type textarea "x"
type textarea "Pleas"
type textarea "x"
type textarea "Please"
type textarea "x"
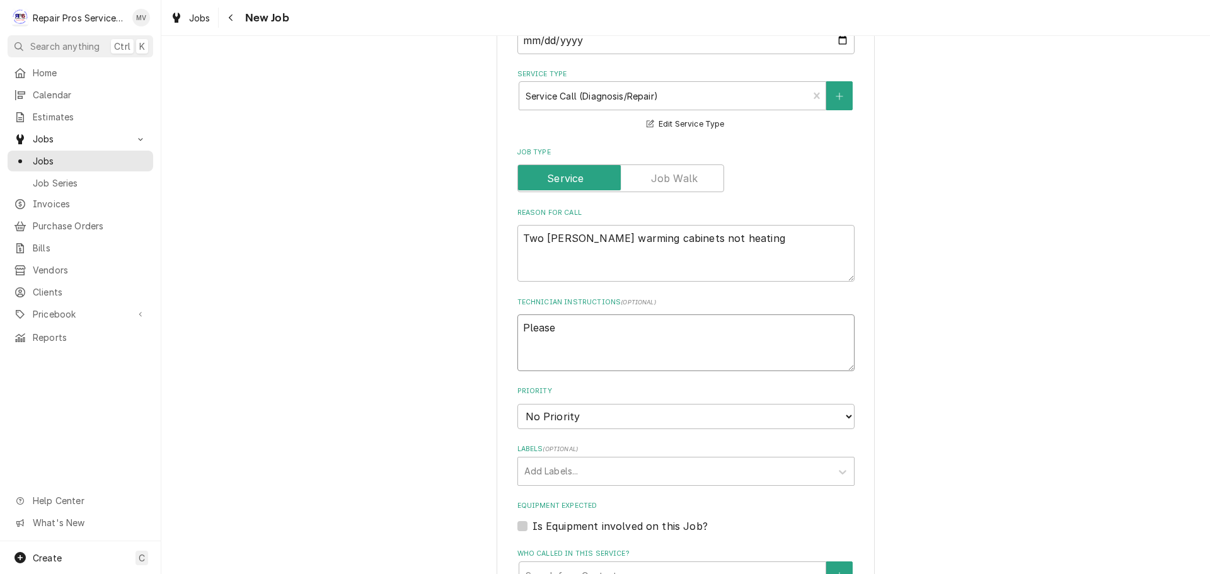
type textarea "Please"
type textarea "x"
type textarea "Please c"
type textarea "x"
type textarea "Please ch"
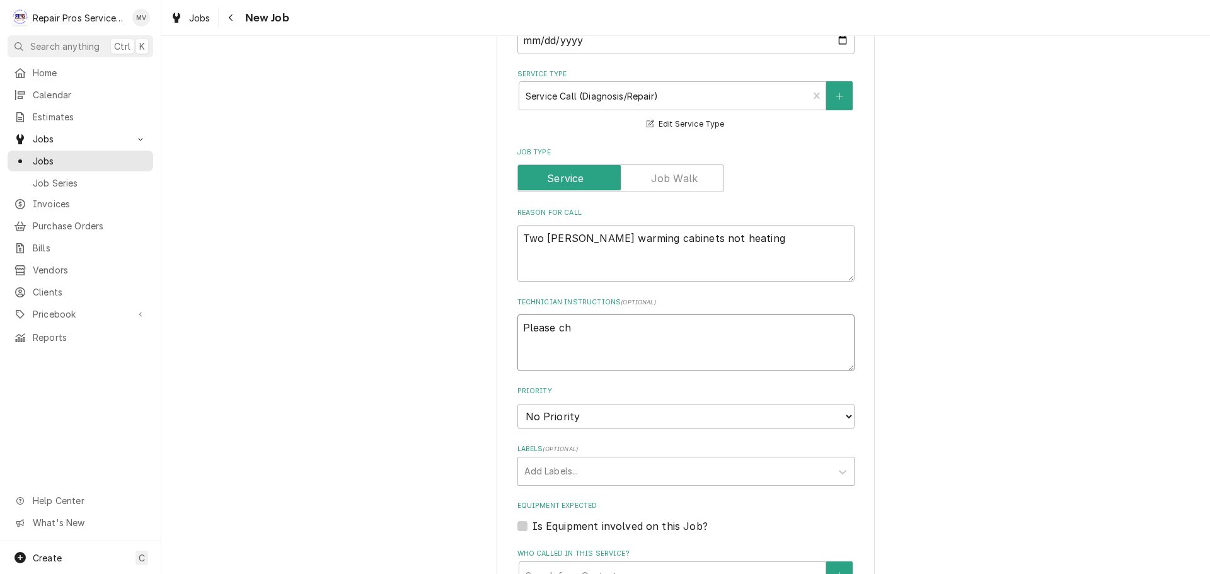
type textarea "x"
type textarea "Please che"
type textarea "x"
type textarea "Please chec"
type textarea "x"
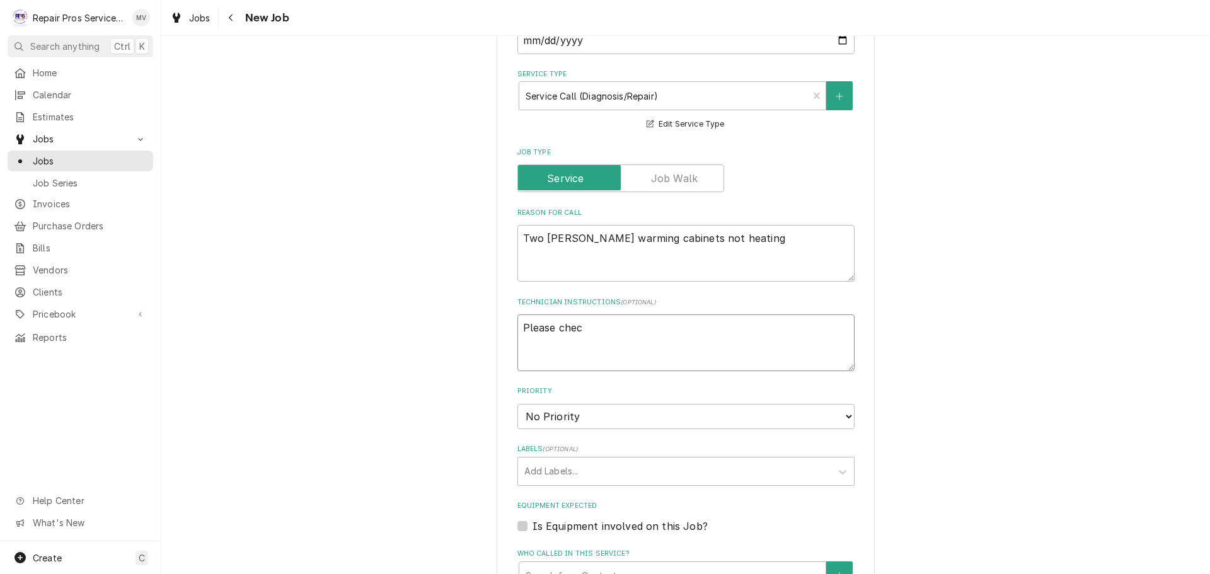
type textarea "Please check"
type textarea "x"
type textarea "Please check"
type textarea "x"
type textarea "Please check a"
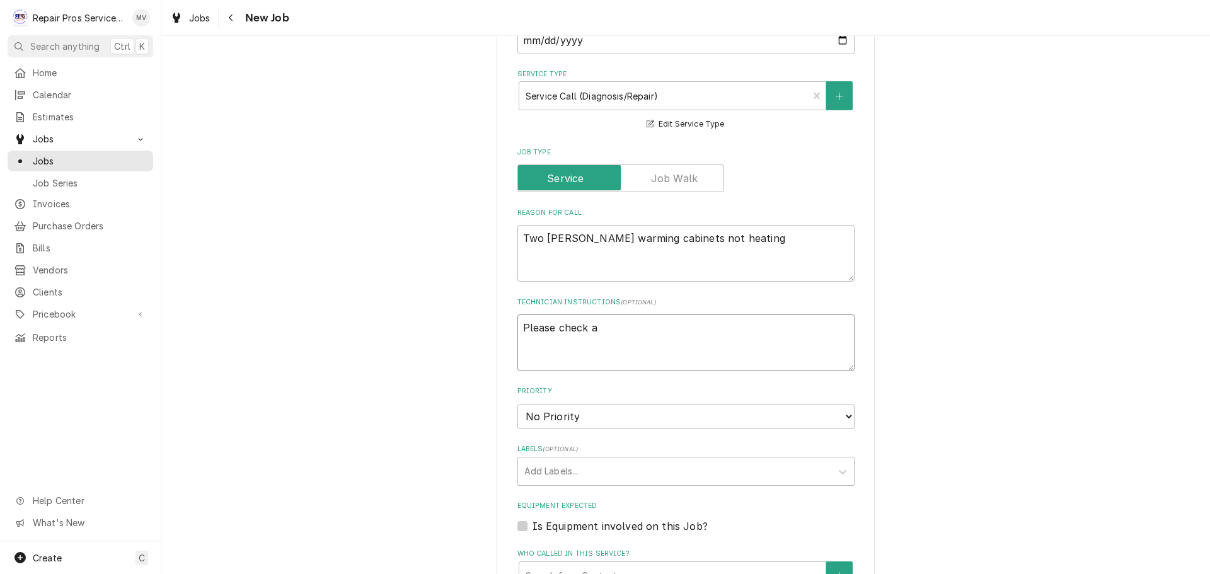
type textarea "x"
type textarea "Please check al"
type textarea "x"
type textarea "Please check all"
type textarea "x"
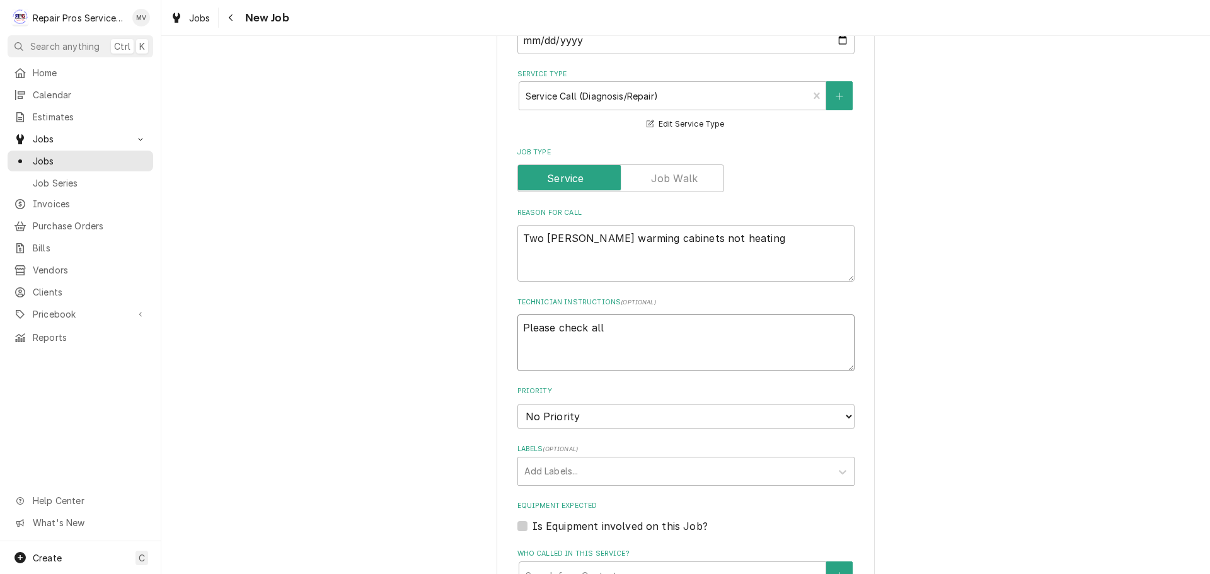
type textarea "Please check all"
type textarea "x"
type textarea "Please check all t"
type textarea "x"
type textarea "Please check all te"
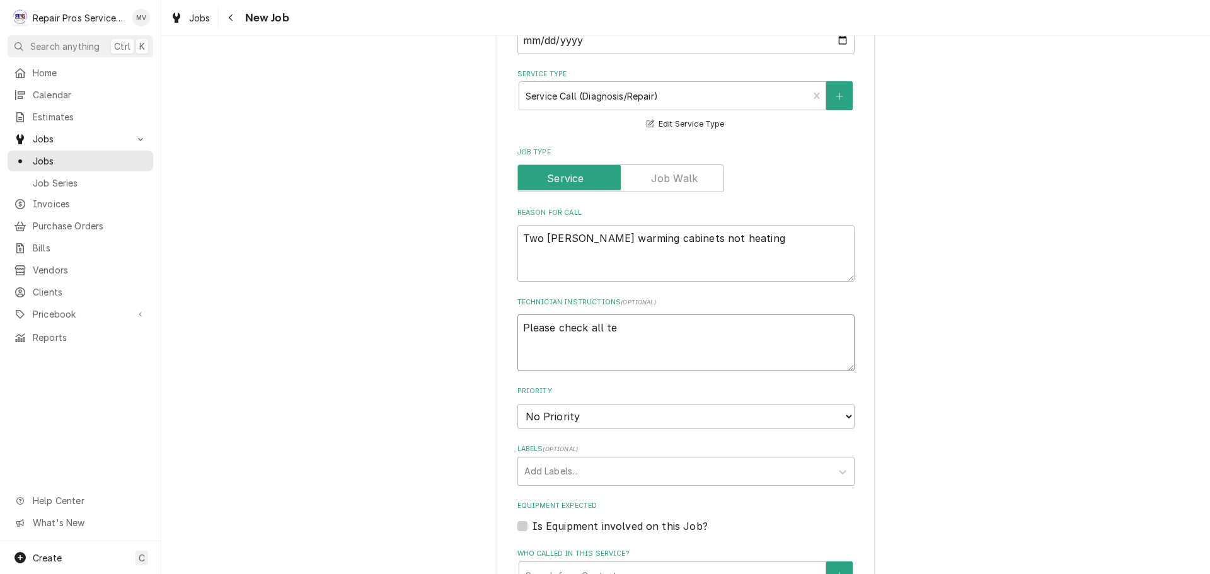
type textarea "x"
type textarea "Please check all teh"
type textarea "x"
type textarea "Please check all te"
type textarea "x"
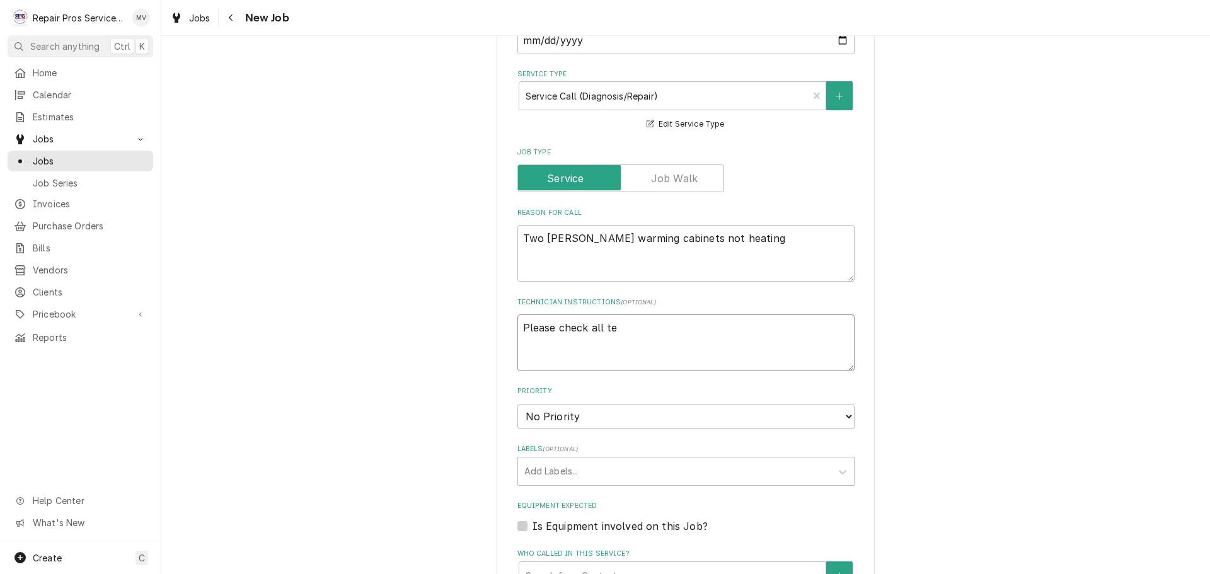
type textarea "Please check all teh"
type textarea "x"
type textarea "Please check all tehe"
type textarea "x"
type textarea "Please check all tehem"
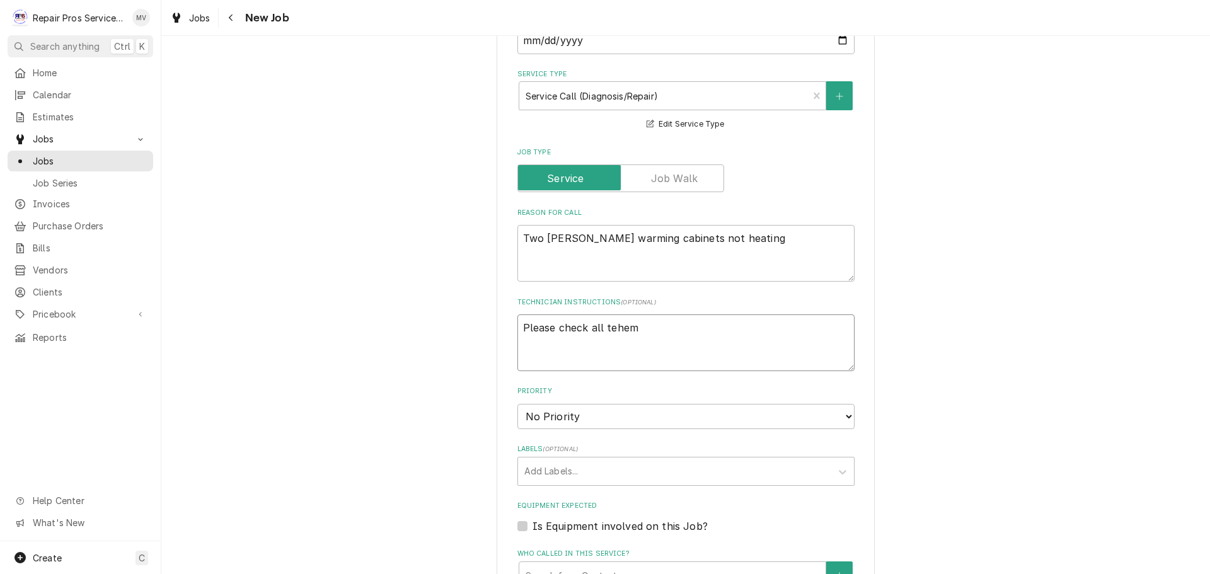
type textarea "x"
type textarea "Please check all tehe"
type textarea "x"
type textarea "Please check all teher"
type textarea "x"
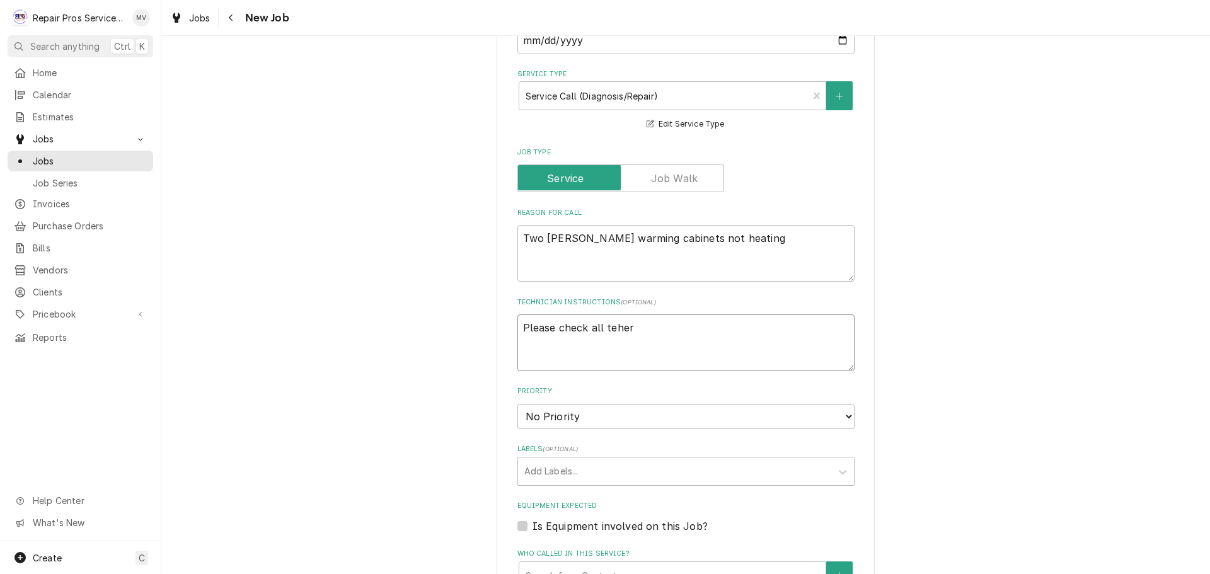
type textarea "Please check all teherm"
type textarea "x"
type textarea "Please check all tehermo"
type textarea "x"
type textarea "Please check all tehermos"
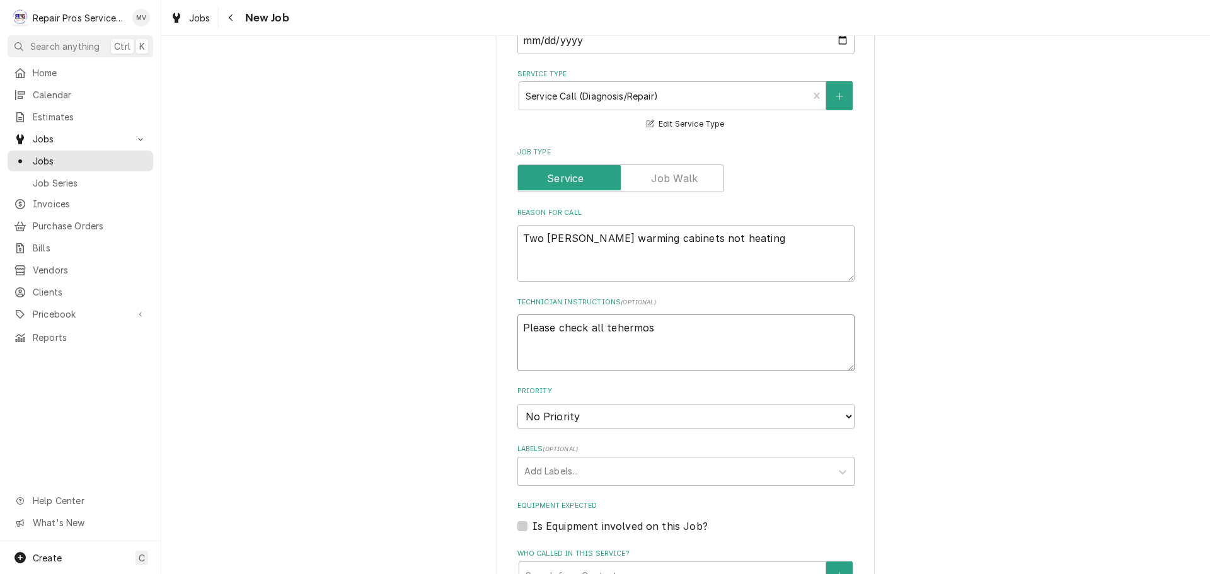
type textarea "x"
type textarea "Please check all tehermost"
type textarea "x"
type textarea "Please check all tehermosta"
type textarea "x"
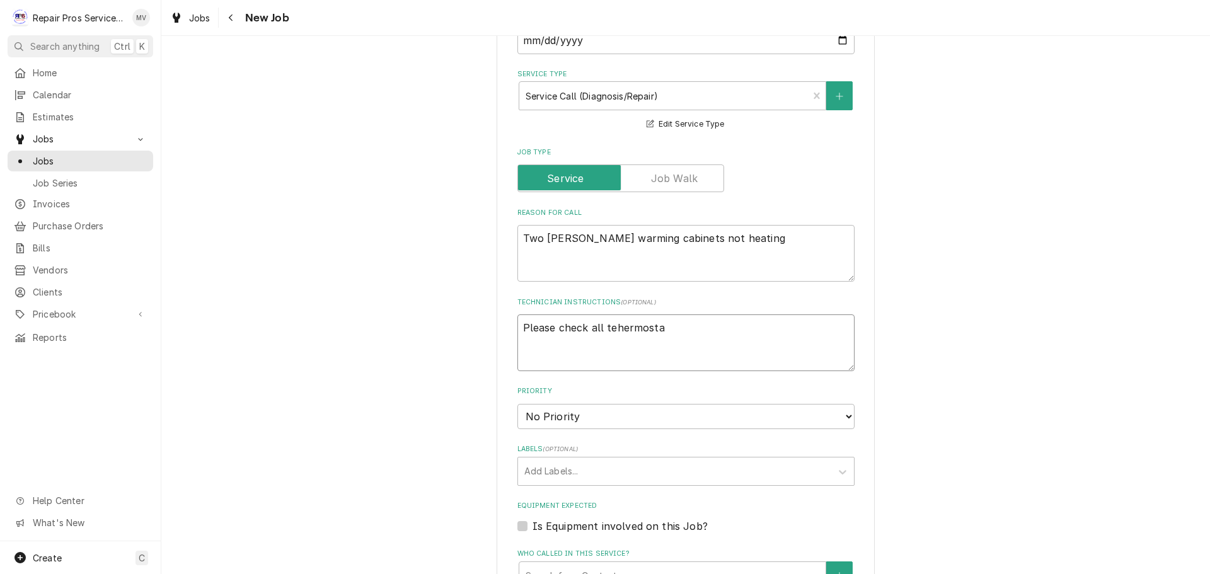
type textarea "Please check all tehermostat"
type textarea "x"
type textarea "Please check all tehermostats"
type textarea "x"
type textarea "Please check all tehermostats"
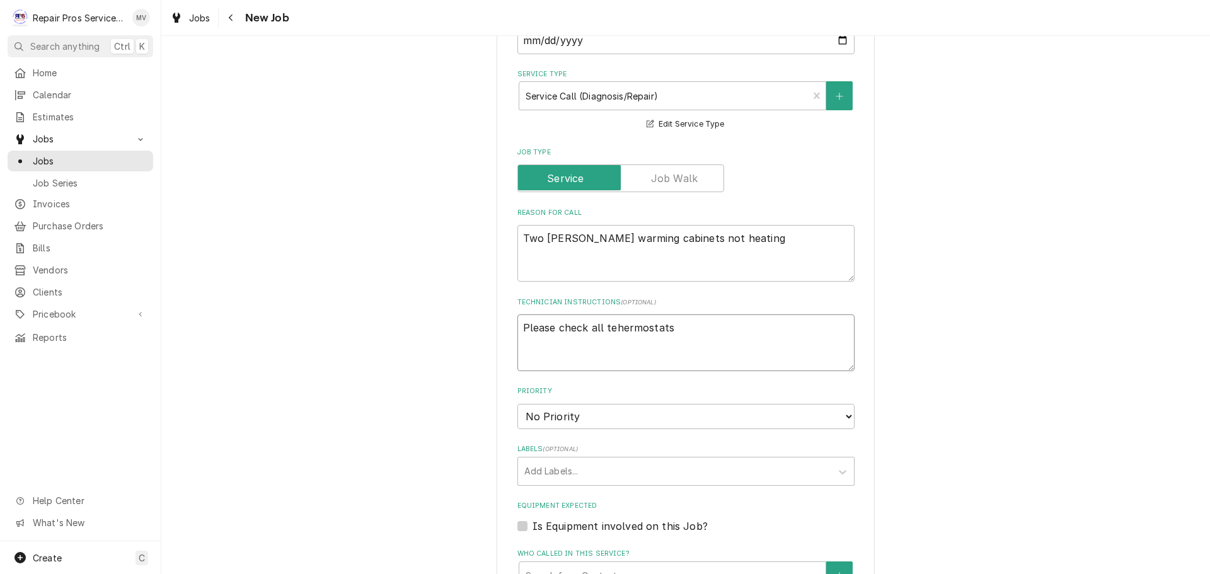
type textarea "x"
type textarea "Please check all tehermostats f"
type textarea "x"
type textarea "Please check all tehermostats fo"
type textarea "x"
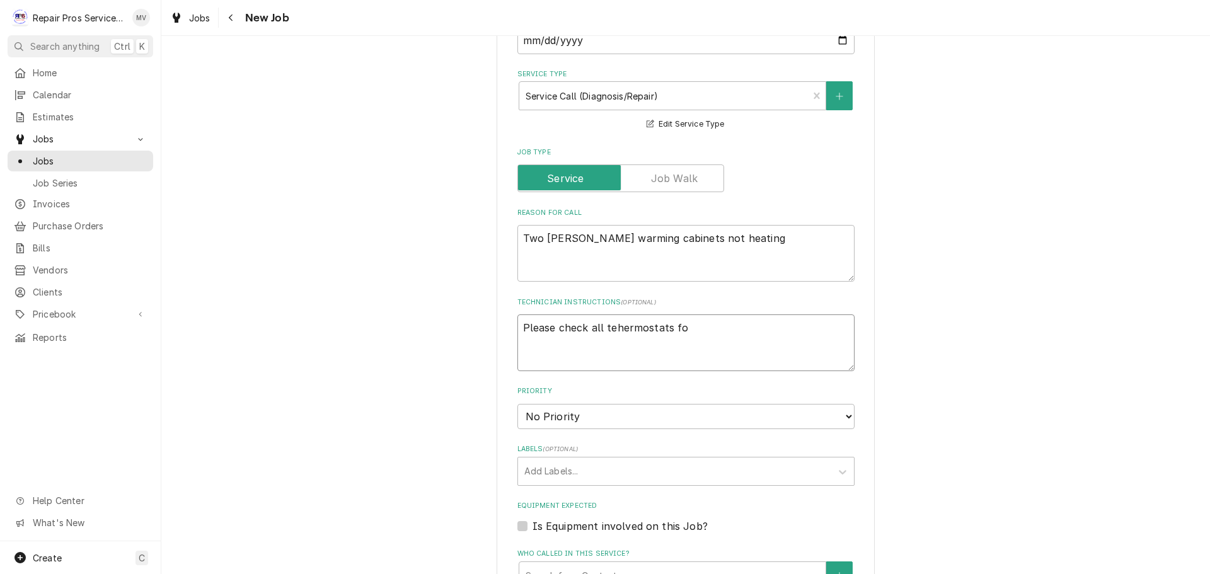
type textarea "Please check all tehermostats for"
type textarea "x"
type textarea "Please check all tehermostats for"
type textarea "x"
type textarea "Please check all tehermostats for a"
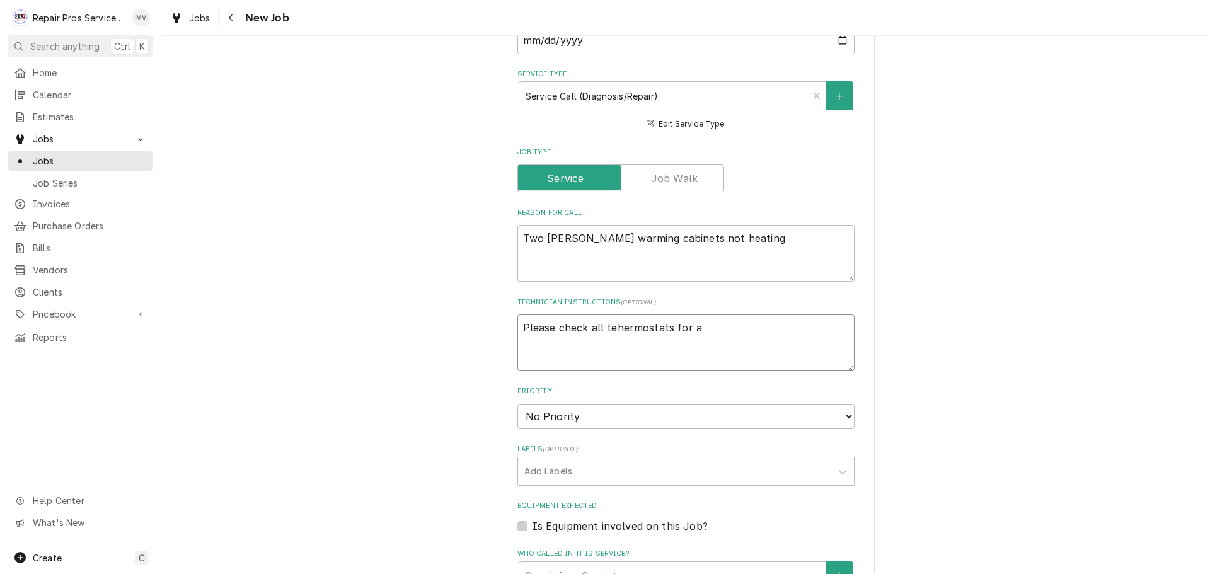
type textarea "x"
type textarea "Please check all tehermostats for an"
type textarea "x"
type textarea "Please check all tehermostats for any"
type textarea "x"
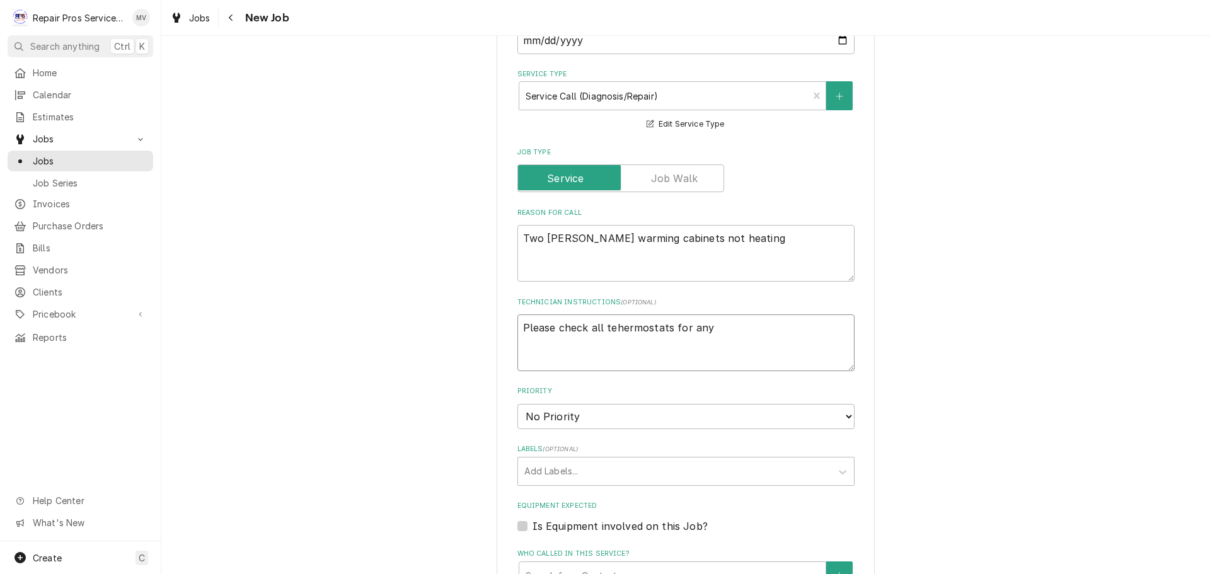
type textarea "Please check all tehermostats for any"
type textarea "x"
type textarea "Please check all tehermostats for any o"
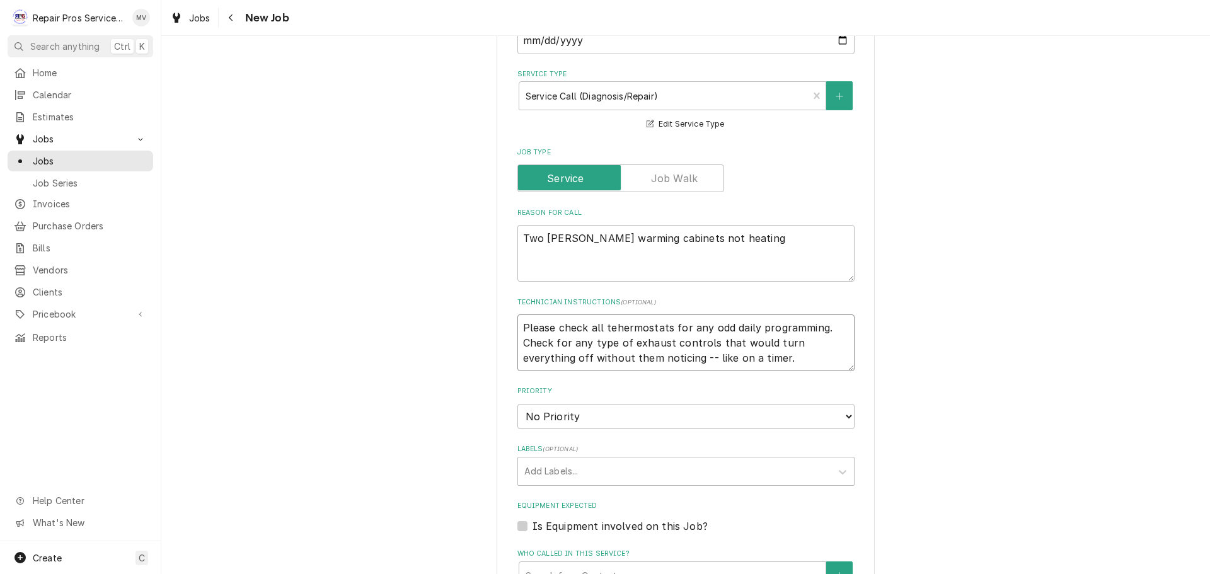
click at [613, 330] on textarea "Please check all tehermostats for any odd daily programming. Check for any type…" at bounding box center [685, 342] width 337 height 57
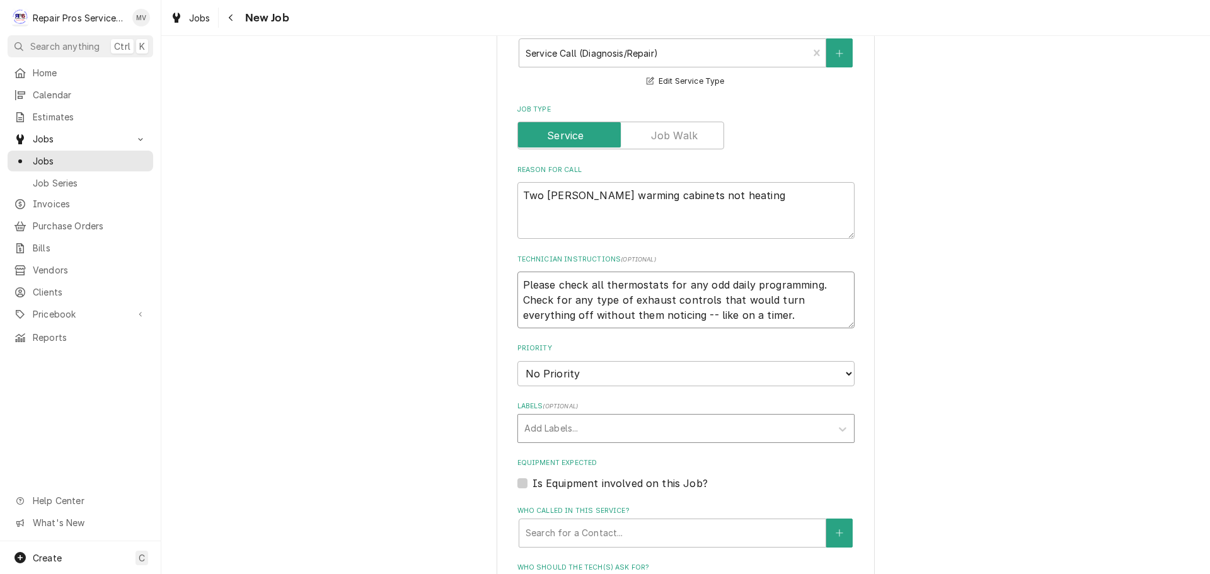
scroll to position [441, 0]
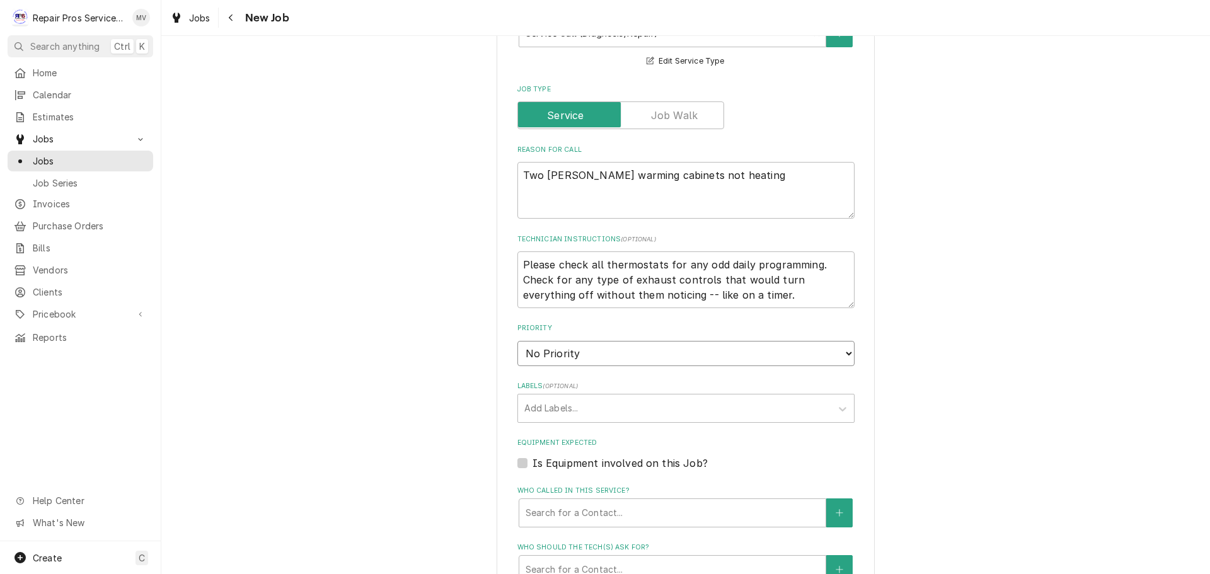
click at [559, 358] on select "No Priority Urgent High Medium Low" at bounding box center [685, 353] width 337 height 25
click at [517, 341] on select "No Priority Urgent High Medium Low" at bounding box center [685, 353] width 337 height 25
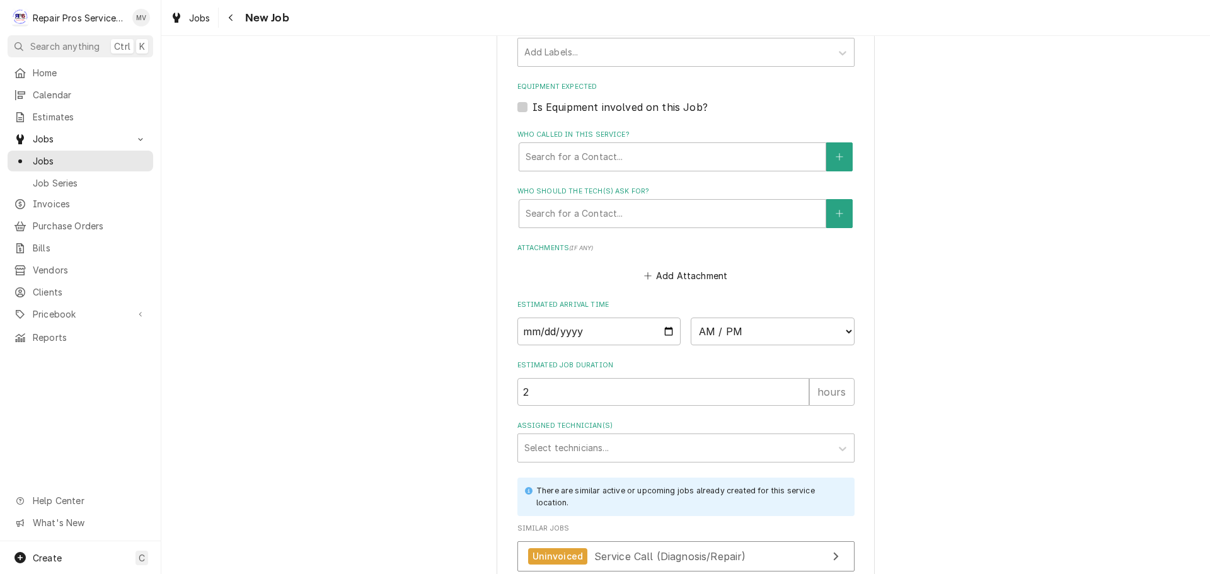
scroll to position [819, 0]
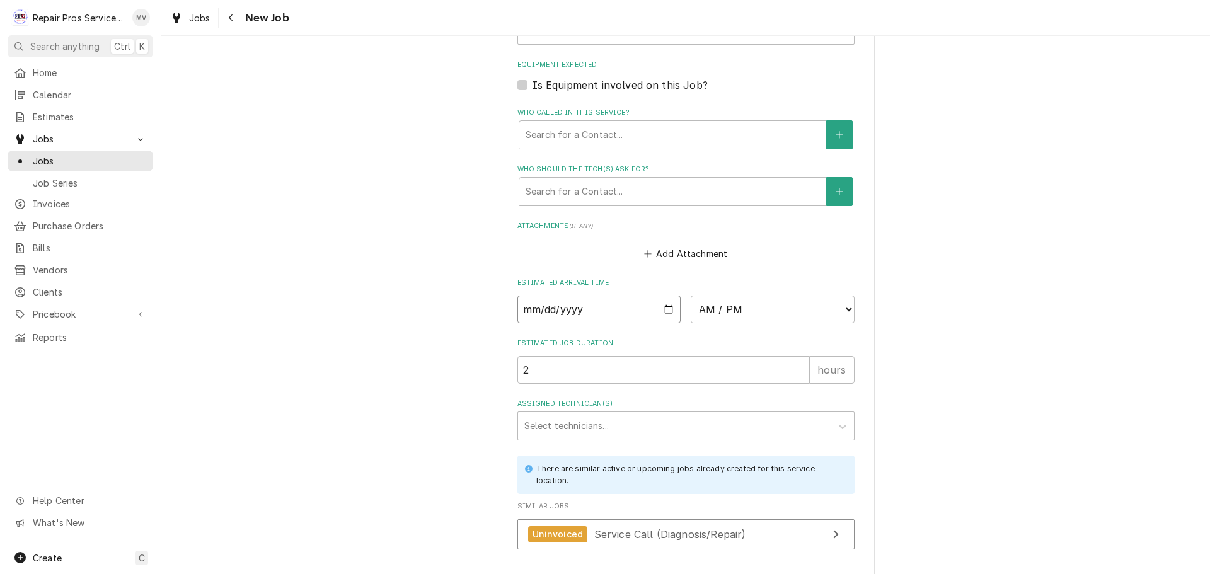
click at [667, 306] on input "Date" at bounding box center [599, 310] width 164 height 28
click at [695, 313] on select "AM / PM 6:00 AM 6:15 AM 6:30 AM 6:45 AM 7:00 AM 7:15 AM 7:30 AM 7:45 AM 8:00 AM…" at bounding box center [773, 310] width 164 height 28
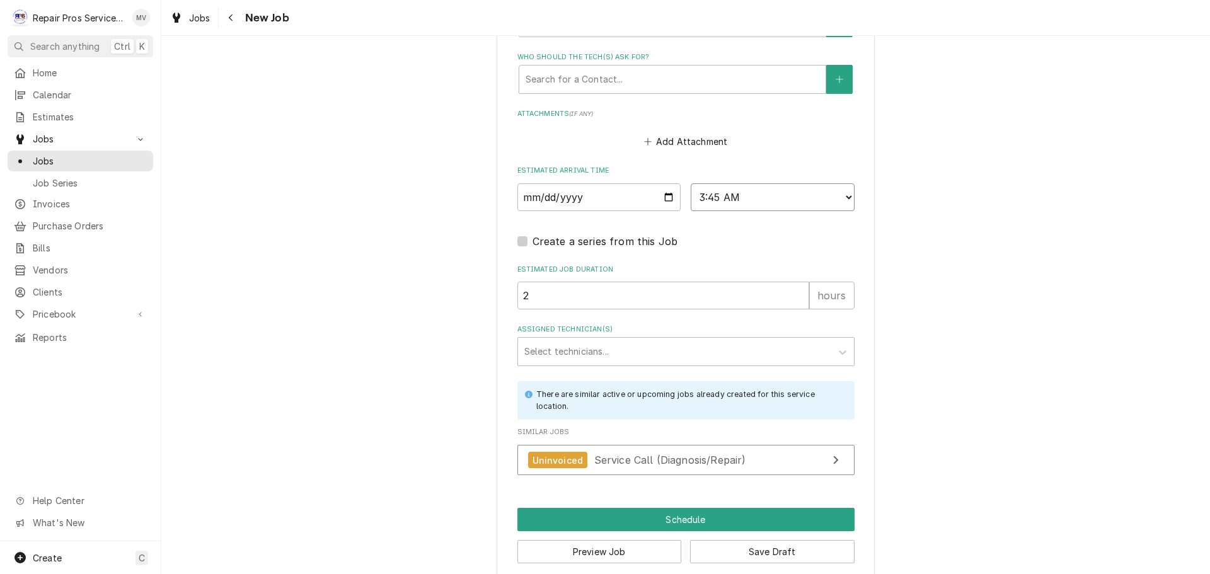
scroll to position [948, 0]
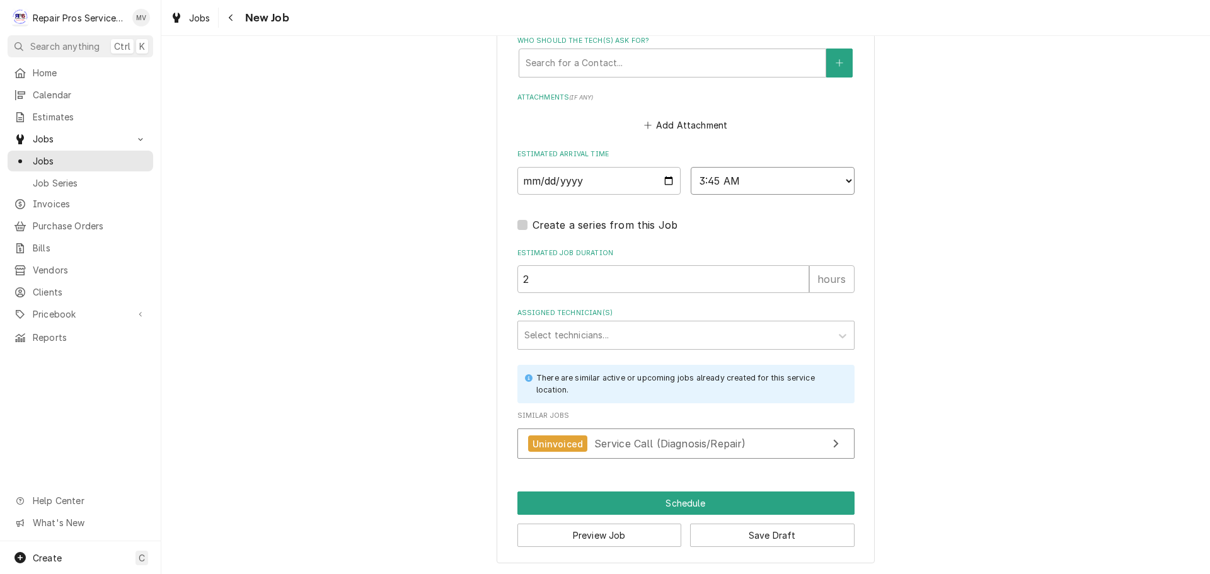
click at [706, 175] on select "AM / PM 6:00 AM 6:15 AM 6:30 AM 6:45 AM 7:00 AM 7:15 AM 7:30 AM 7:45 AM 8:00 AM…" at bounding box center [773, 181] width 164 height 28
click at [691, 167] on select "AM / PM 6:00 AM 6:15 AM 6:30 AM 6:45 AM 7:00 AM 7:15 AM 7:30 AM 7:45 AM 8:00 AM…" at bounding box center [773, 181] width 164 height 28
click at [540, 341] on div "Assigned Technician(s)" at bounding box center [674, 335] width 301 height 23
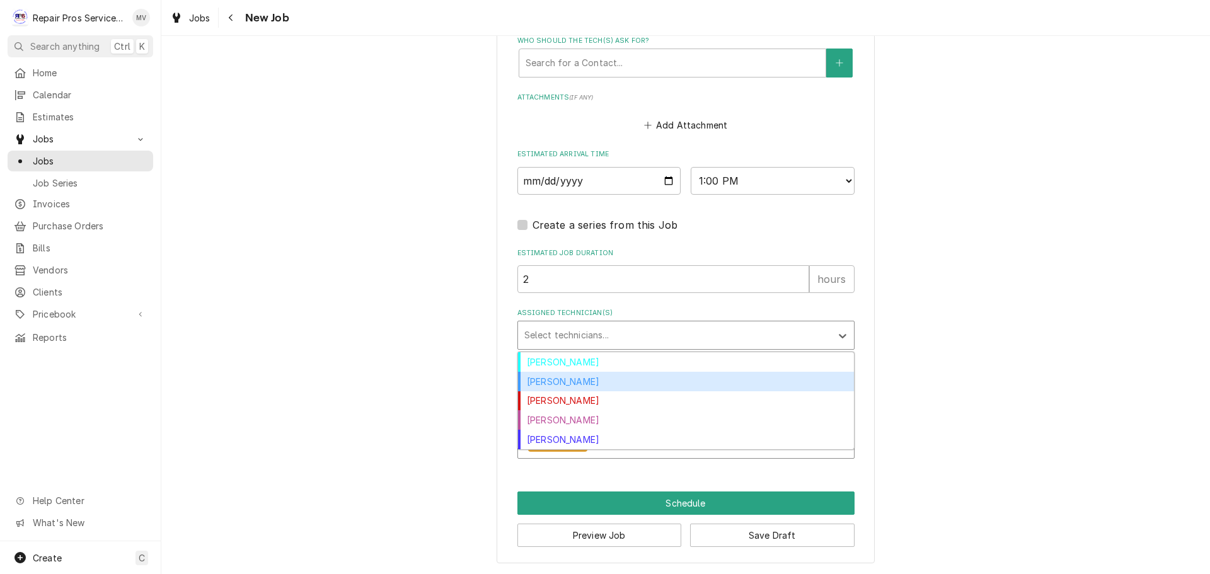
click at [546, 386] on div "[PERSON_NAME]" at bounding box center [686, 382] width 336 height 20
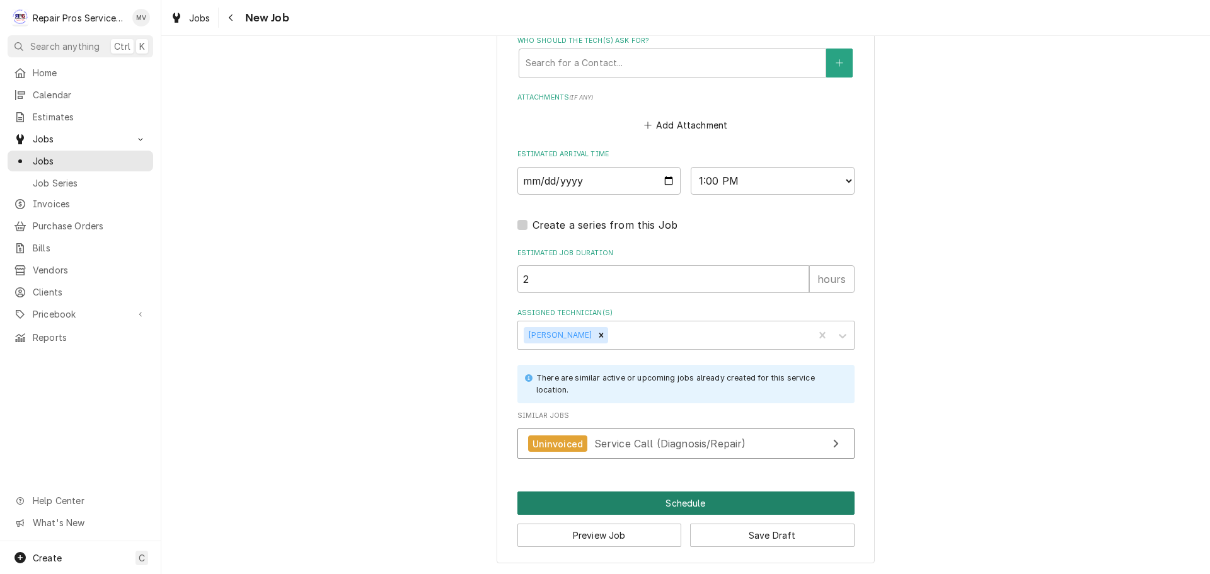
click at [672, 500] on button "Schedule" at bounding box center [685, 503] width 337 height 23
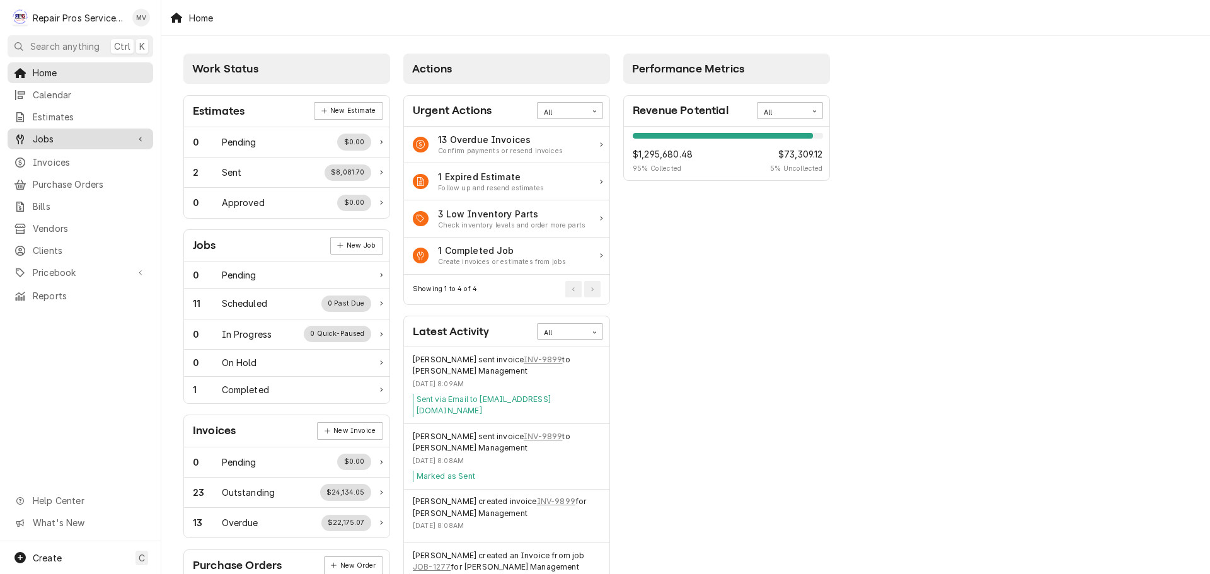
click at [54, 136] on span "Jobs" at bounding box center [80, 138] width 95 height 13
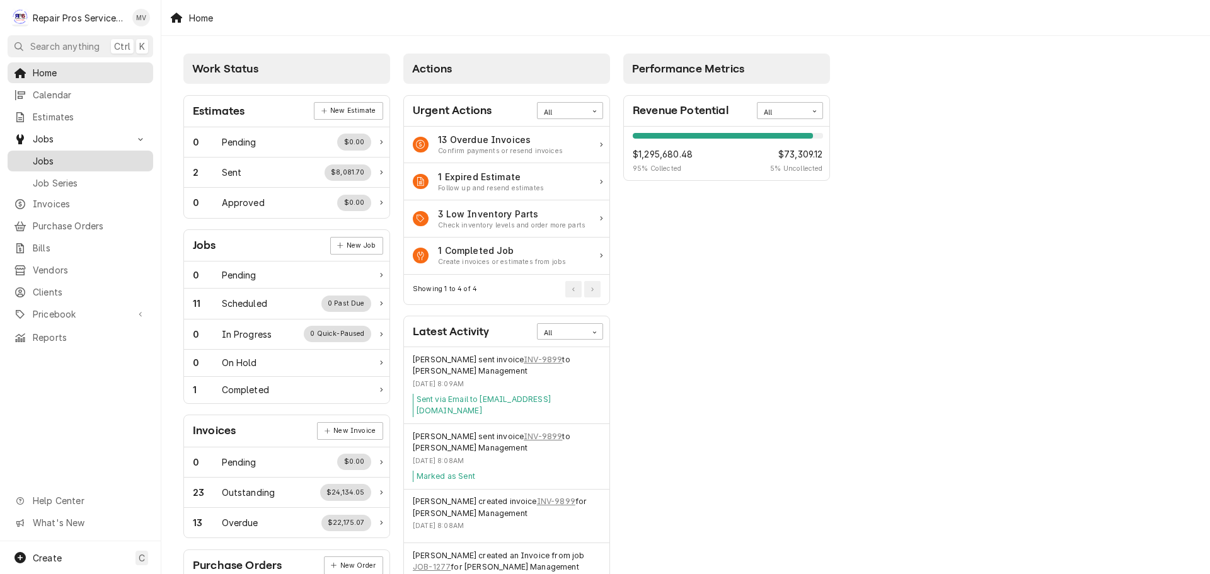
click at [57, 159] on span "Jobs" at bounding box center [90, 160] width 114 height 13
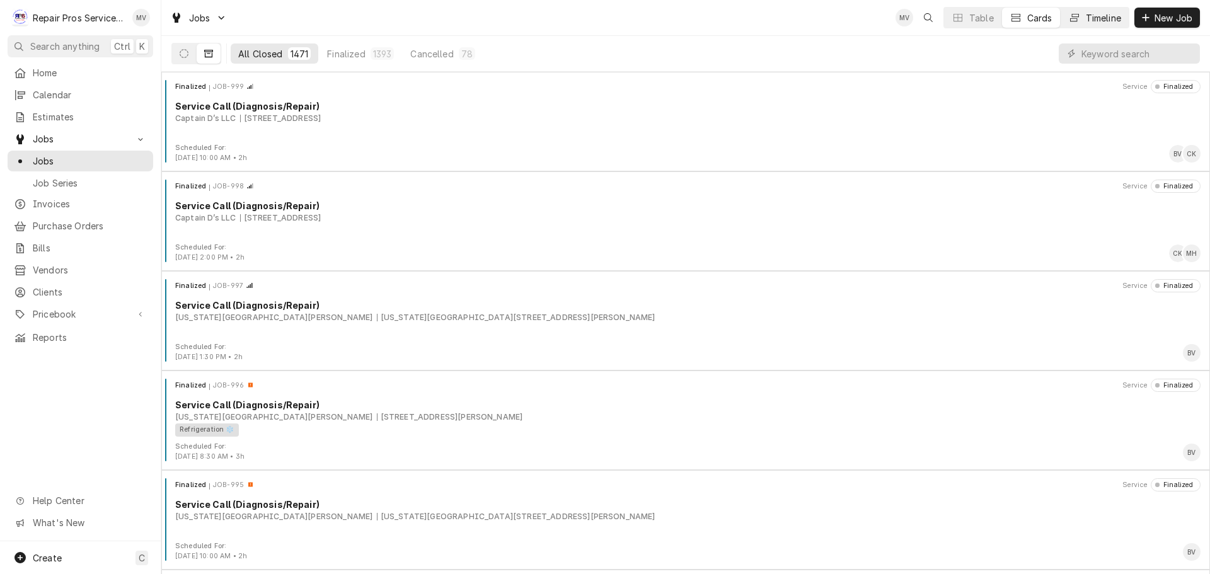
click at [1095, 13] on div "Timeline" at bounding box center [1103, 17] width 35 height 13
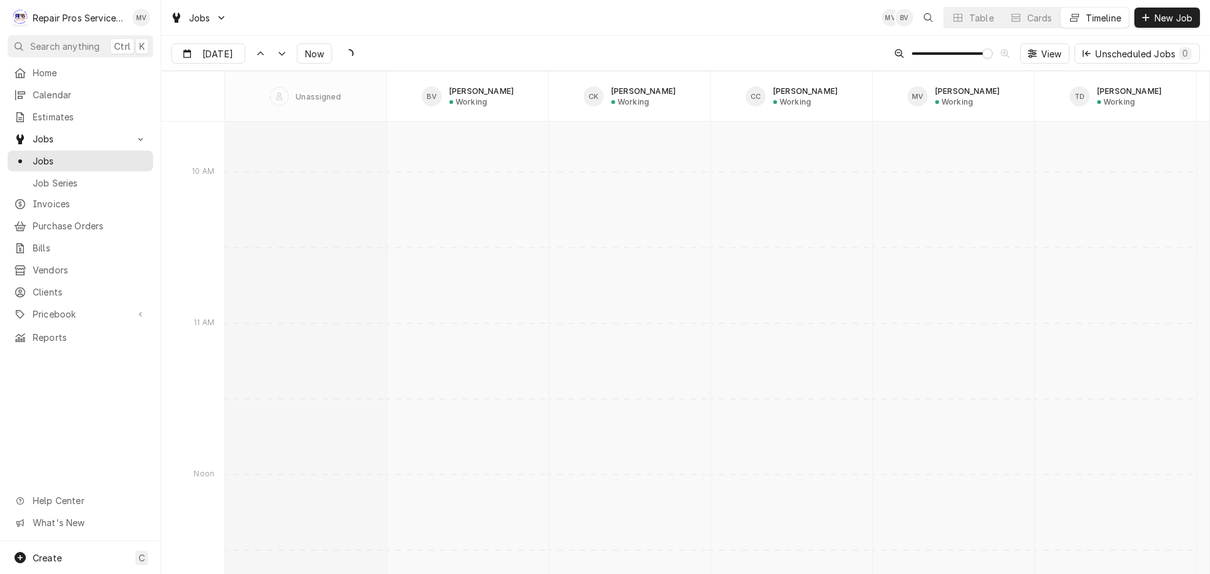
scroll to position [9813, 0]
click at [229, 57] on div "Dynamic Content Wrapper" at bounding box center [236, 54] width 18 height 20
click at [230, 216] on div "24 25 26 27 28 29 30" at bounding box center [251, 228] width 159 height 24
click at [230, 207] on div "19" at bounding box center [229, 204] width 18 height 18
type input "[DATE]"
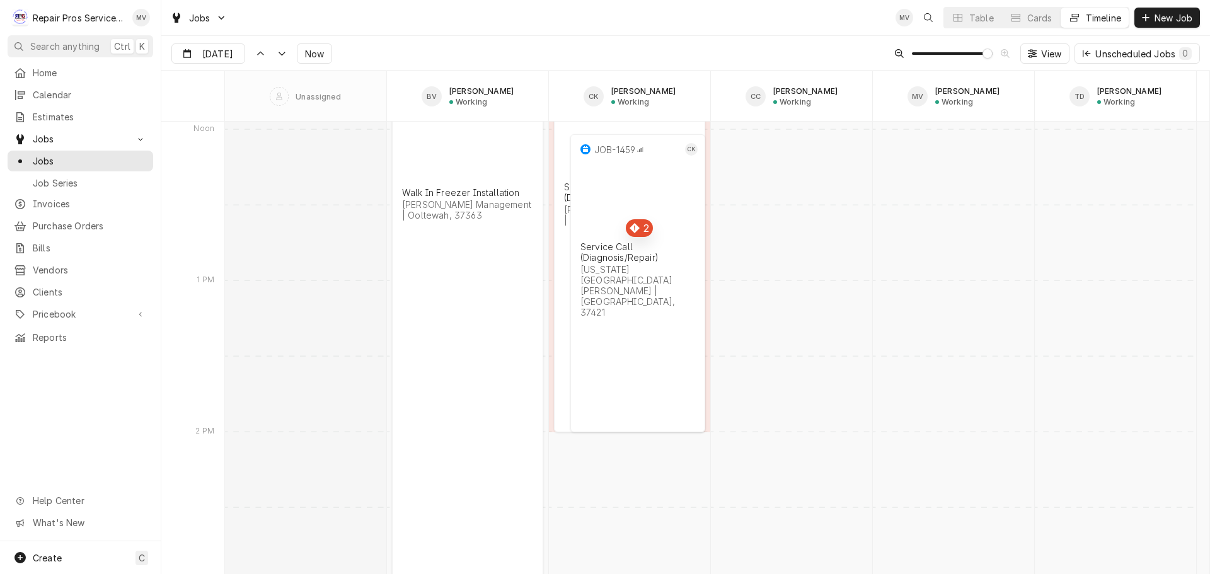
scroll to position [13655, 0]
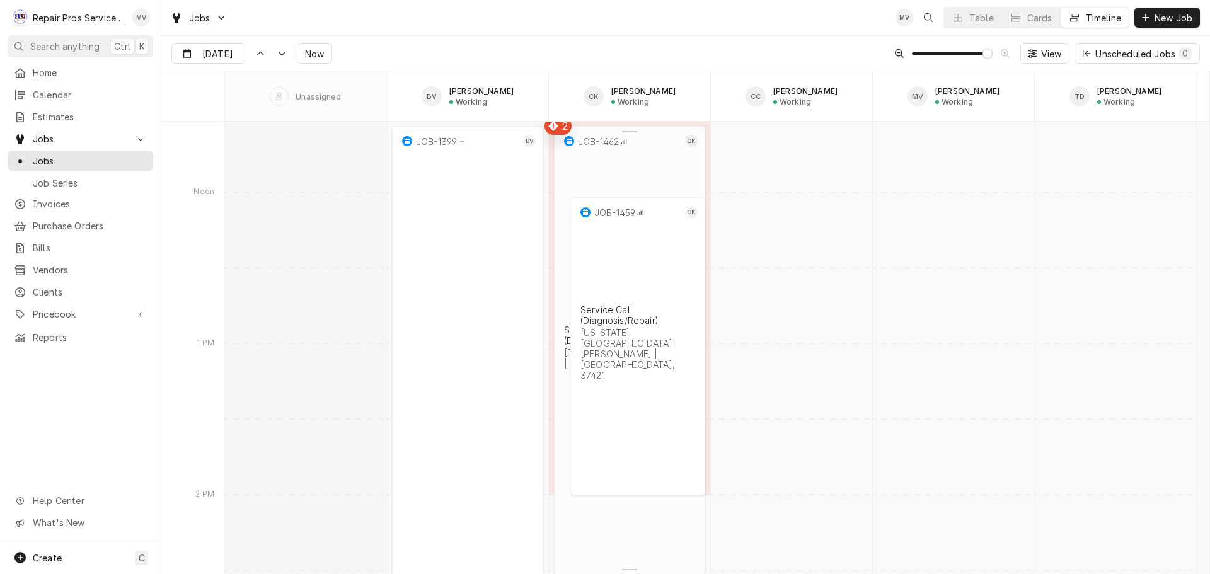
click at [643, 517] on div "JOB-1462 CK Service Call (Diagnosis/Repair) [PERSON_NAME] Management | [GEOGRAP…" at bounding box center [629, 339] width 151 height 426
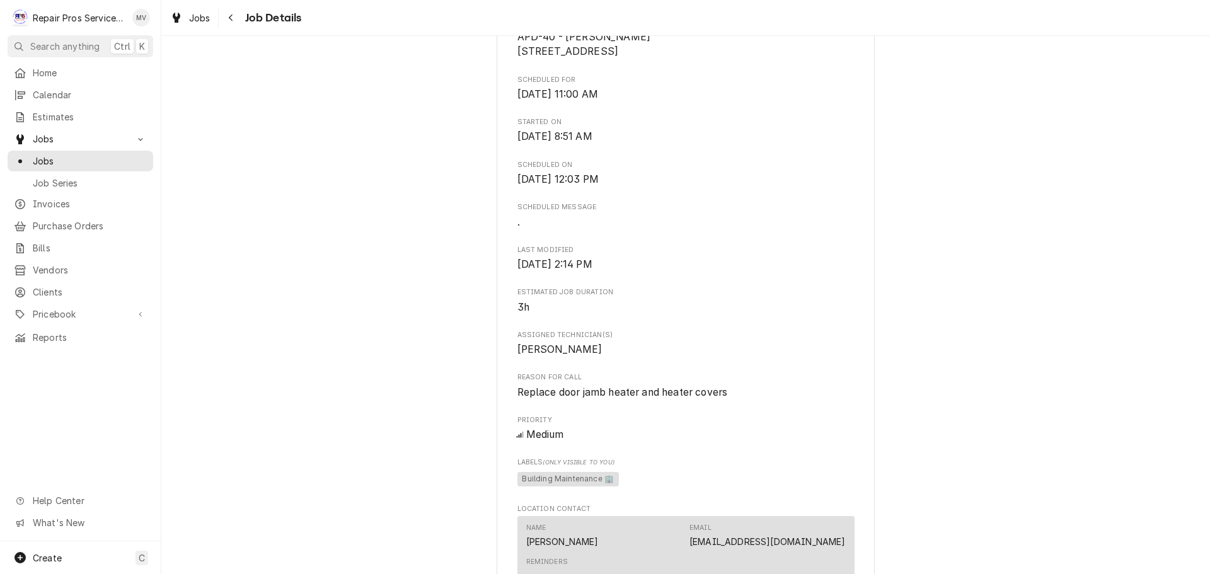
scroll to position [126, 0]
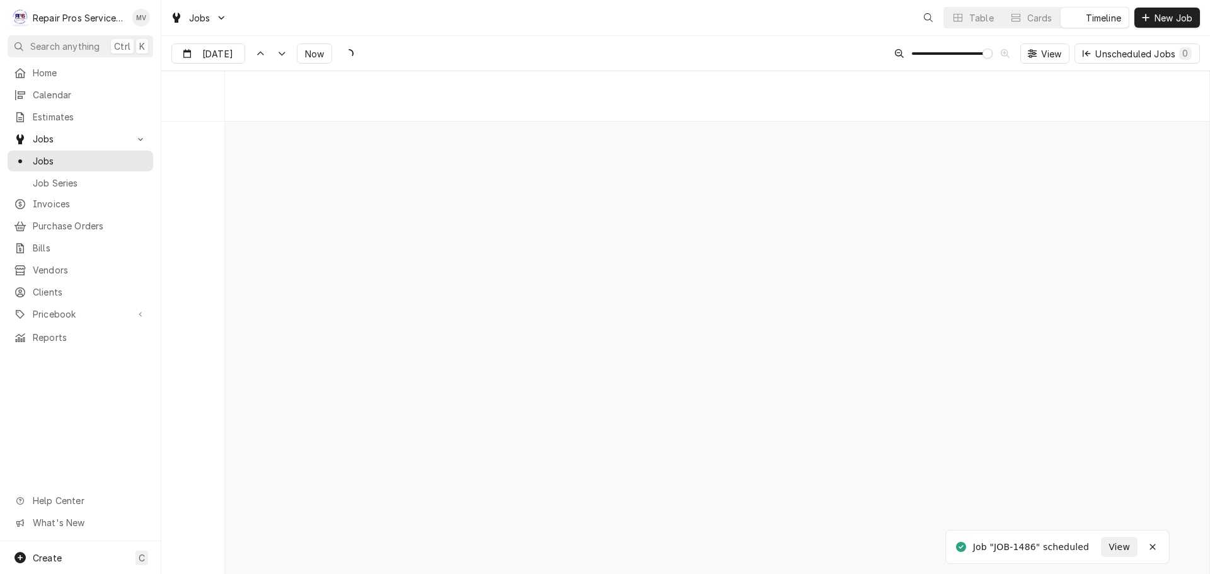
scroll to position [9458, 0]
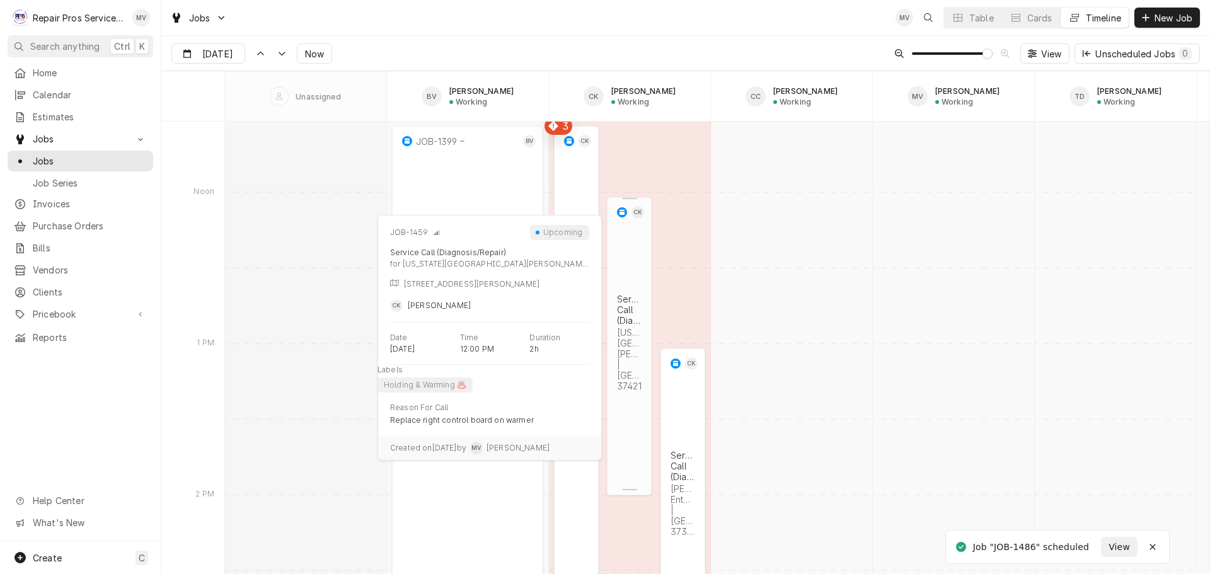
click at [625, 410] on div "JOB-1459 CK Service Call (Diagnosis/Repair) [US_STATE][GEOGRAPHIC_DATA][PERSON_…" at bounding box center [629, 334] width 45 height 275
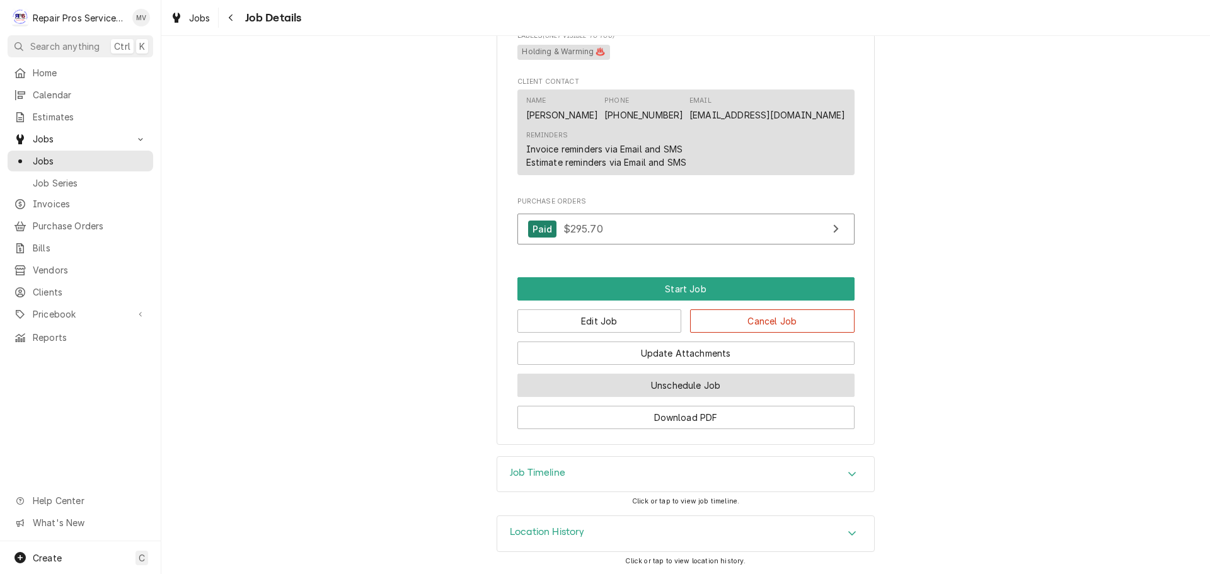
scroll to position [666, 0]
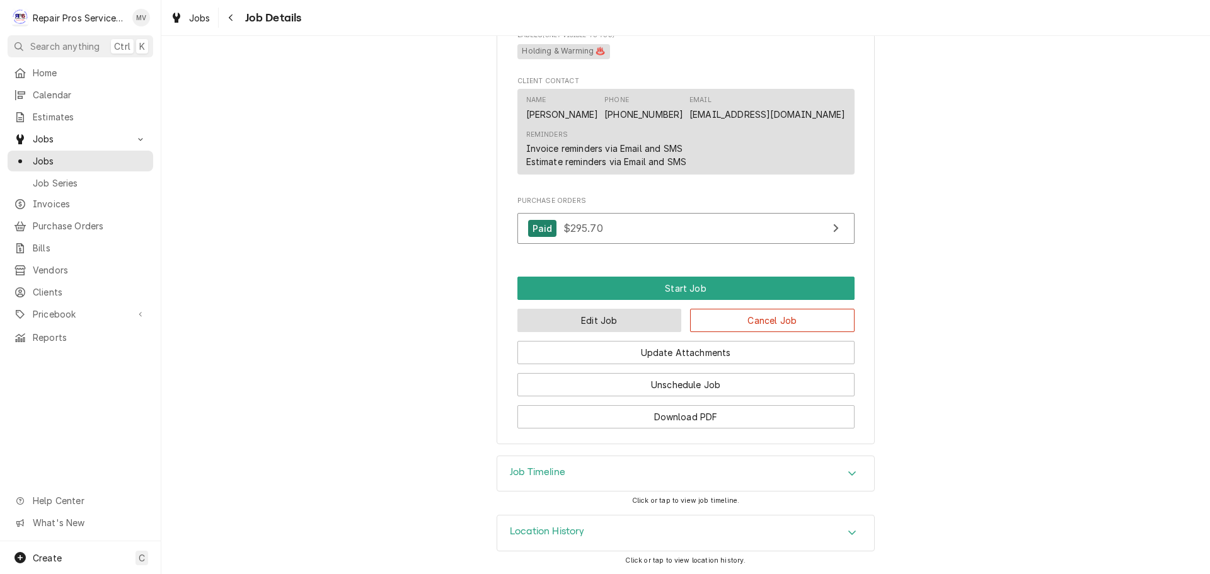
click at [597, 319] on button "Edit Job" at bounding box center [599, 320] width 164 height 23
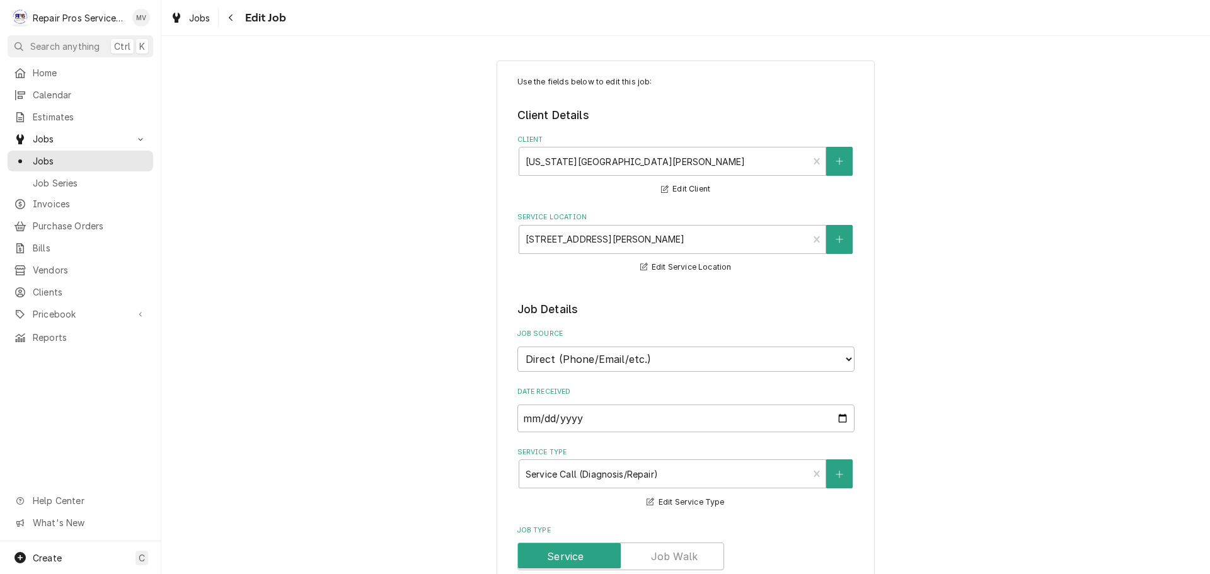
type textarea "x"
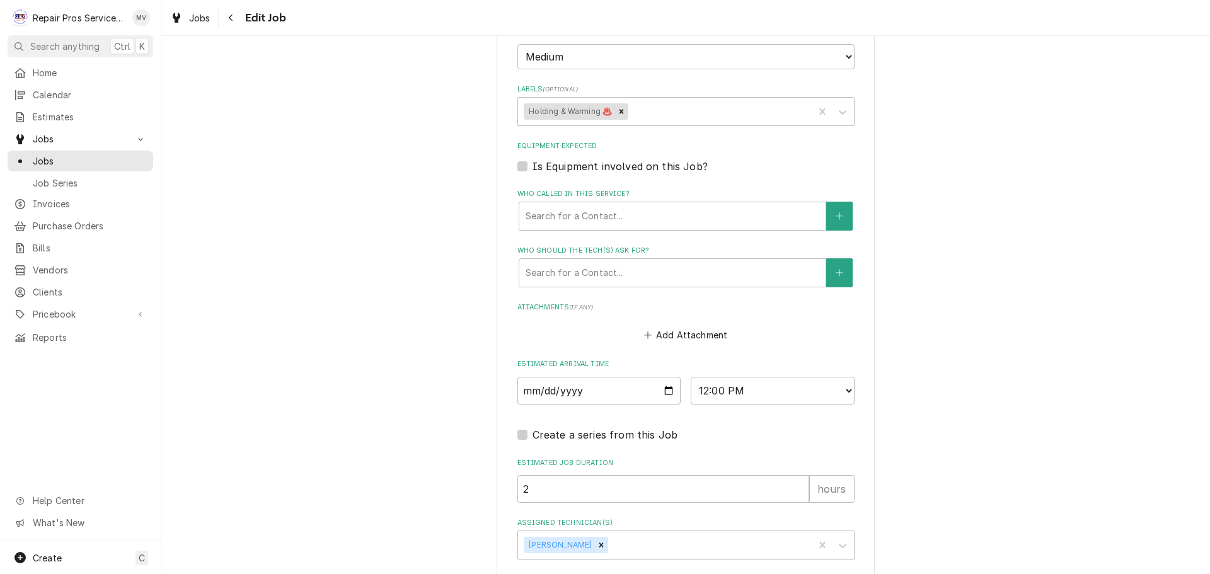
scroll to position [800, 0]
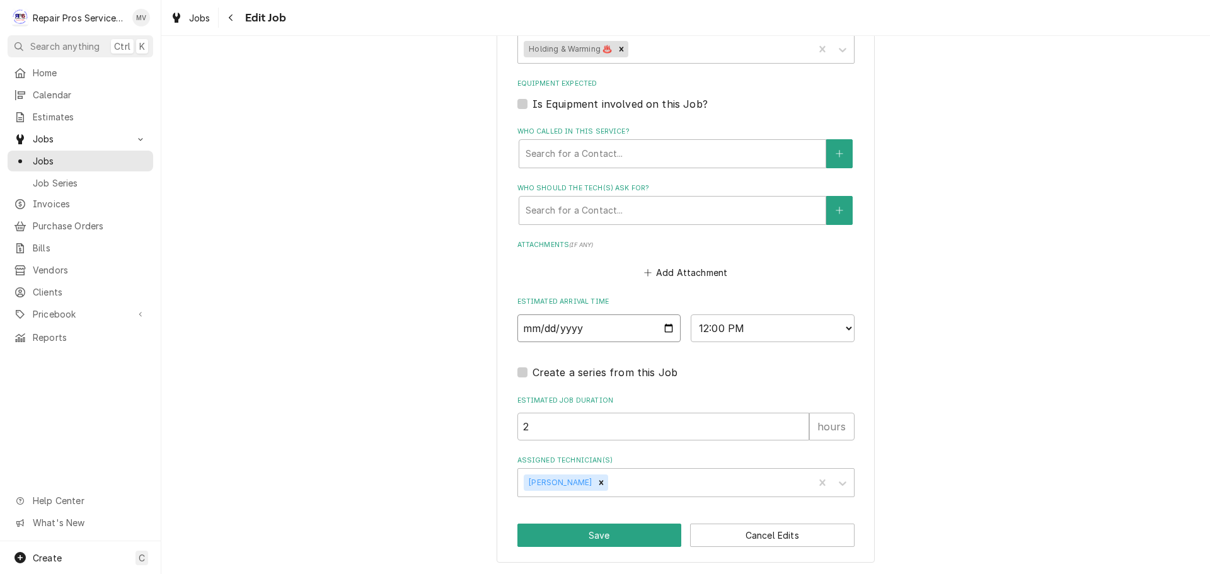
click at [662, 328] on input "[DATE]" at bounding box center [599, 328] width 164 height 28
type input "[DATE]"
click at [628, 539] on button "Save" at bounding box center [599, 535] width 164 height 23
type textarea "x"
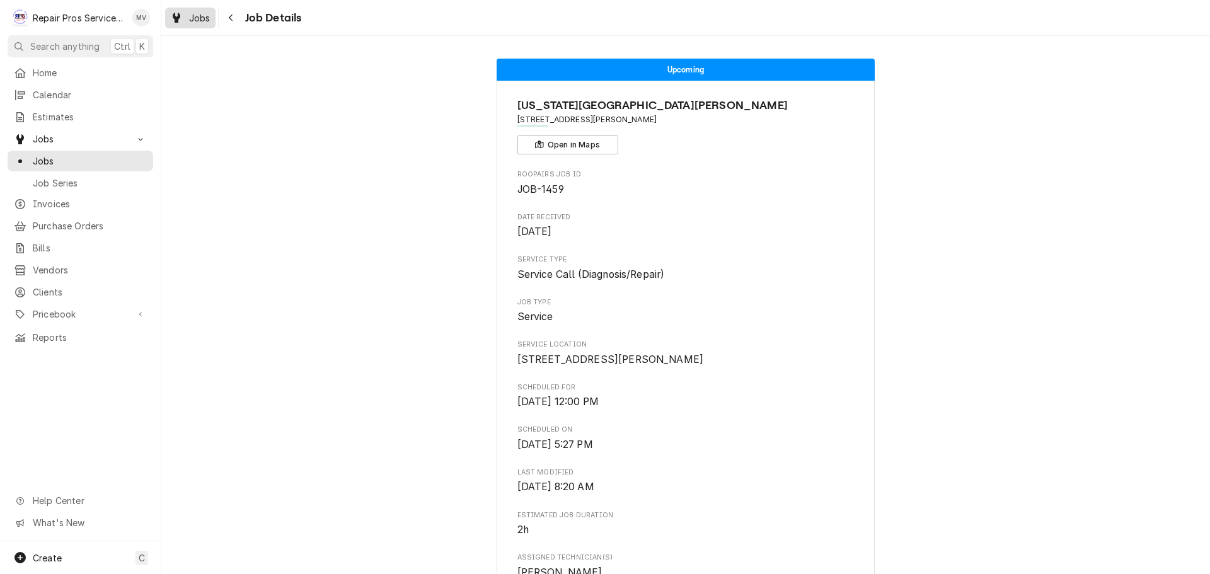
click at [192, 19] on span "Jobs" at bounding box center [199, 17] width 21 height 13
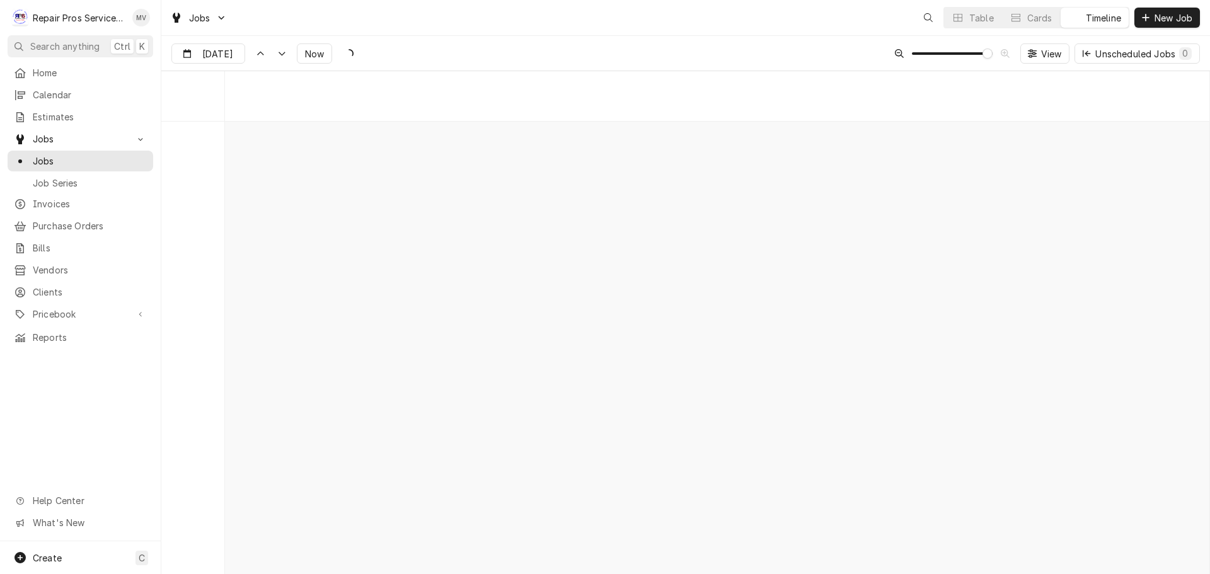
scroll to position [9458, 0]
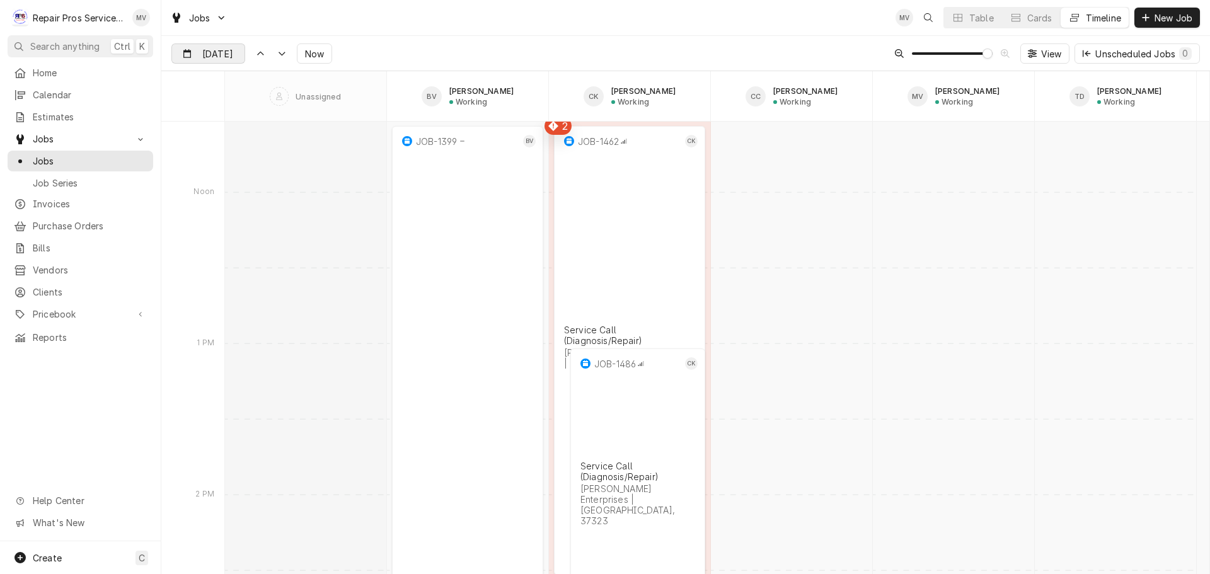
click at [233, 54] on div "Dynamic Content Wrapper" at bounding box center [236, 54] width 18 height 20
click at [275, 205] on div "21" at bounding box center [275, 204] width 18 height 18
type input "[DATE]"
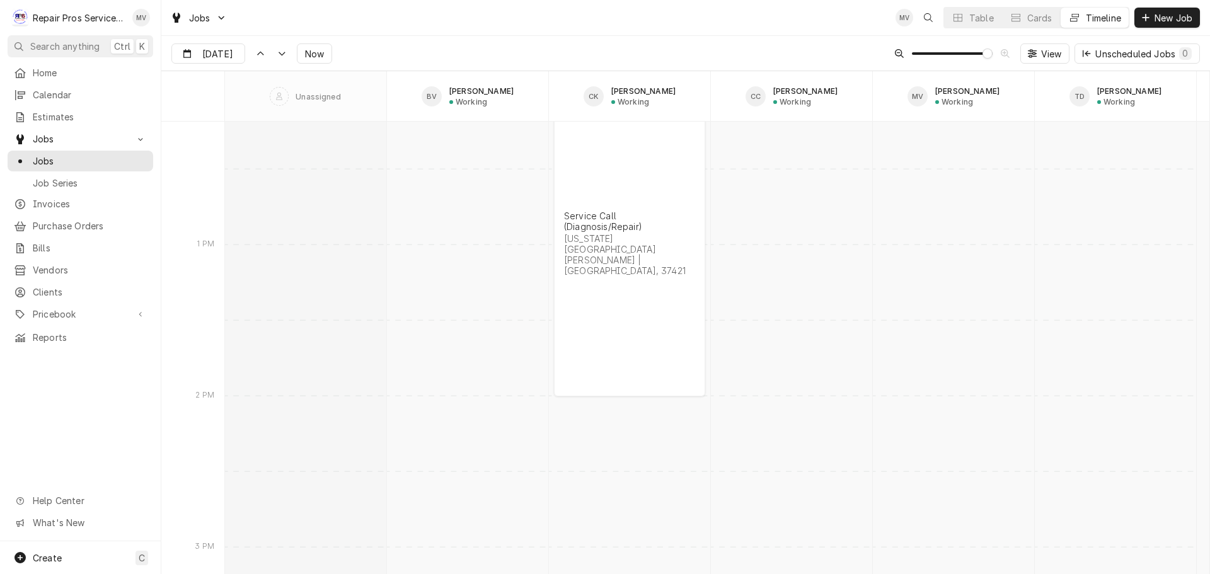
scroll to position [16796, 0]
click at [1030, 18] on div "Cards" at bounding box center [1039, 17] width 25 height 13
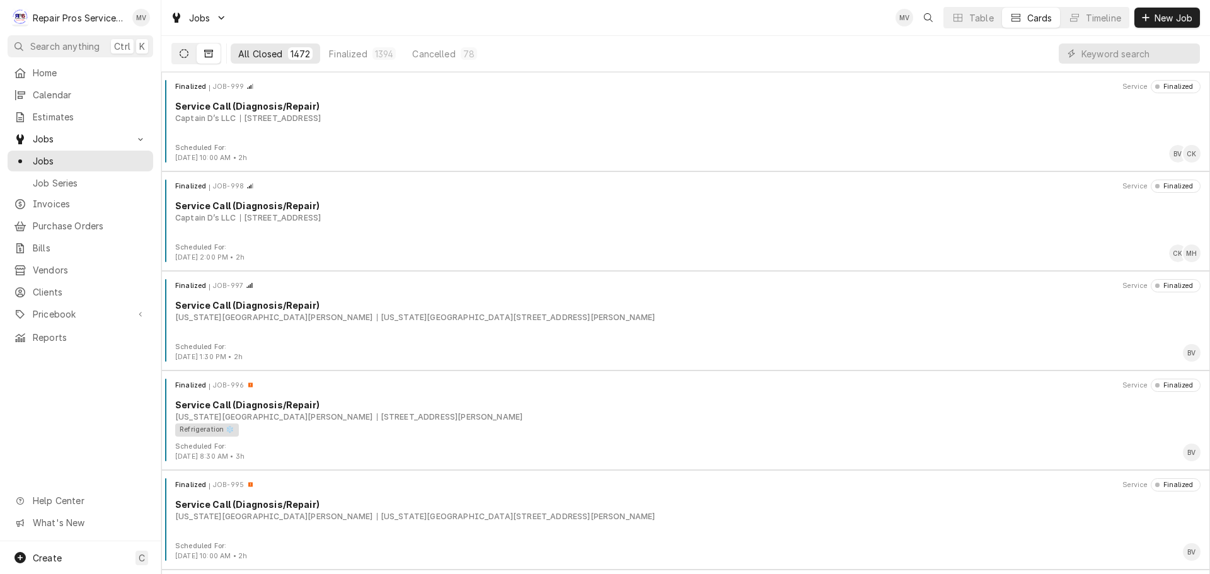
click at [176, 50] on button "Dynamic Content Wrapper" at bounding box center [184, 53] width 24 height 20
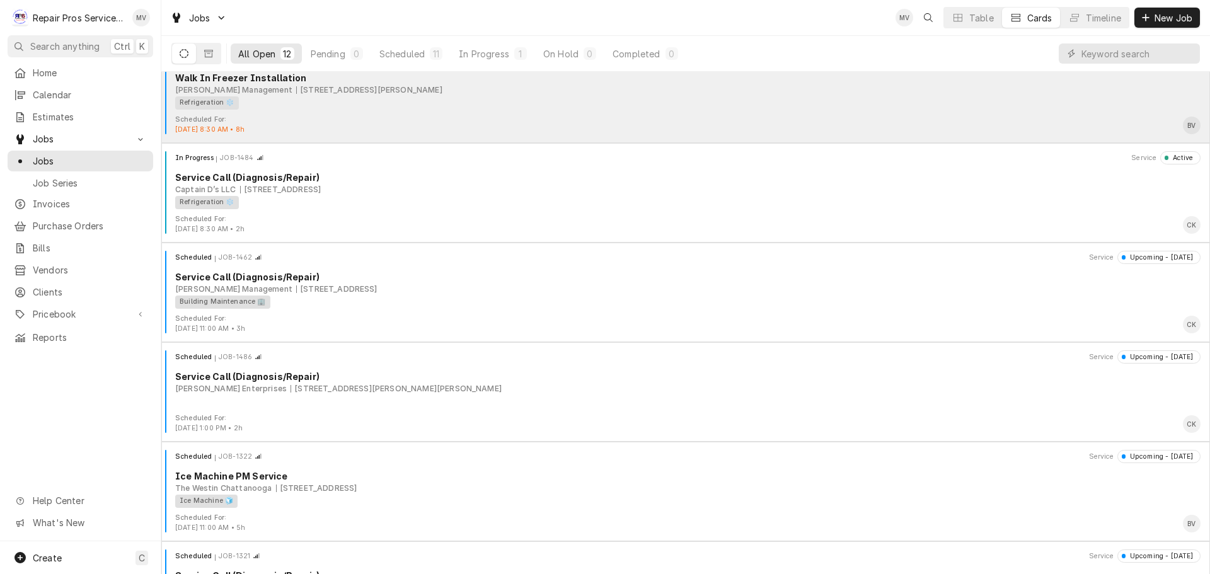
scroll to position [0, 0]
